Goal: Information Seeking & Learning: Find specific fact

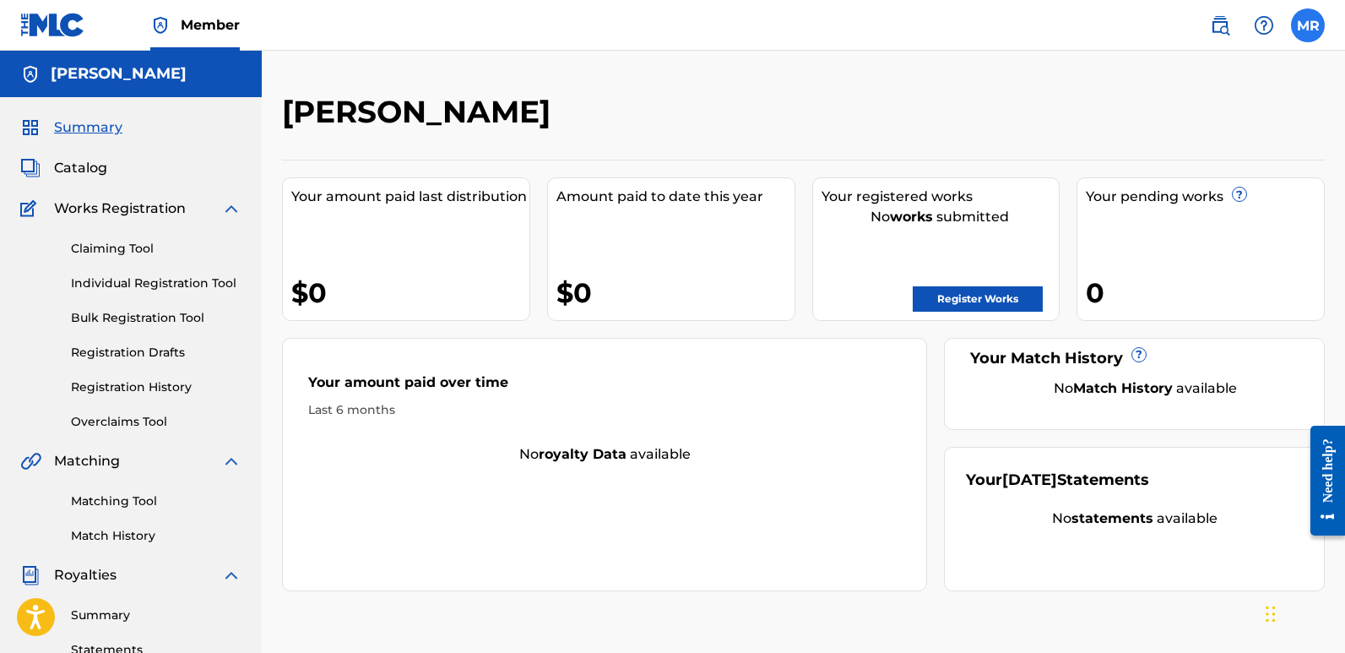
click at [1299, 30] on label at bounding box center [1308, 25] width 34 height 34
click at [1308, 25] on input "[PERSON_NAME] [EMAIL_ADDRESS][DOMAIN_NAME] Notification Preferences Profile Log…" at bounding box center [1308, 25] width 0 height 0
click at [1299, 30] on div "MR [PERSON_NAME] [EMAIL_ADDRESS][DOMAIN_NAME] Notification Preferences Profile …" at bounding box center [1308, 25] width 34 height 34
click at [1217, 31] on img at bounding box center [1220, 25] width 20 height 20
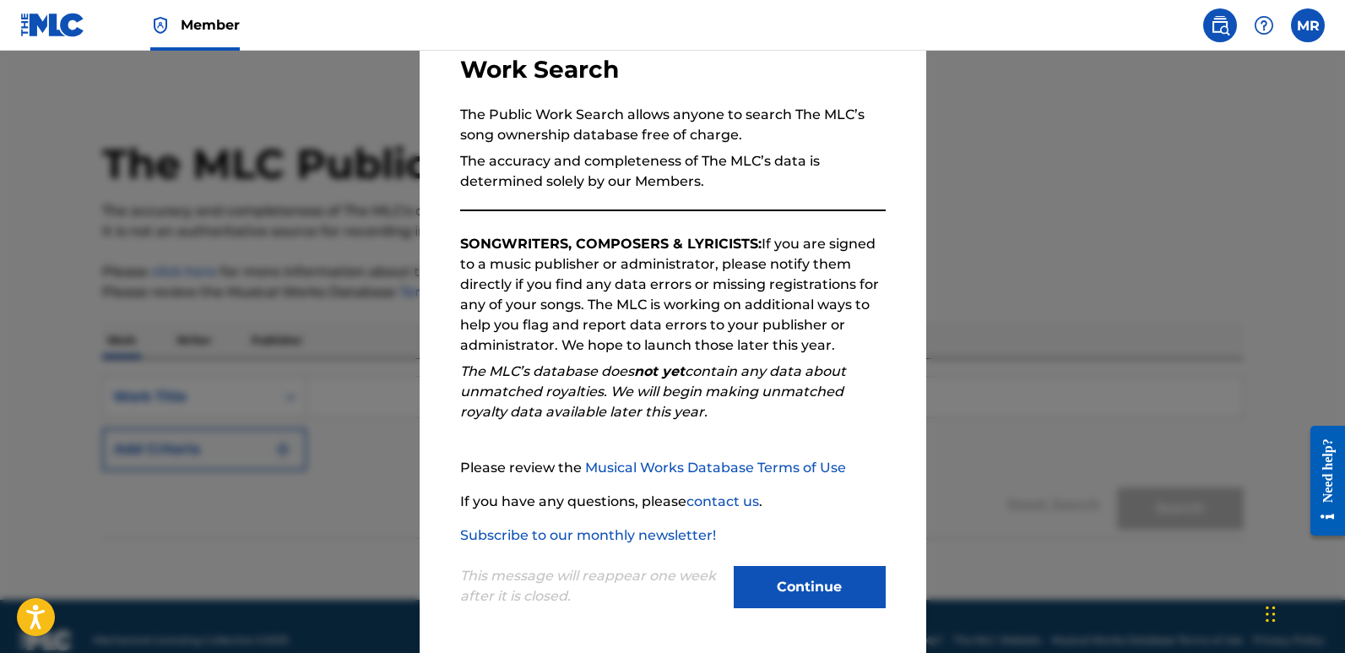
scroll to position [28, 0]
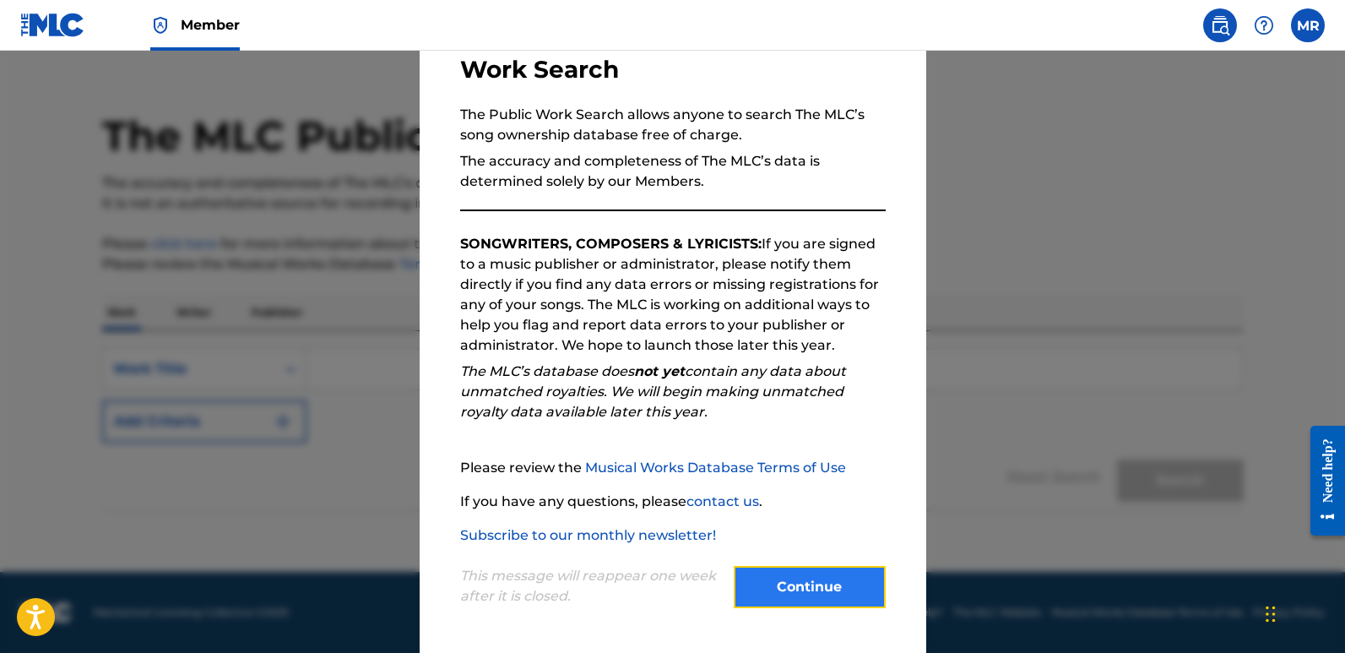
click at [809, 583] on button "Continue" at bounding box center [810, 587] width 152 height 42
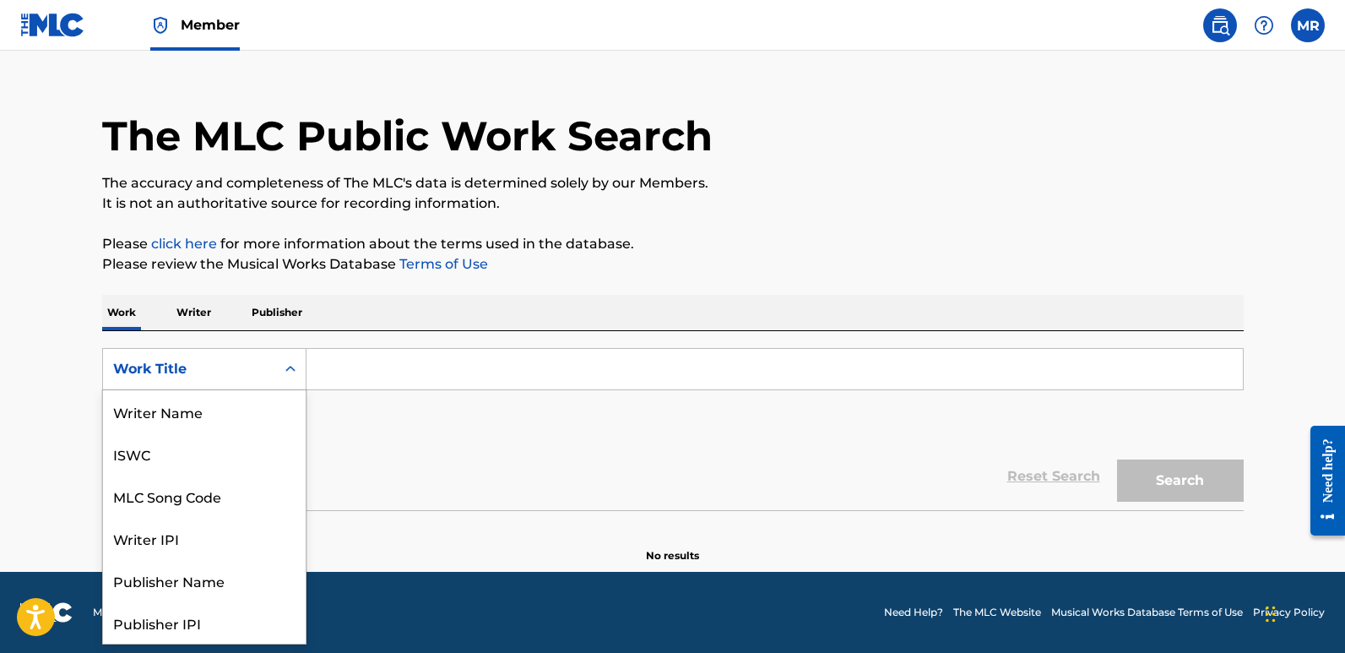
click at [290, 370] on icon "Search Form" at bounding box center [290, 369] width 17 height 17
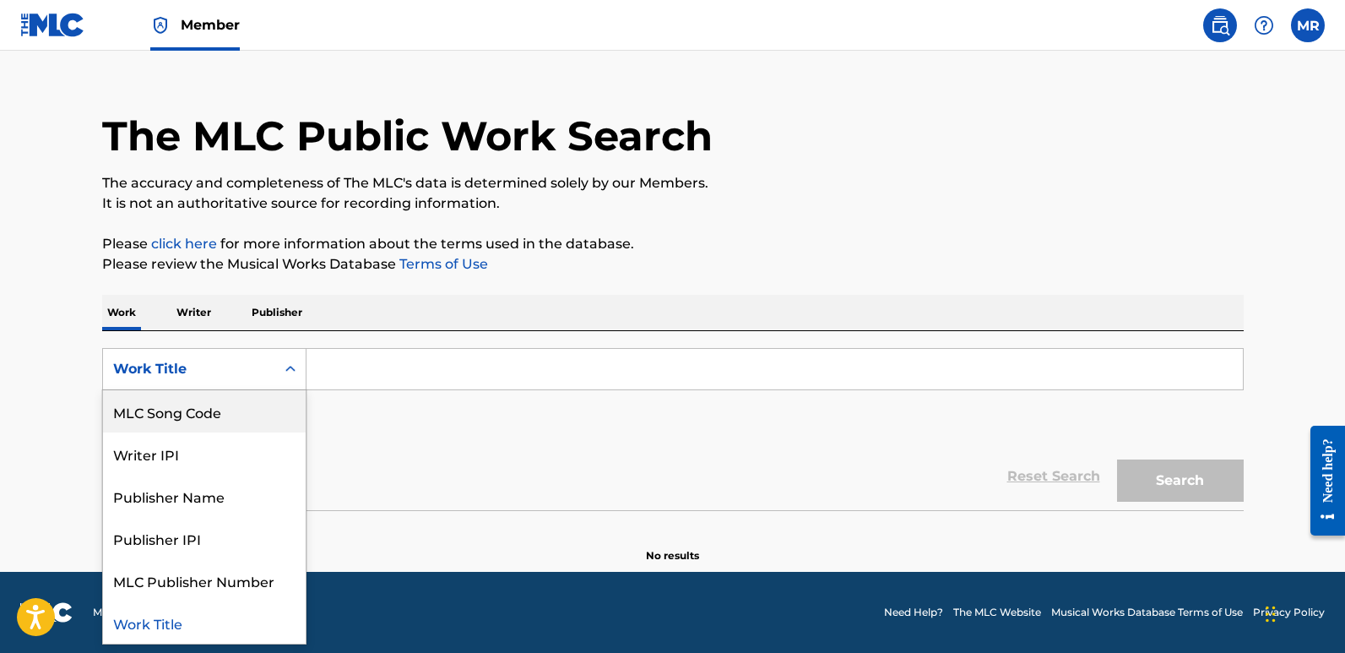
click at [437, 428] on div "SearchWithCriteria56467b75-495e-442a-b33a-49a39272cb21 8 results available. Use…" at bounding box center [672, 395] width 1141 height 95
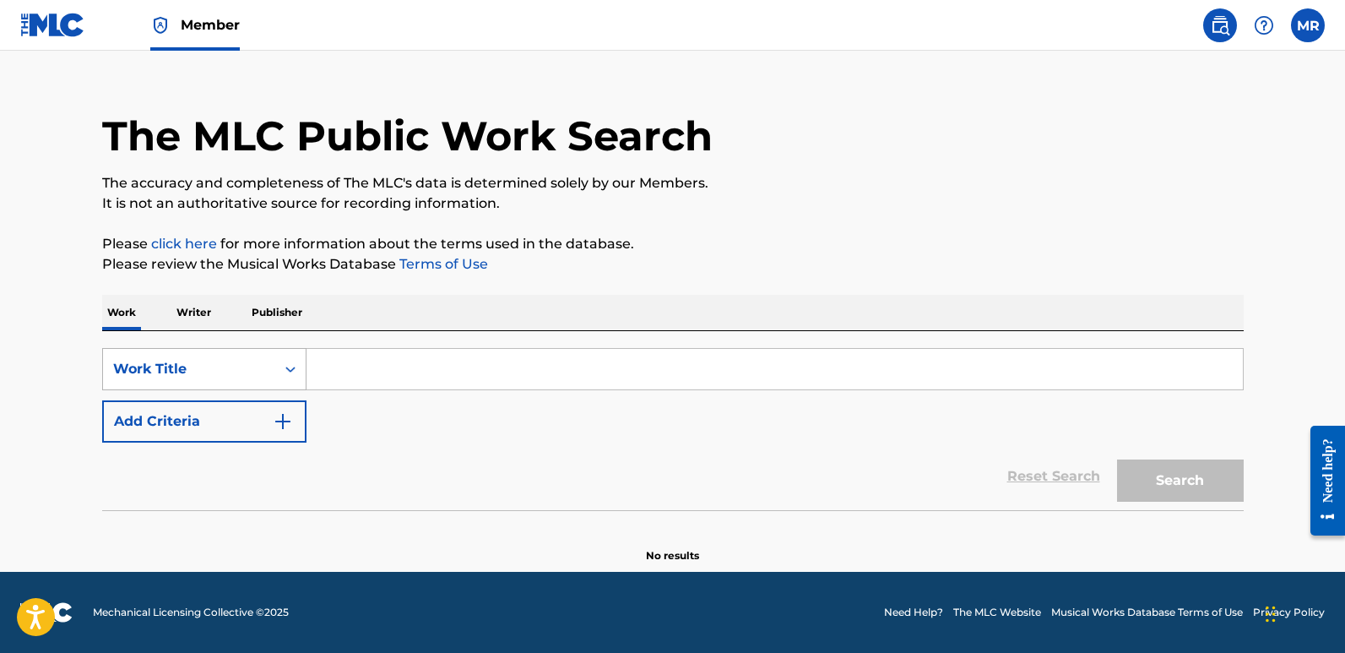
click at [210, 357] on div "Work Title" at bounding box center [189, 369] width 172 height 32
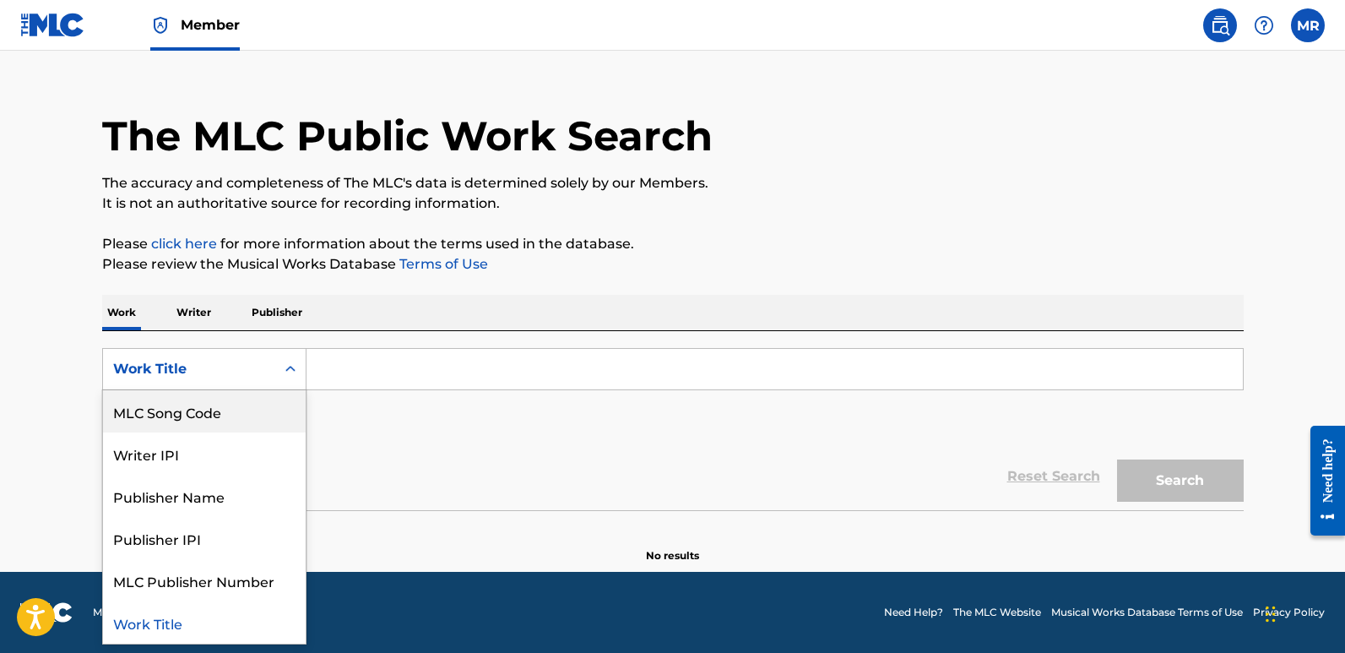
click at [170, 404] on div "MLC Song Code" at bounding box center [204, 411] width 203 height 42
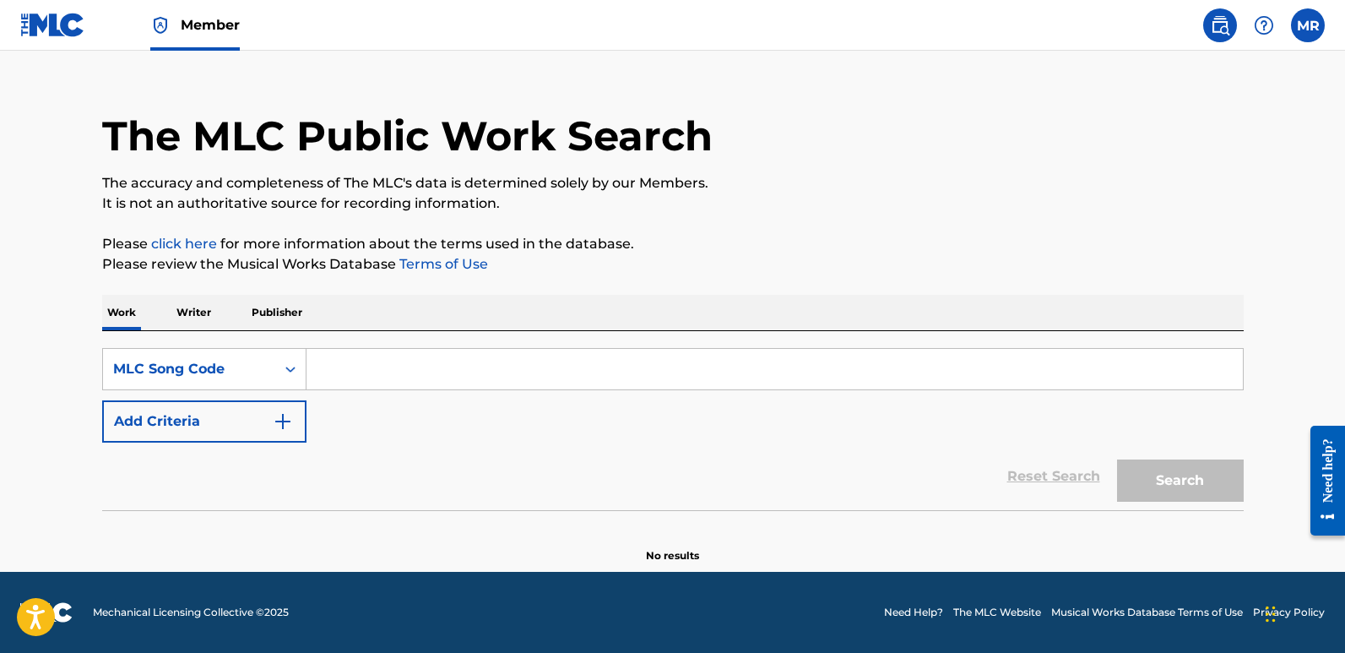
click at [189, 315] on p "Writer" at bounding box center [193, 312] width 45 height 35
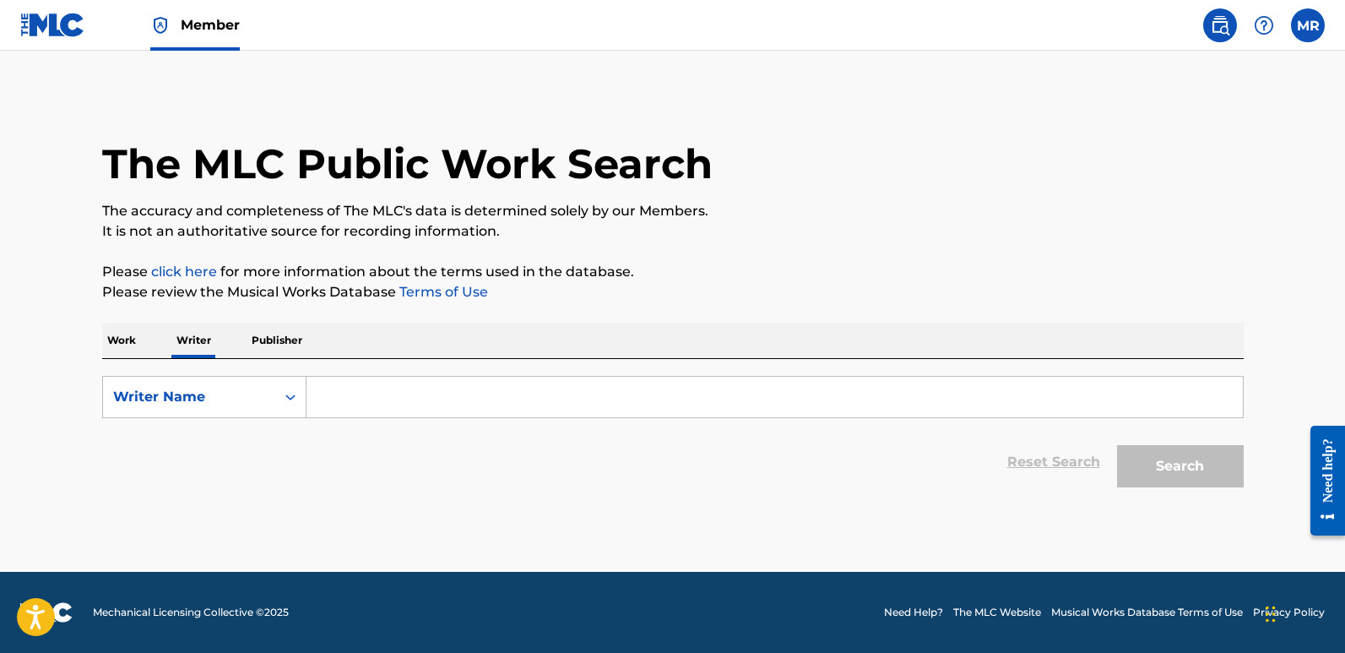
click at [327, 396] on input "Search Form" at bounding box center [774, 397] width 936 height 41
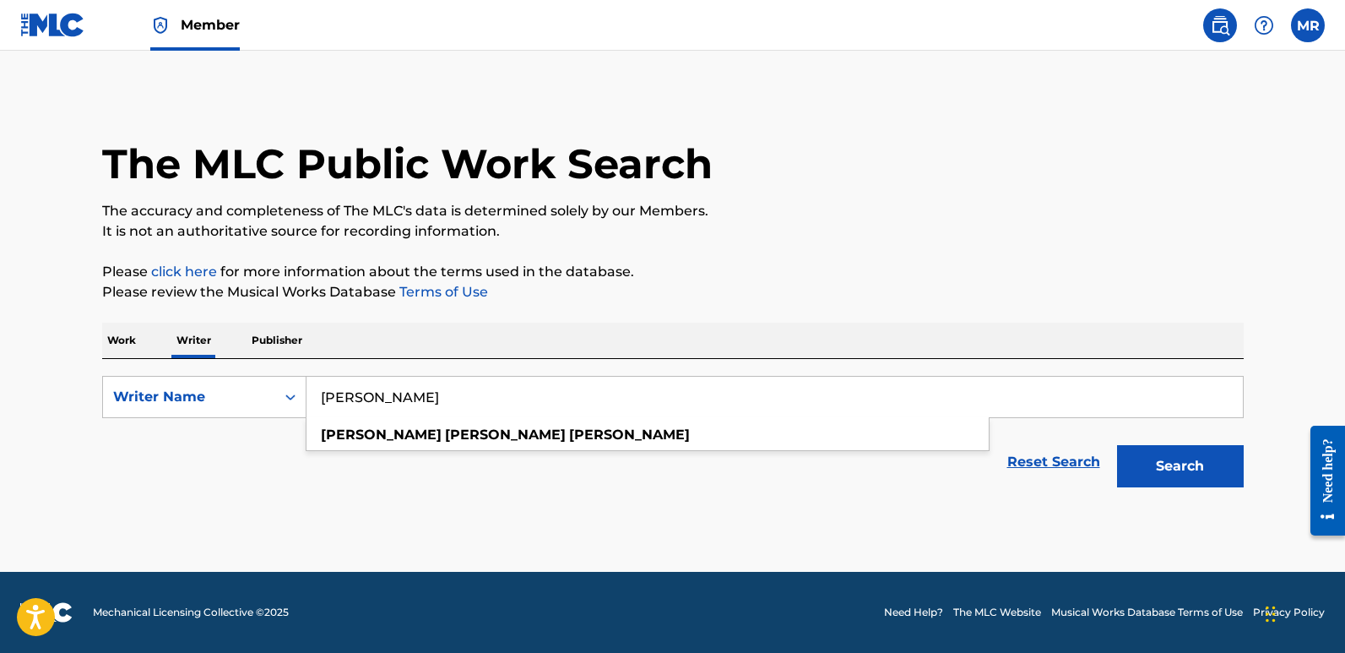
type input "[PERSON_NAME]"
click at [109, 334] on p "Work" at bounding box center [121, 340] width 39 height 35
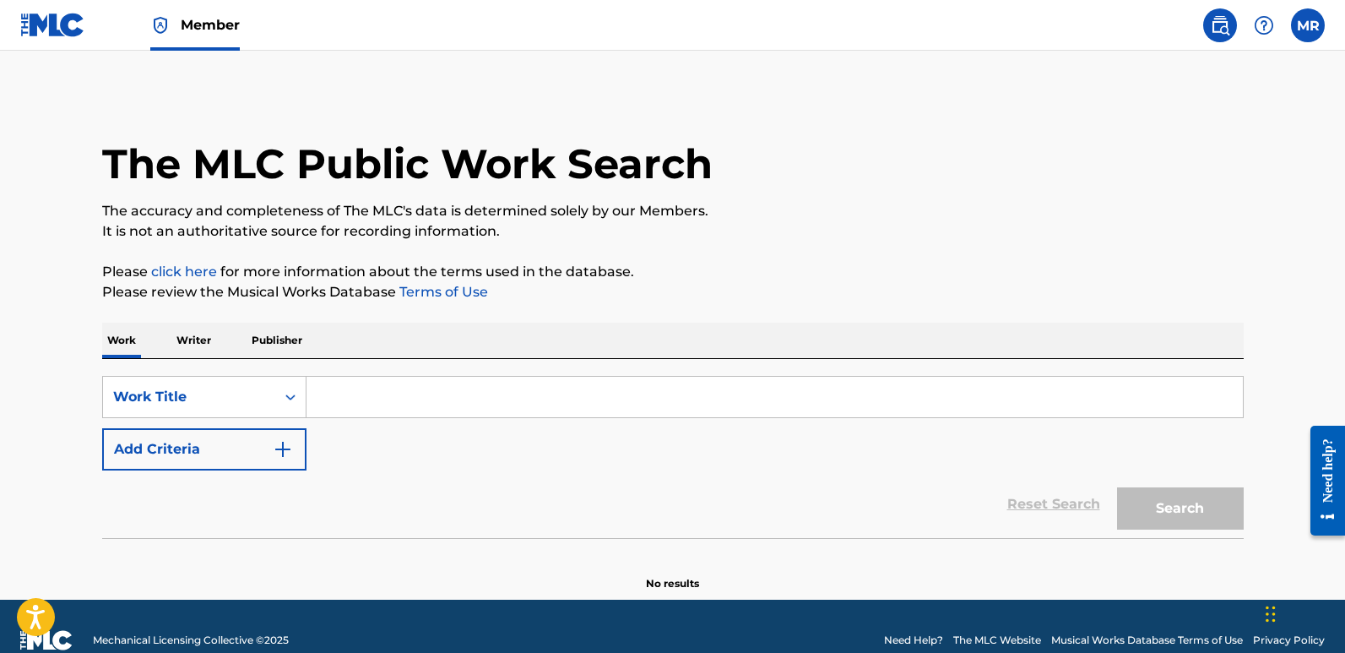
click at [315, 395] on input "Search Form" at bounding box center [774, 397] width 936 height 41
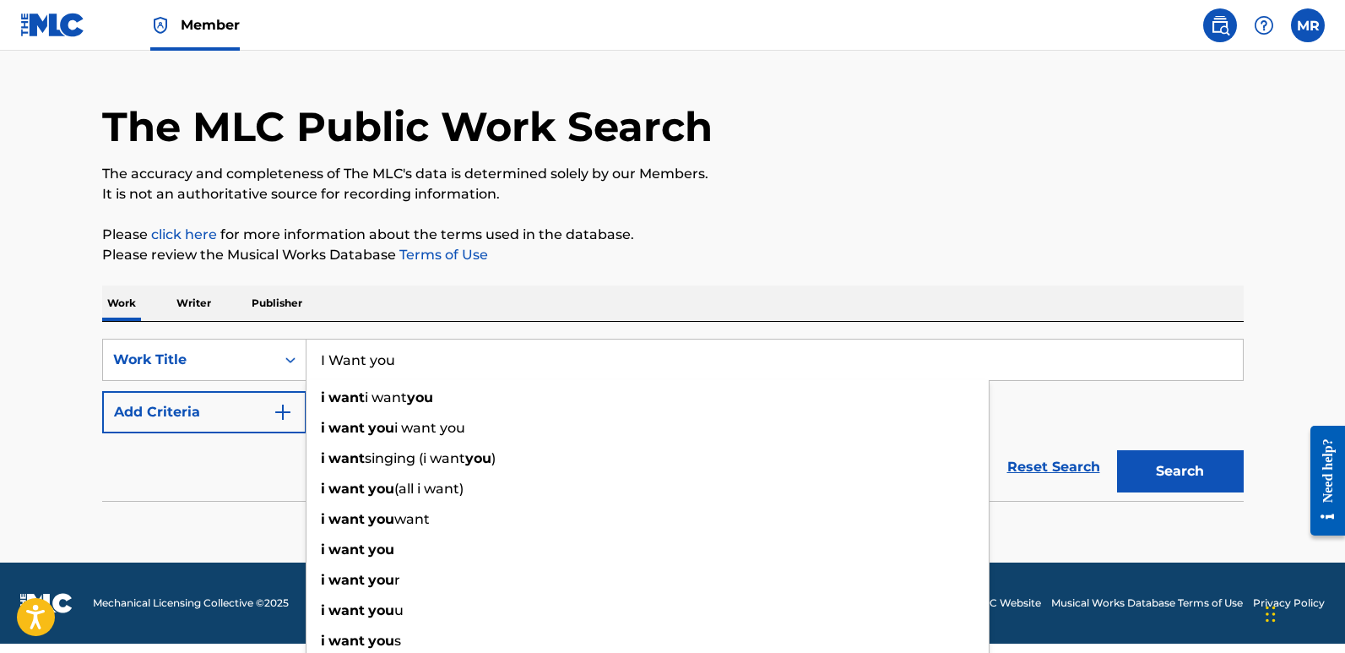
scroll to position [72, 0]
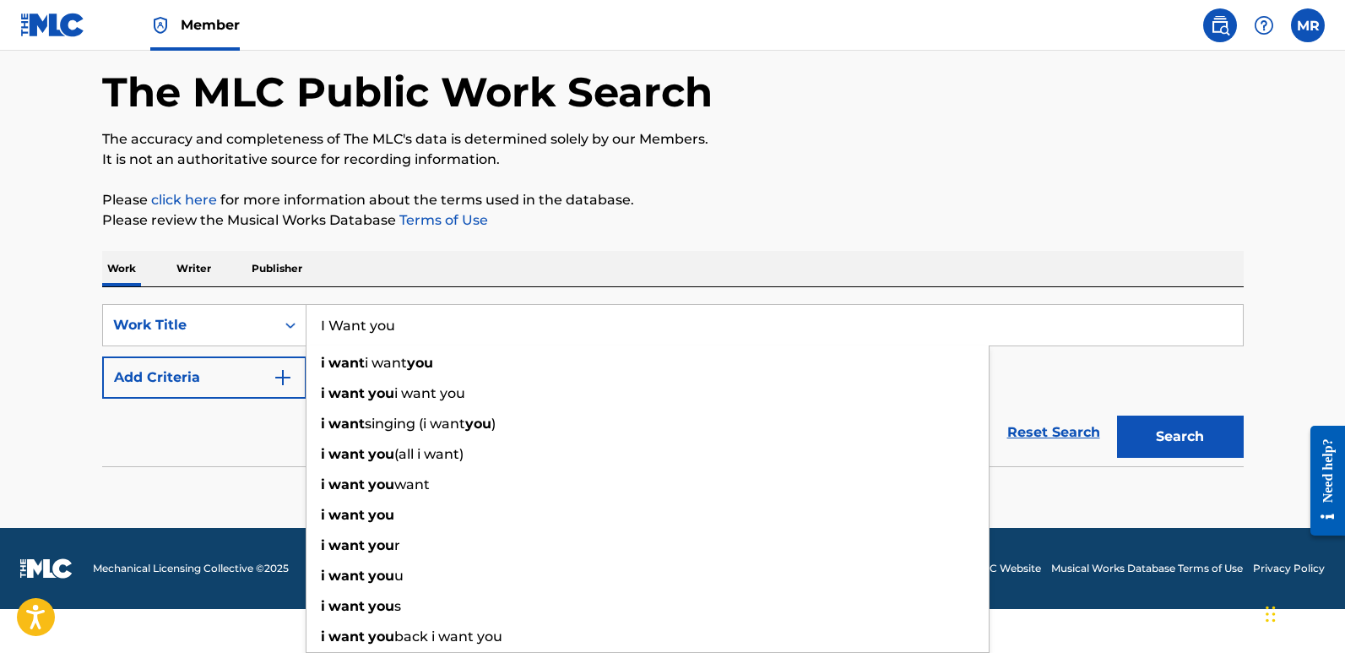
type input "I Want you"
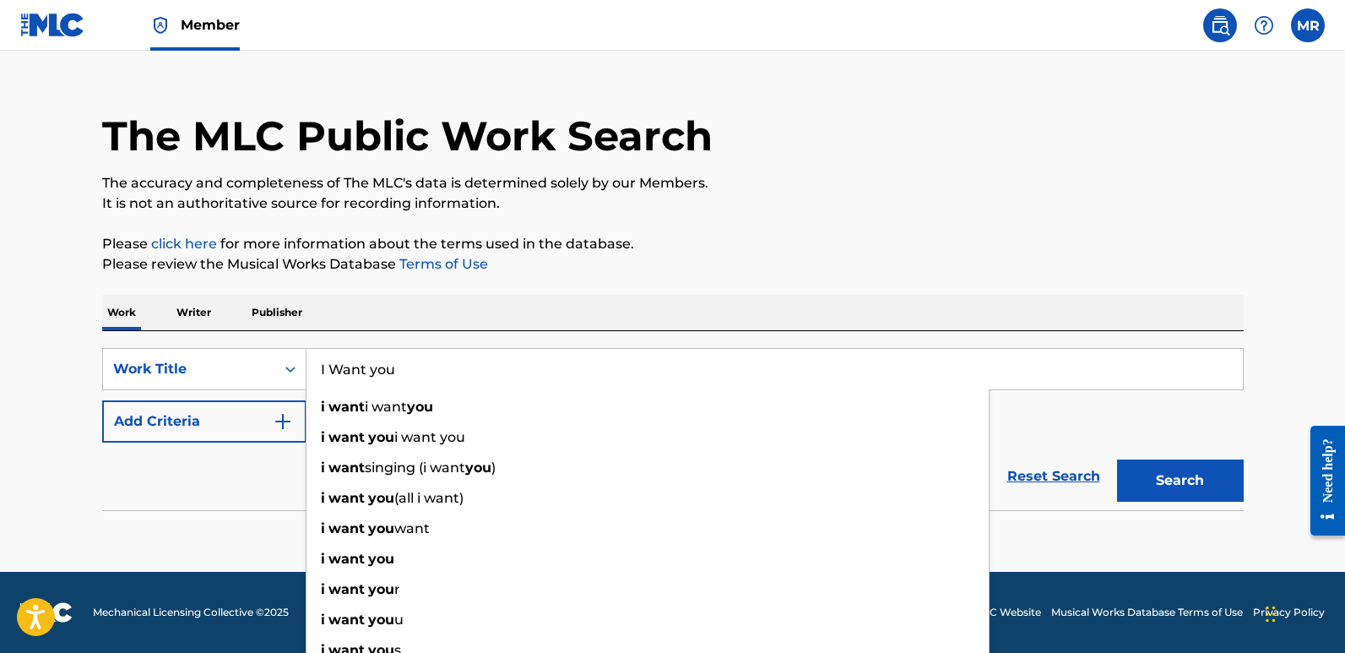
click at [226, 436] on form "SearchWithCriteria56467b75-495e-442a-b33a-49a39272cb21 Work Title I Want you i …" at bounding box center [672, 429] width 1141 height 162
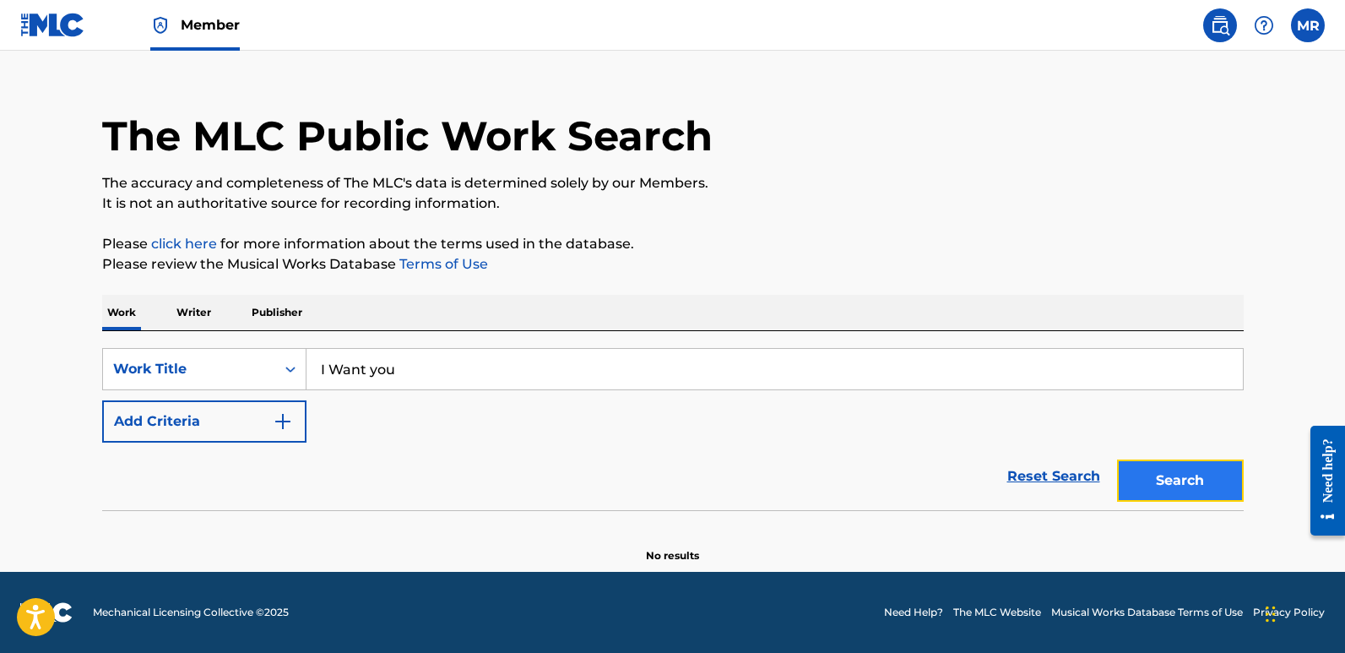
click at [1154, 477] on button "Search" at bounding box center [1180, 480] width 127 height 42
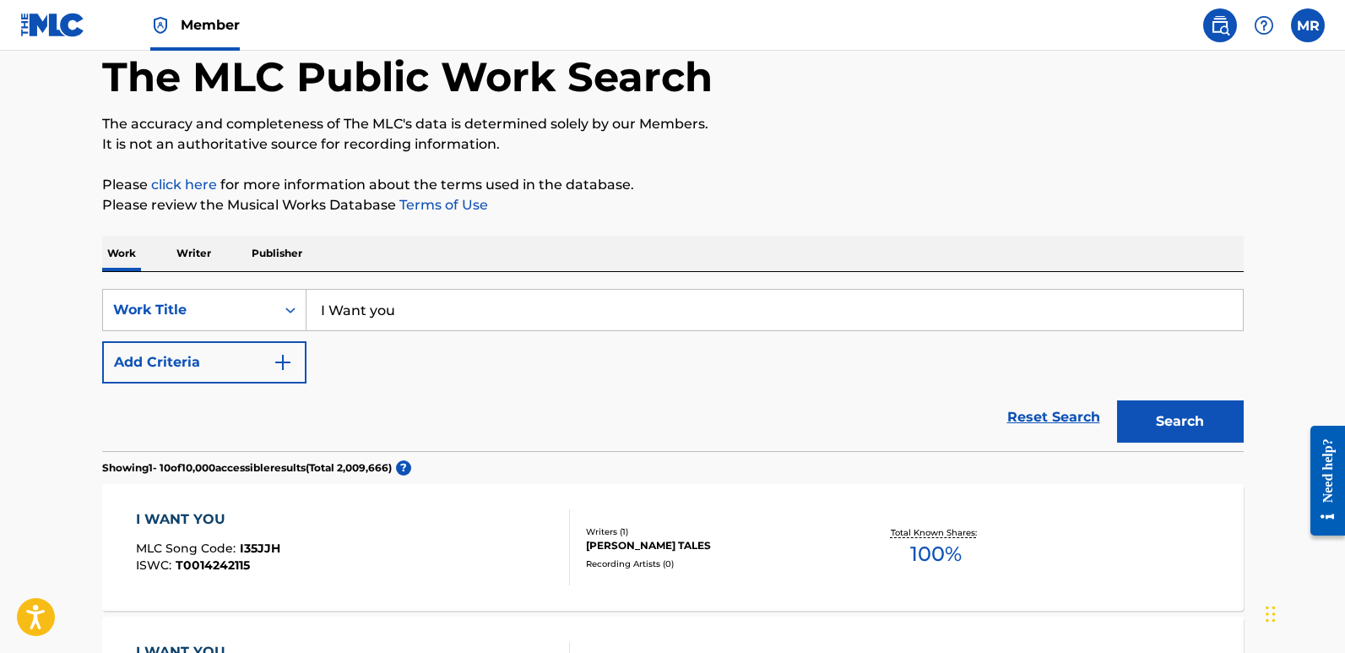
scroll to position [63, 0]
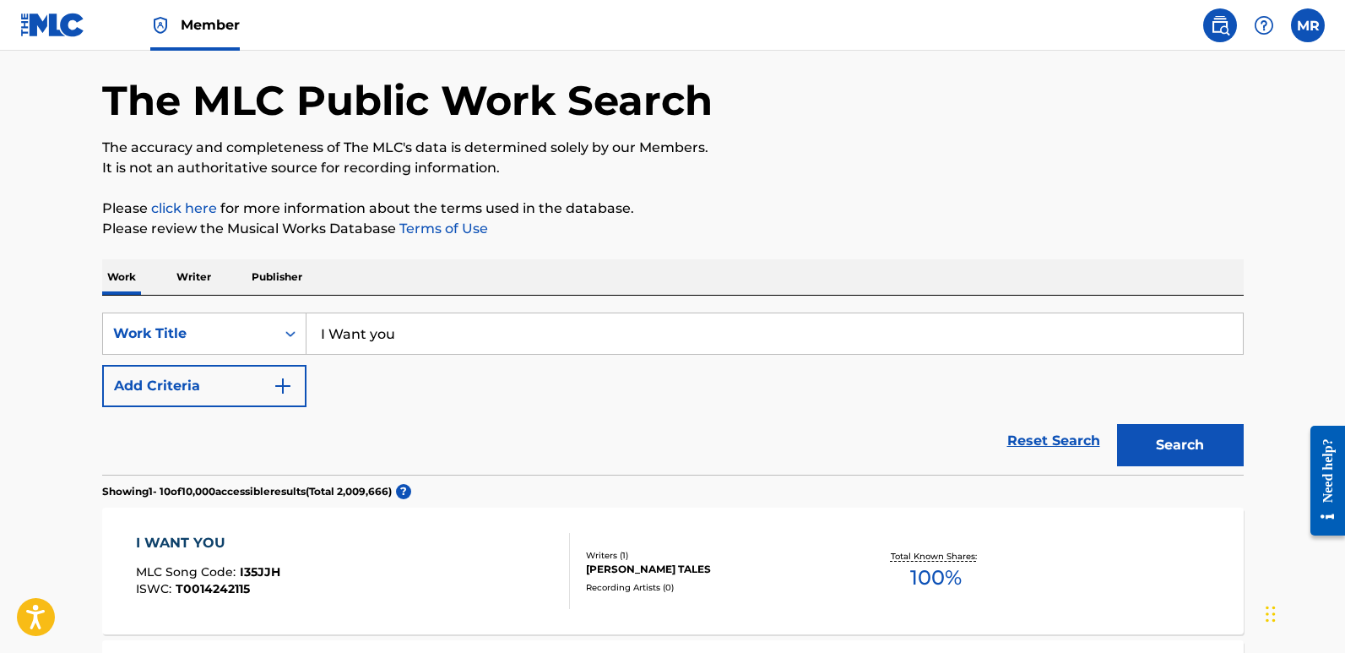
click at [189, 278] on p "Writer" at bounding box center [193, 276] width 45 height 35
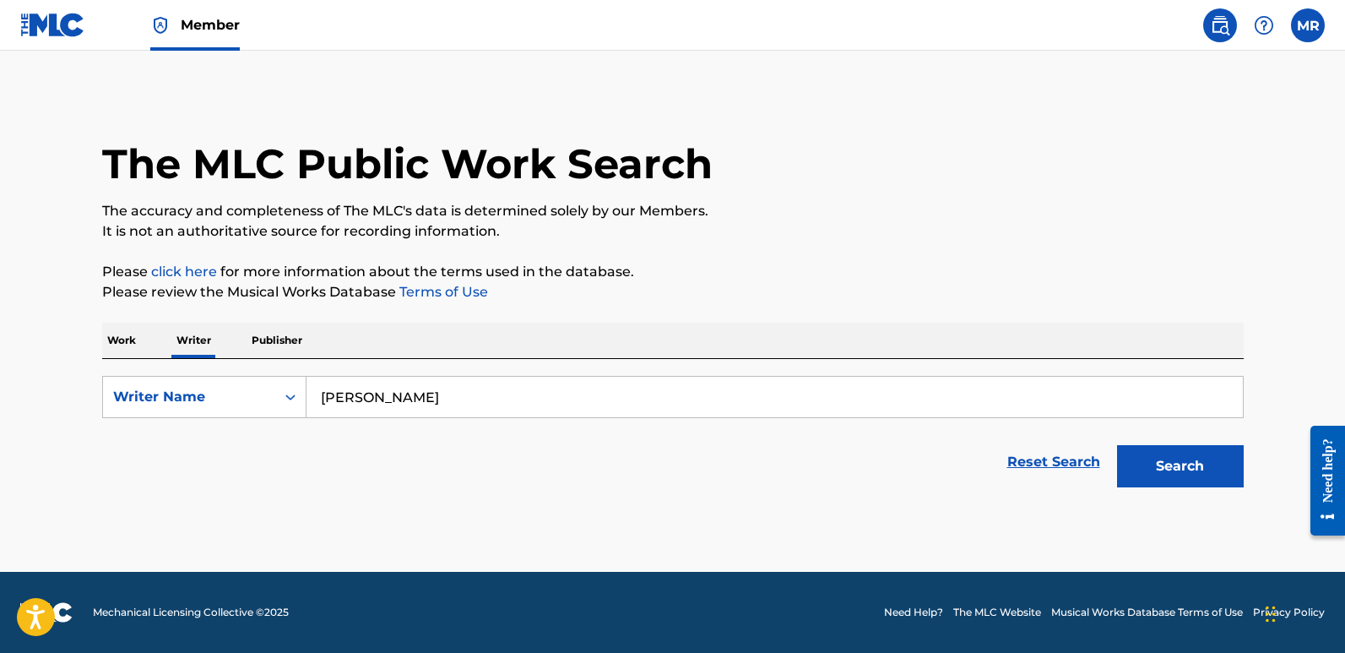
click at [125, 335] on p "Work" at bounding box center [121, 340] width 39 height 35
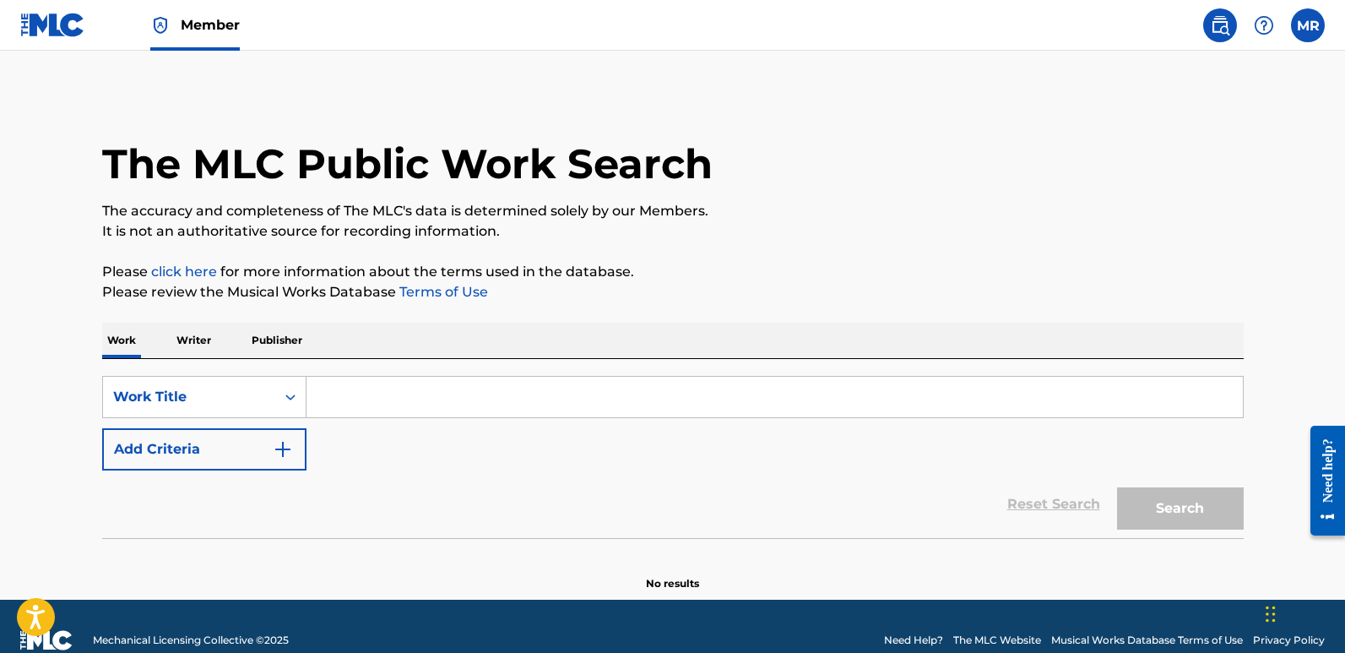
click at [315, 394] on input "Search Form" at bounding box center [774, 397] width 936 height 41
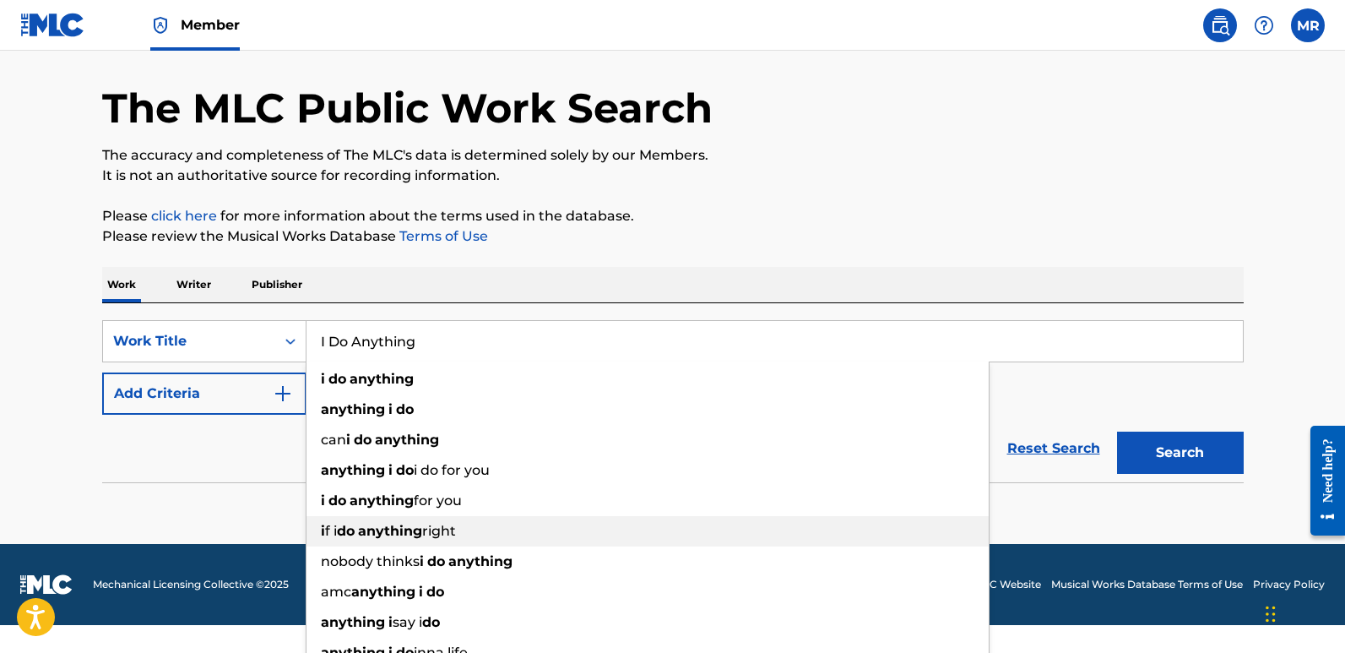
scroll to position [72, 0]
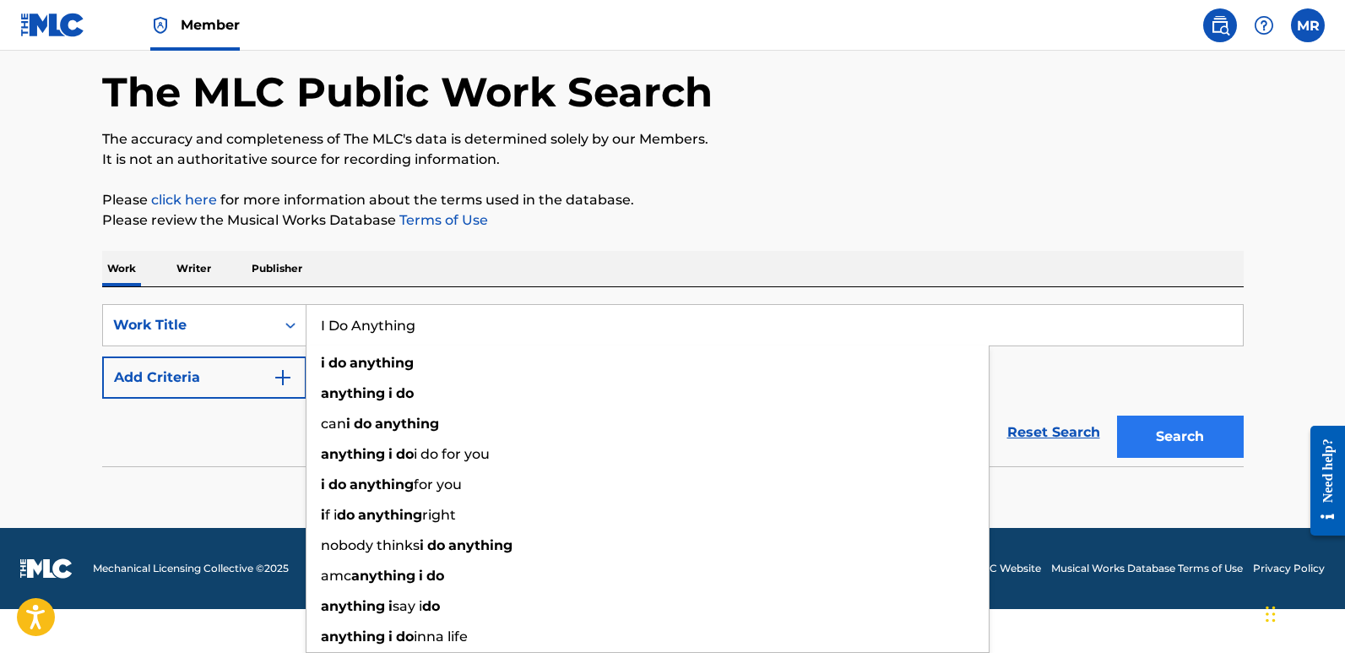
type input "I Do Anything"
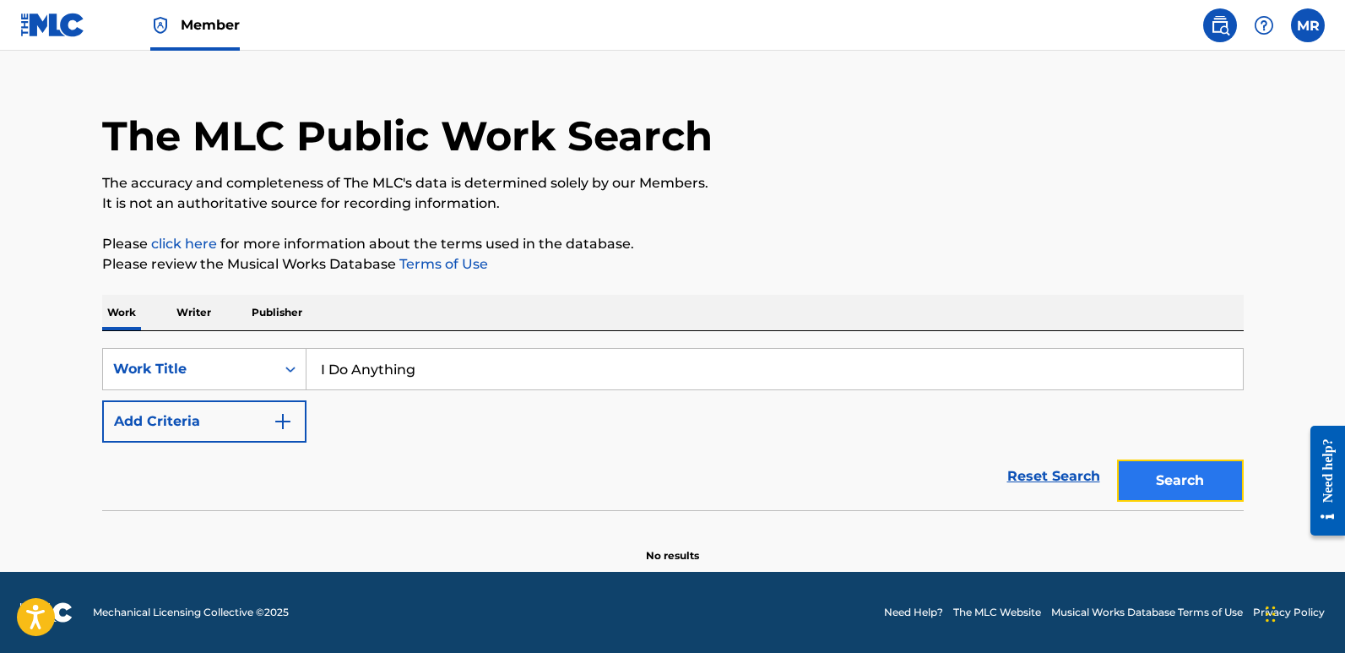
click at [1163, 431] on form "SearchWithCriteria56467b75-495e-442a-b33a-49a39272cb21 Work Title I Do Anything…" at bounding box center [672, 429] width 1141 height 162
click at [184, 313] on p "Writer" at bounding box center [193, 312] width 45 height 35
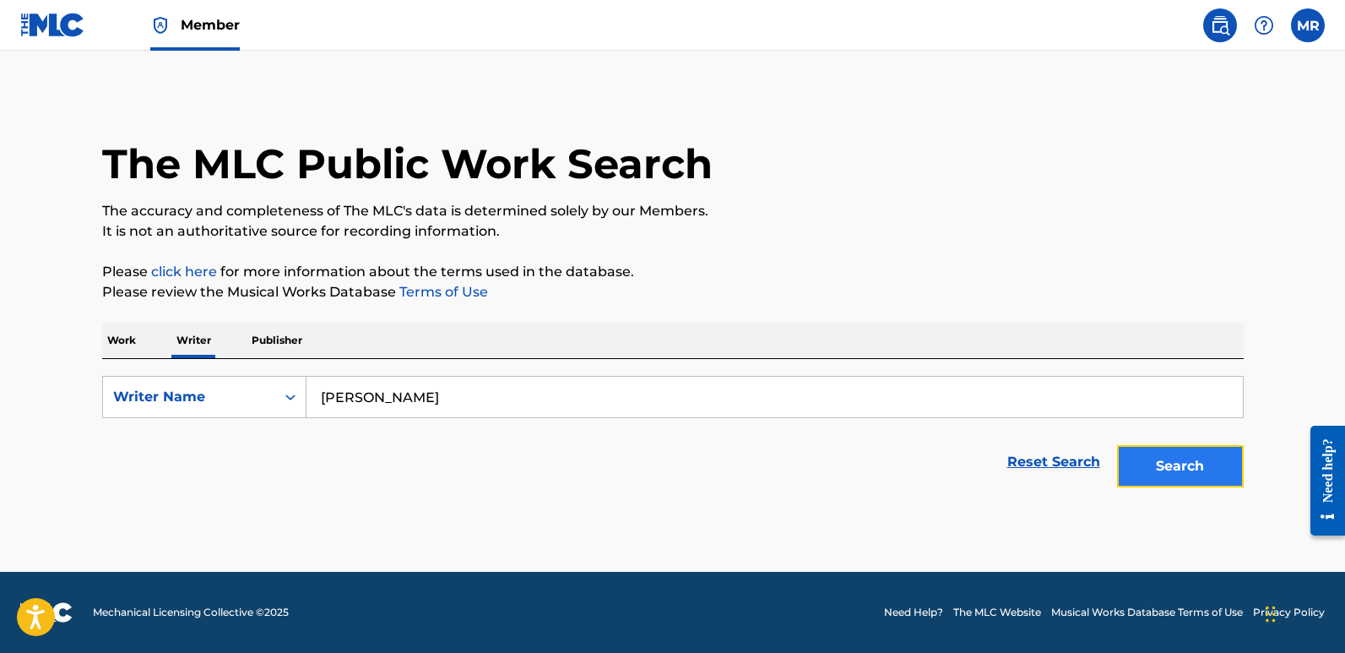
click at [1168, 458] on button "Search" at bounding box center [1180, 466] width 127 height 42
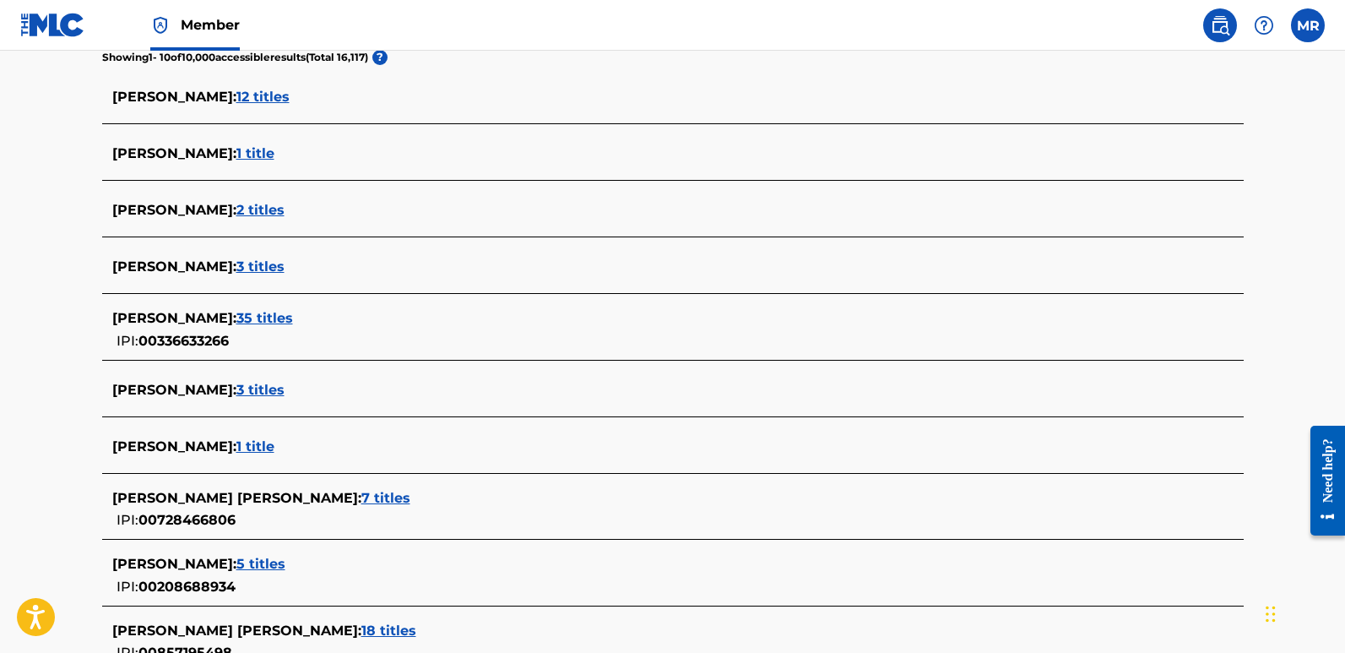
scroll to position [507, 0]
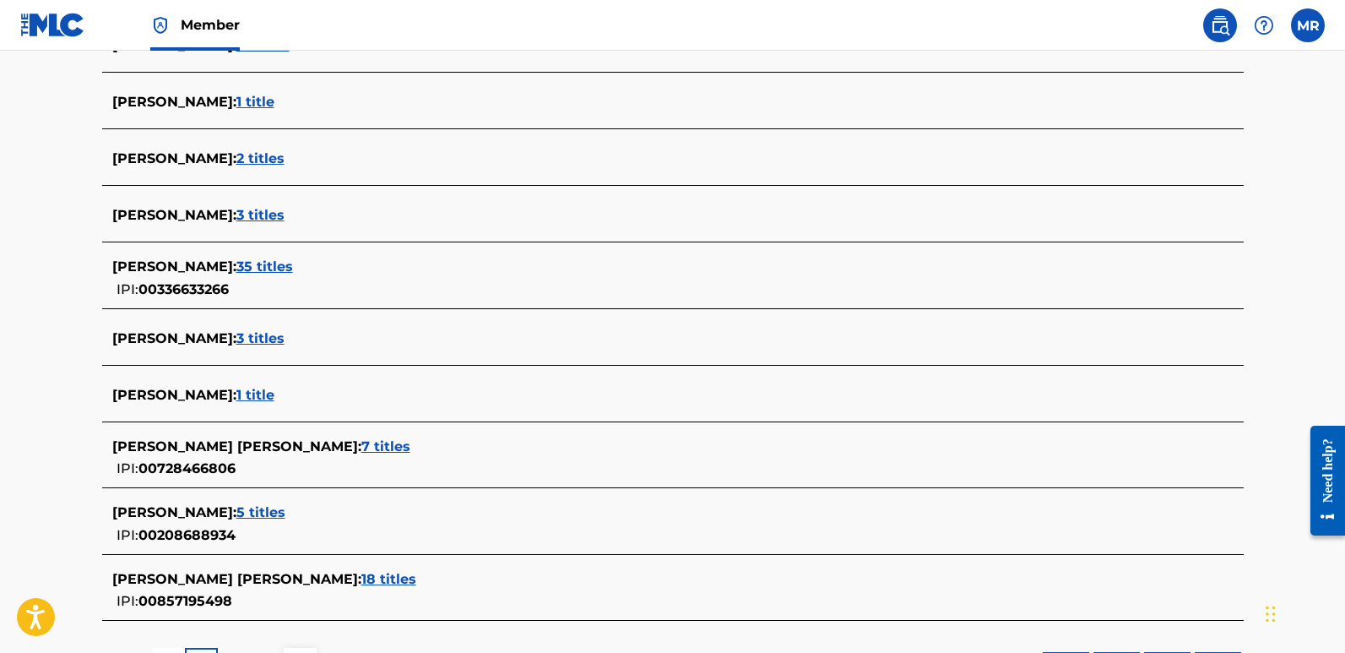
click at [285, 509] on span "5 titles" at bounding box center [260, 512] width 49 height 16
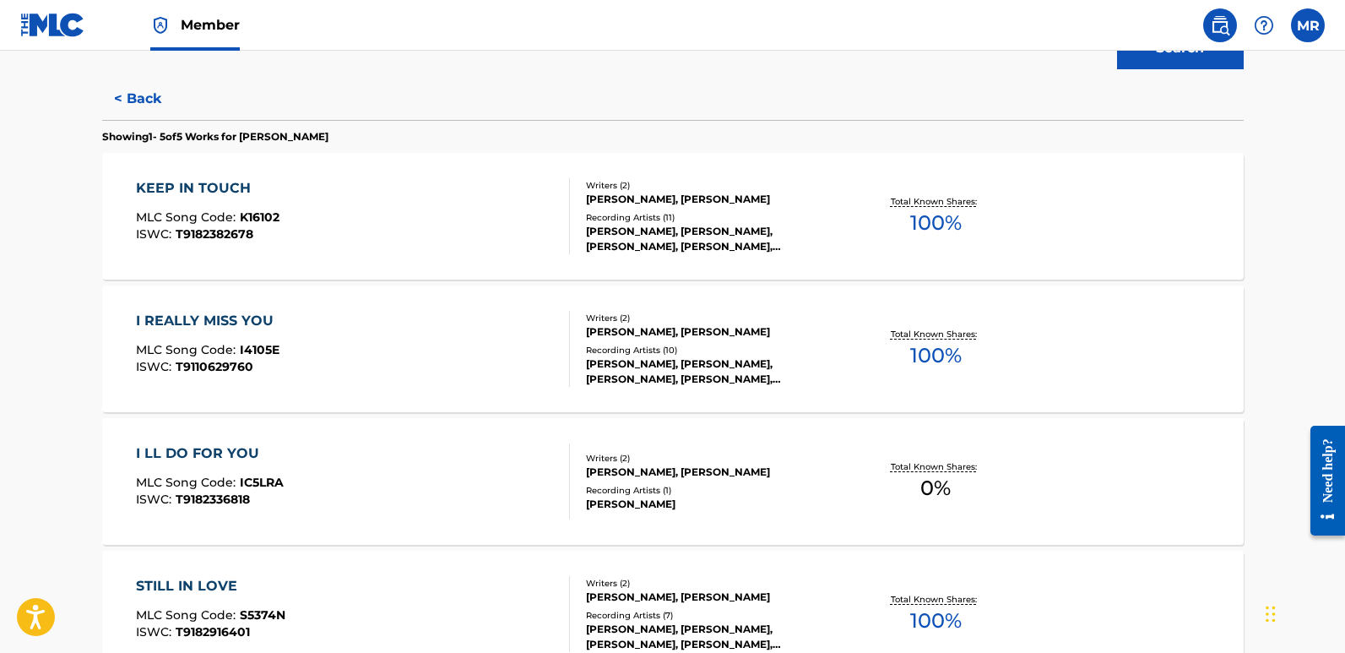
scroll to position [406, 0]
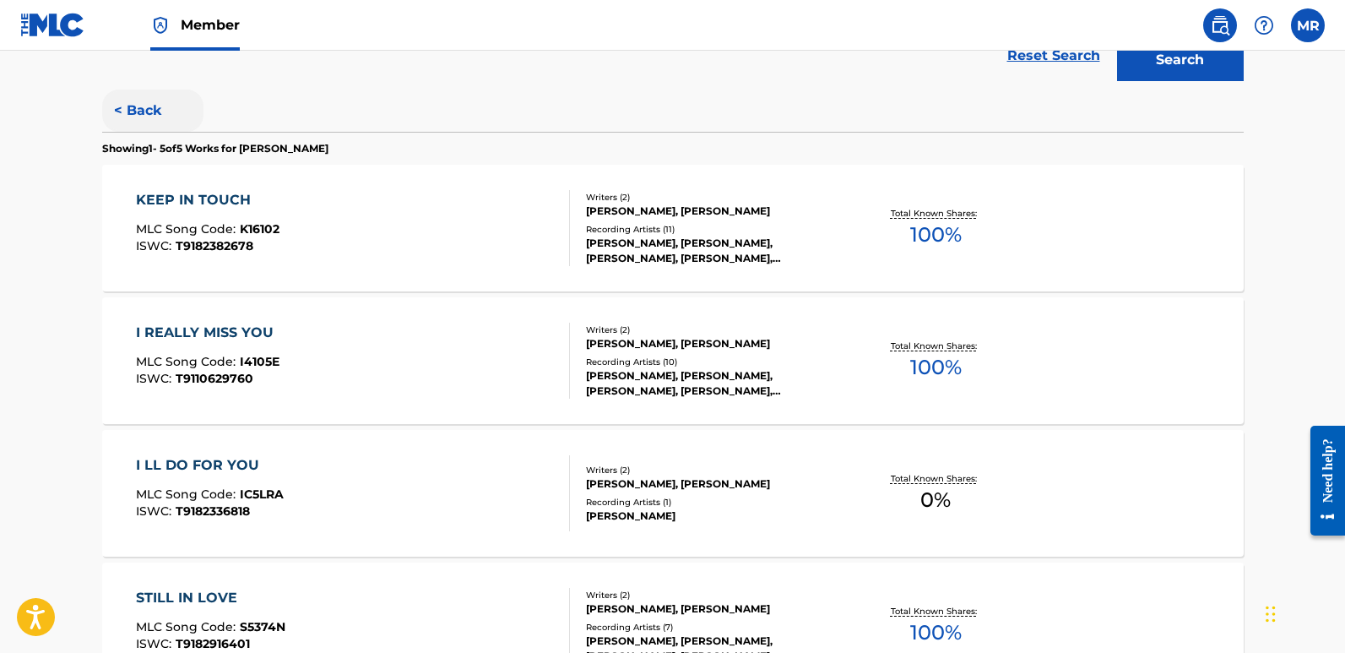
click at [117, 106] on button "< Back" at bounding box center [152, 110] width 101 height 42
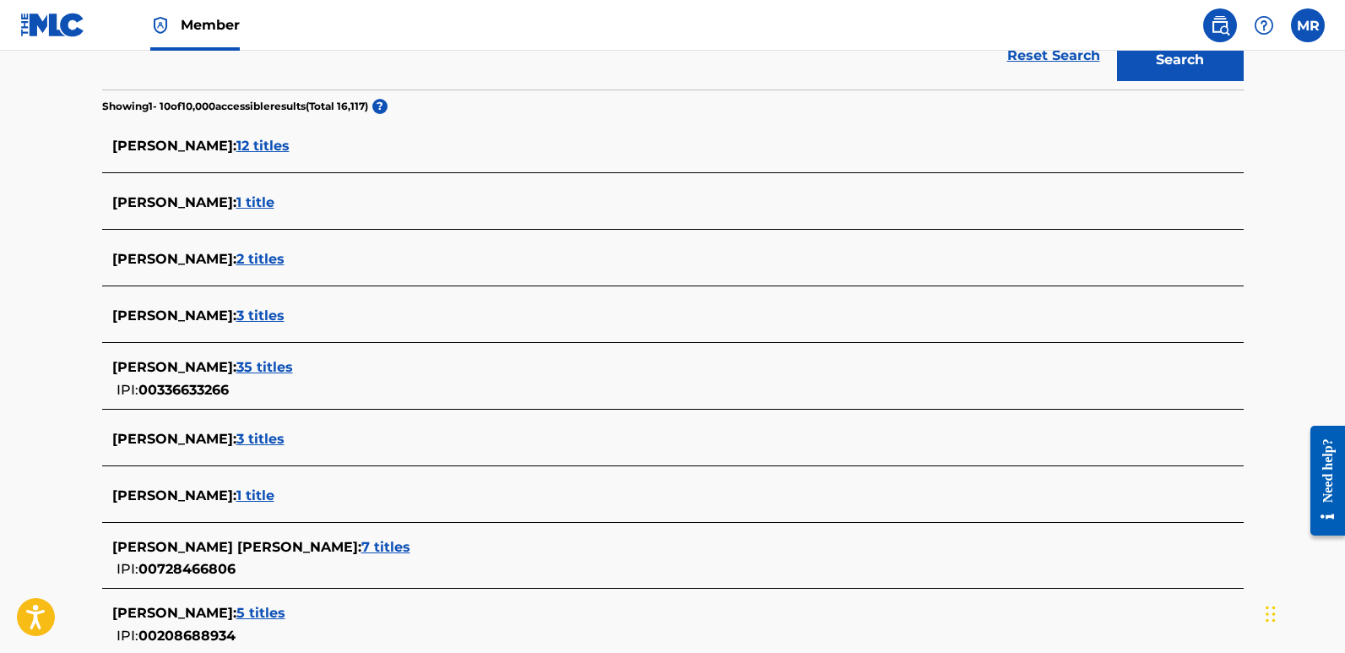
click at [290, 141] on span "12 titles" at bounding box center [262, 146] width 53 height 16
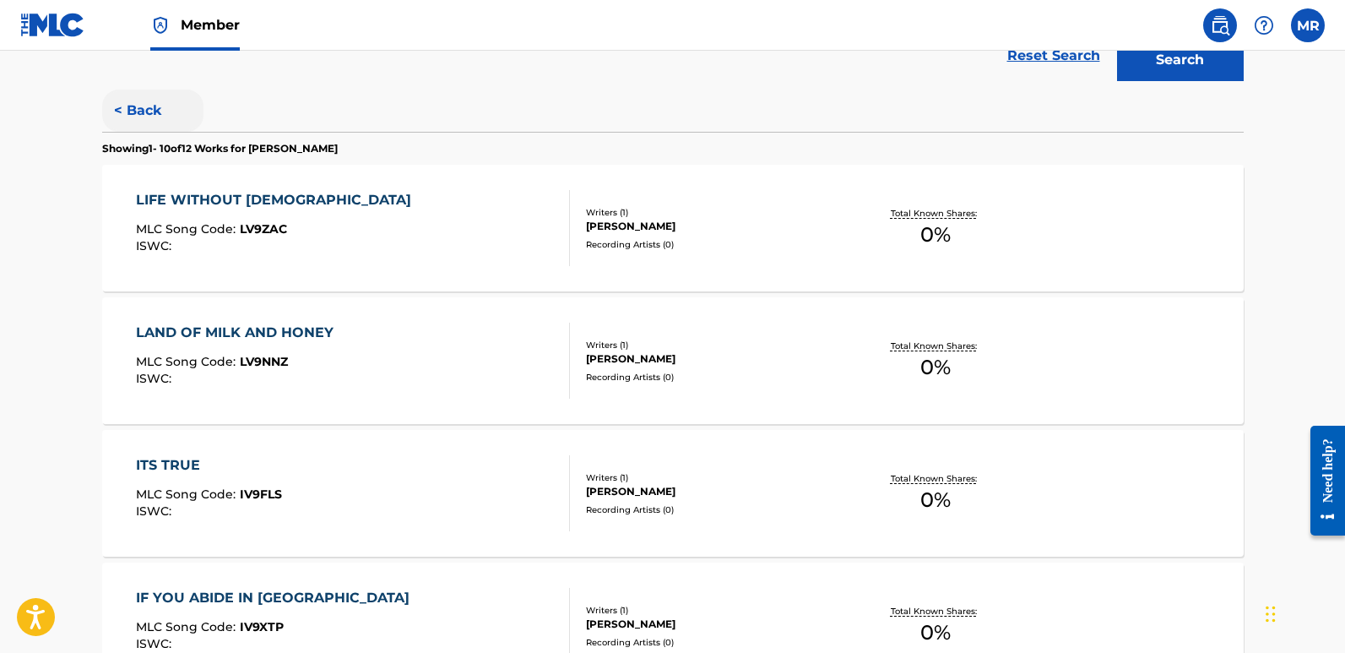
click at [112, 106] on button "< Back" at bounding box center [152, 110] width 101 height 42
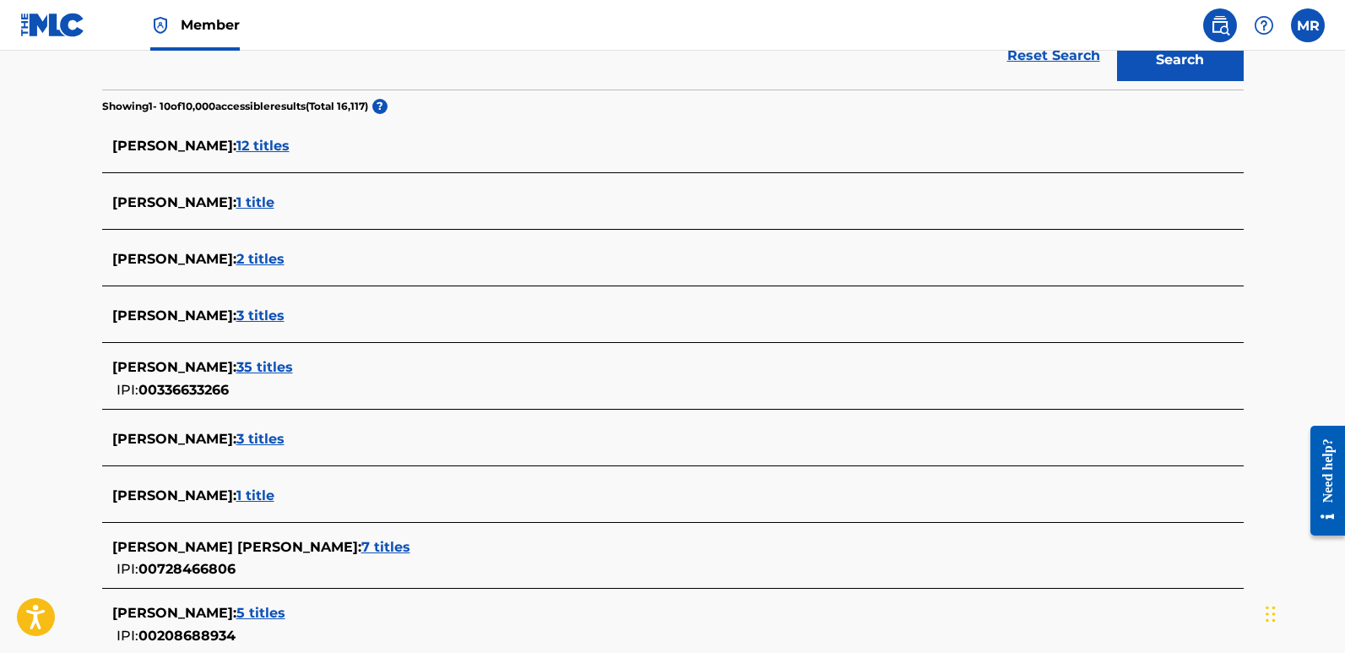
click at [236, 205] on span "[PERSON_NAME] :" at bounding box center [174, 202] width 124 height 16
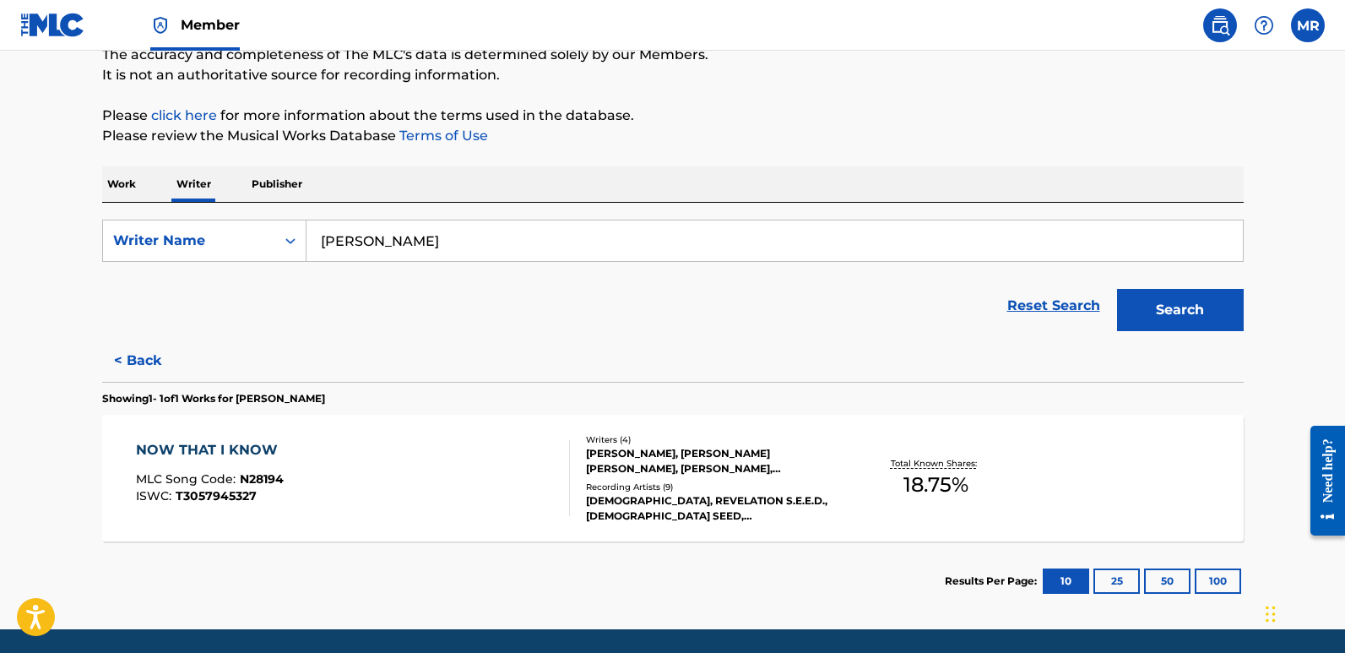
scroll to position [169, 0]
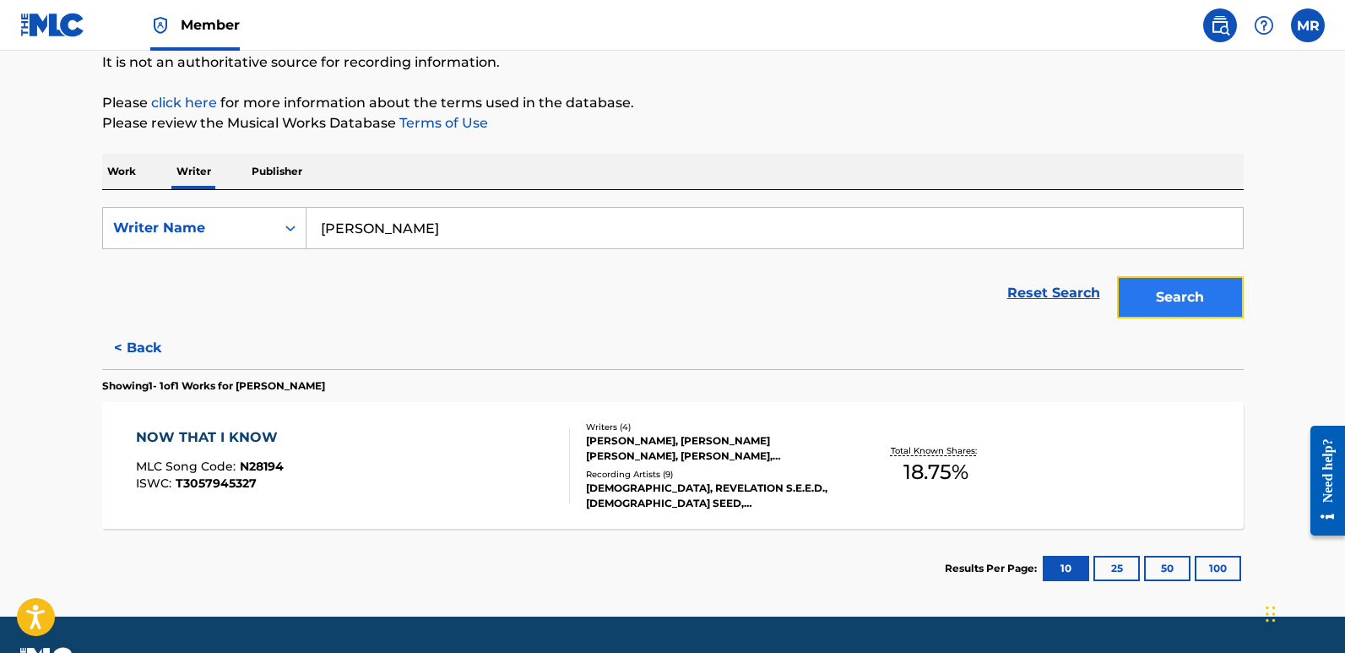
click at [1179, 297] on button "Search" at bounding box center [1180, 297] width 127 height 42
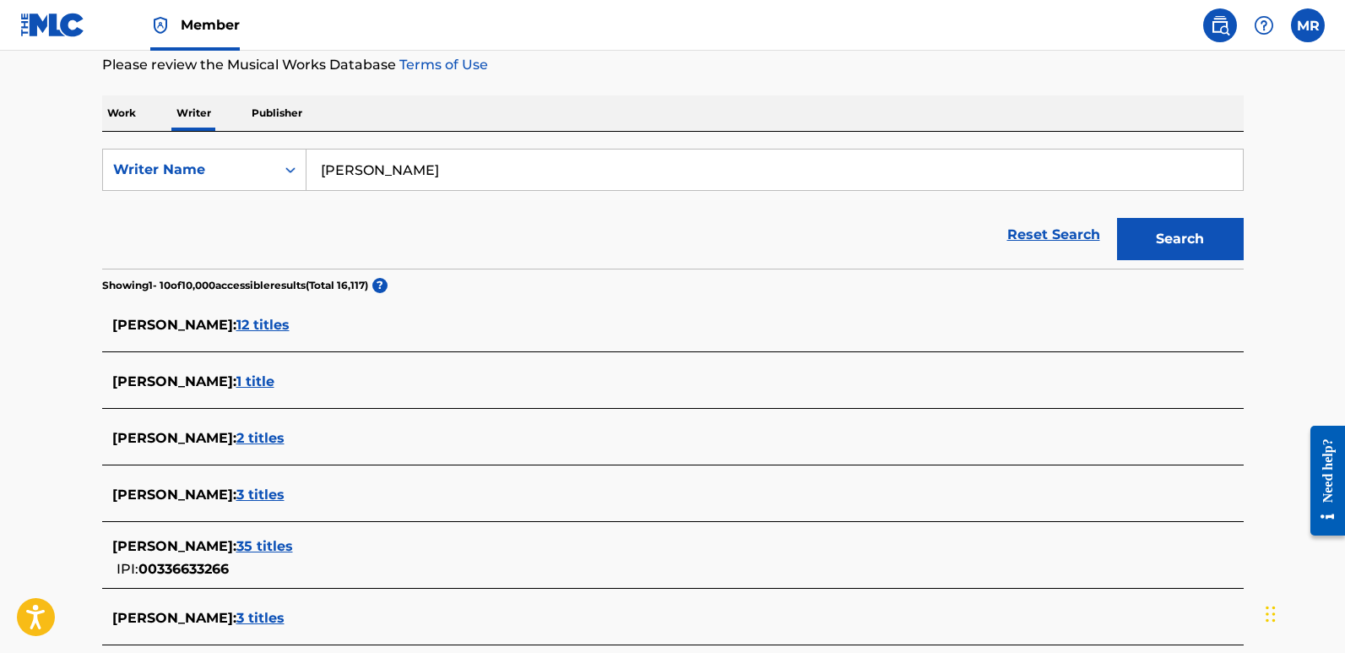
scroll to position [253, 0]
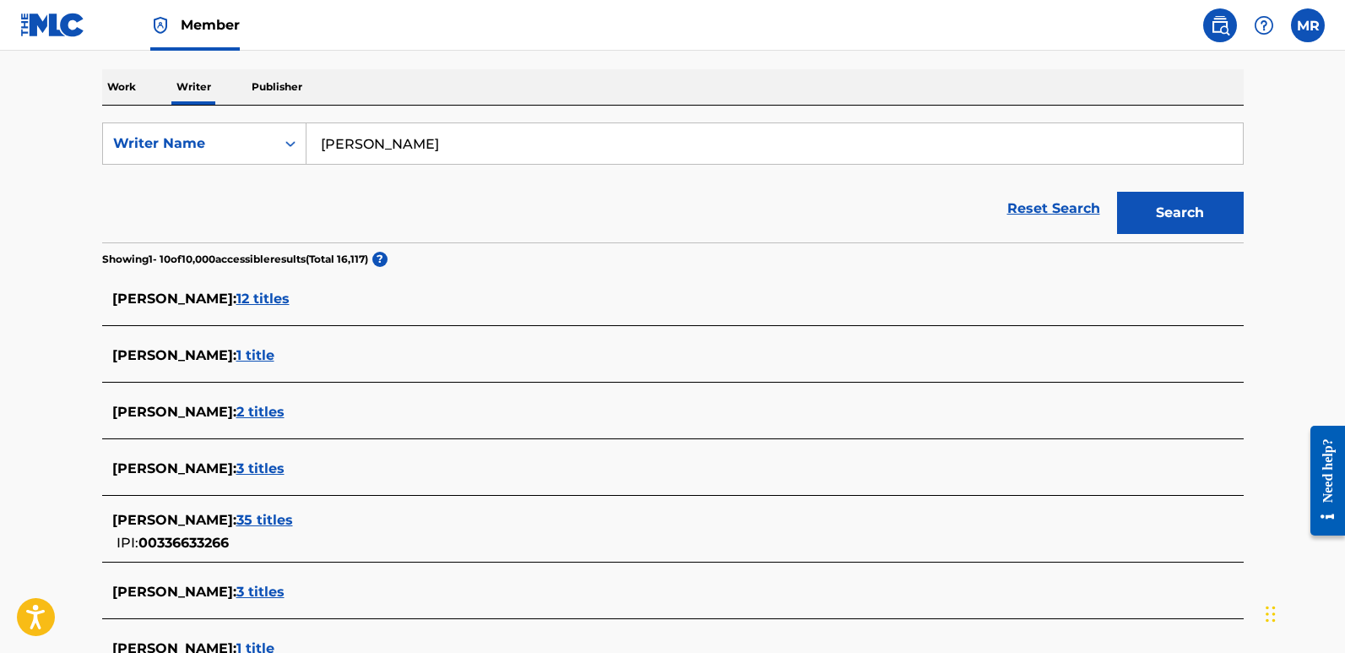
click at [274, 349] on span "1 title" at bounding box center [255, 355] width 38 height 16
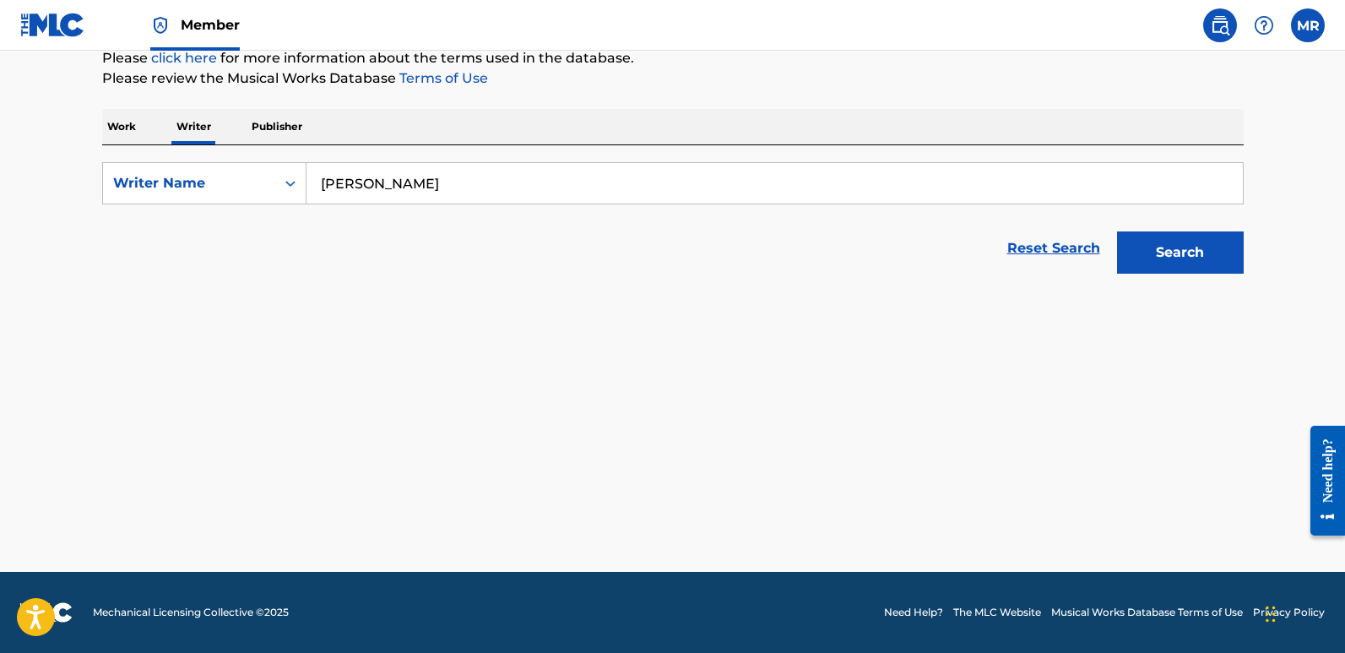
scroll to position [214, 0]
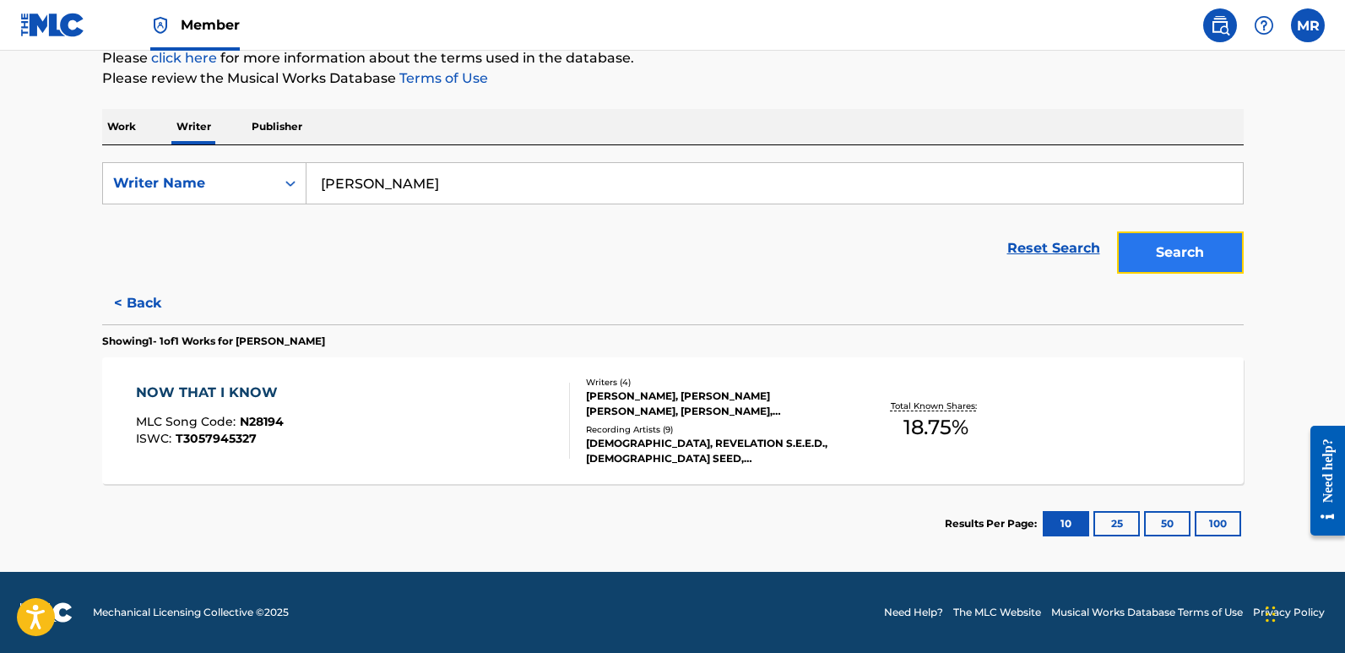
click at [1176, 244] on button "Search" at bounding box center [1180, 252] width 127 height 42
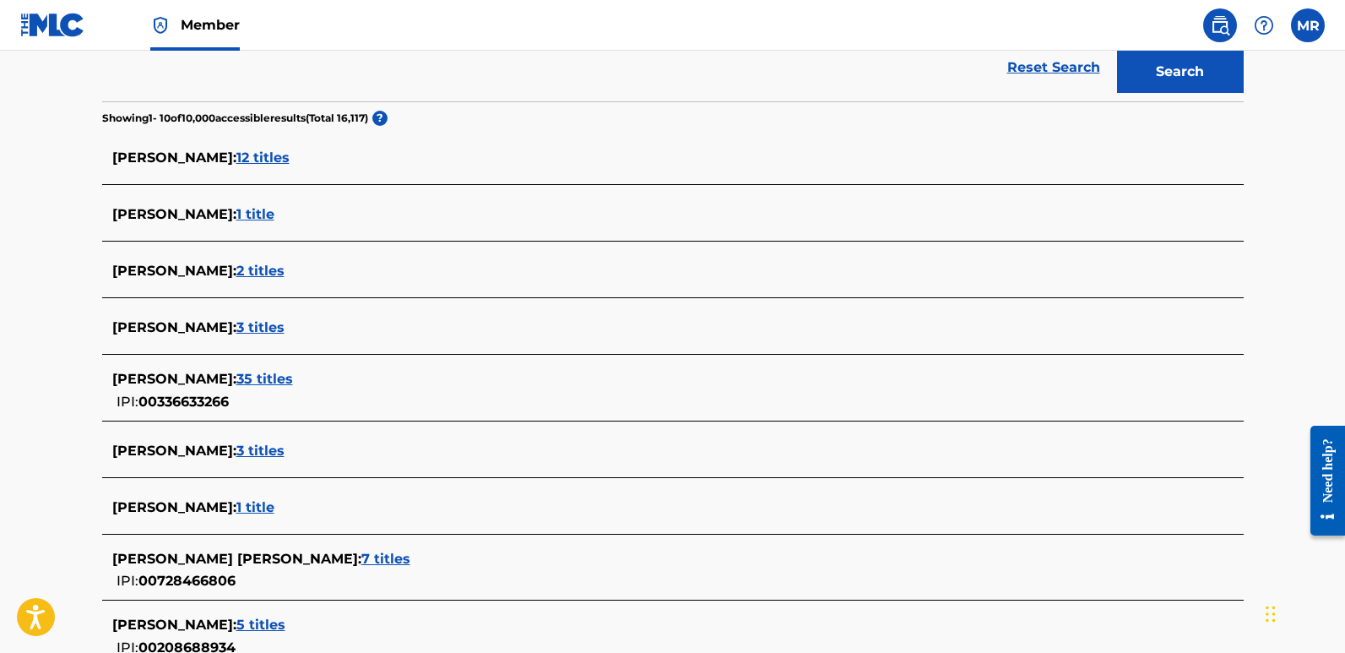
scroll to position [422, 0]
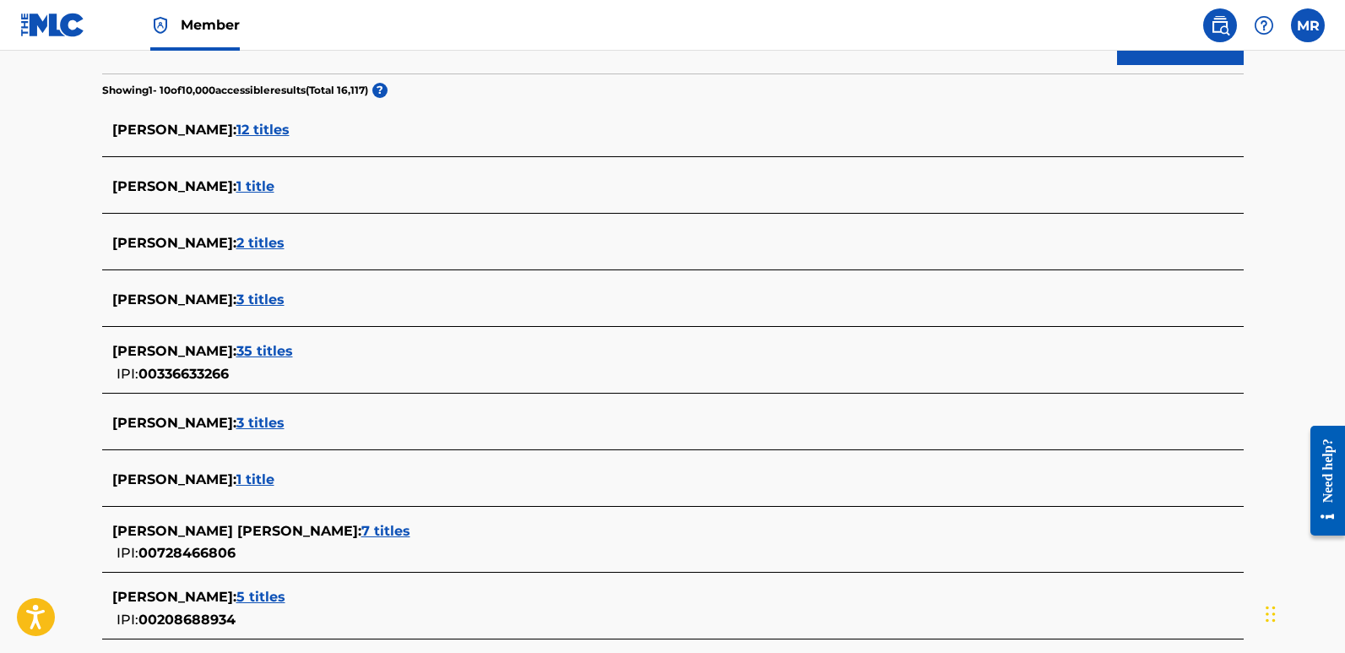
click at [268, 236] on span "2 titles" at bounding box center [260, 243] width 48 height 16
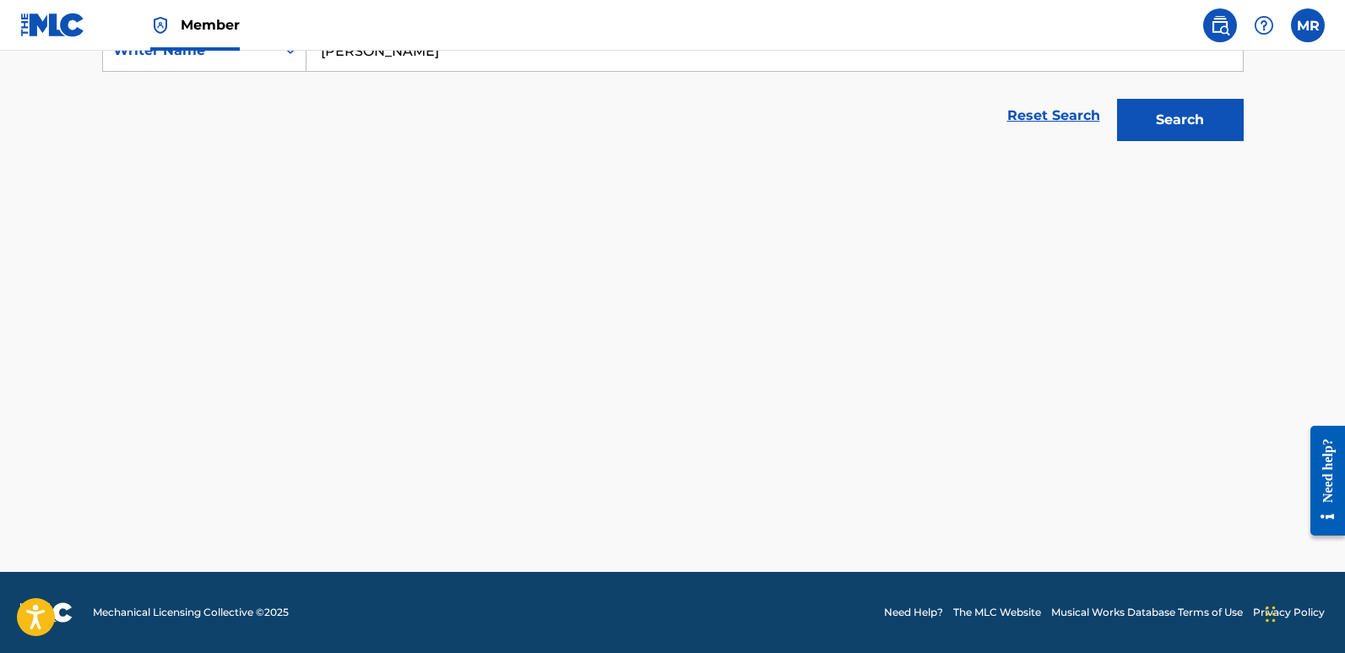
scroll to position [346, 0]
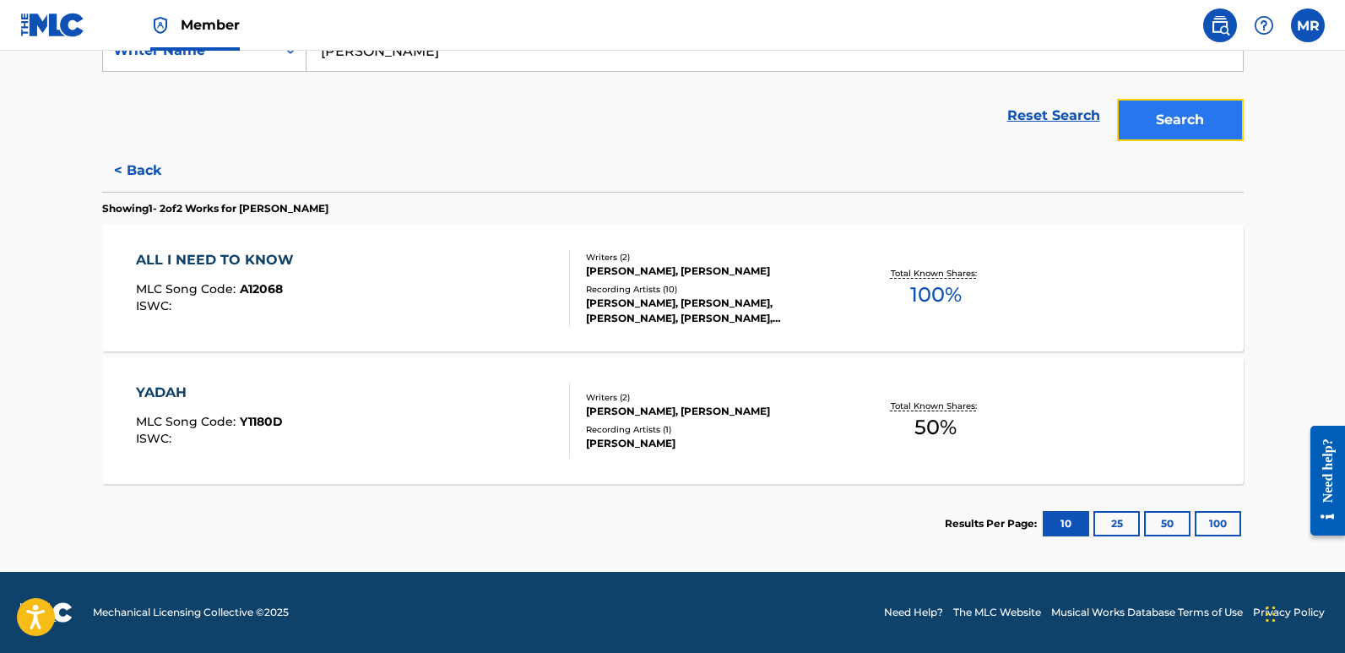
click at [1169, 116] on button "Search" at bounding box center [1180, 120] width 127 height 42
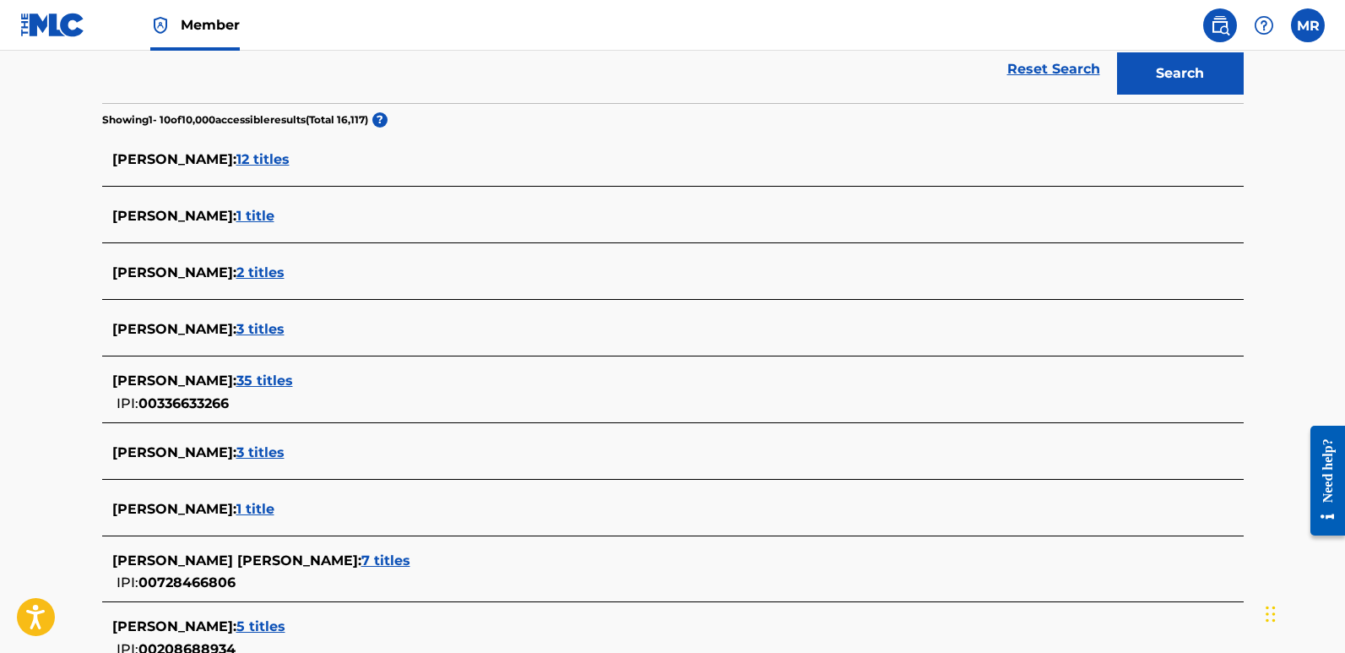
scroll to position [422, 0]
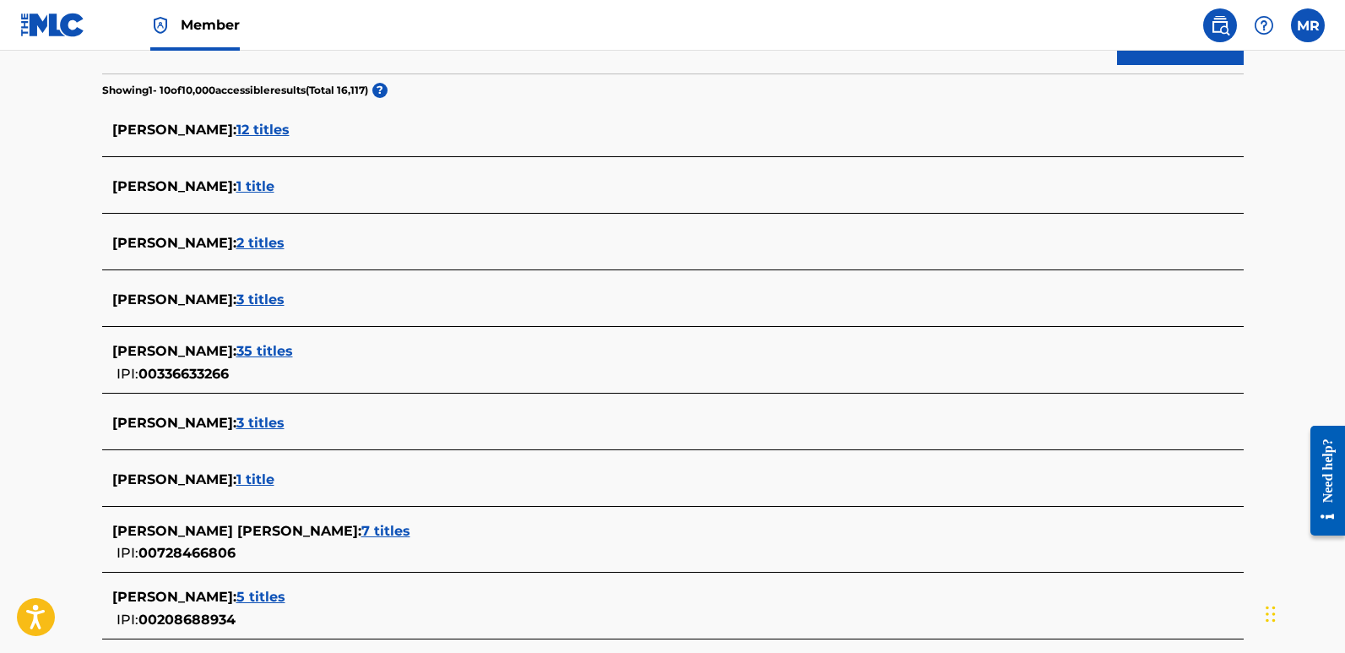
click at [282, 295] on span "3 titles" at bounding box center [260, 299] width 48 height 16
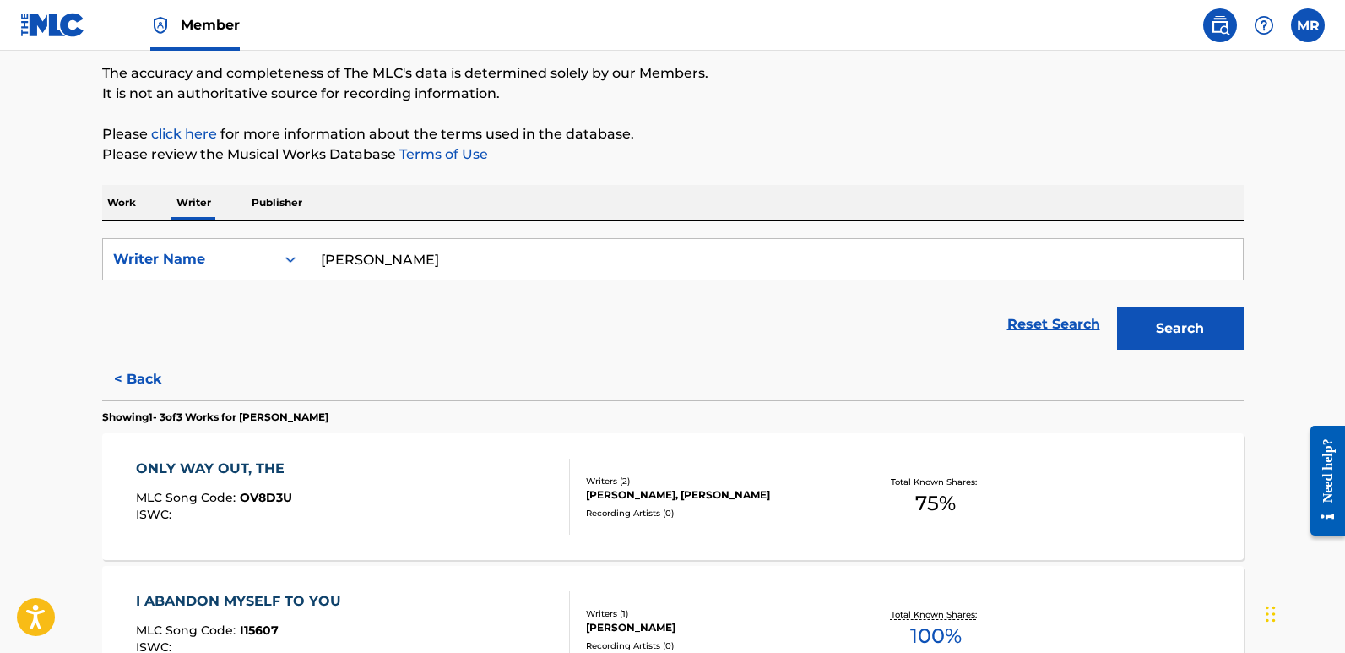
scroll to position [84, 0]
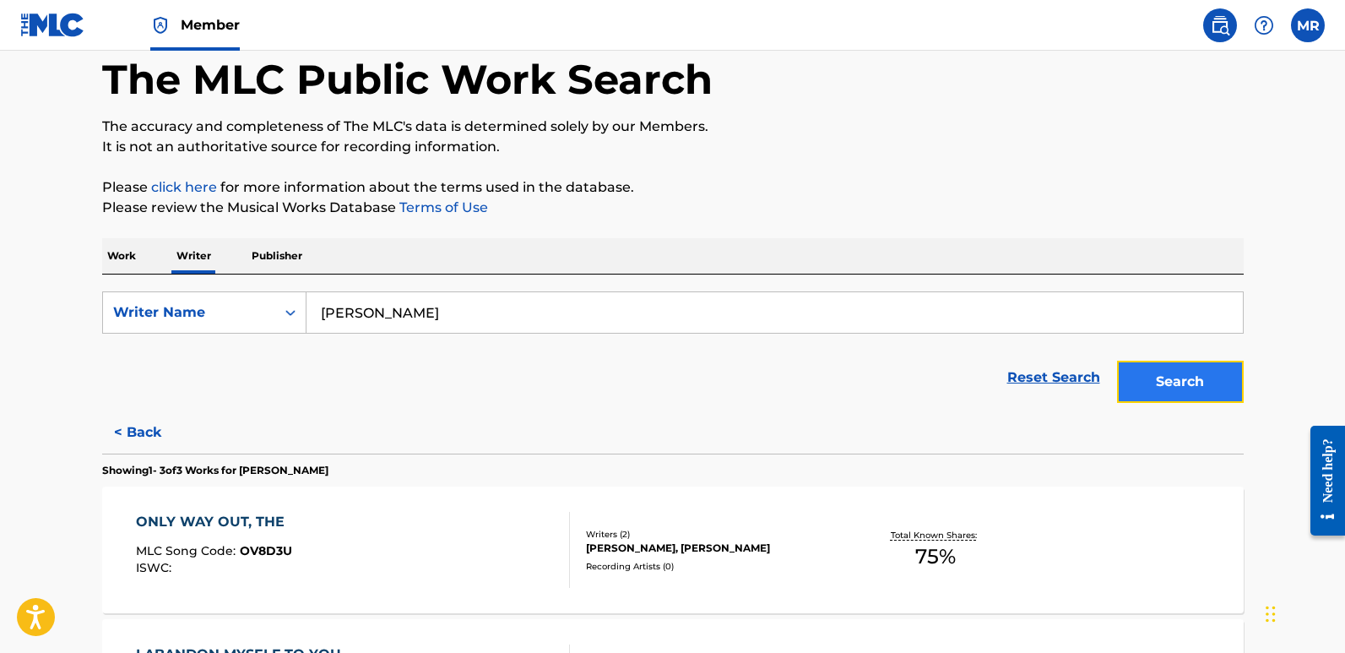
click at [1182, 378] on button "Search" at bounding box center [1180, 382] width 127 height 42
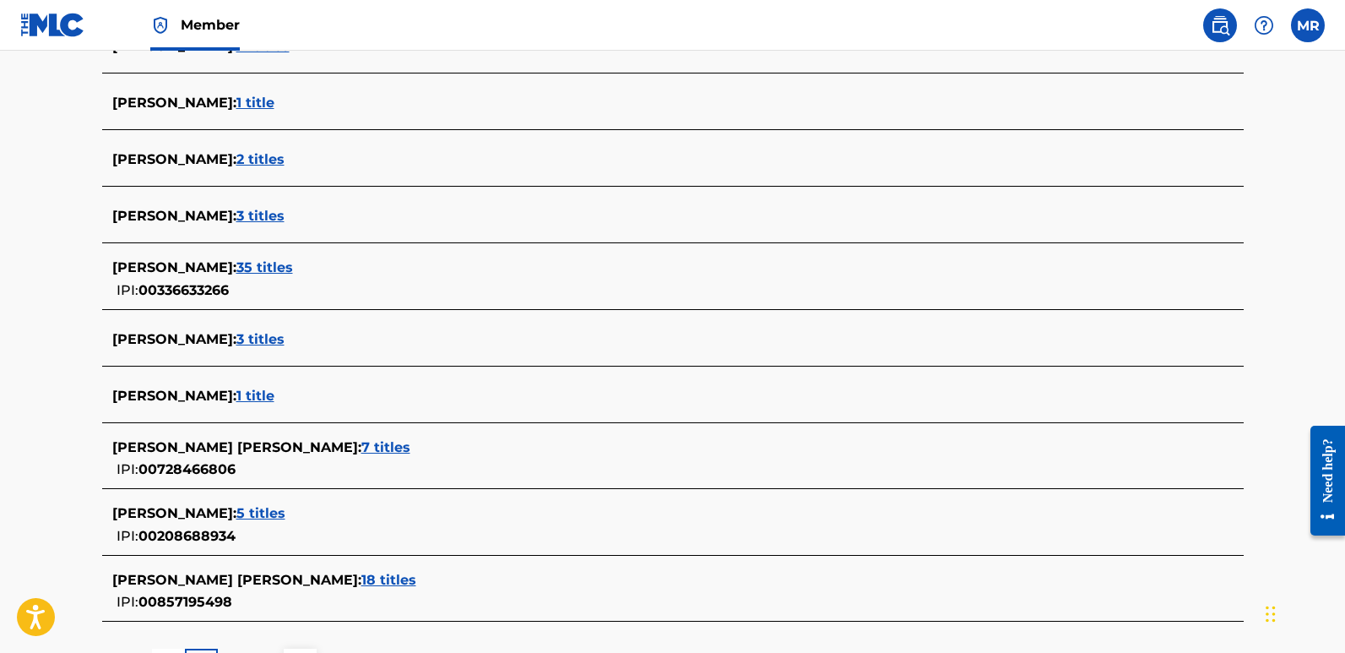
scroll to position [507, 0]
click at [285, 333] on span "3 titles" at bounding box center [260, 338] width 48 height 16
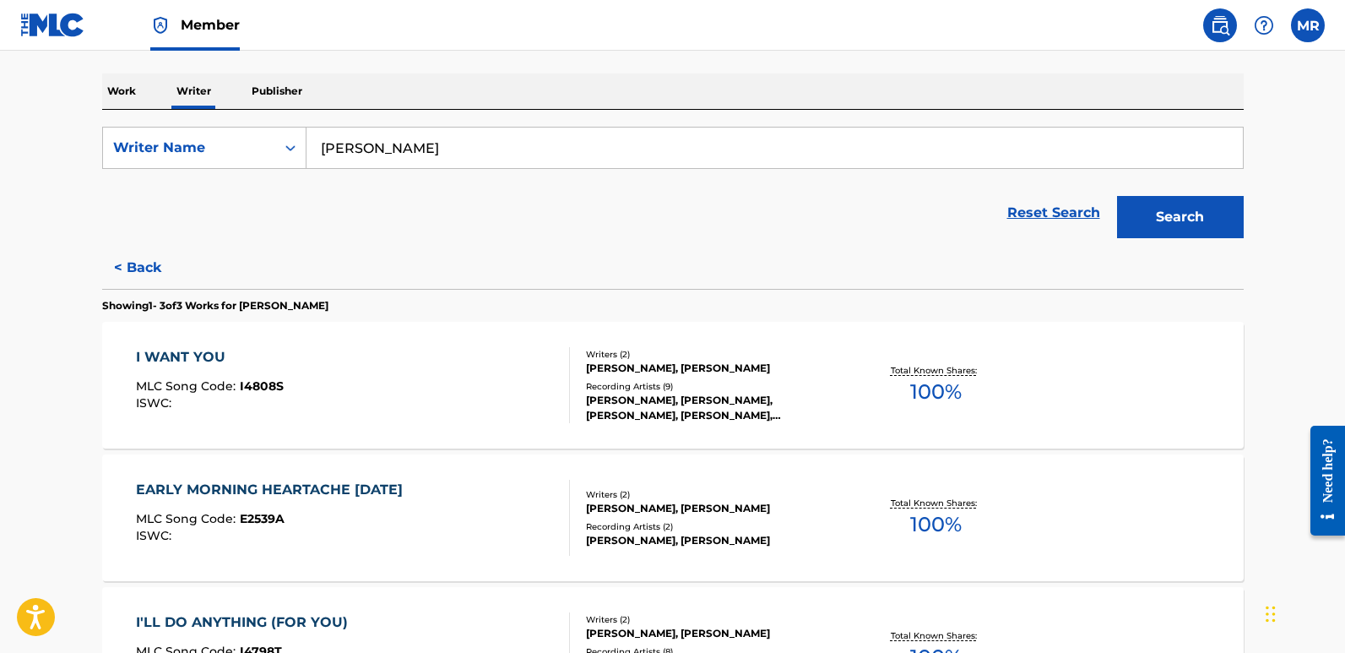
scroll to position [225, 0]
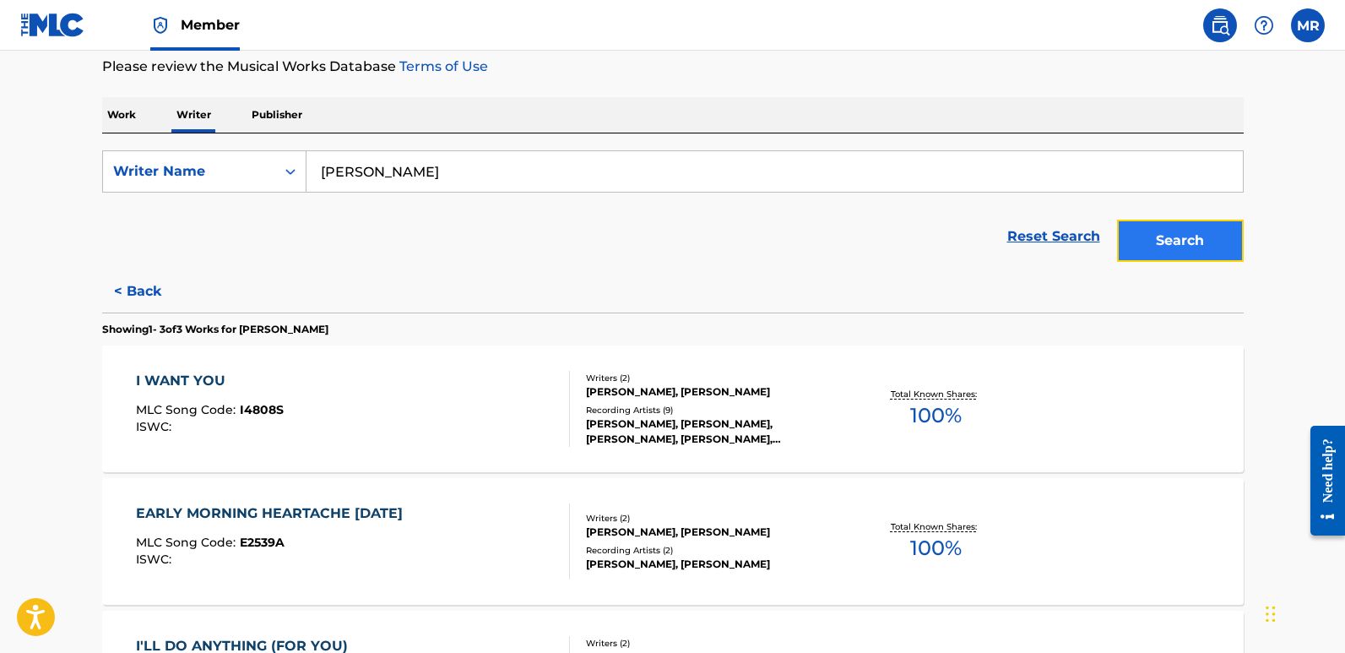
click at [1170, 239] on button "Search" at bounding box center [1180, 241] width 127 height 42
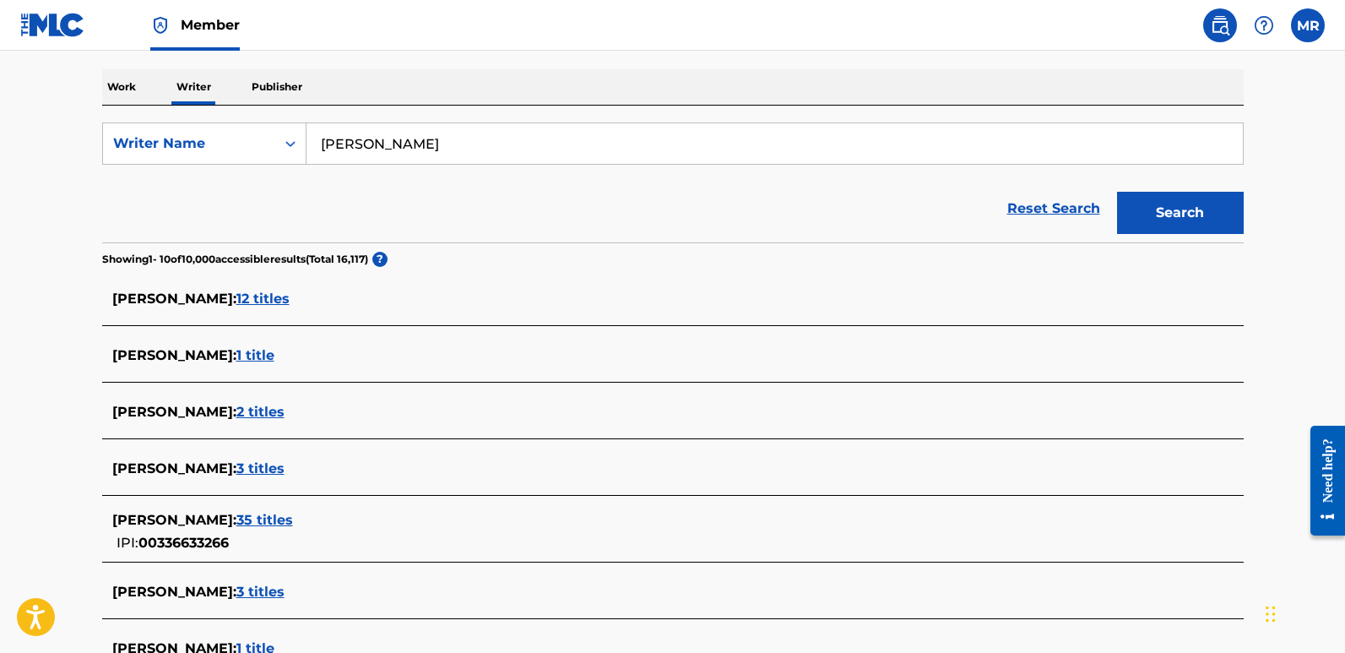
scroll to position [338, 0]
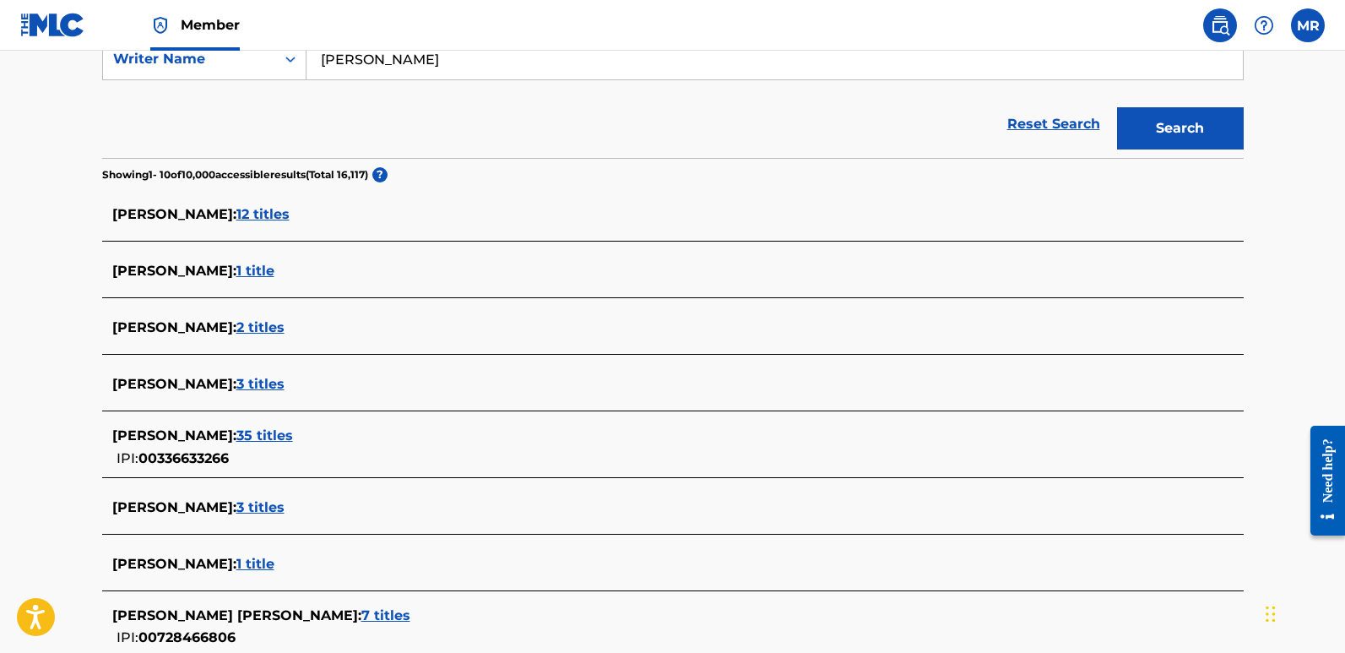
click at [285, 380] on span "3 titles" at bounding box center [260, 384] width 48 height 16
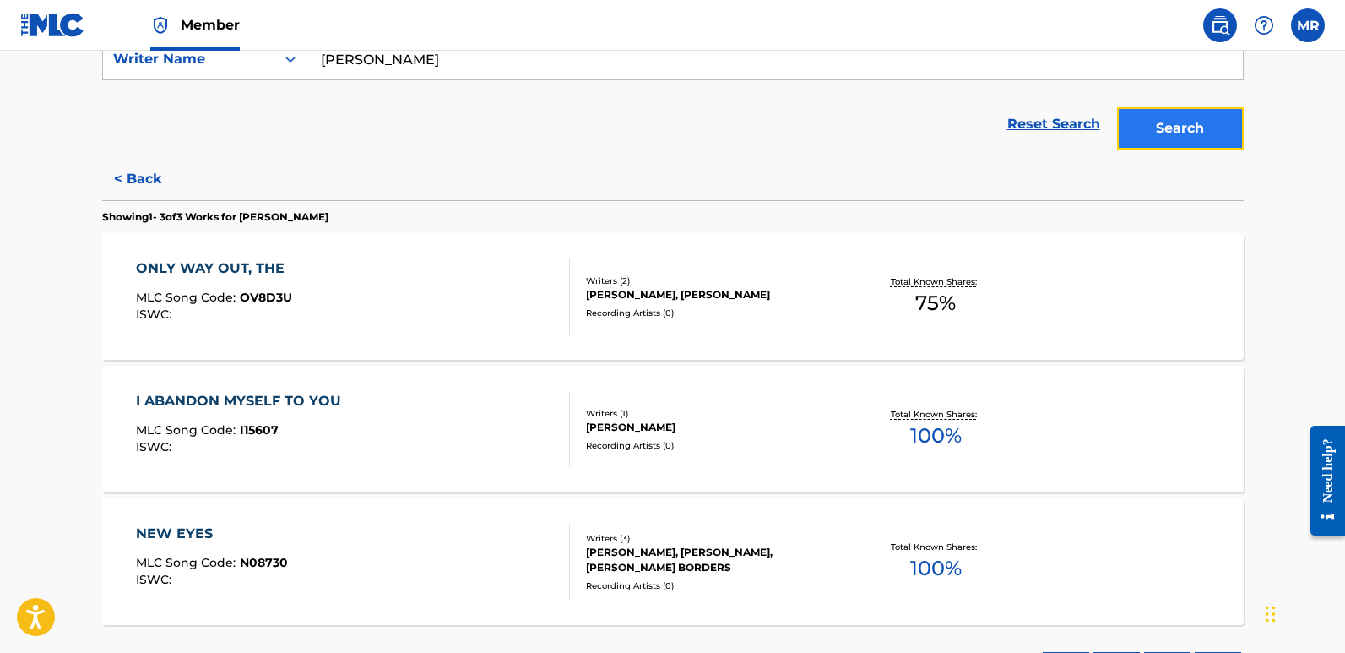
click at [1160, 122] on button "Search" at bounding box center [1180, 128] width 127 height 42
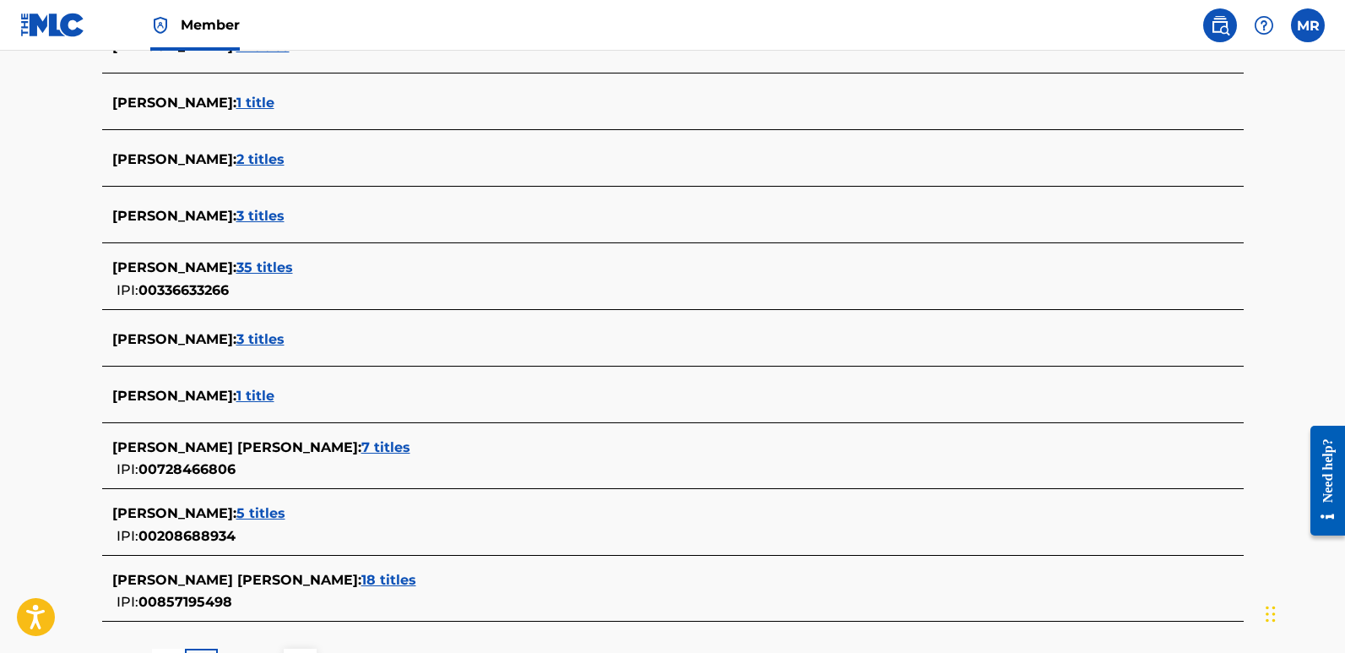
scroll to position [507, 0]
click at [361, 446] on span "7 titles" at bounding box center [385, 446] width 49 height 16
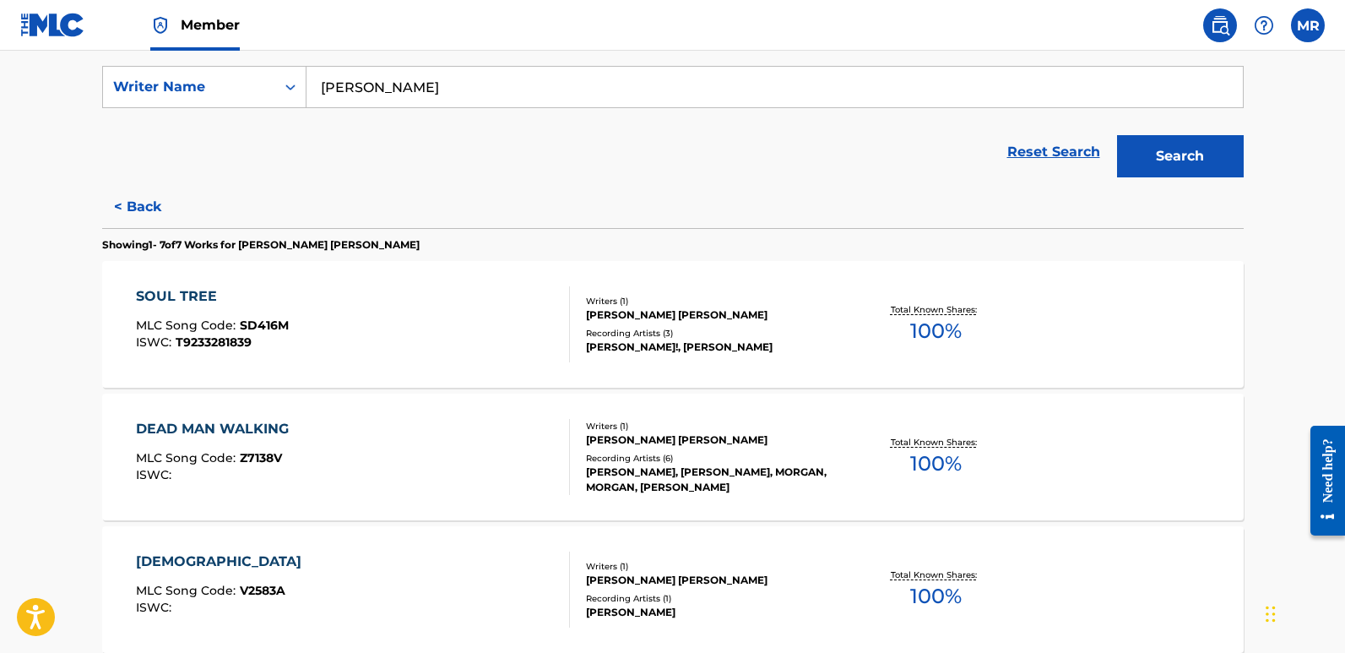
scroll to position [169, 0]
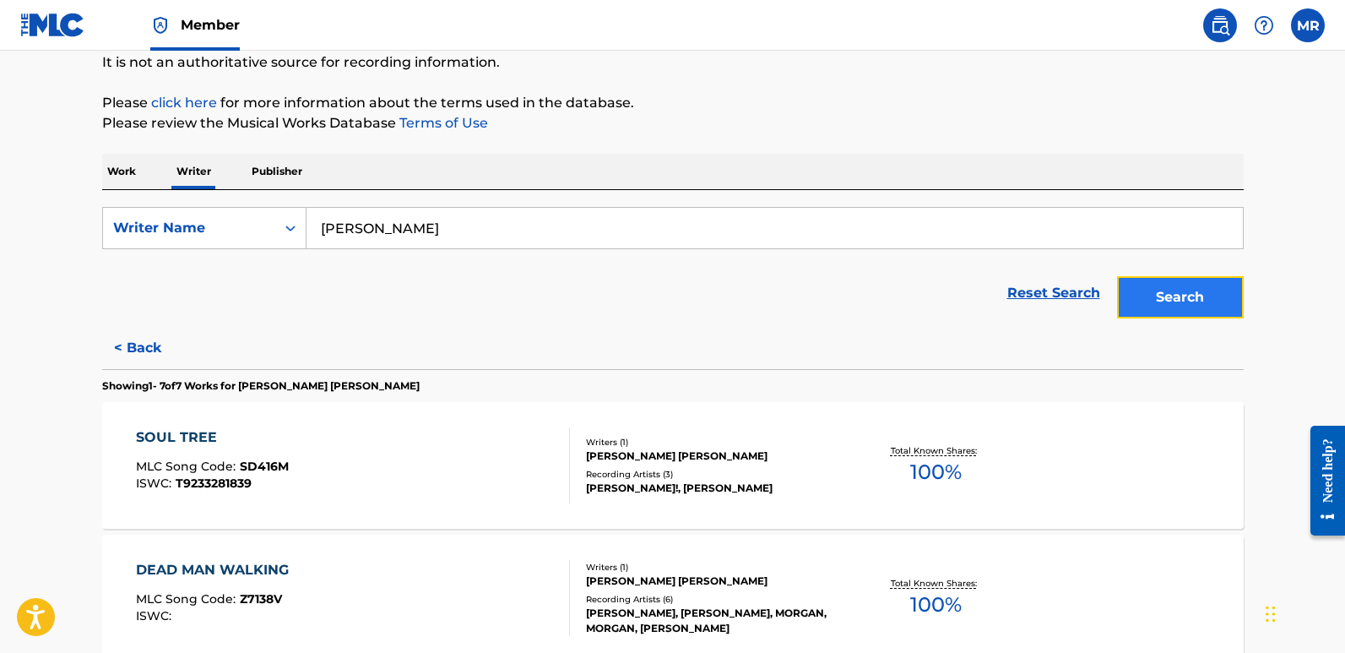
click at [1171, 290] on button "Search" at bounding box center [1180, 297] width 127 height 42
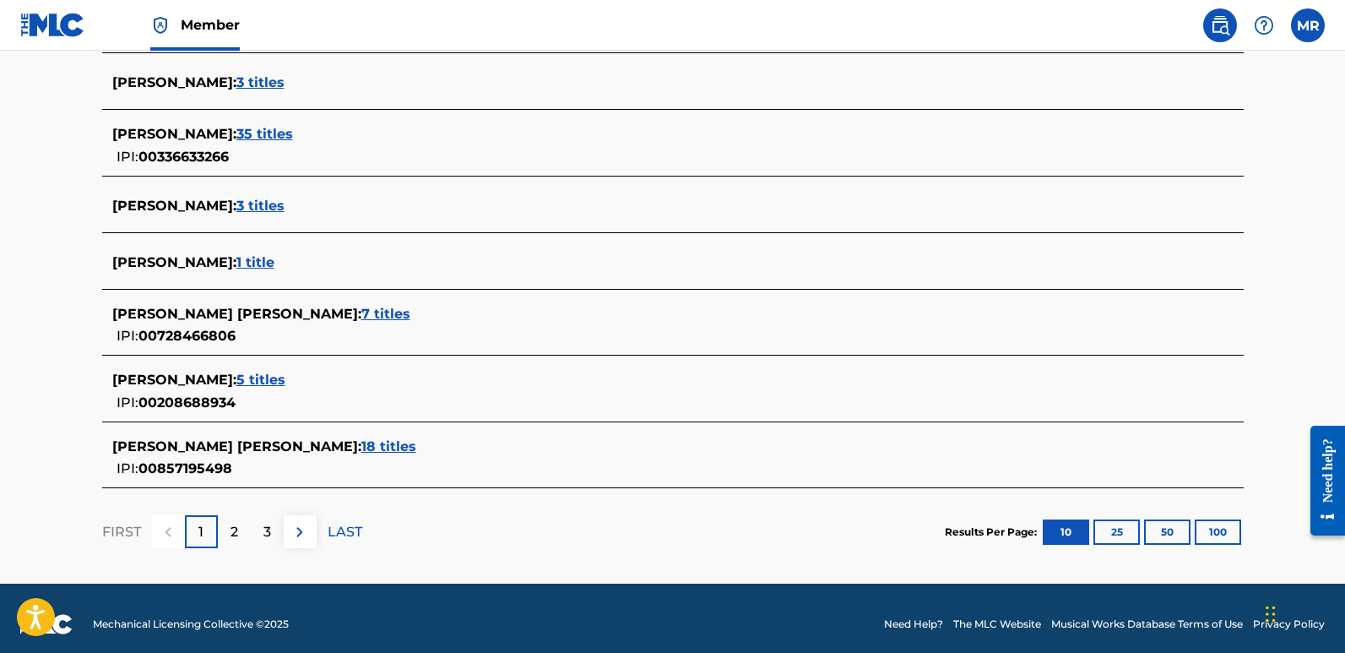
scroll to position [651, 0]
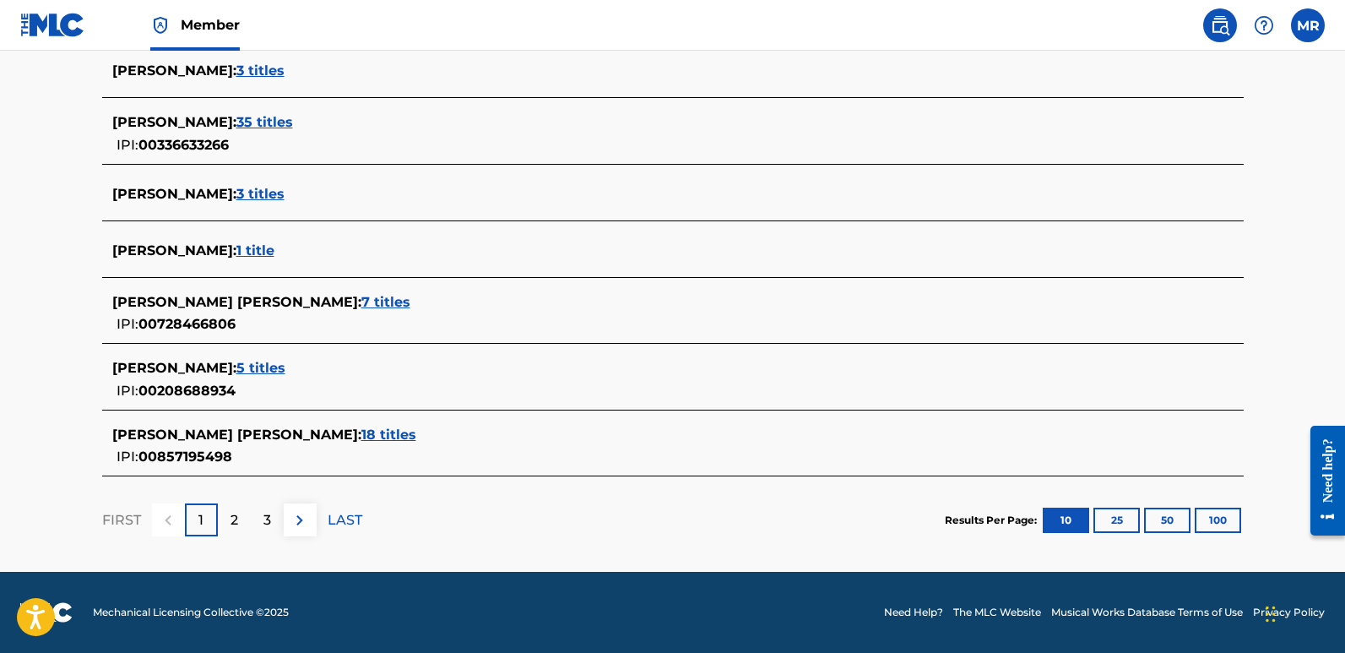
click at [361, 430] on span "18 titles" at bounding box center [388, 434] width 55 height 16
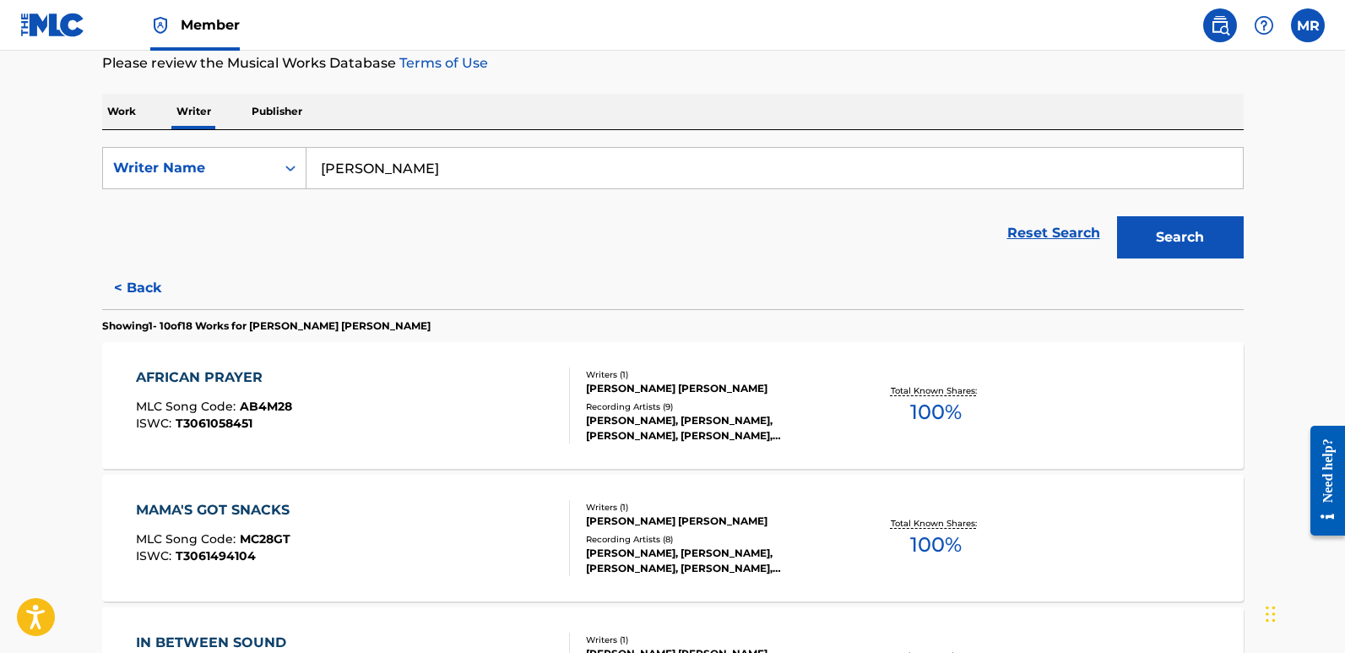
scroll to position [0, 0]
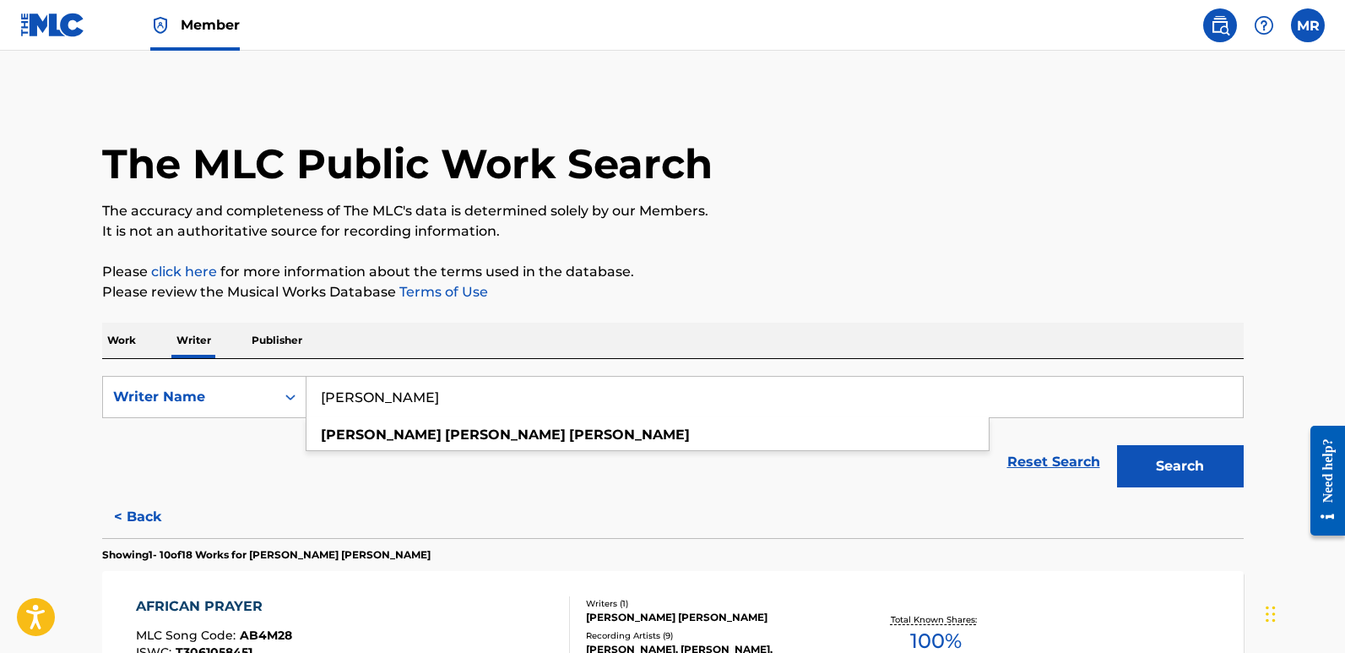
click at [491, 397] on input "[PERSON_NAME]" at bounding box center [774, 397] width 936 height 41
click at [112, 334] on p "Work" at bounding box center [121, 340] width 39 height 35
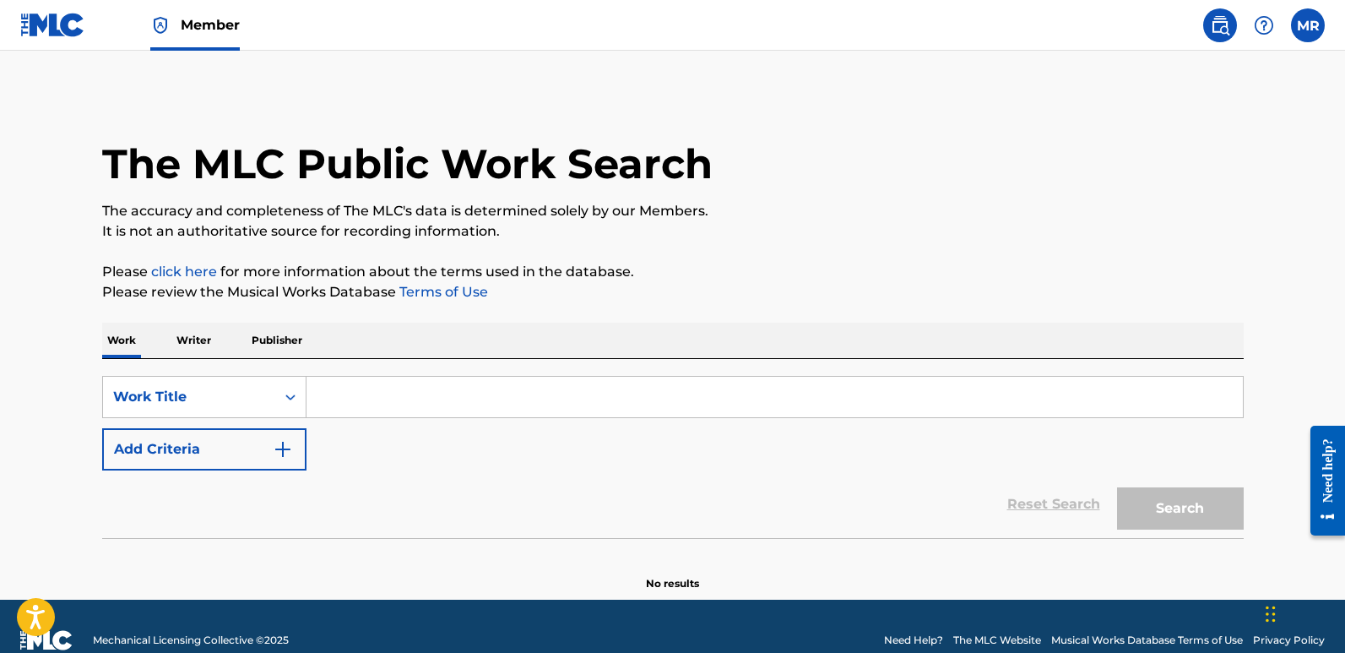
click at [317, 392] on input "Search Form" at bounding box center [774, 397] width 936 height 41
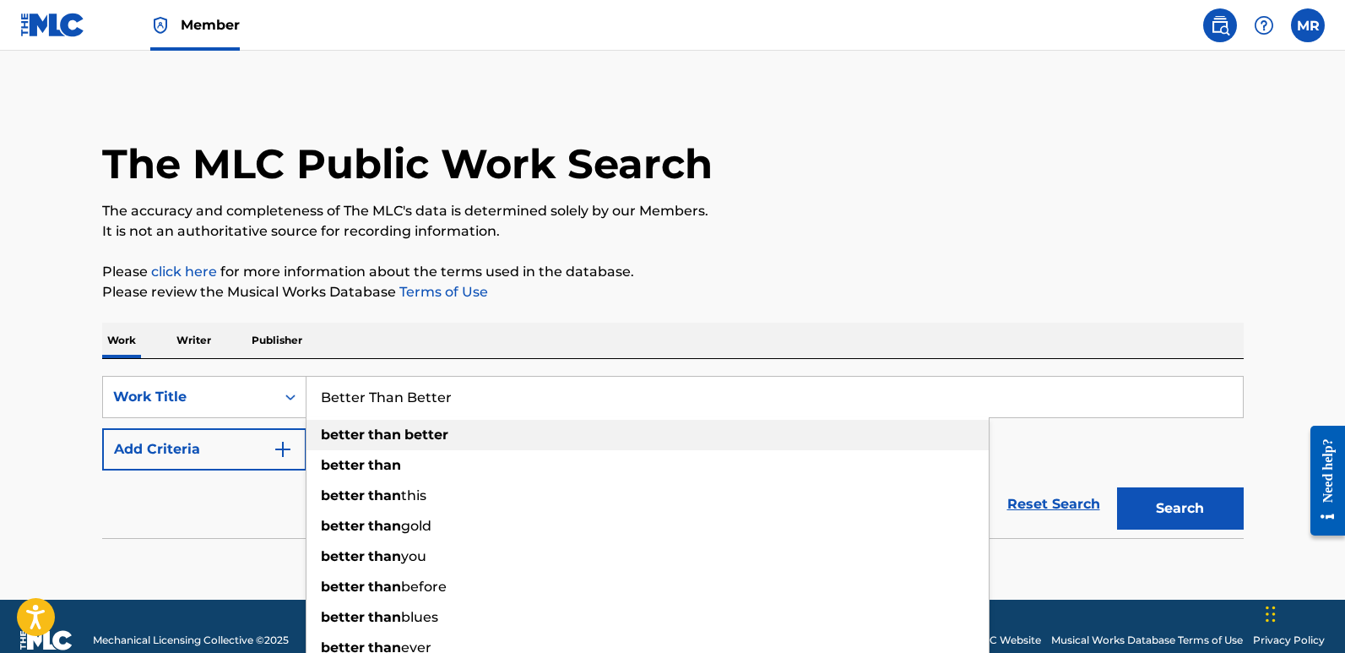
click at [387, 432] on strong "than" at bounding box center [384, 434] width 33 height 16
type input "better than better"
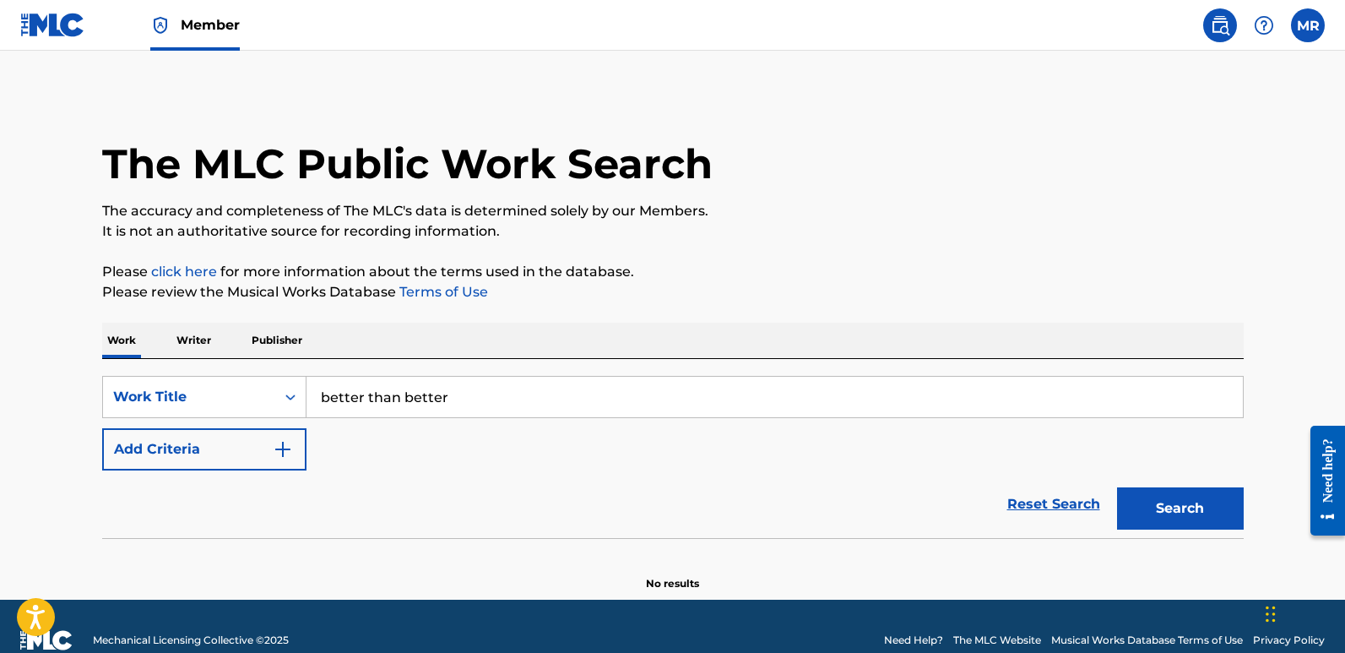
click at [199, 335] on p "Writer" at bounding box center [193, 340] width 45 height 35
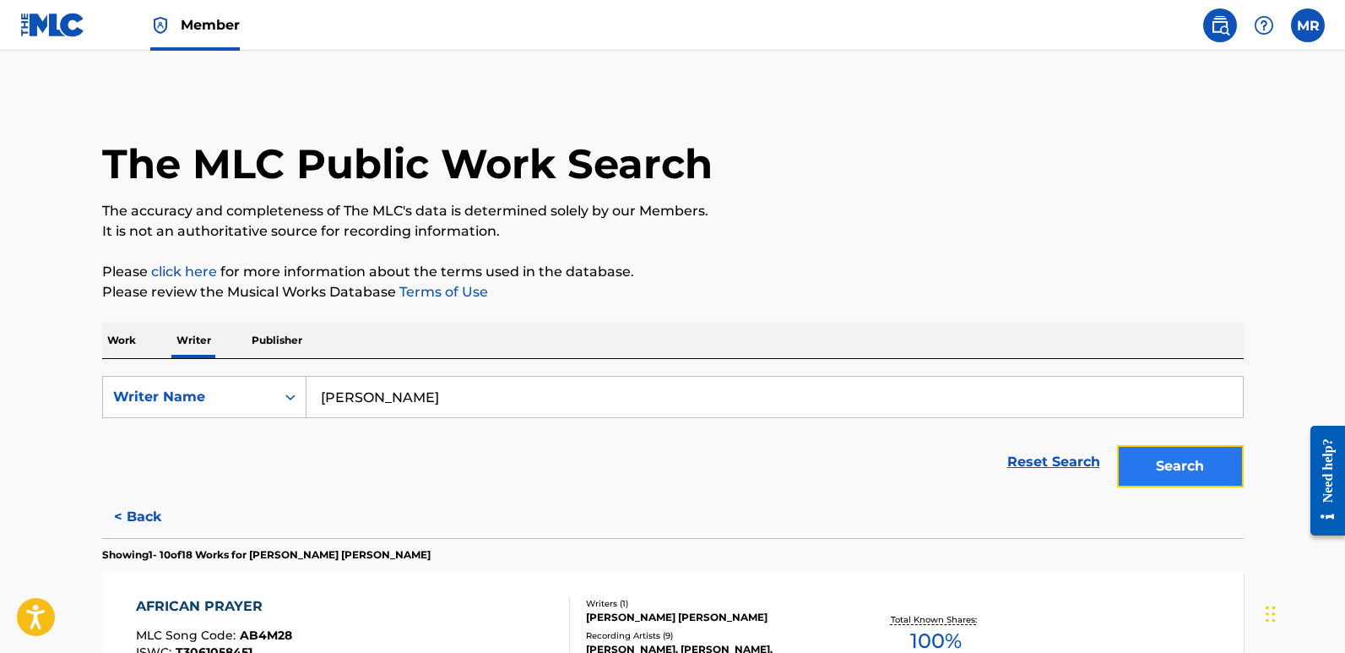
click at [1168, 458] on button "Search" at bounding box center [1180, 466] width 127 height 42
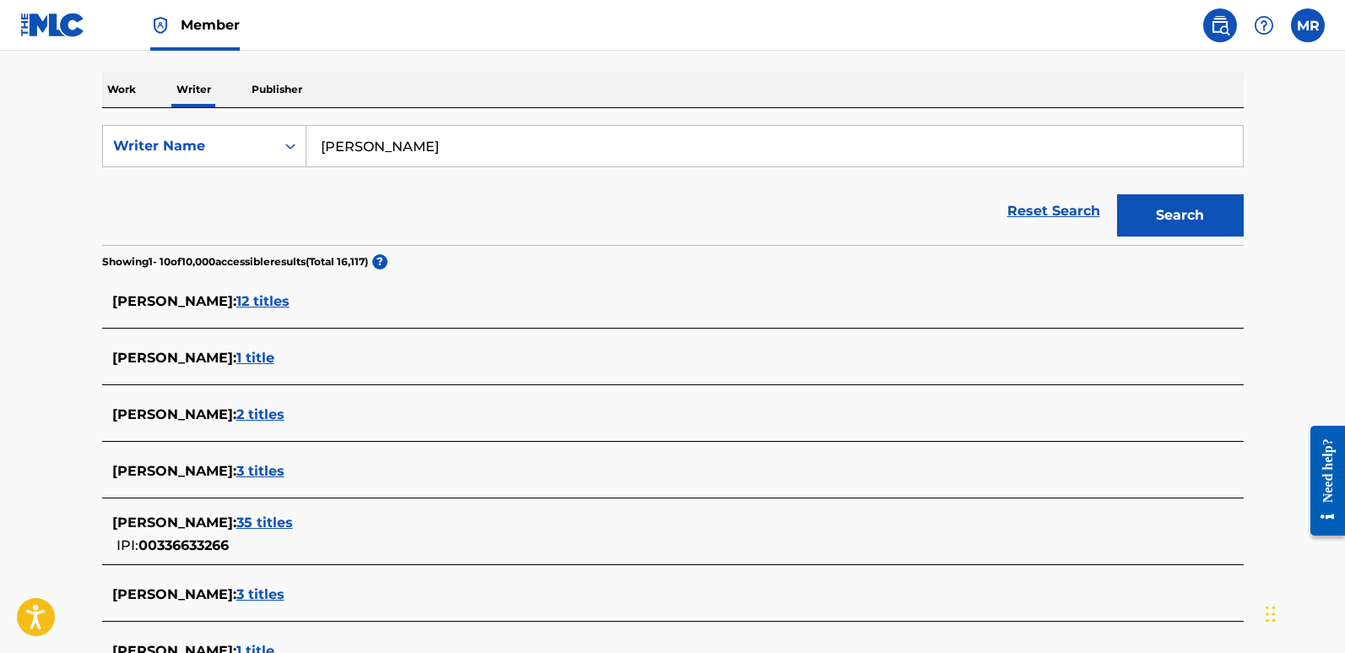
scroll to position [253, 0]
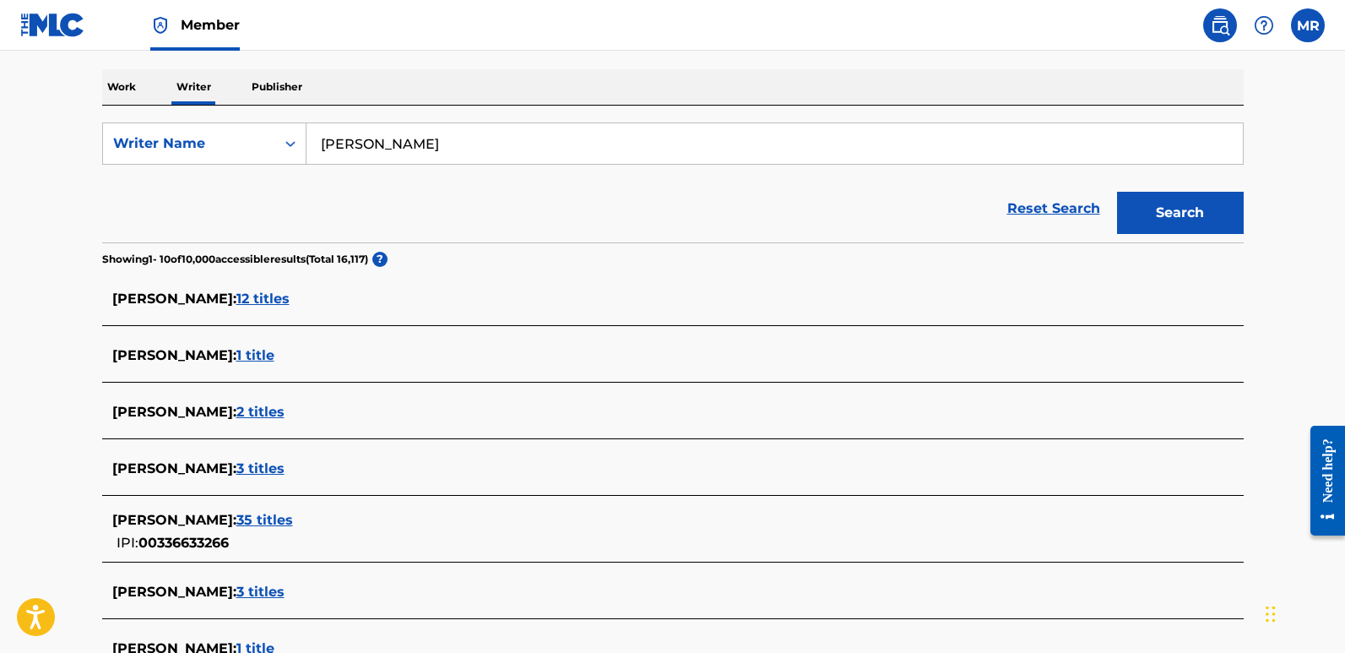
click at [274, 355] on span "1 title" at bounding box center [255, 355] width 38 height 16
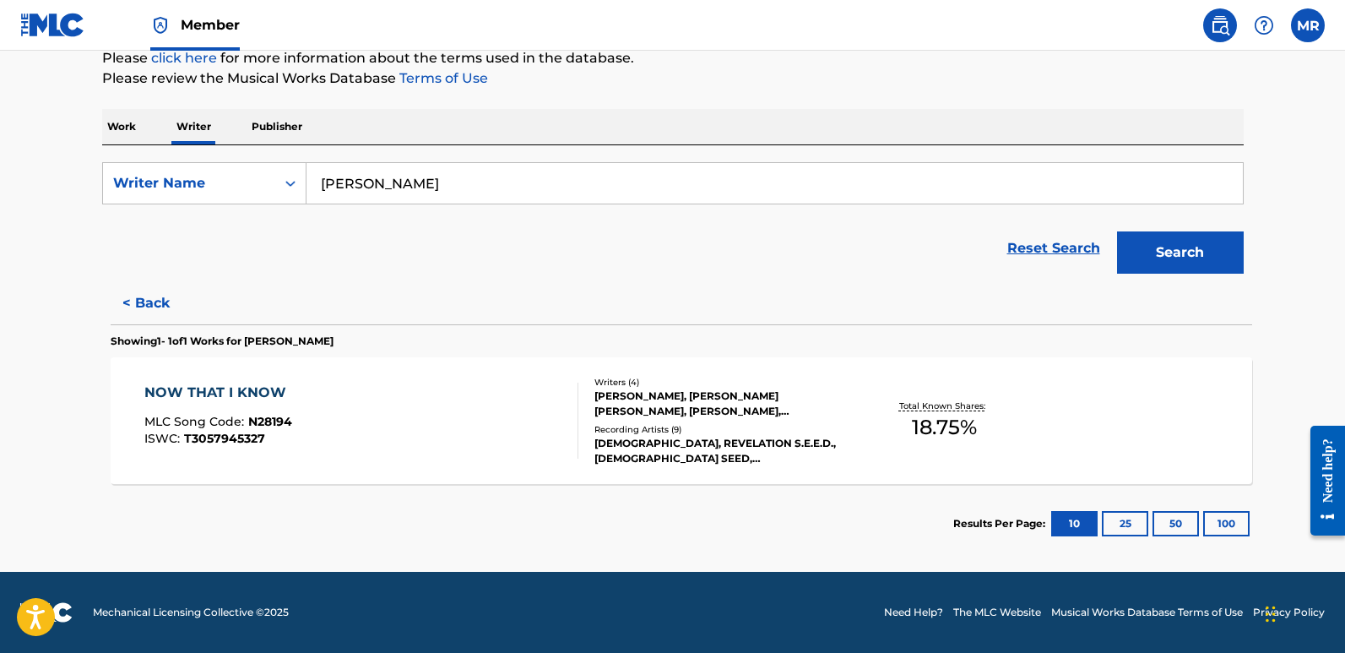
scroll to position [214, 0]
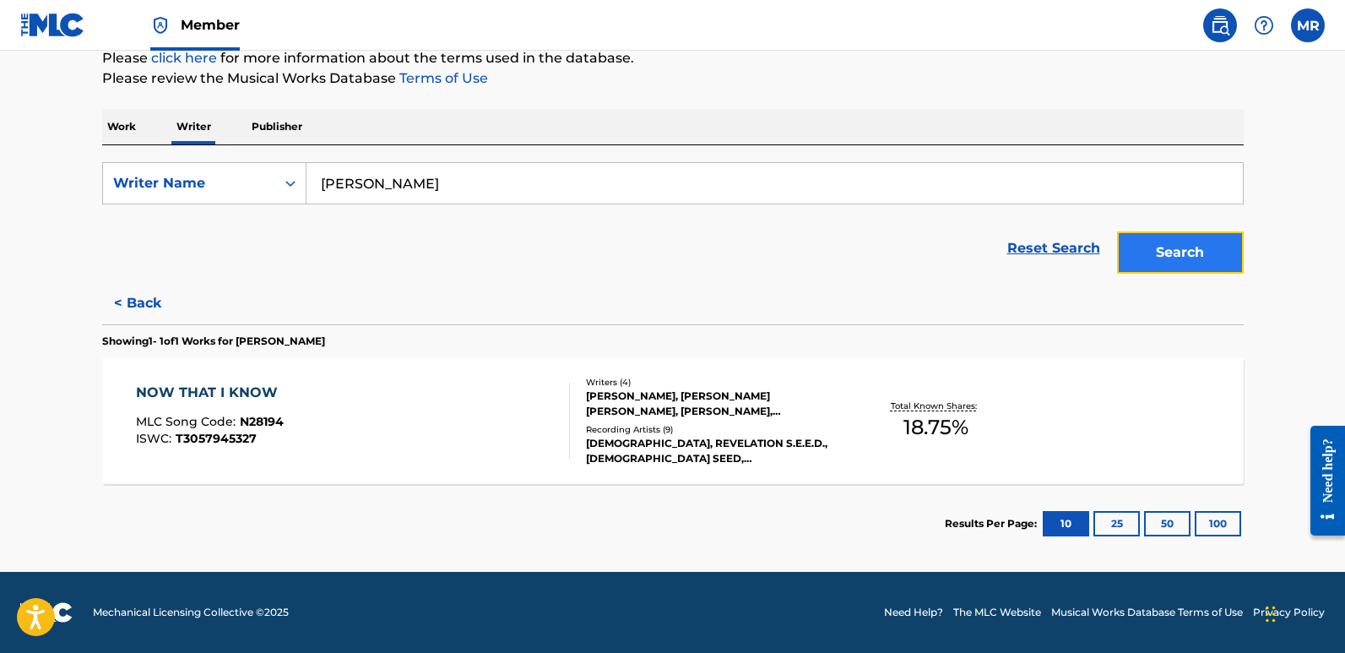
click at [1169, 249] on button "Search" at bounding box center [1180, 252] width 127 height 42
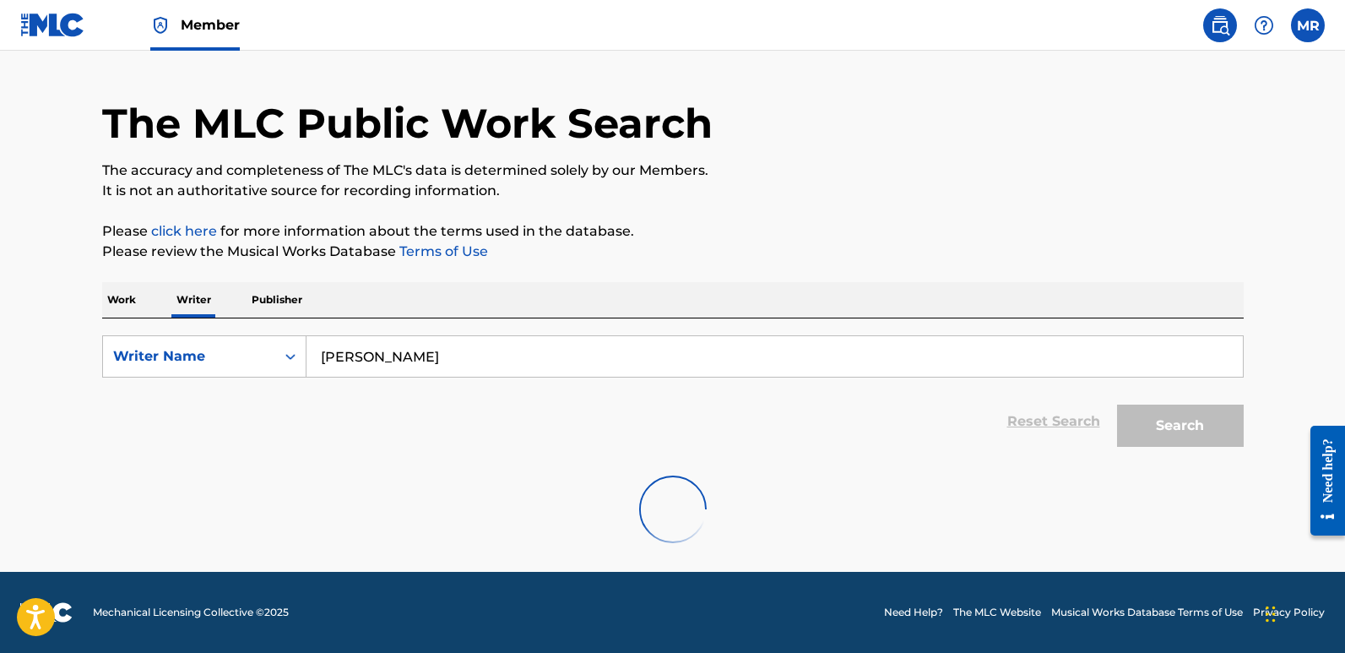
scroll to position [0, 0]
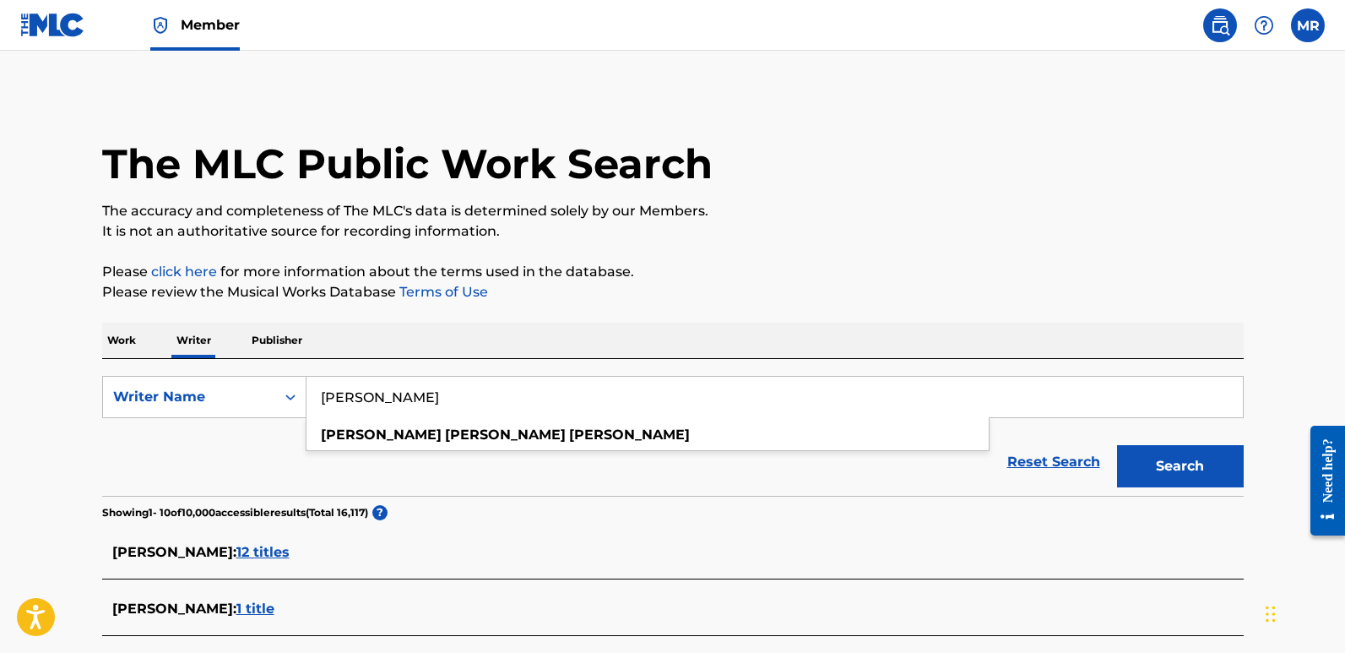
click at [493, 397] on input "[PERSON_NAME]" at bounding box center [774, 397] width 936 height 41
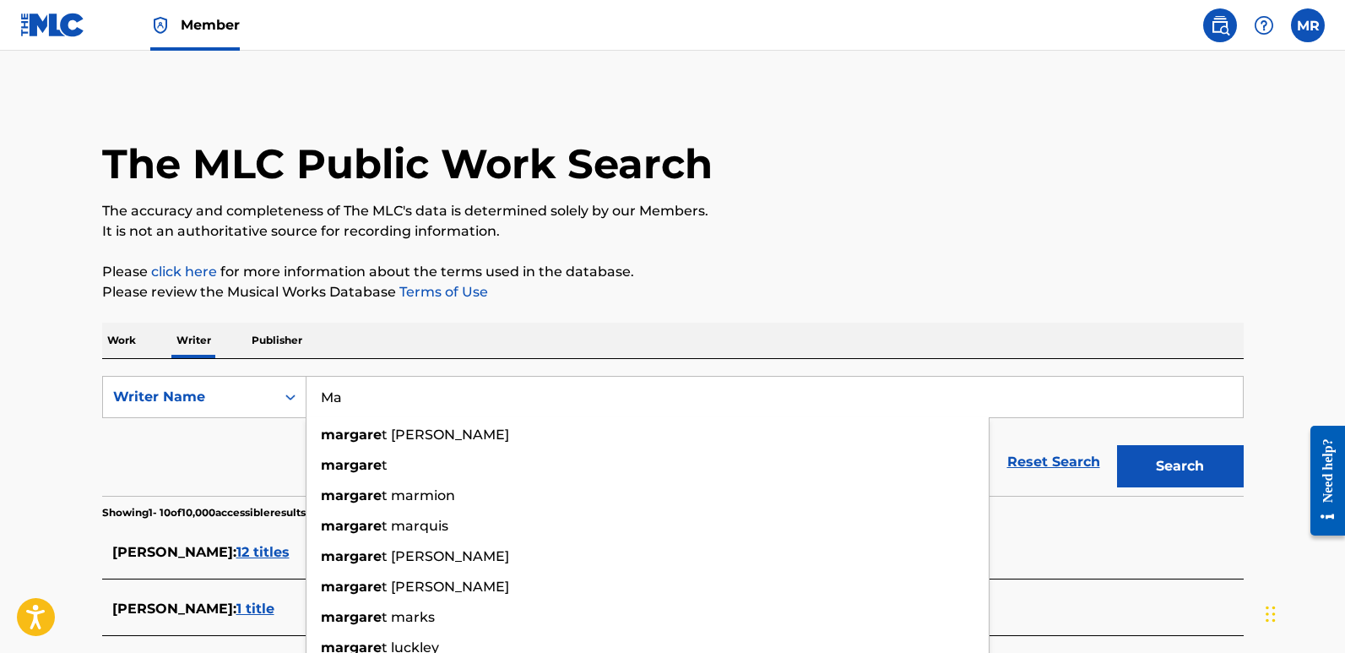
type input "M"
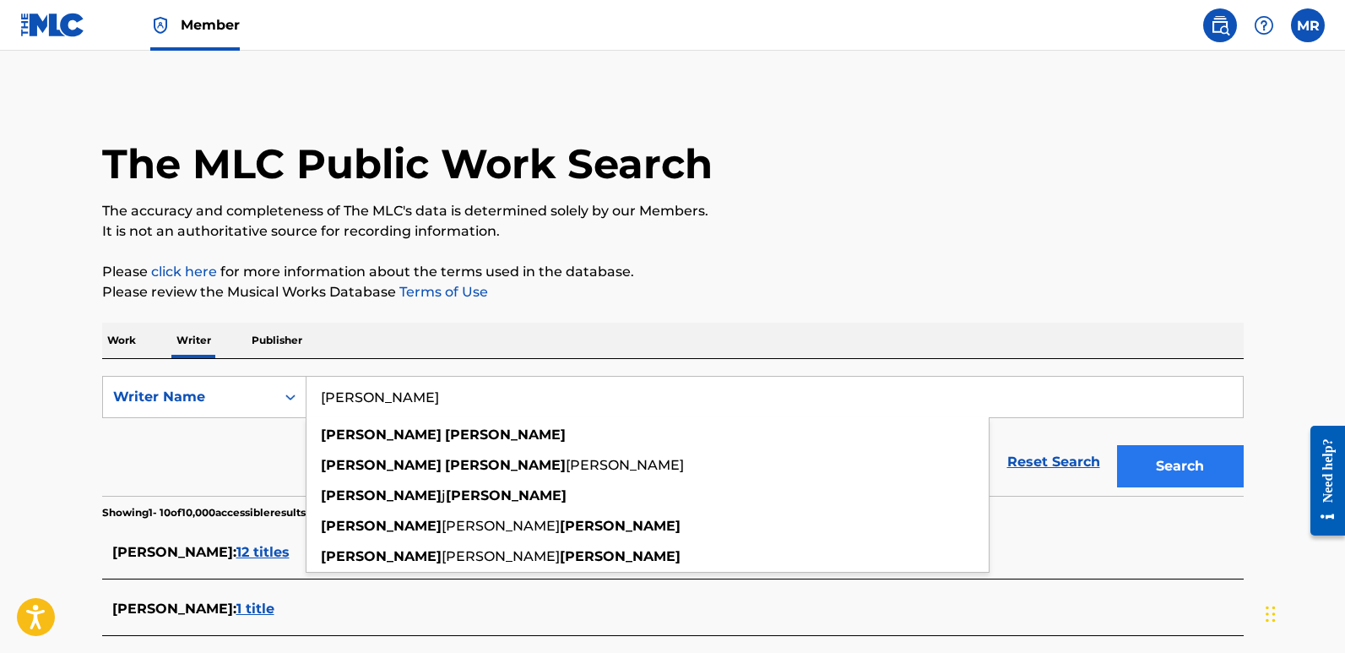
type input "[PERSON_NAME]"
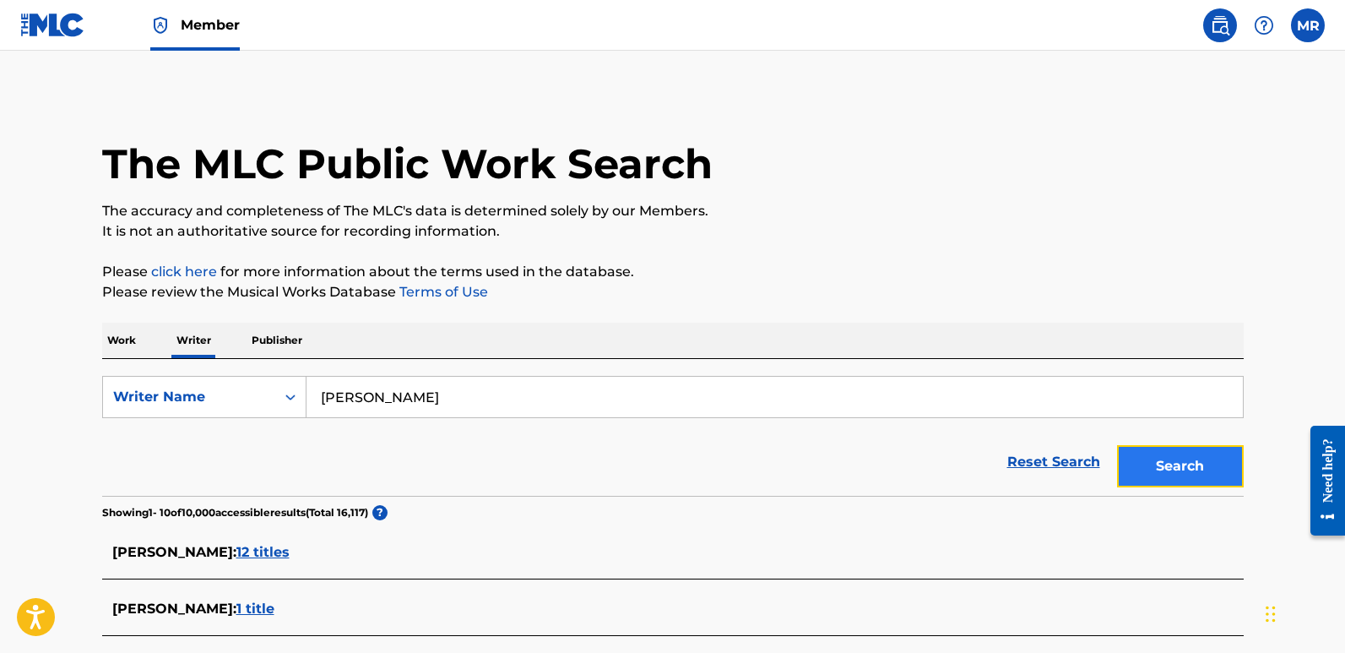
click at [1183, 464] on button "Search" at bounding box center [1180, 466] width 127 height 42
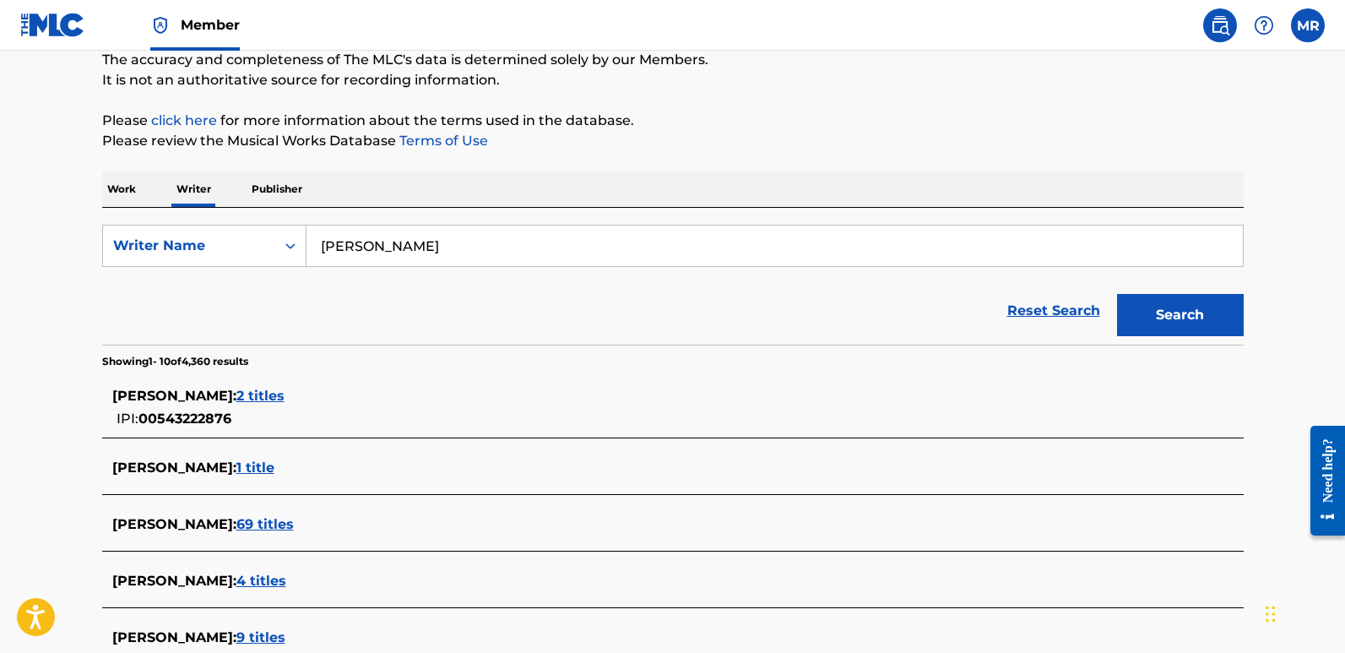
scroll to position [253, 0]
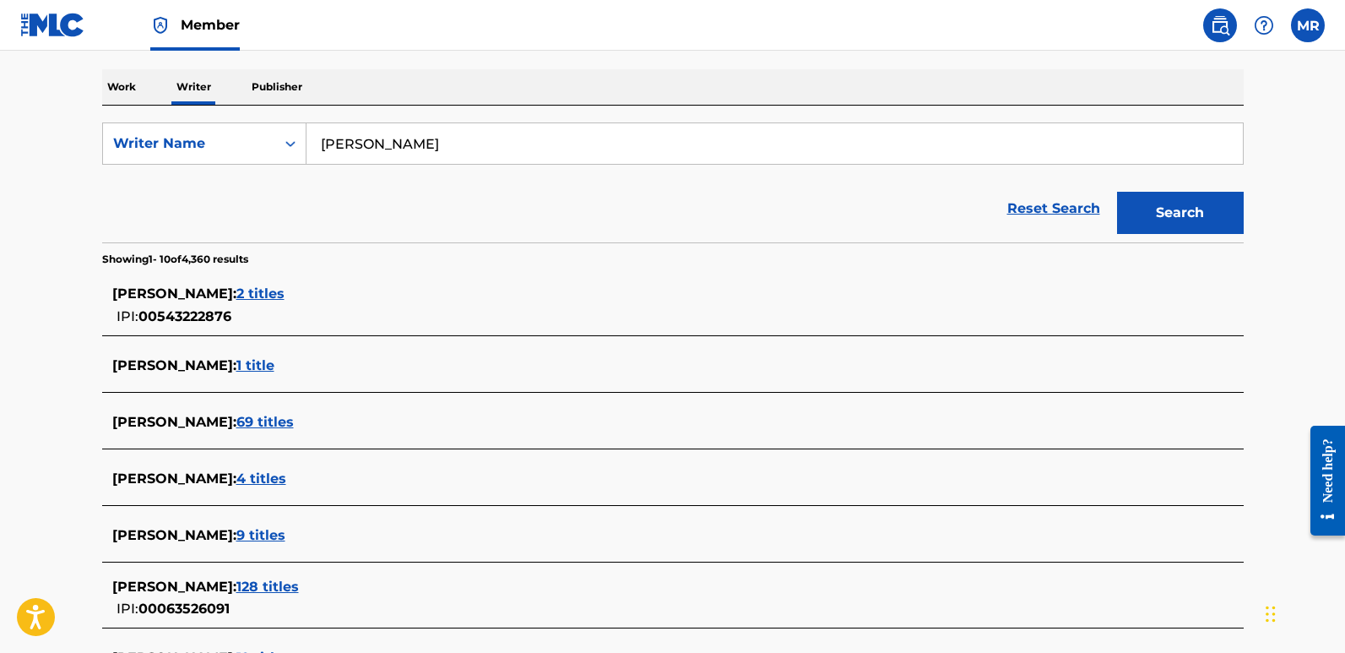
click at [276, 291] on span "2 titles" at bounding box center [260, 293] width 48 height 16
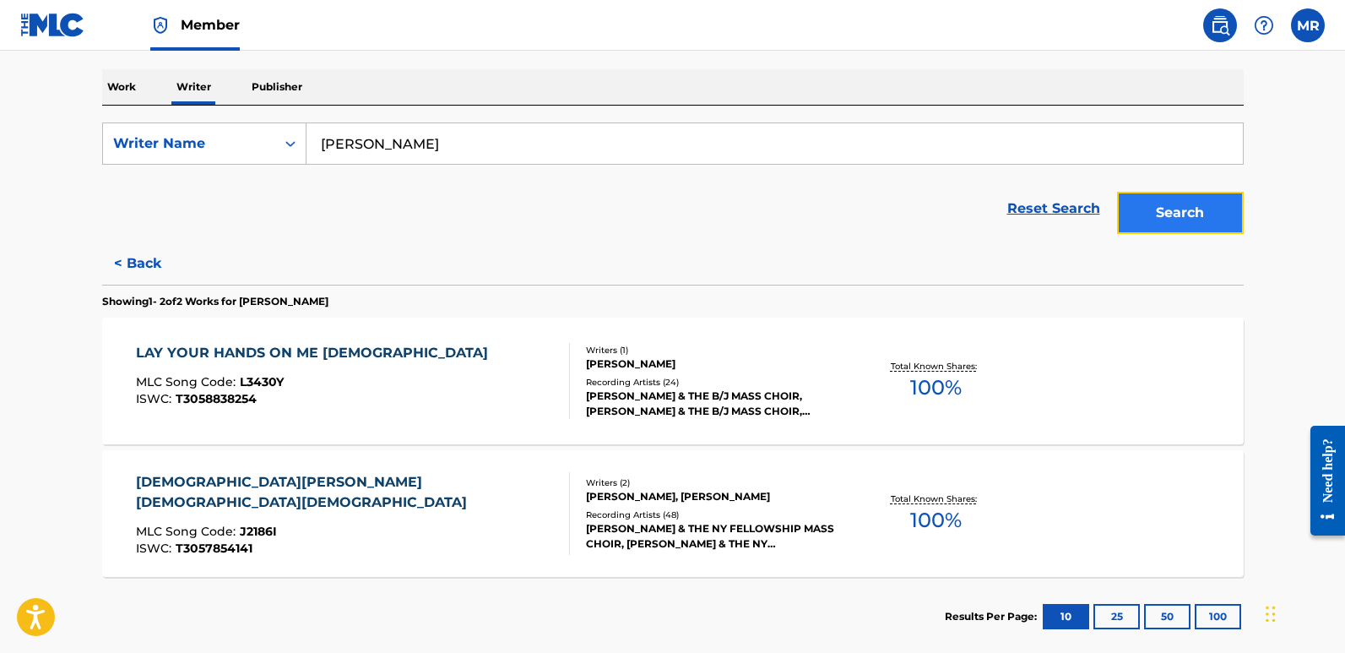
click at [1176, 205] on button "Search" at bounding box center [1180, 213] width 127 height 42
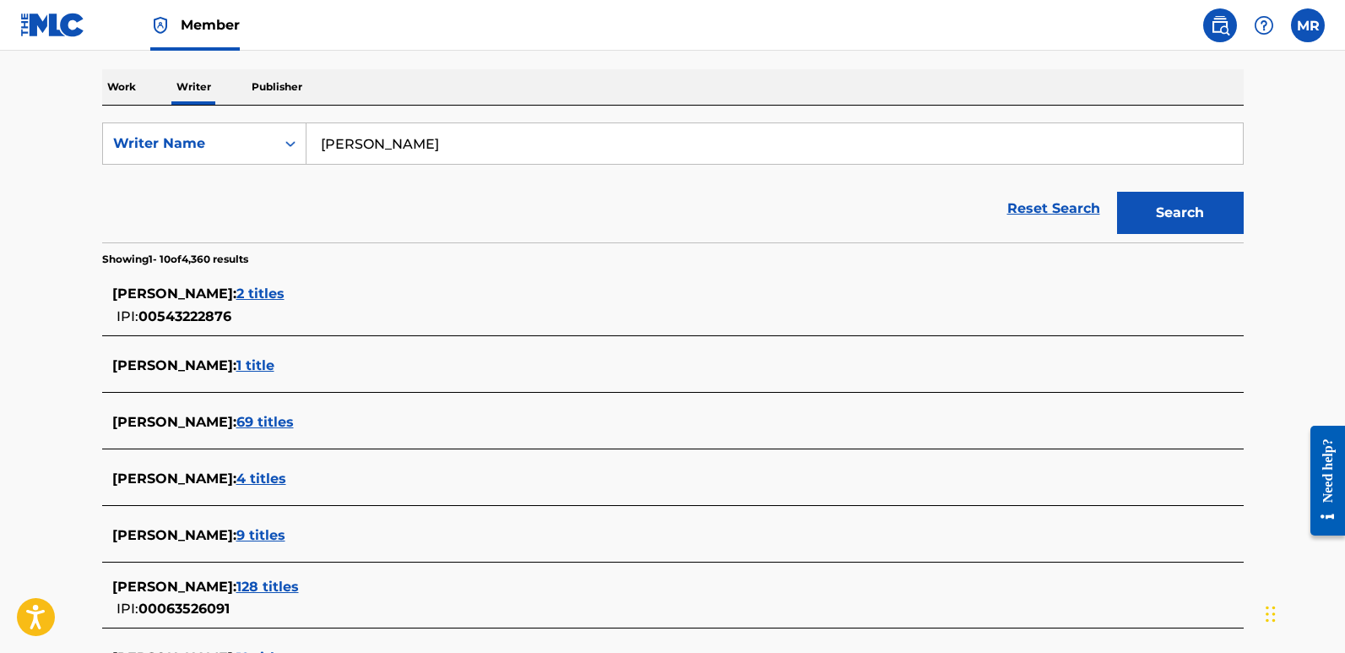
click at [252, 363] on span "1 title" at bounding box center [255, 365] width 38 height 16
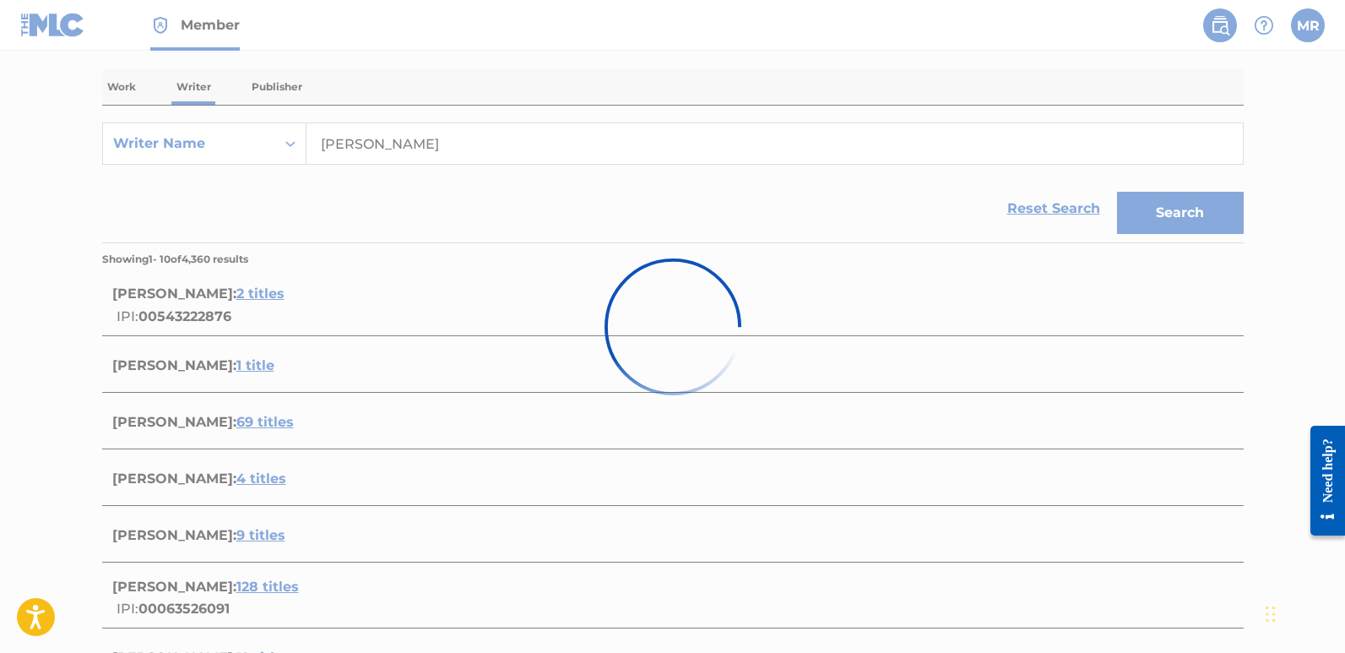
scroll to position [214, 0]
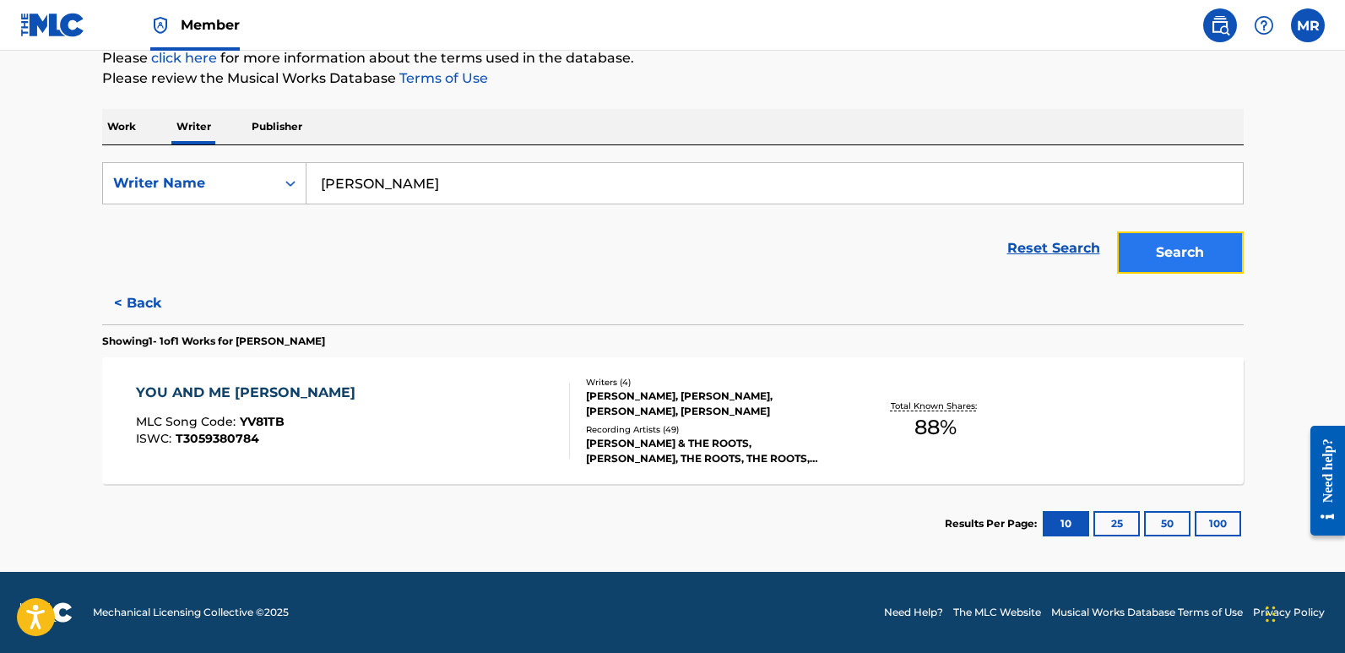
click at [1187, 249] on button "Search" at bounding box center [1180, 252] width 127 height 42
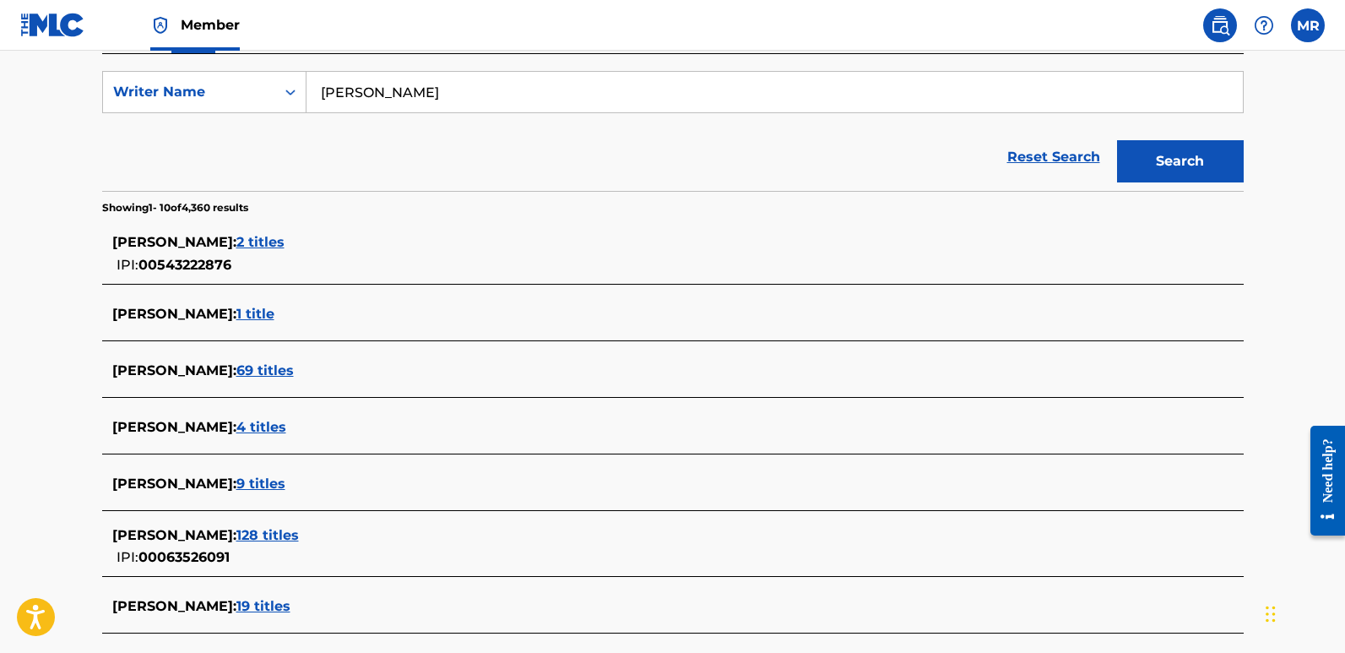
scroll to position [338, 0]
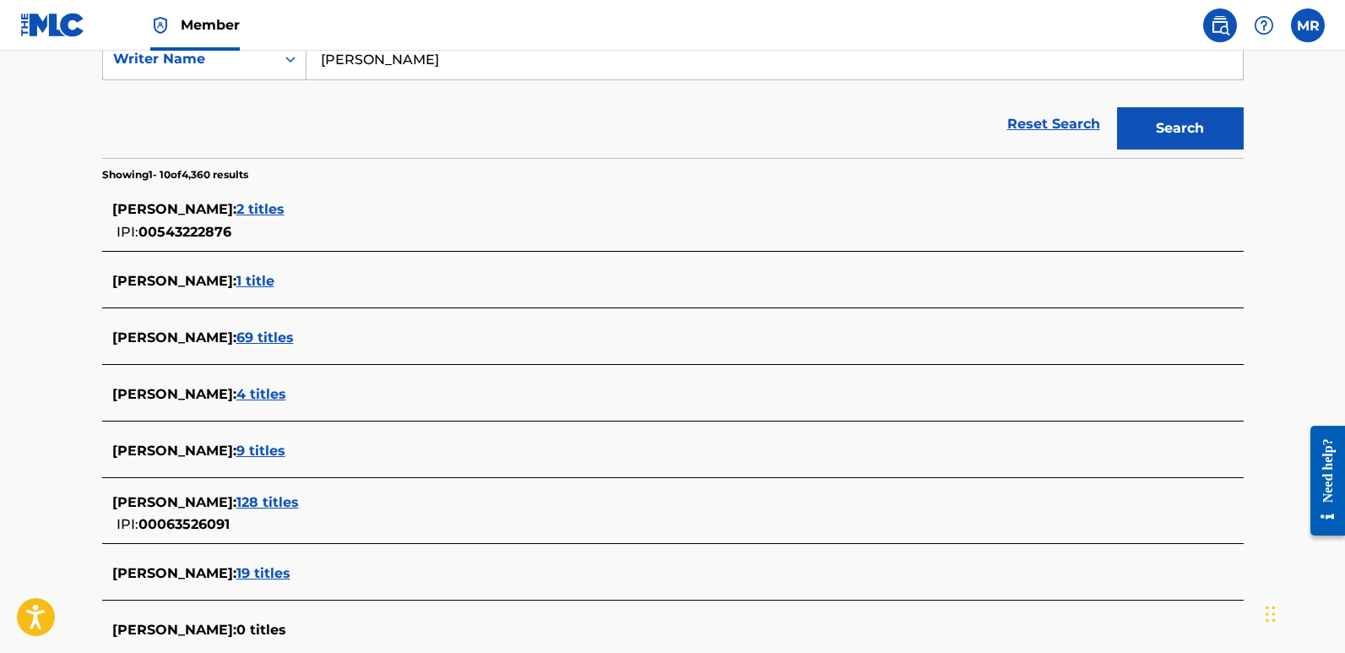
click at [245, 392] on span "4 titles" at bounding box center [261, 394] width 50 height 16
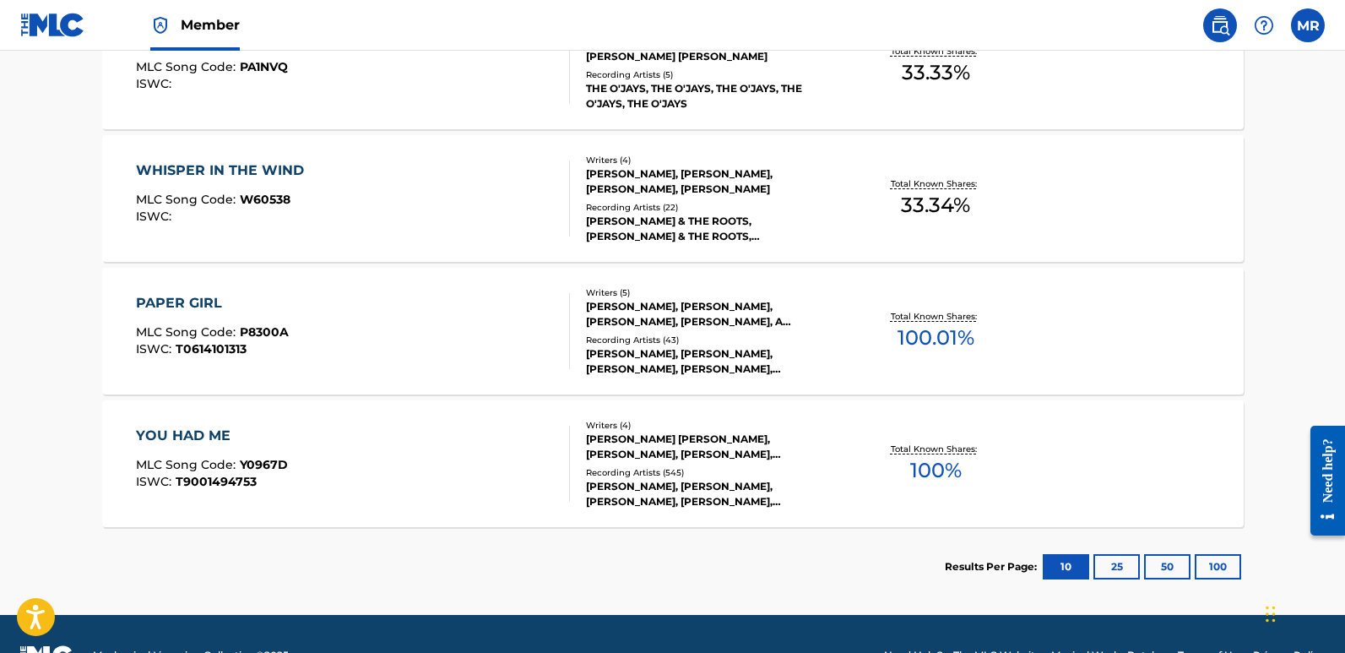
scroll to position [358, 0]
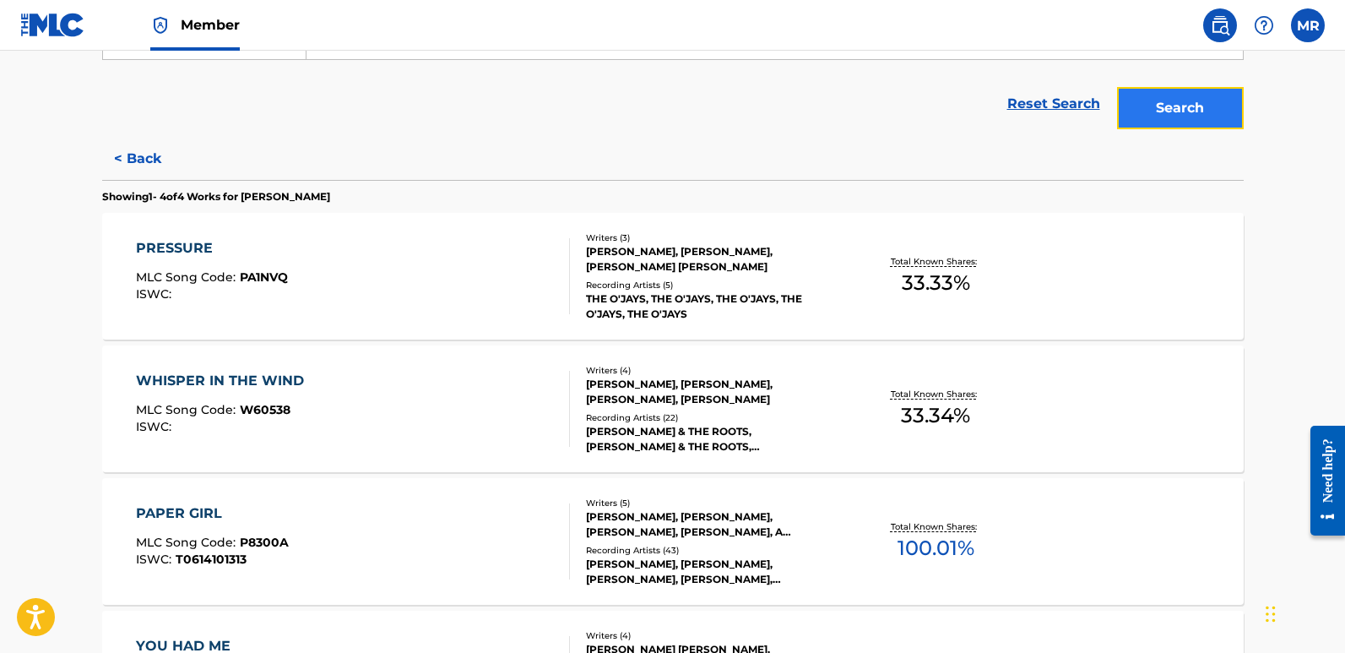
click at [1187, 105] on button "Search" at bounding box center [1180, 108] width 127 height 42
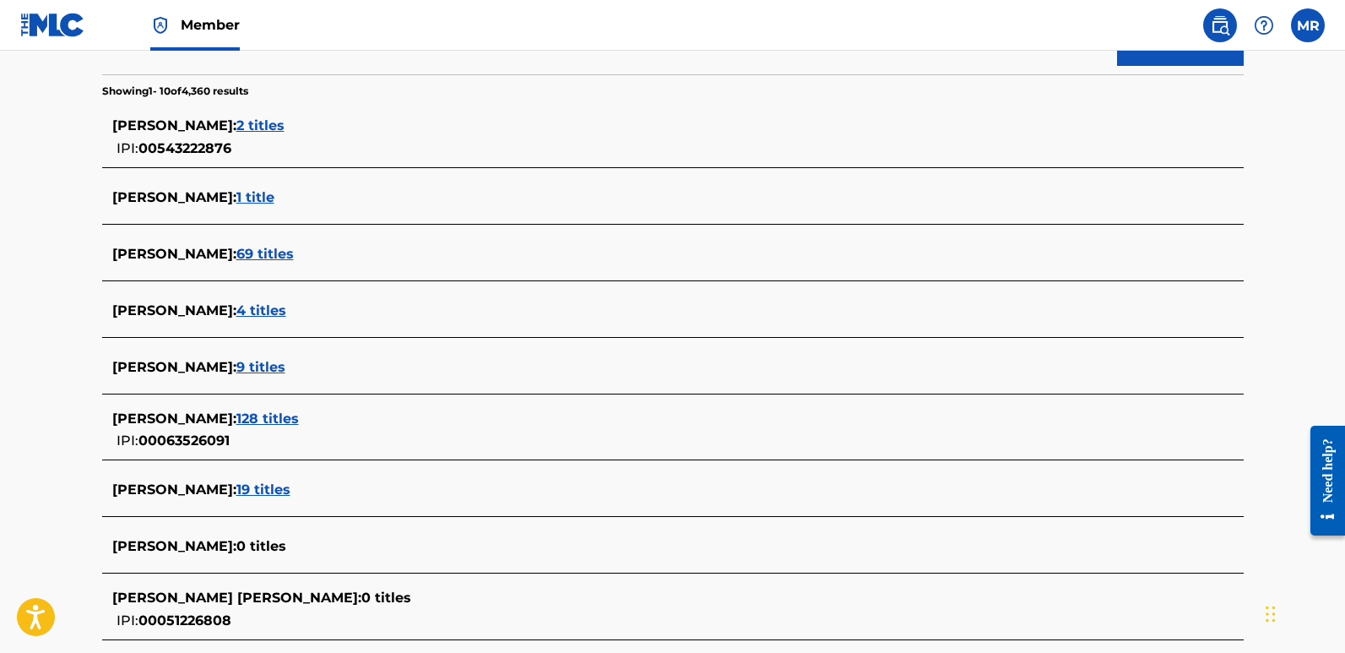
scroll to position [422, 0]
click at [302, 356] on div "[PERSON_NAME] : 9 titles" at bounding box center [650, 366] width 1077 height 20
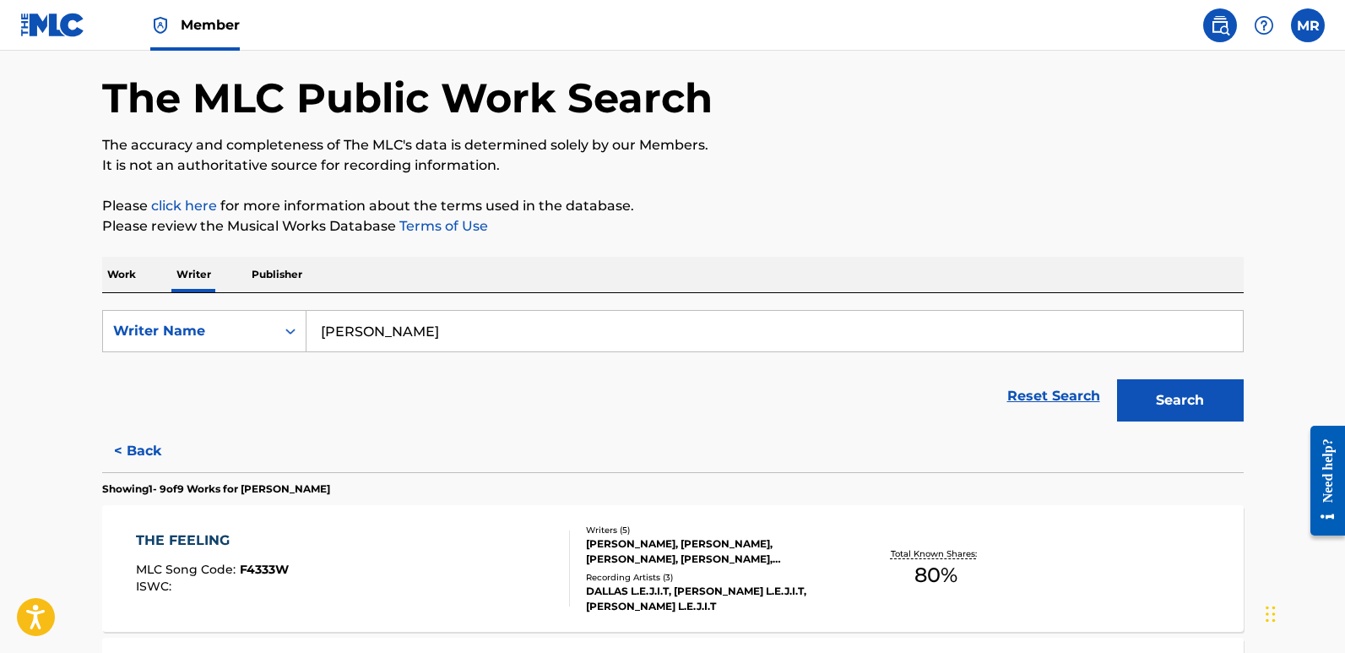
scroll to position [0, 0]
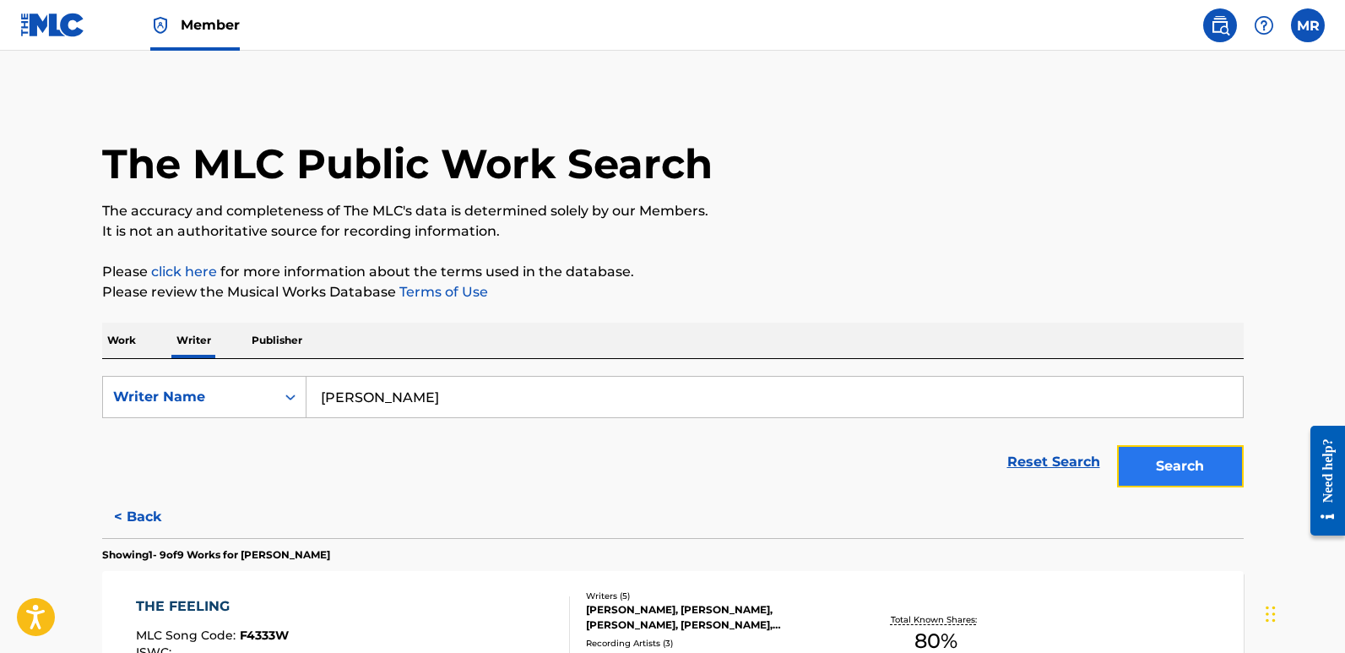
click at [1177, 469] on button "Search" at bounding box center [1180, 466] width 127 height 42
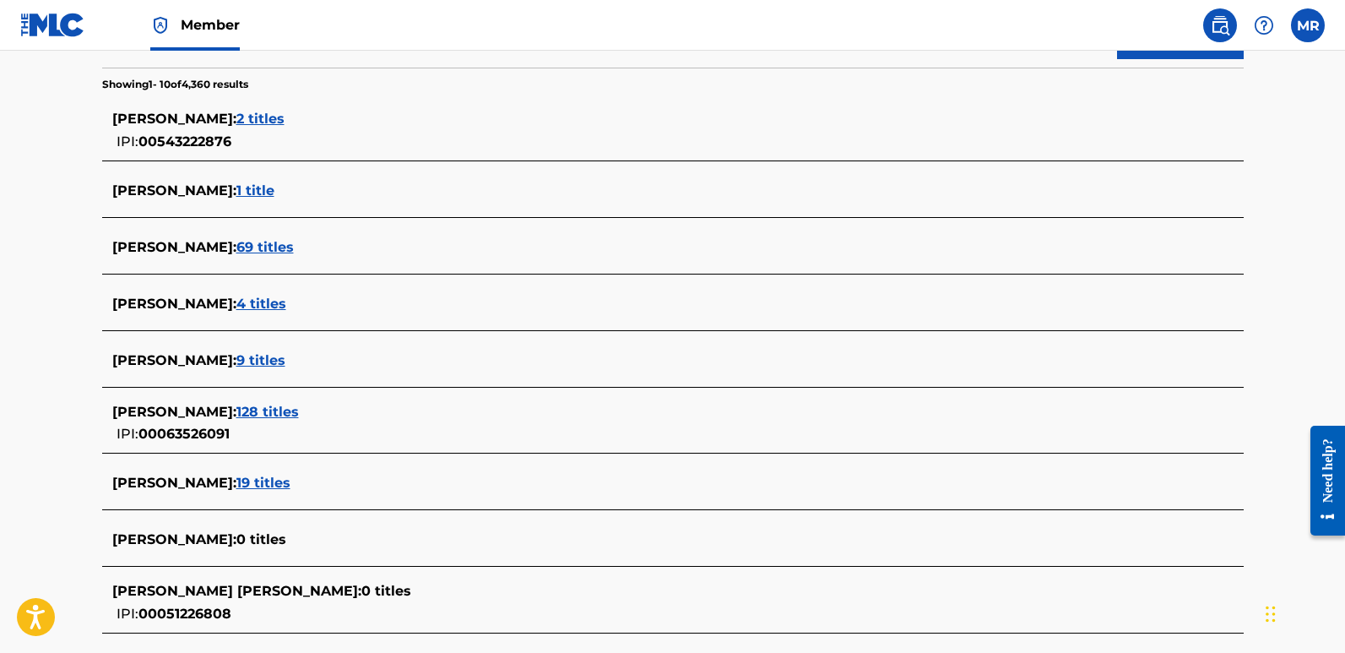
scroll to position [642, 0]
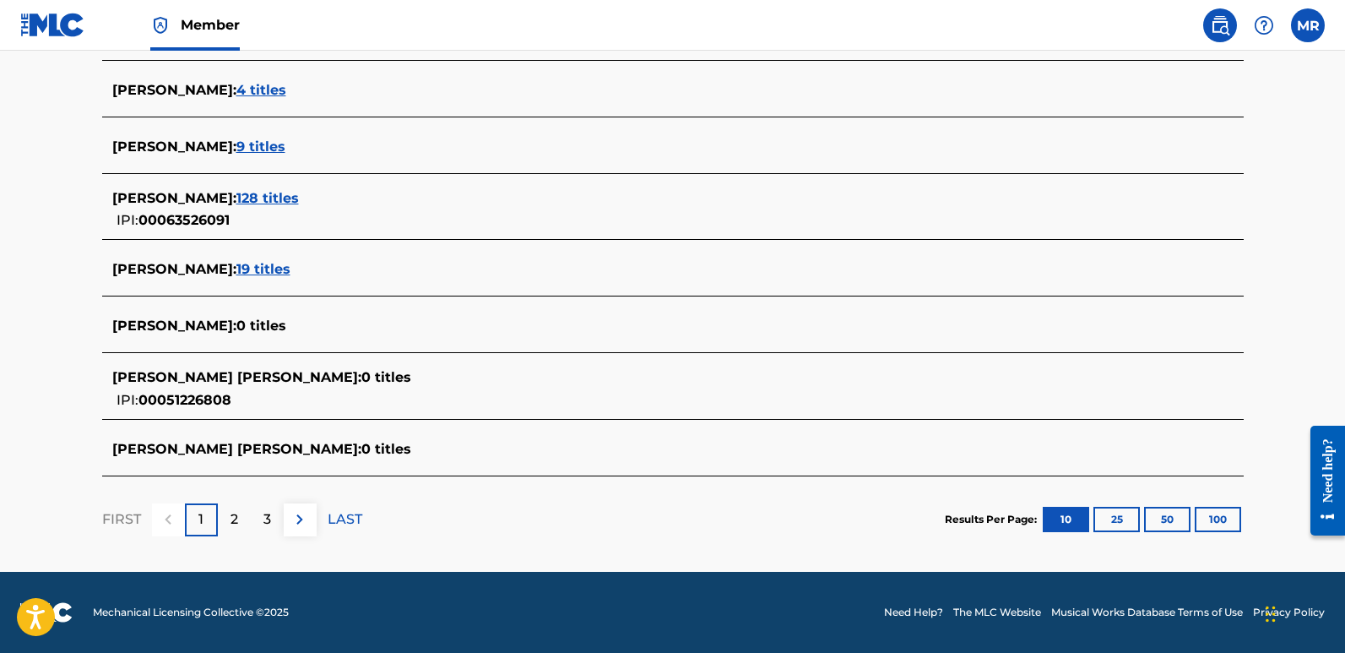
click at [236, 195] on span "128 titles" at bounding box center [267, 198] width 62 height 16
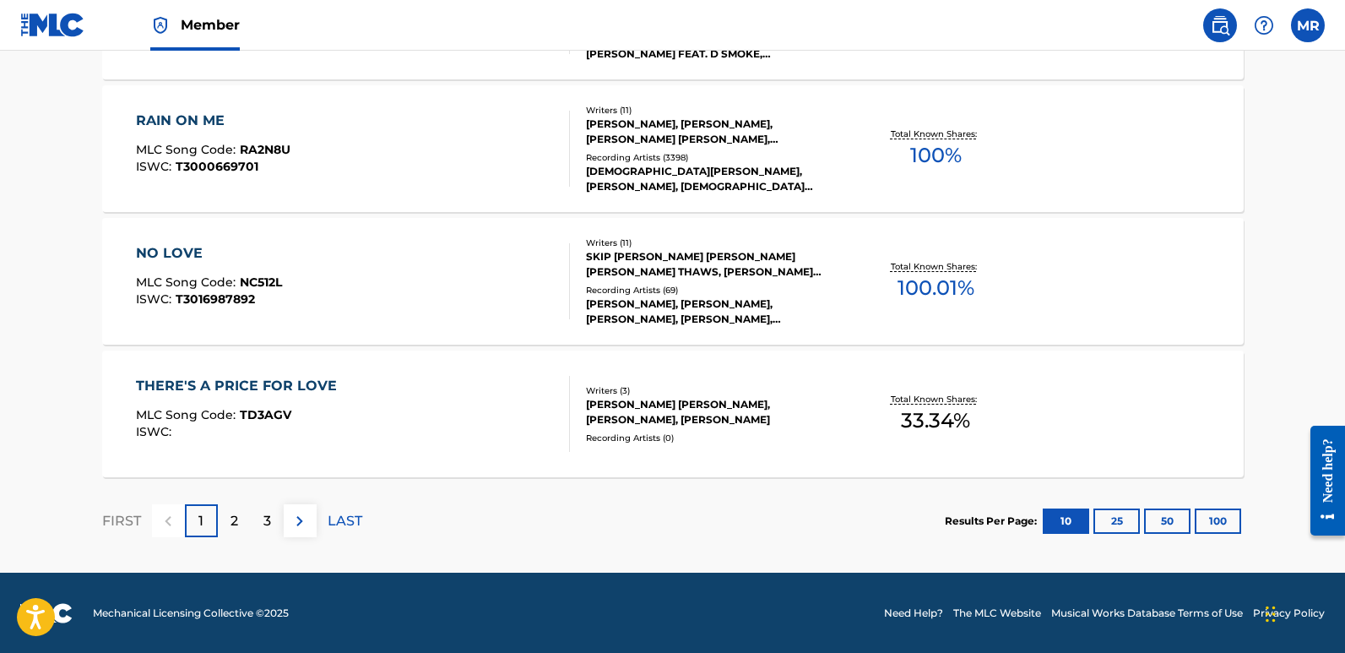
scroll to position [1414, 0]
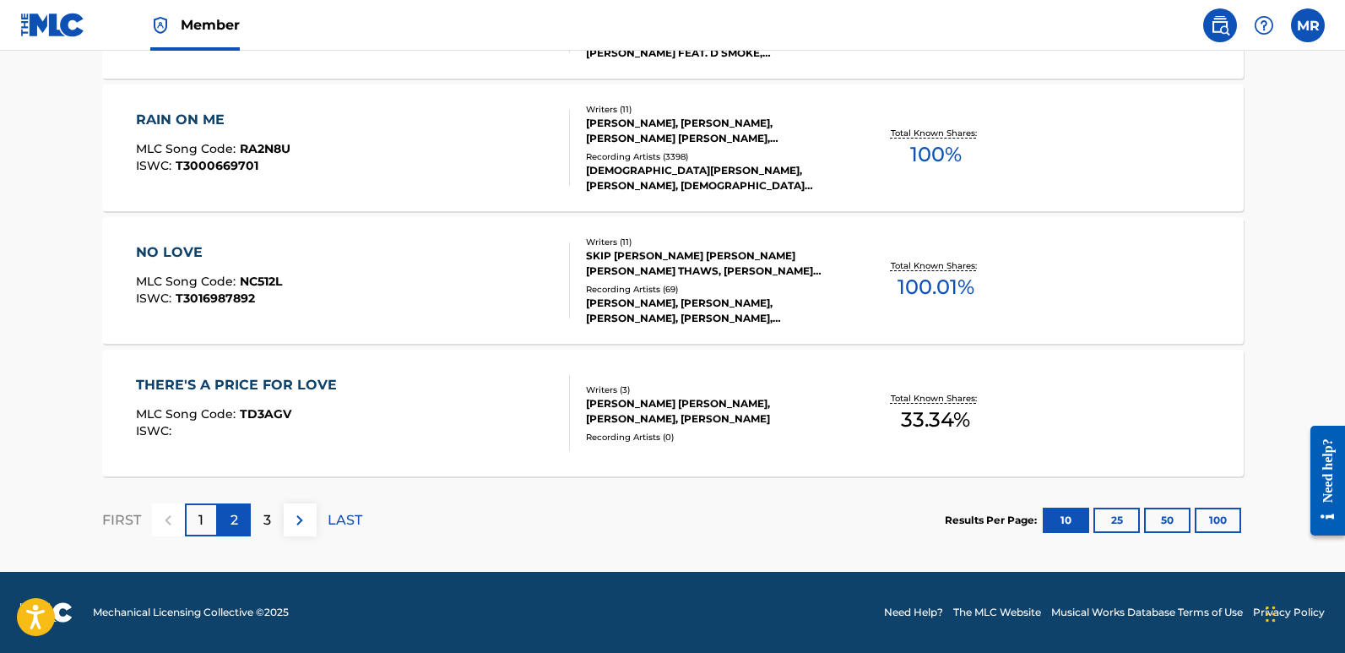
click at [232, 517] on p "2" at bounding box center [234, 520] width 8 height 20
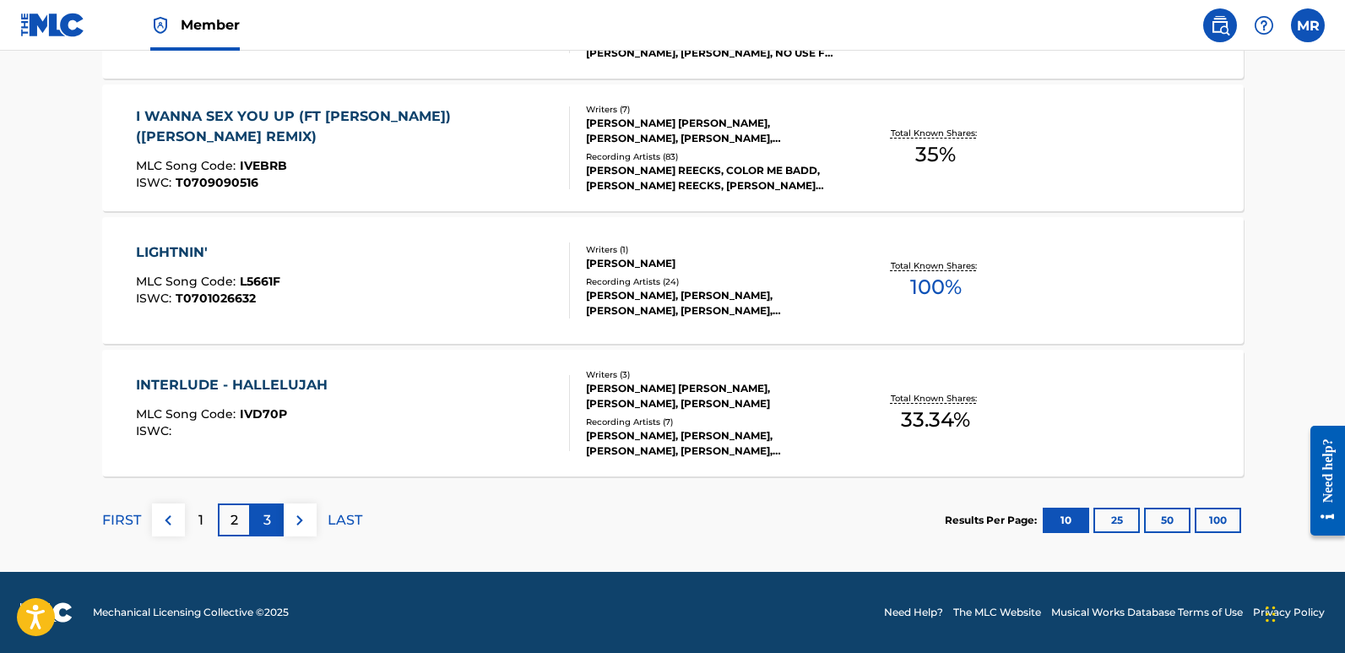
click at [263, 515] on p "3" at bounding box center [267, 520] width 8 height 20
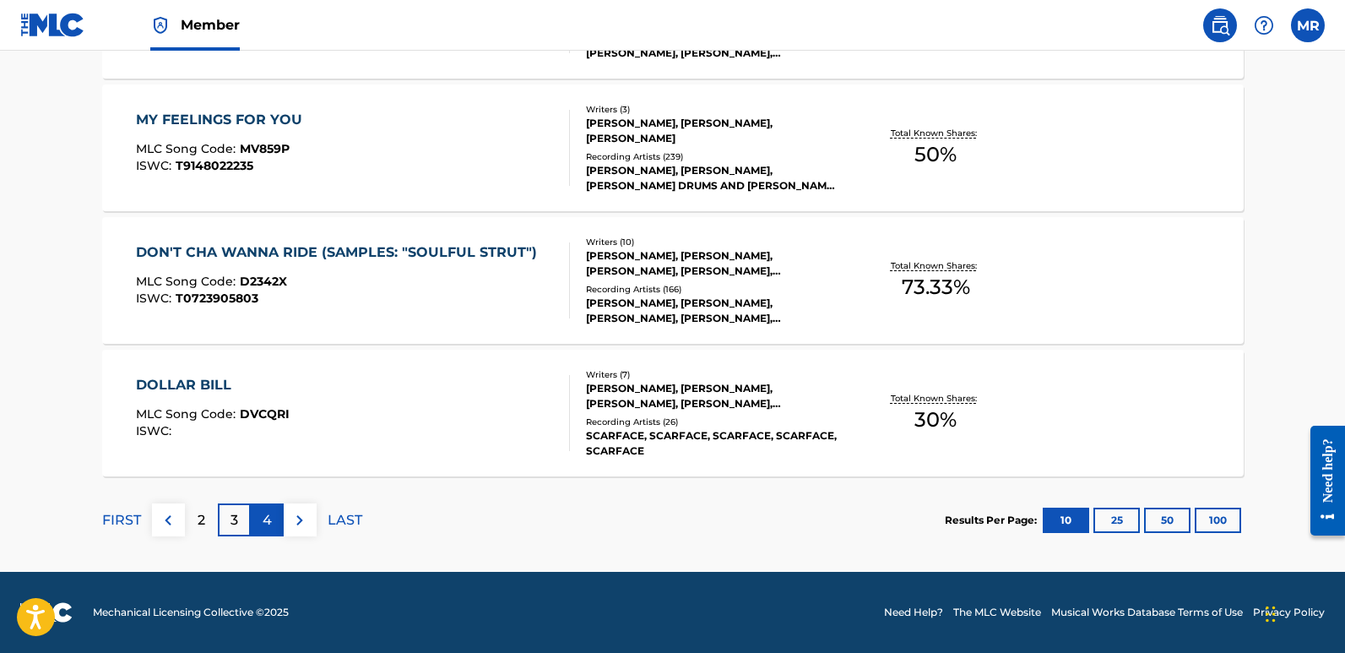
click at [263, 516] on p "4" at bounding box center [267, 520] width 9 height 20
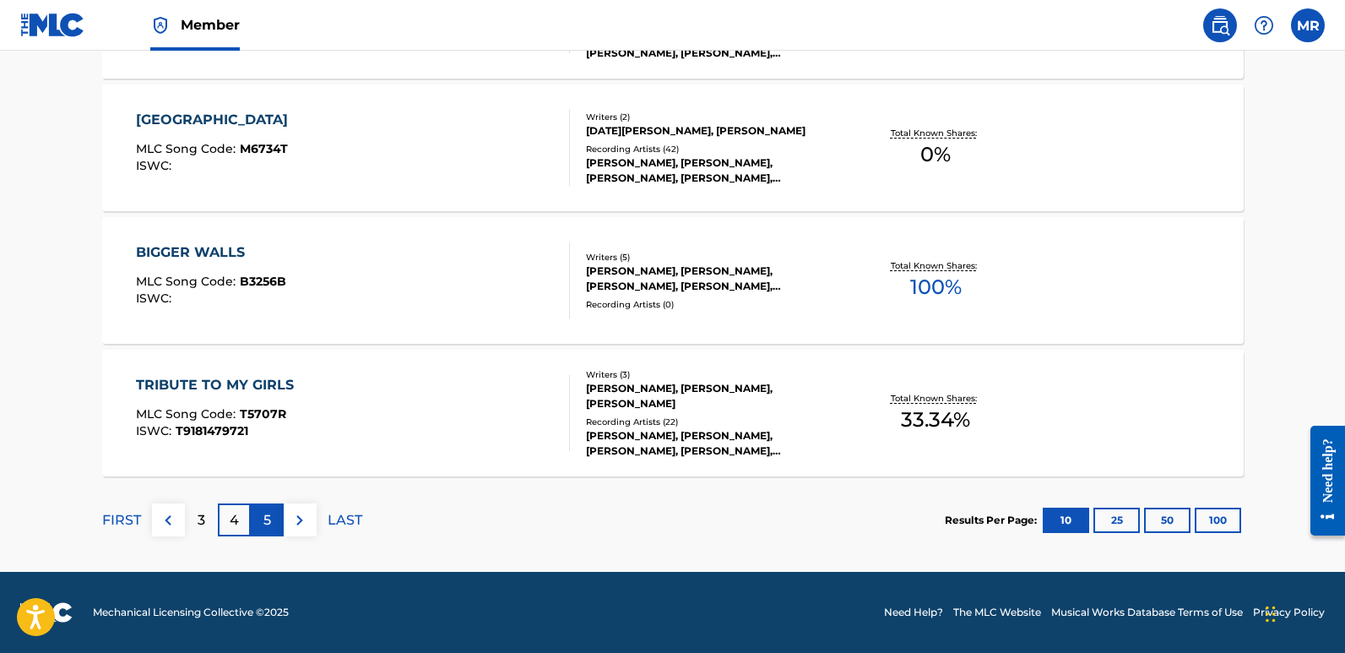
click at [266, 513] on p "5" at bounding box center [267, 520] width 8 height 20
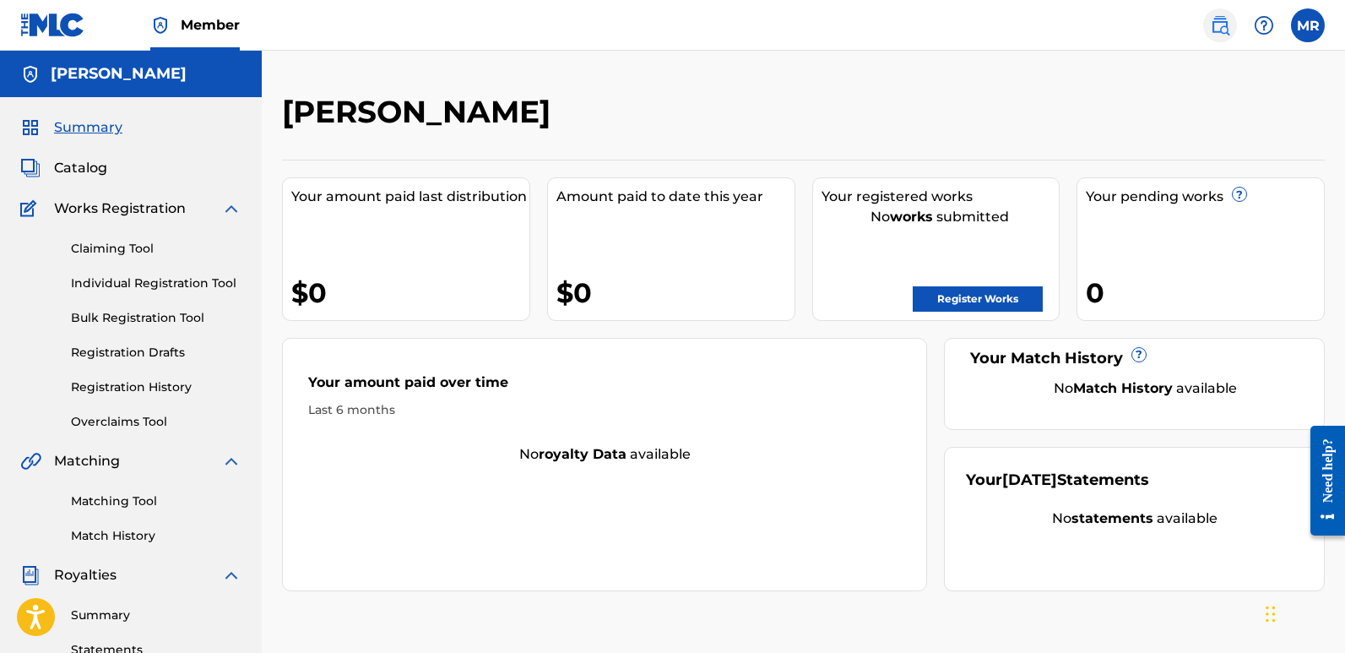
click at [1217, 24] on img at bounding box center [1220, 25] width 20 height 20
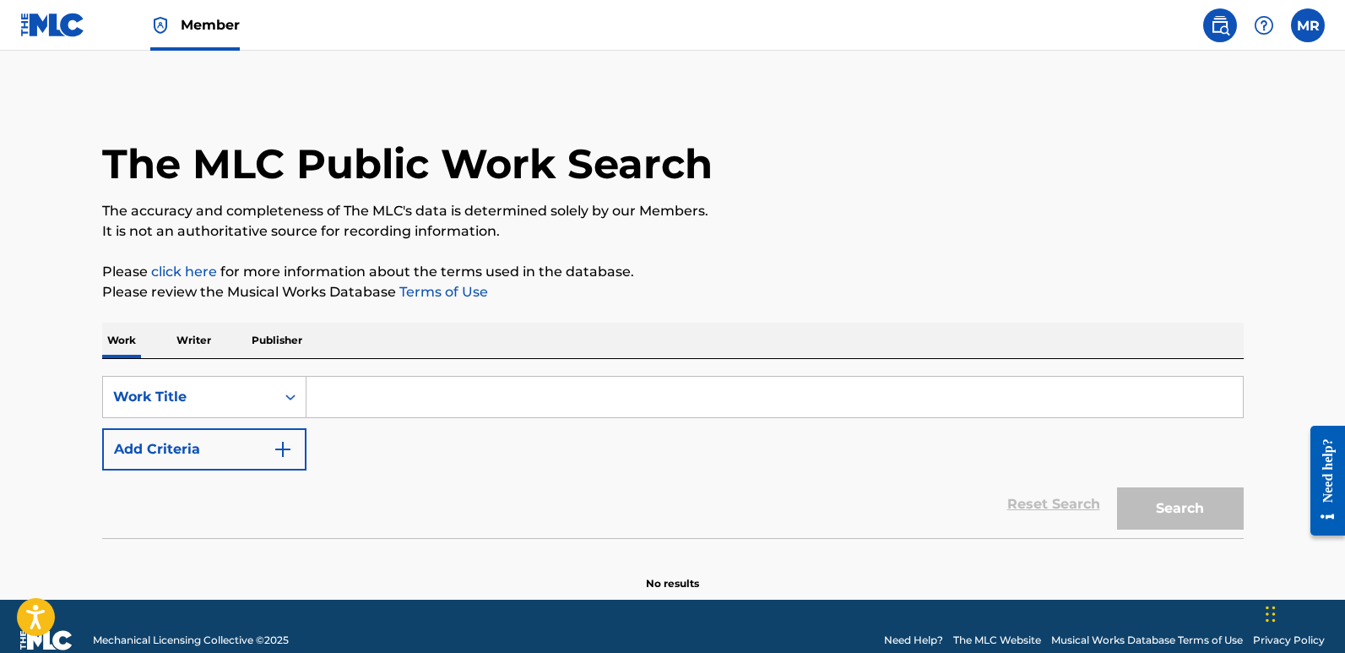
click at [263, 367] on div "SearchWithCriteria56467b75-495e-442a-b33a-49a39272cb21 Work Title Add Criteria …" at bounding box center [672, 448] width 1141 height 179
click at [254, 338] on p "Publisher" at bounding box center [277, 340] width 61 height 35
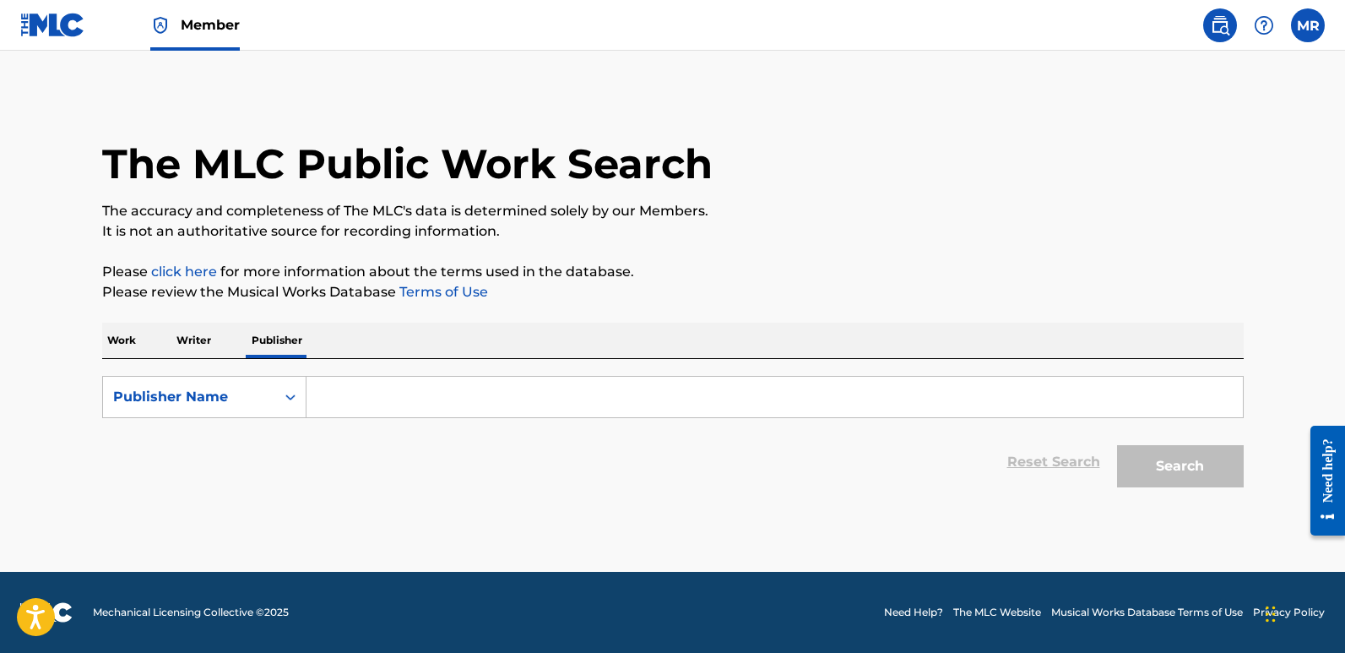
click at [312, 394] on input "Search Form" at bounding box center [774, 397] width 936 height 41
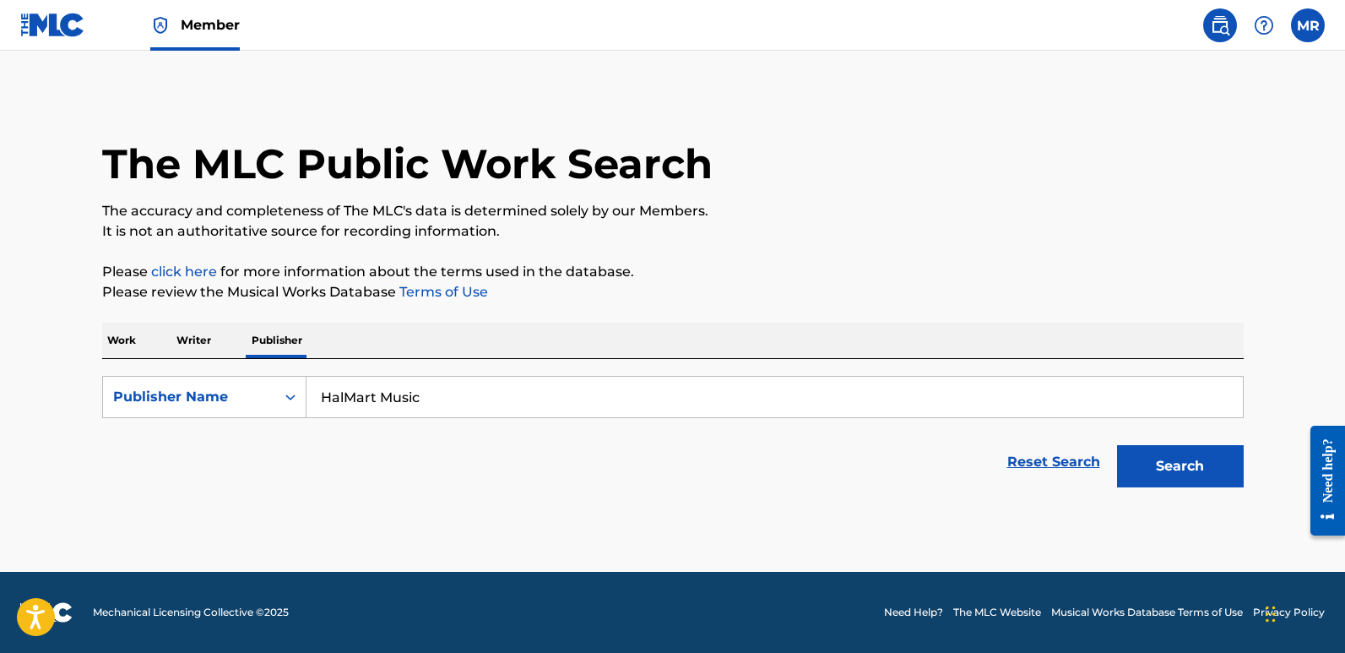
type input "HalMart Music"
click at [182, 336] on p "Writer" at bounding box center [193, 340] width 45 height 35
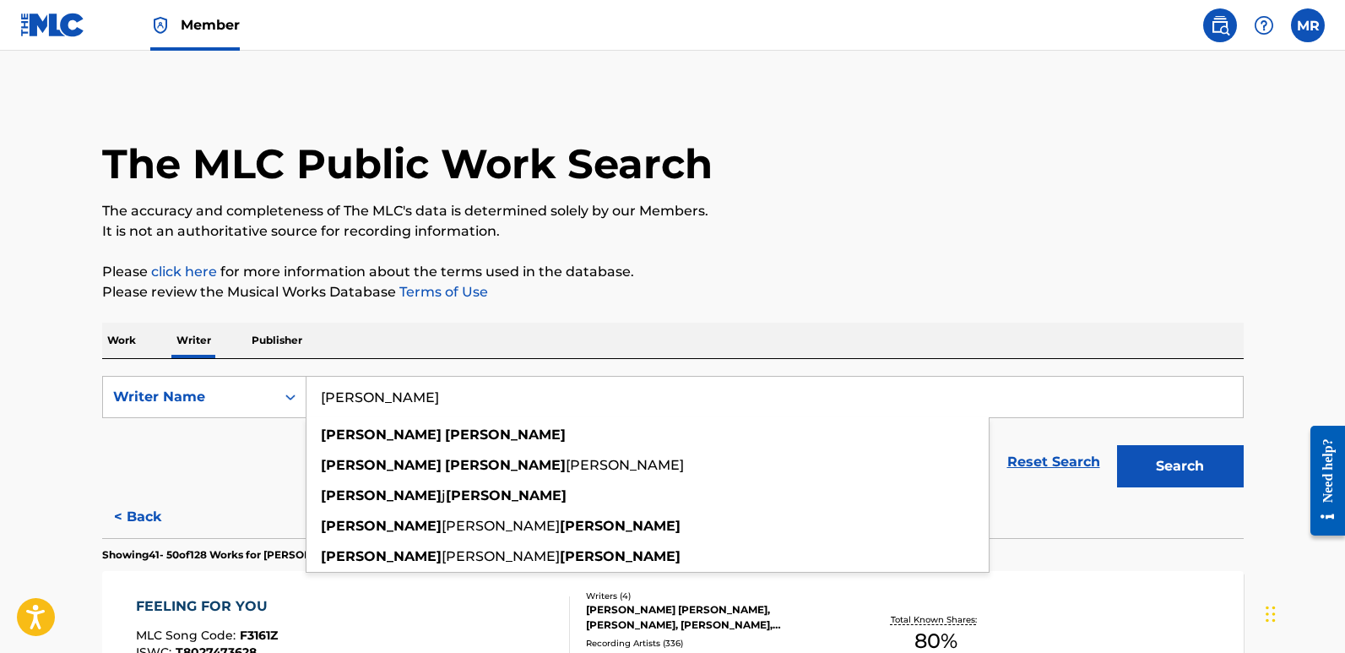
click at [409, 399] on input "[PERSON_NAME]" at bounding box center [774, 397] width 936 height 41
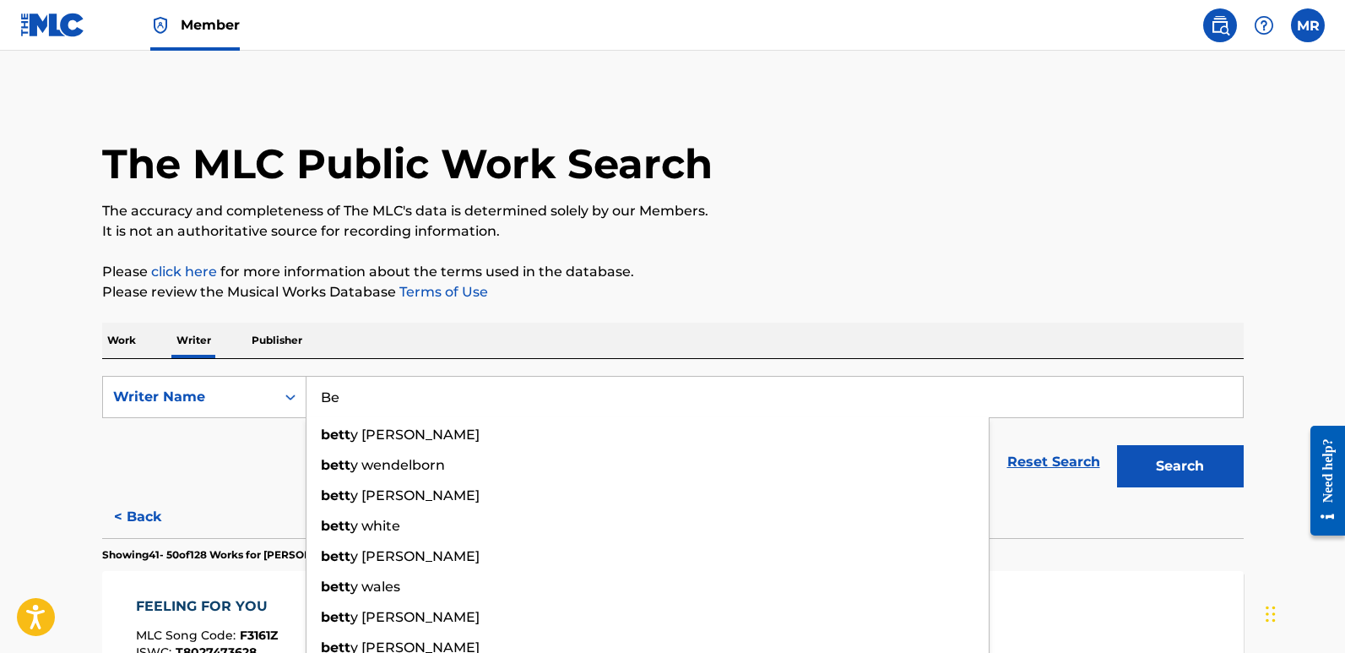
type input "B"
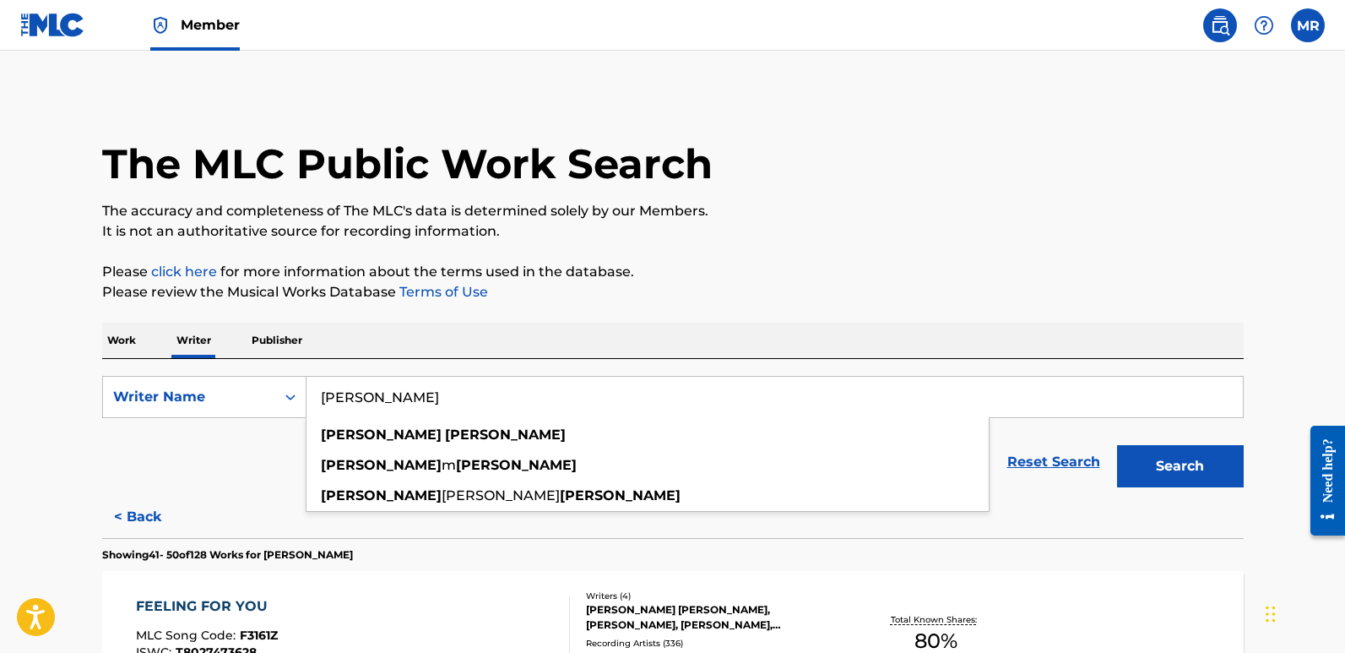
click at [382, 395] on input "[PERSON_NAME]" at bounding box center [774, 397] width 936 height 41
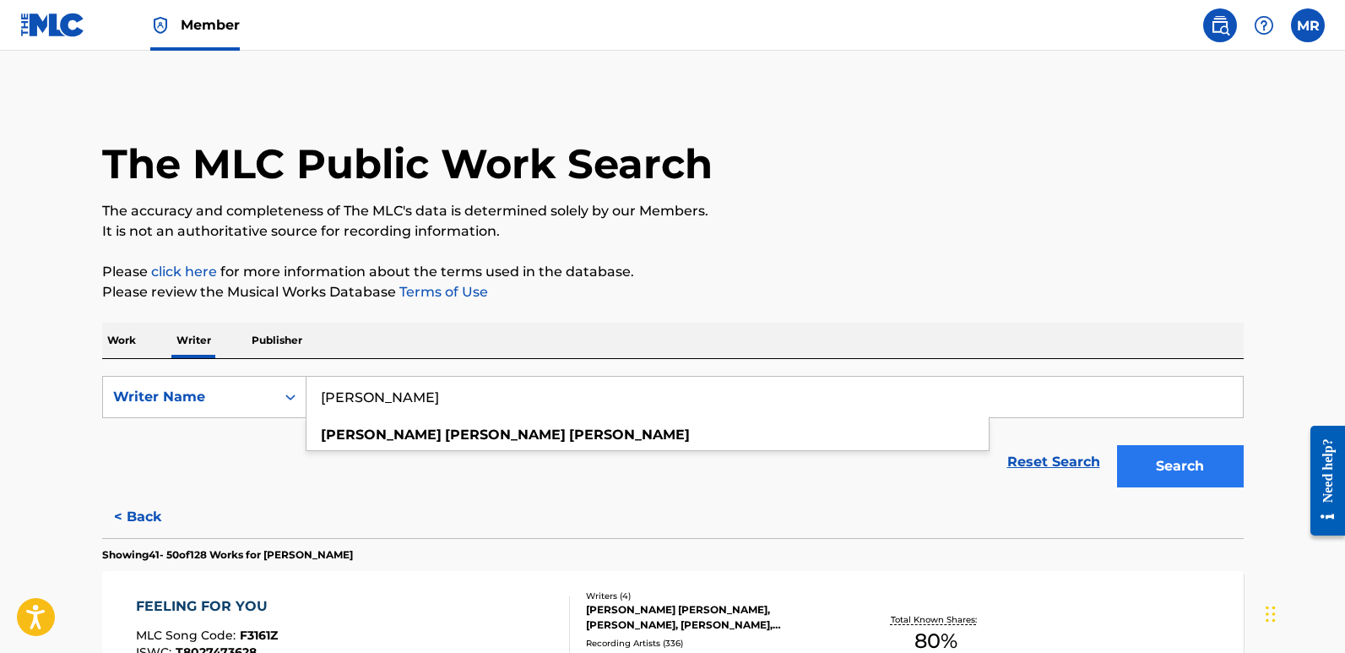
type input "[PERSON_NAME]"
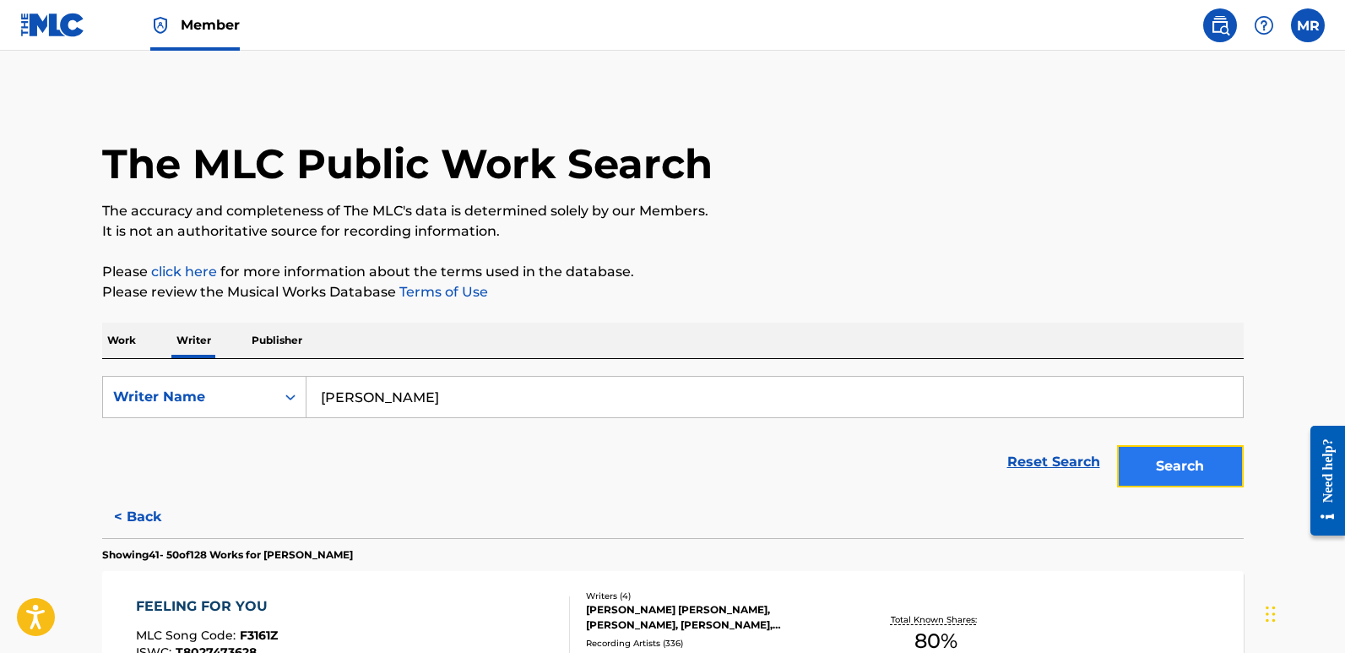
click at [1176, 465] on button "Search" at bounding box center [1180, 466] width 127 height 42
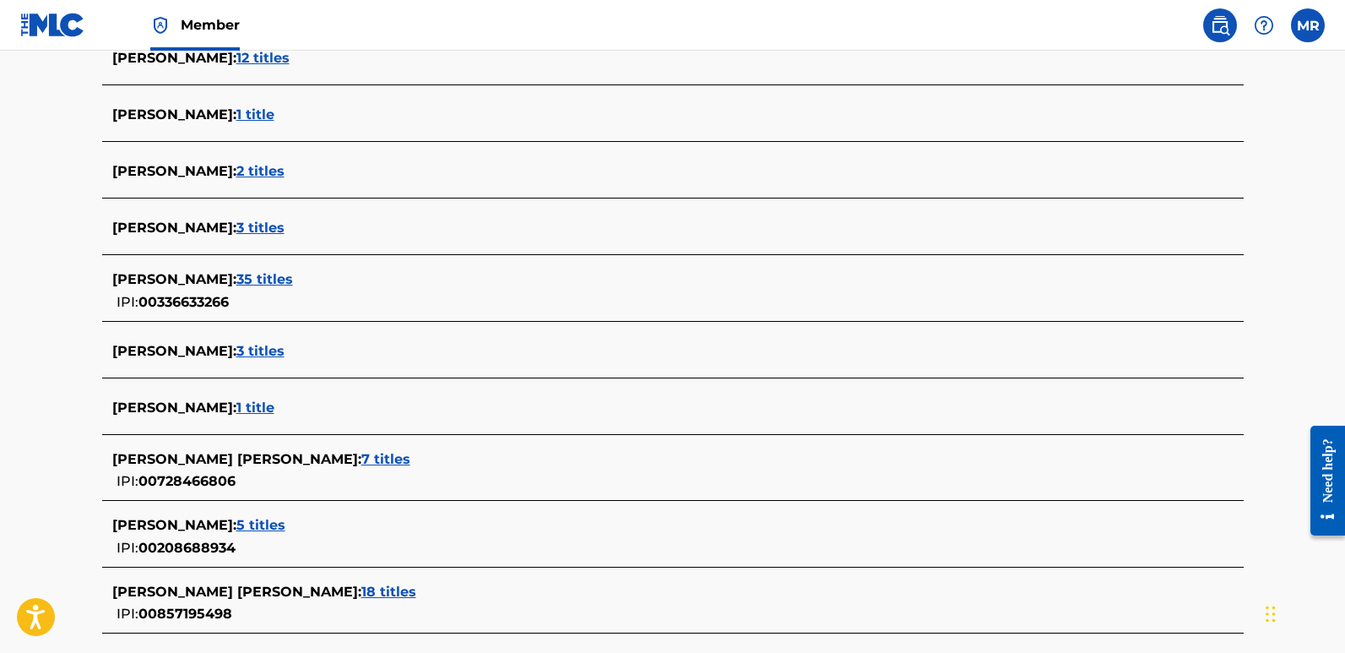
scroll to position [591, 0]
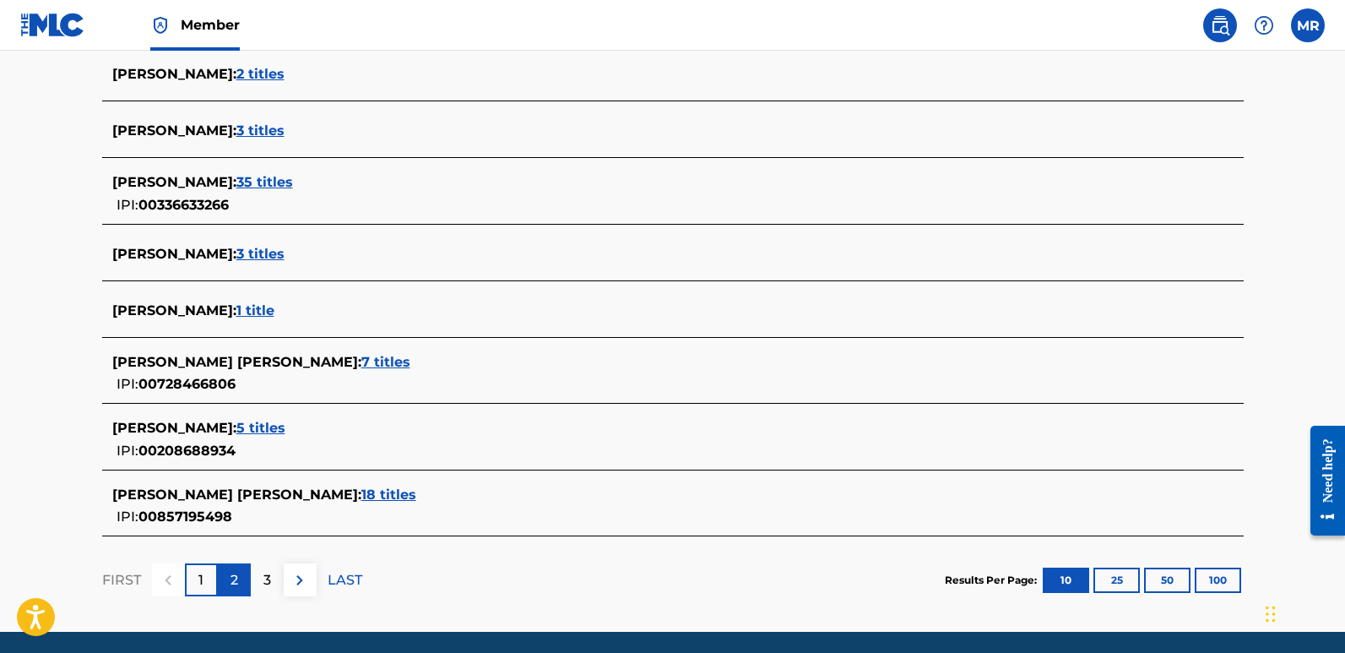
click at [239, 572] on div "2" at bounding box center [234, 579] width 33 height 33
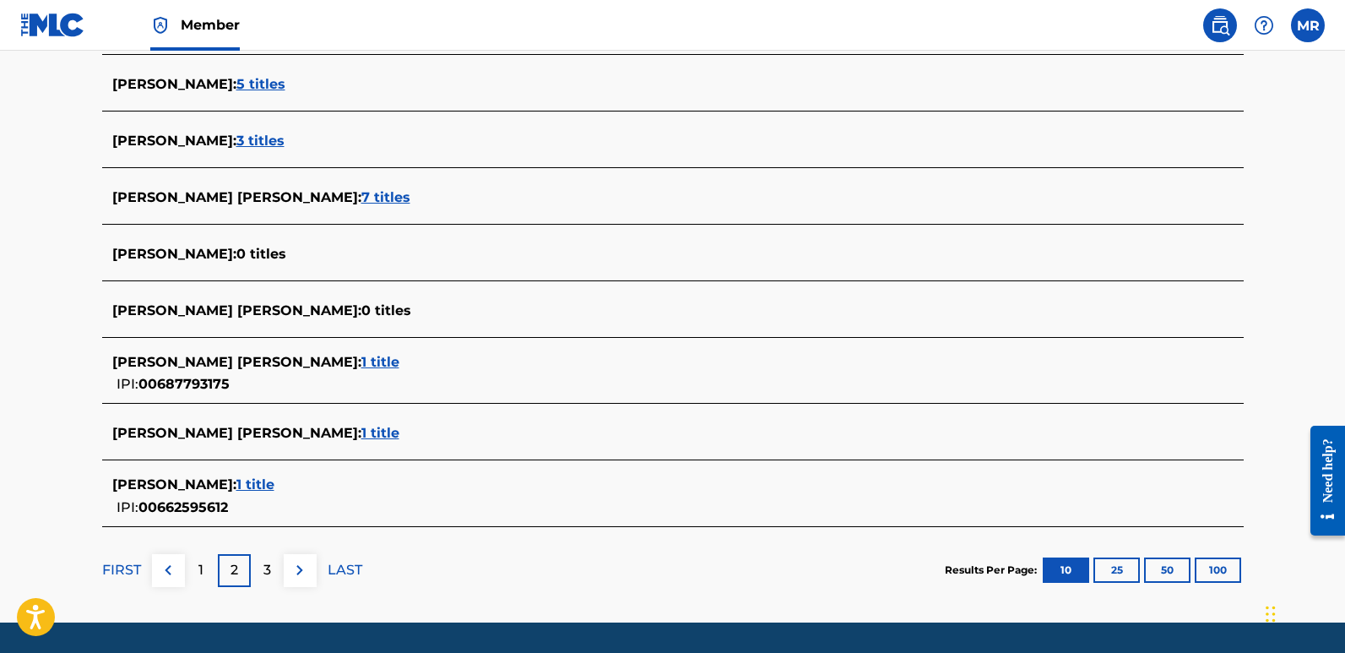
click at [236, 82] on span "5 titles" at bounding box center [260, 84] width 49 height 16
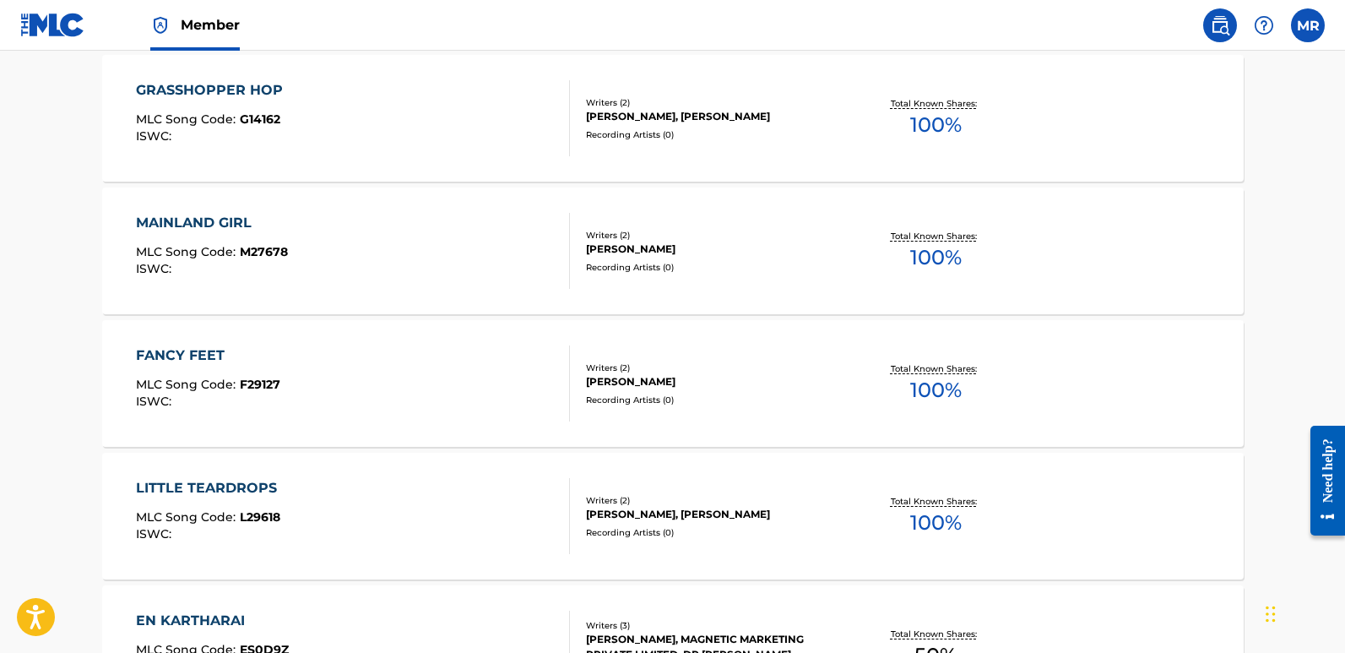
scroll to position [338, 0]
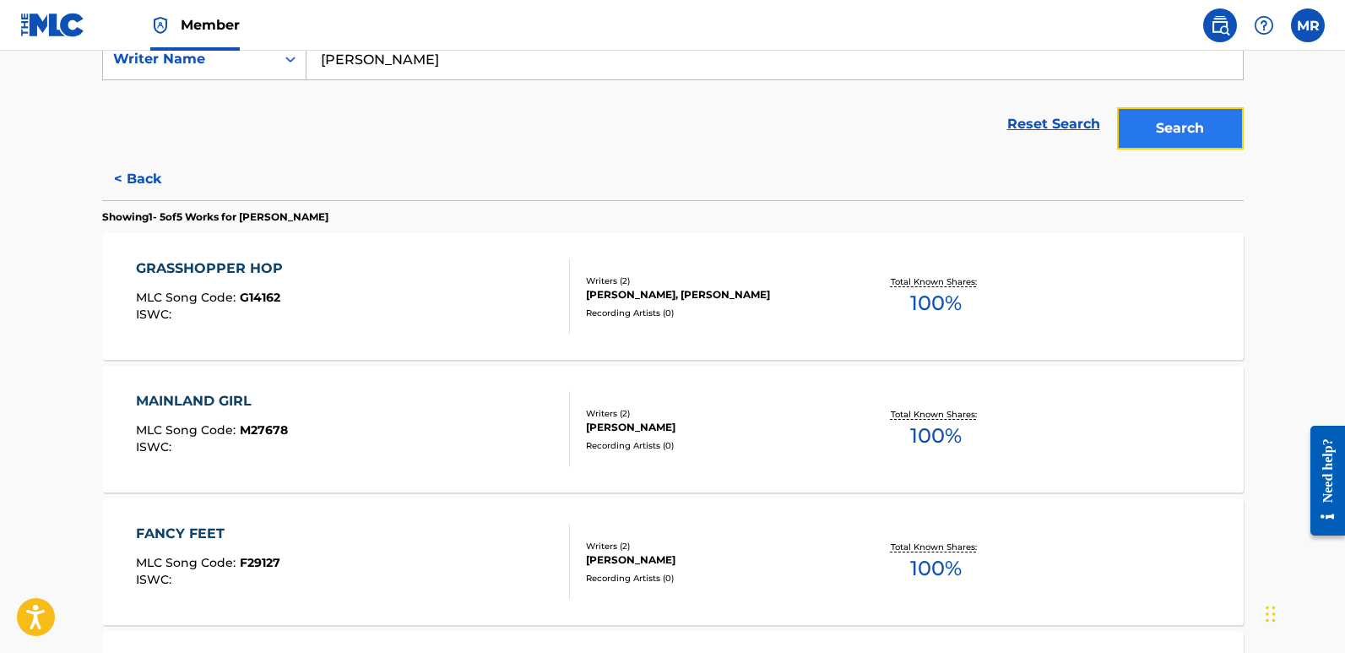
click at [1191, 122] on button "Search" at bounding box center [1180, 128] width 127 height 42
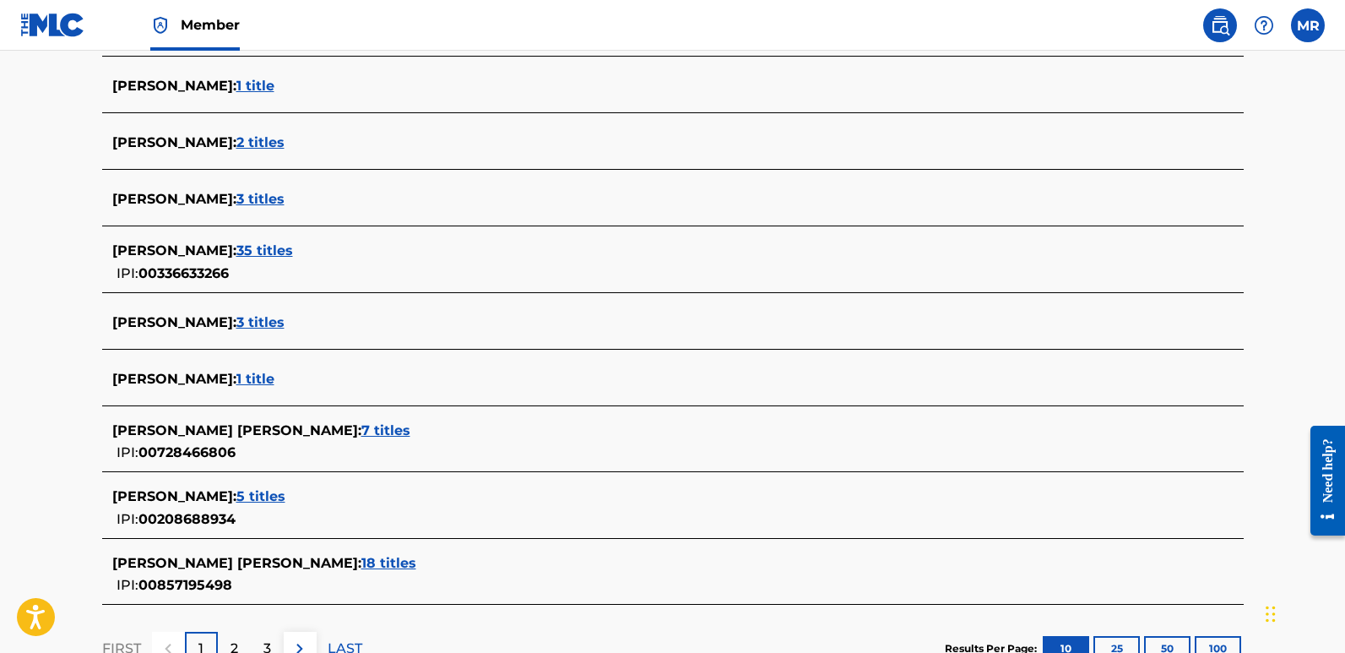
scroll to position [591, 0]
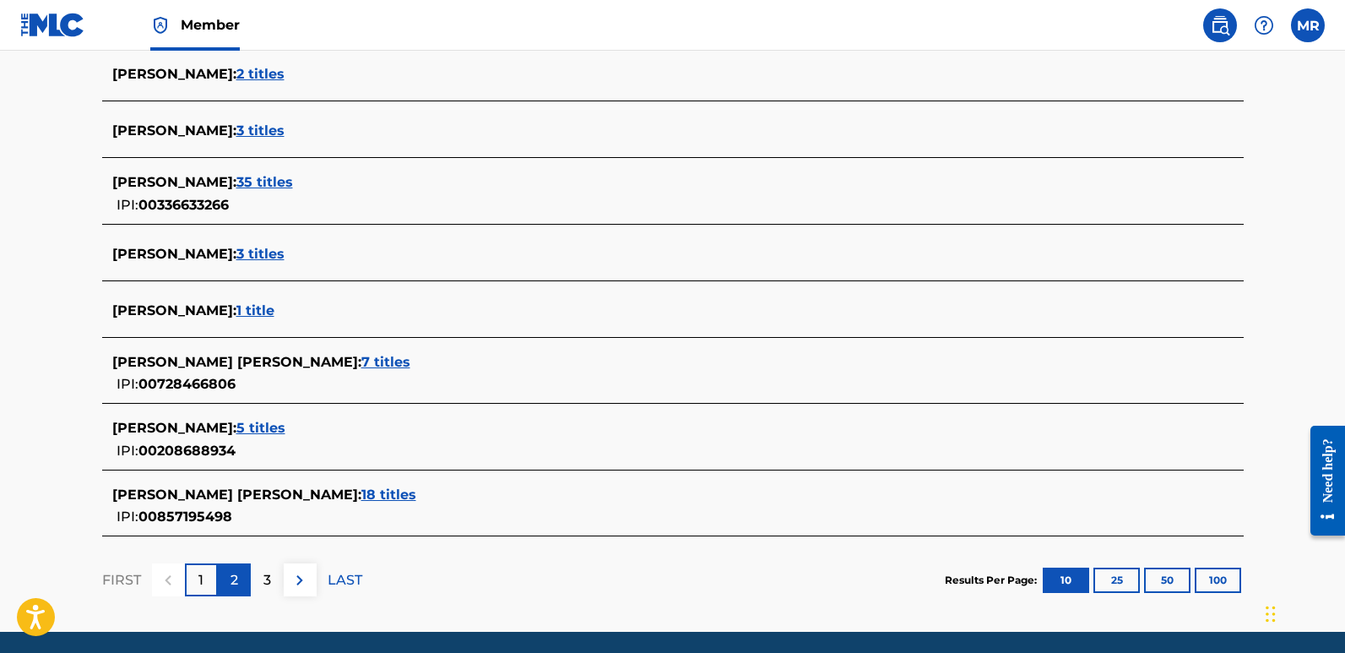
click at [230, 572] on p "2" at bounding box center [234, 580] width 8 height 20
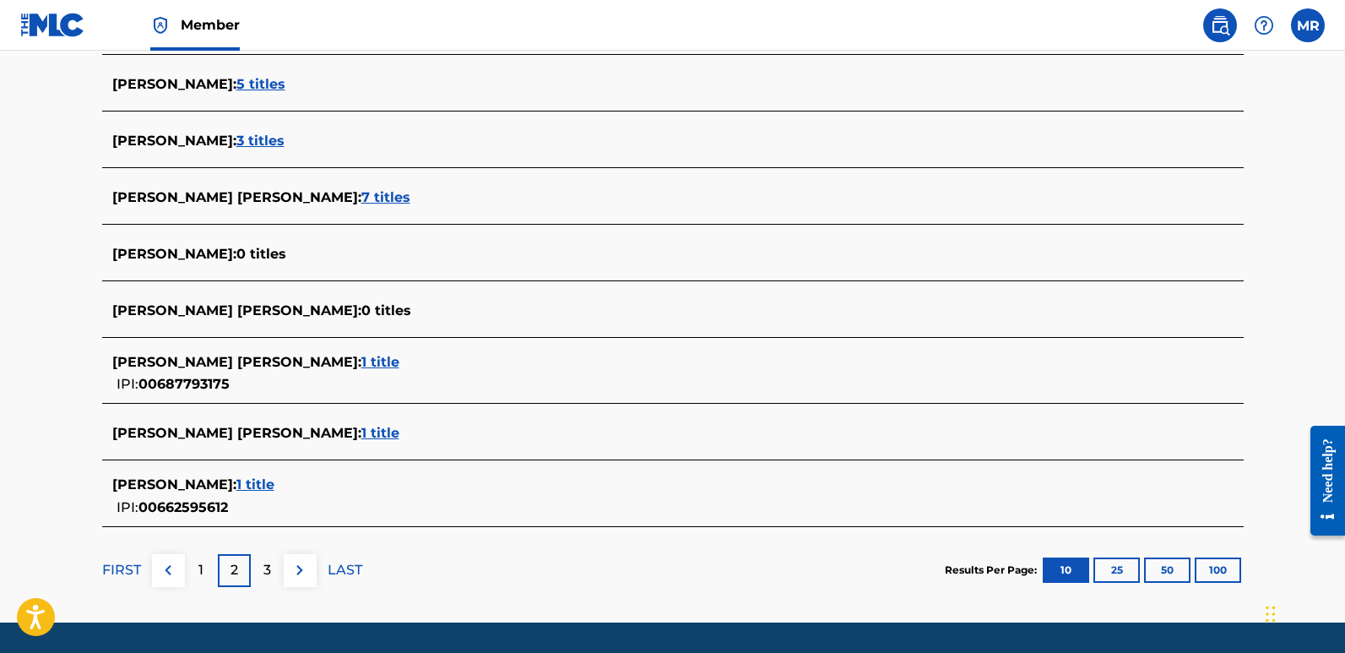
click at [361, 431] on span "1 title" at bounding box center [380, 433] width 38 height 16
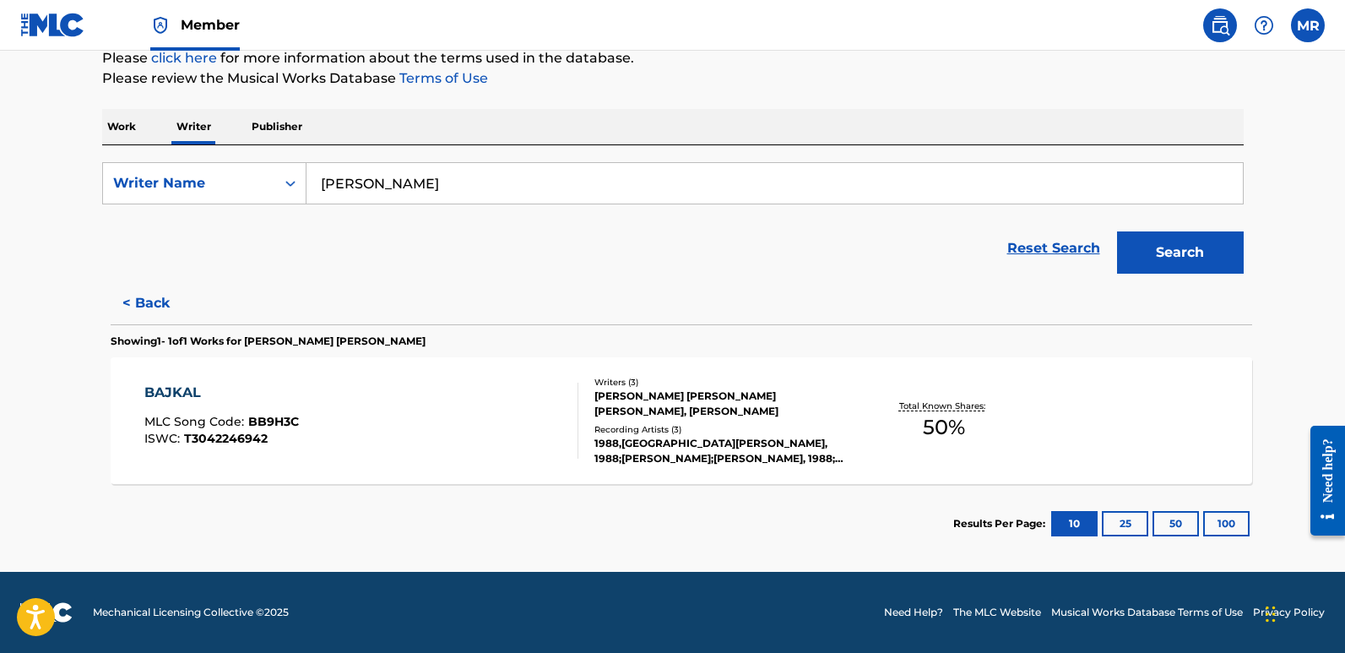
scroll to position [214, 0]
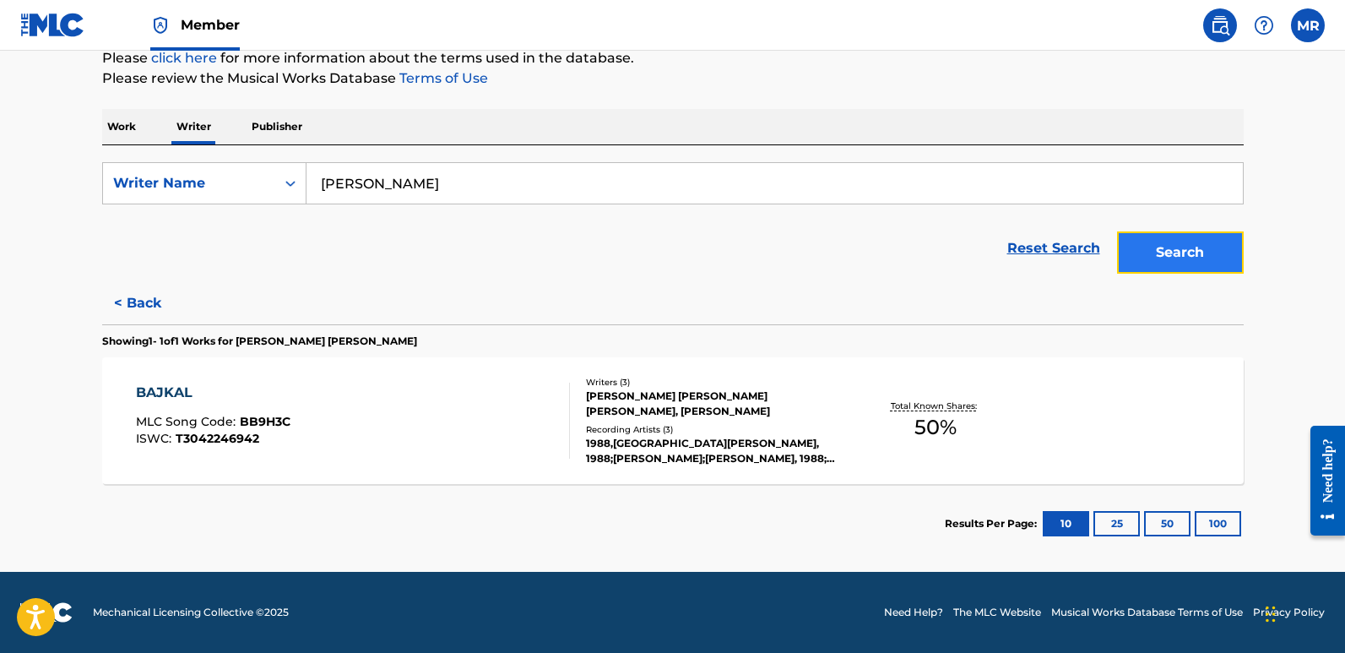
click at [1170, 247] on button "Search" at bounding box center [1180, 252] width 127 height 42
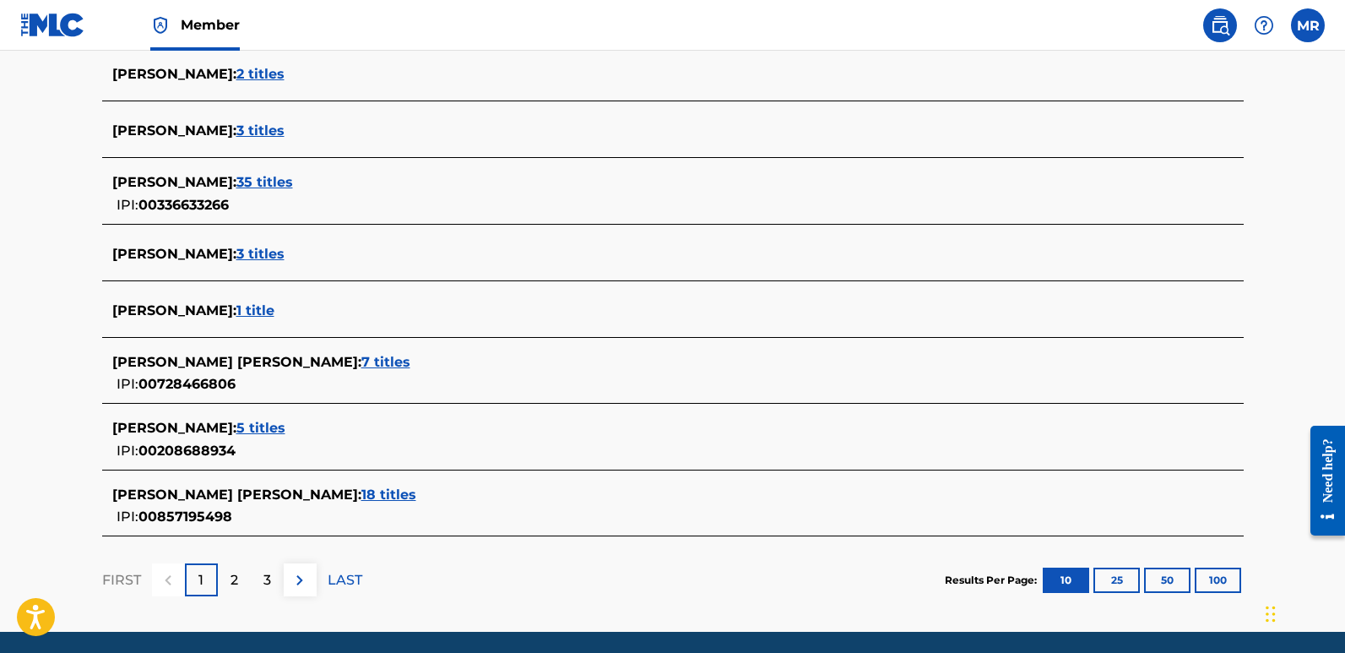
scroll to position [651, 0]
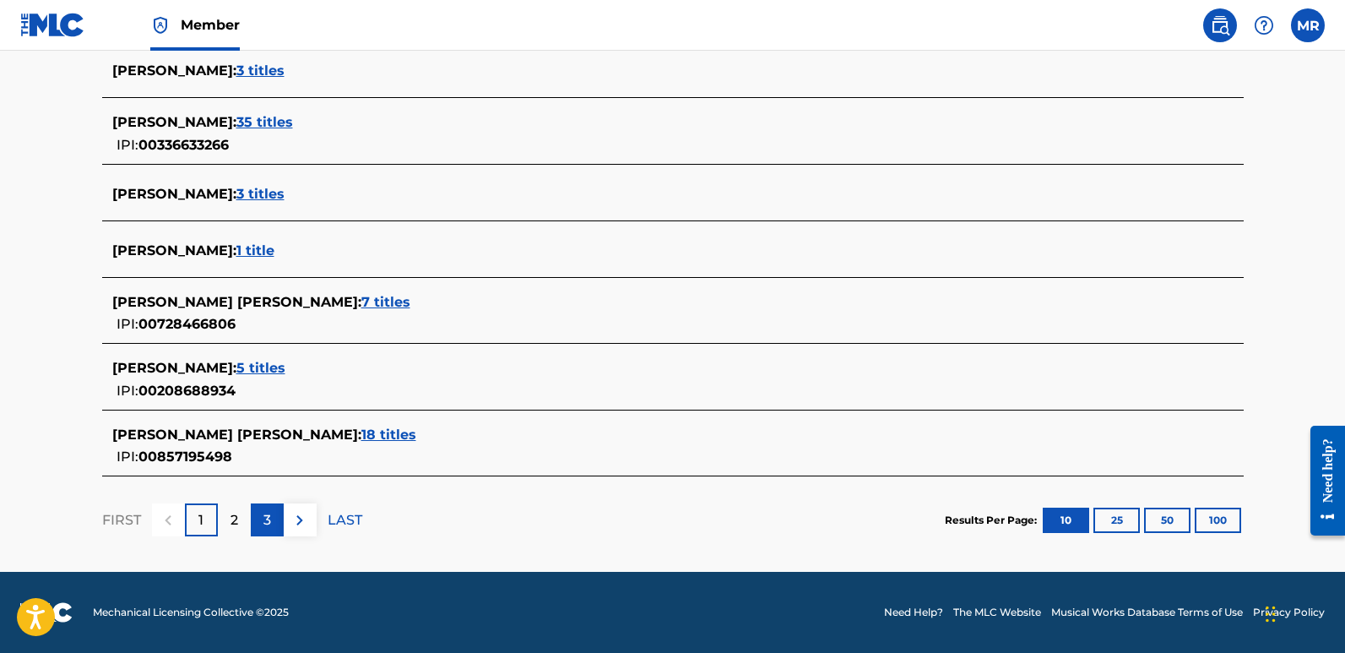
click at [255, 511] on div "3" at bounding box center [267, 519] width 33 height 33
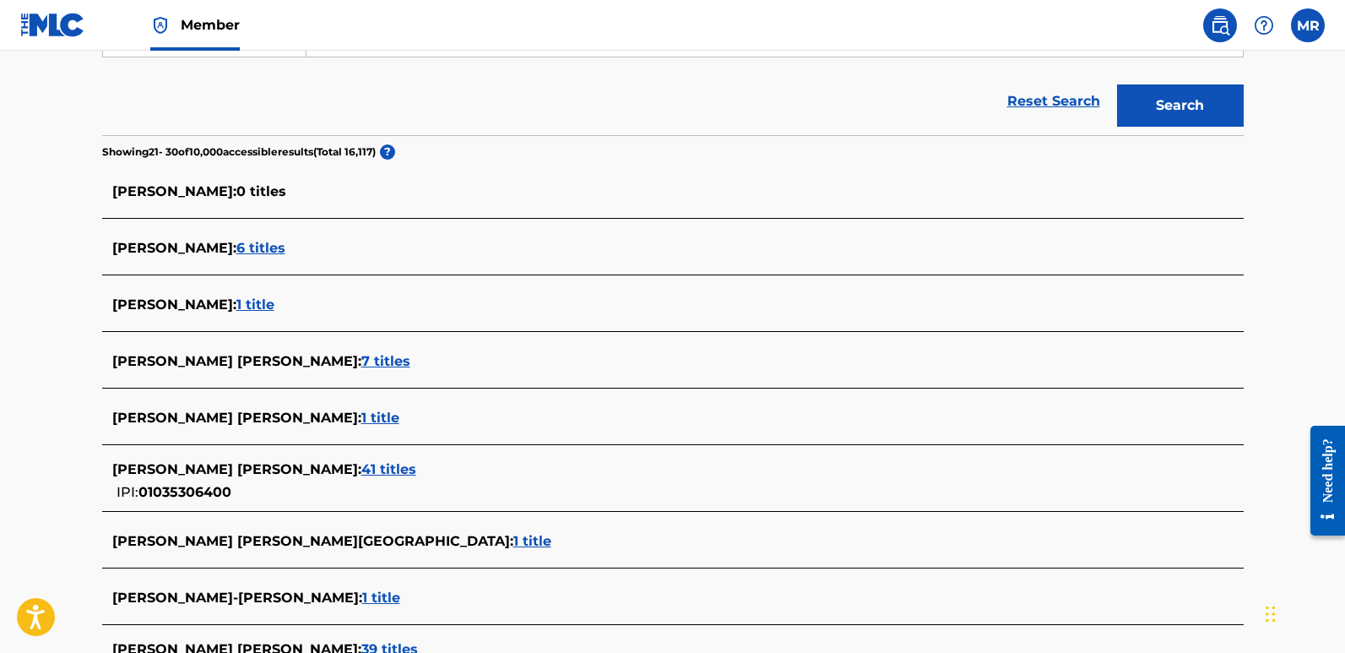
scroll to position [632, 0]
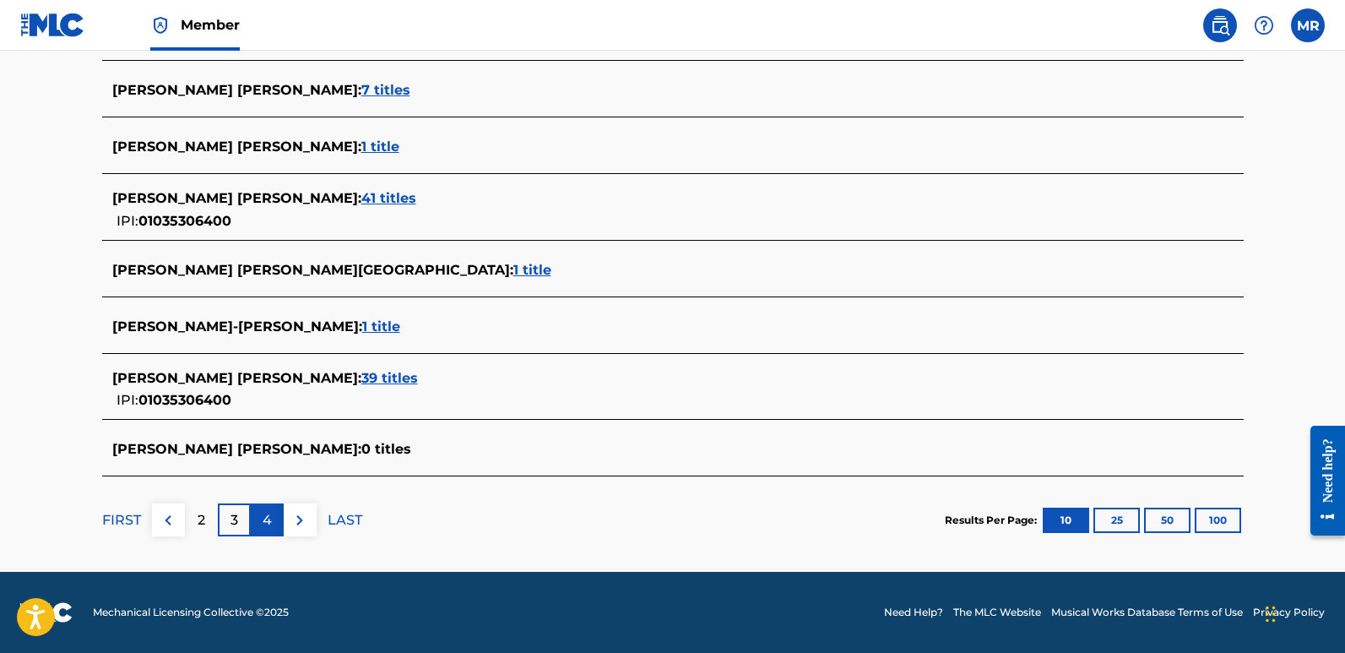
click at [263, 517] on p "4" at bounding box center [267, 520] width 9 height 20
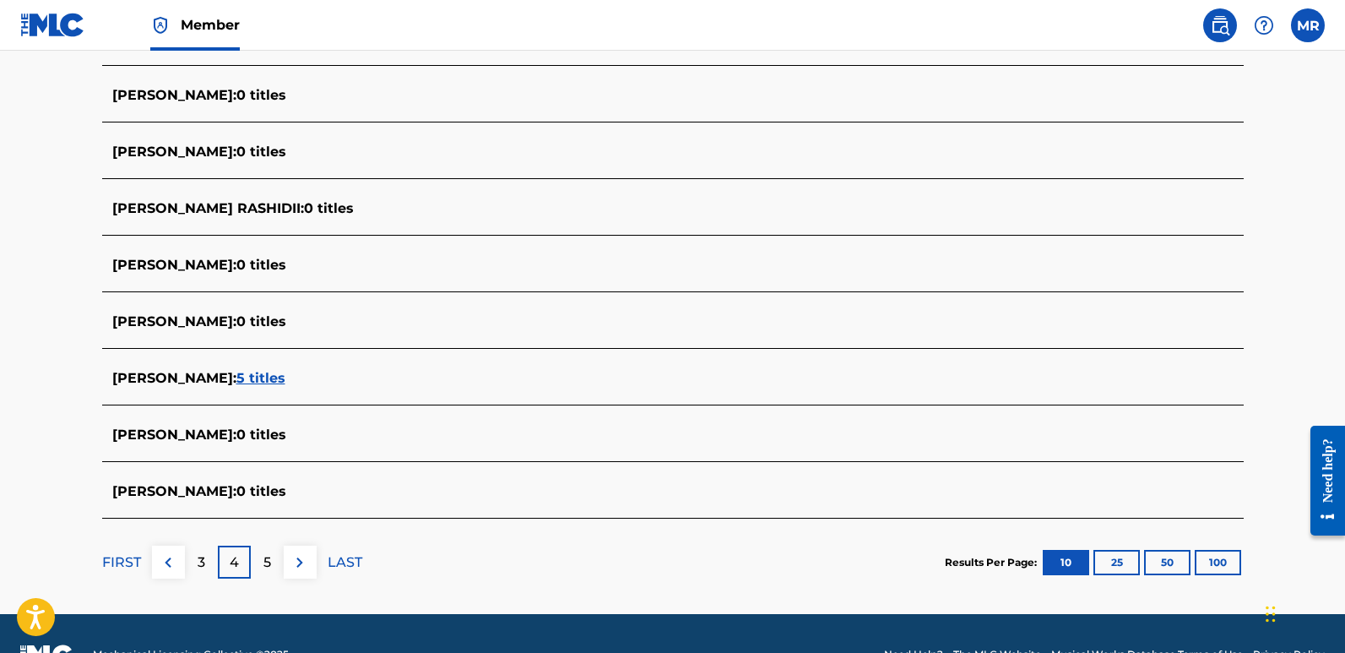
scroll to position [612, 0]
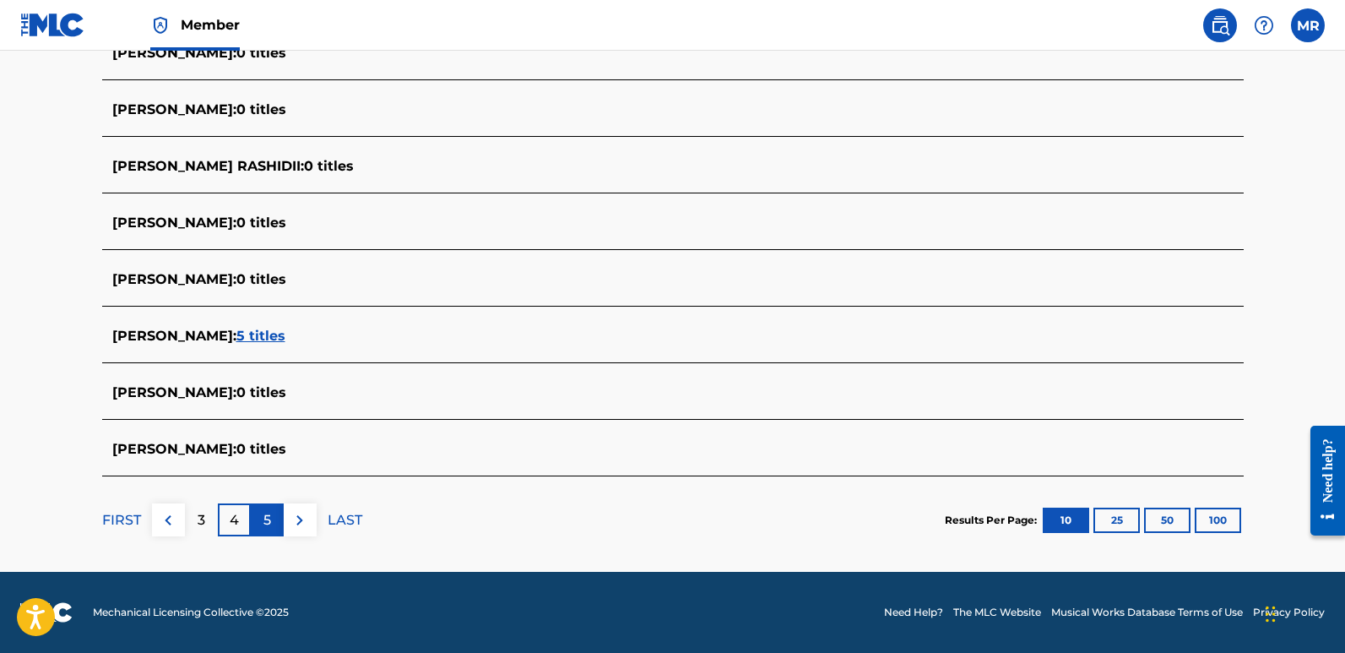
click at [263, 514] on p "5" at bounding box center [267, 520] width 8 height 20
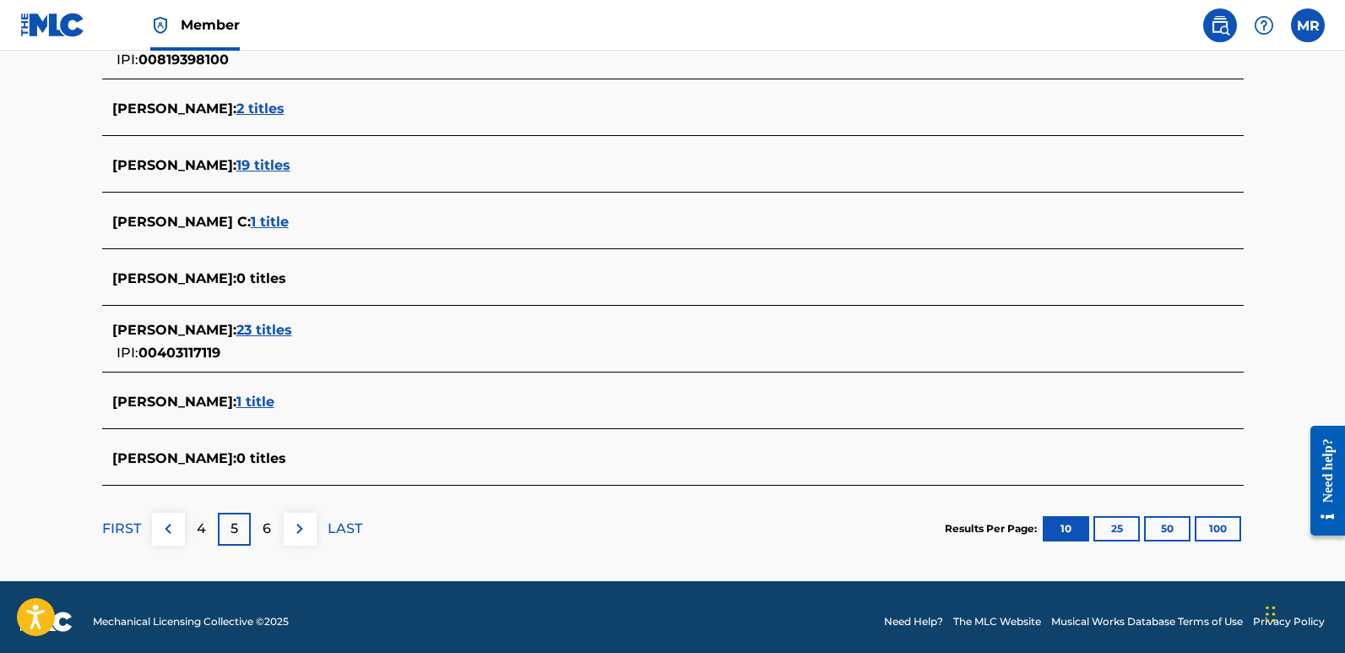
scroll to position [642, 0]
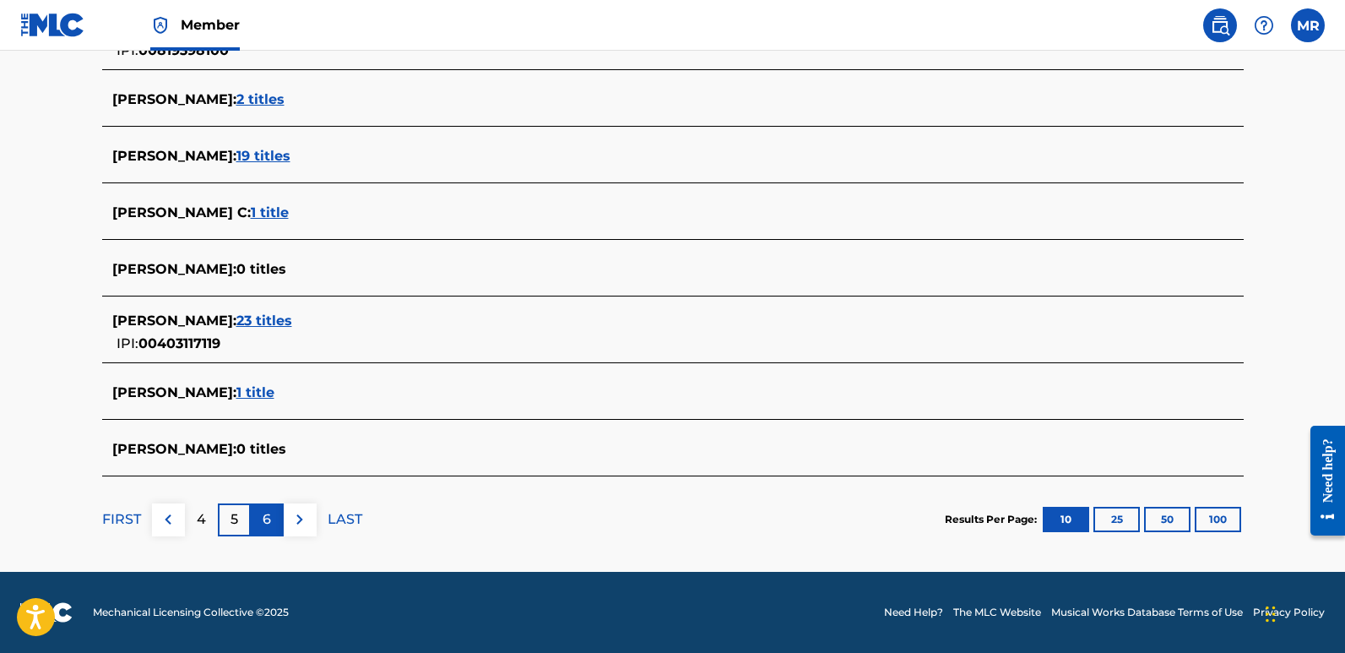
click at [263, 514] on p "6" at bounding box center [267, 519] width 8 height 20
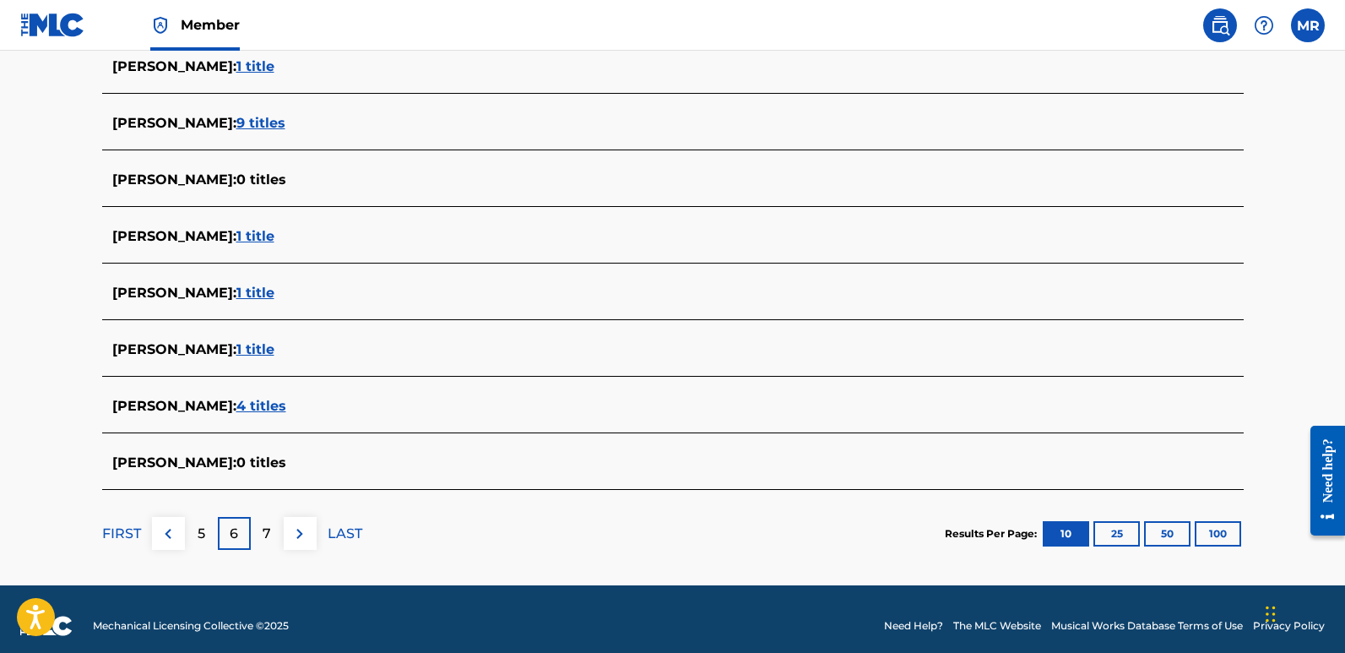
scroll to position [612, 0]
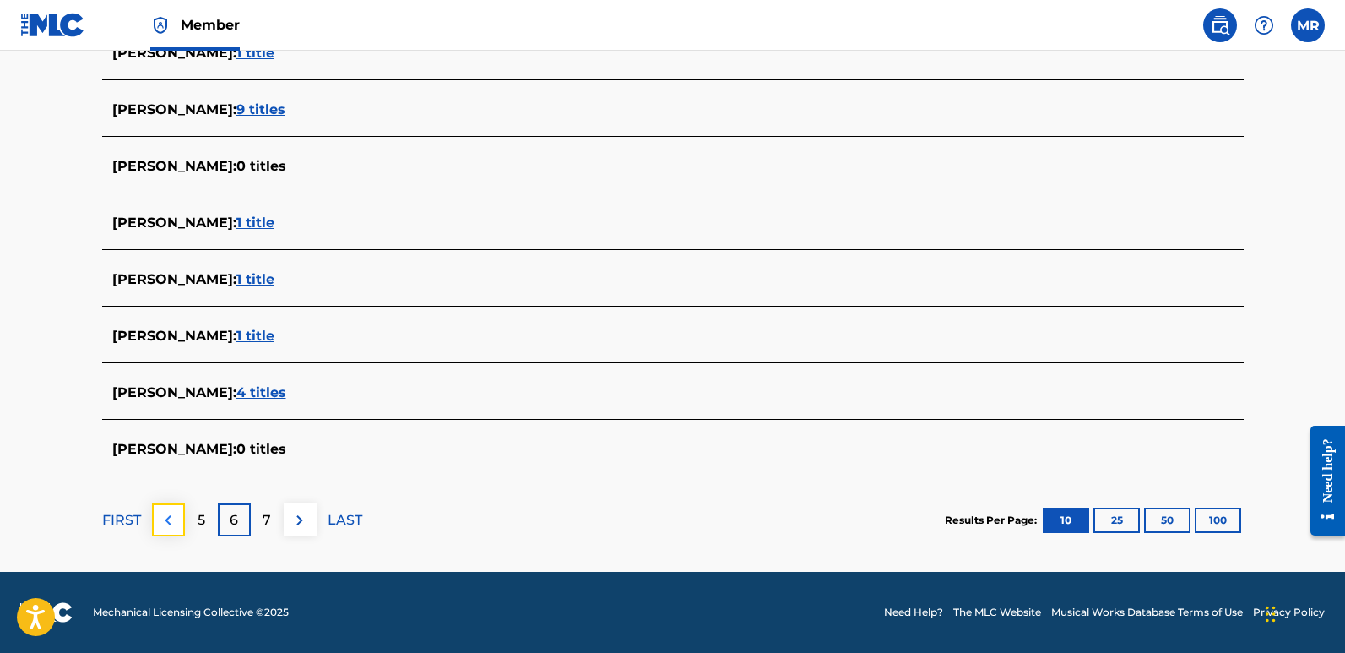
click at [173, 513] on img at bounding box center [168, 520] width 20 height 20
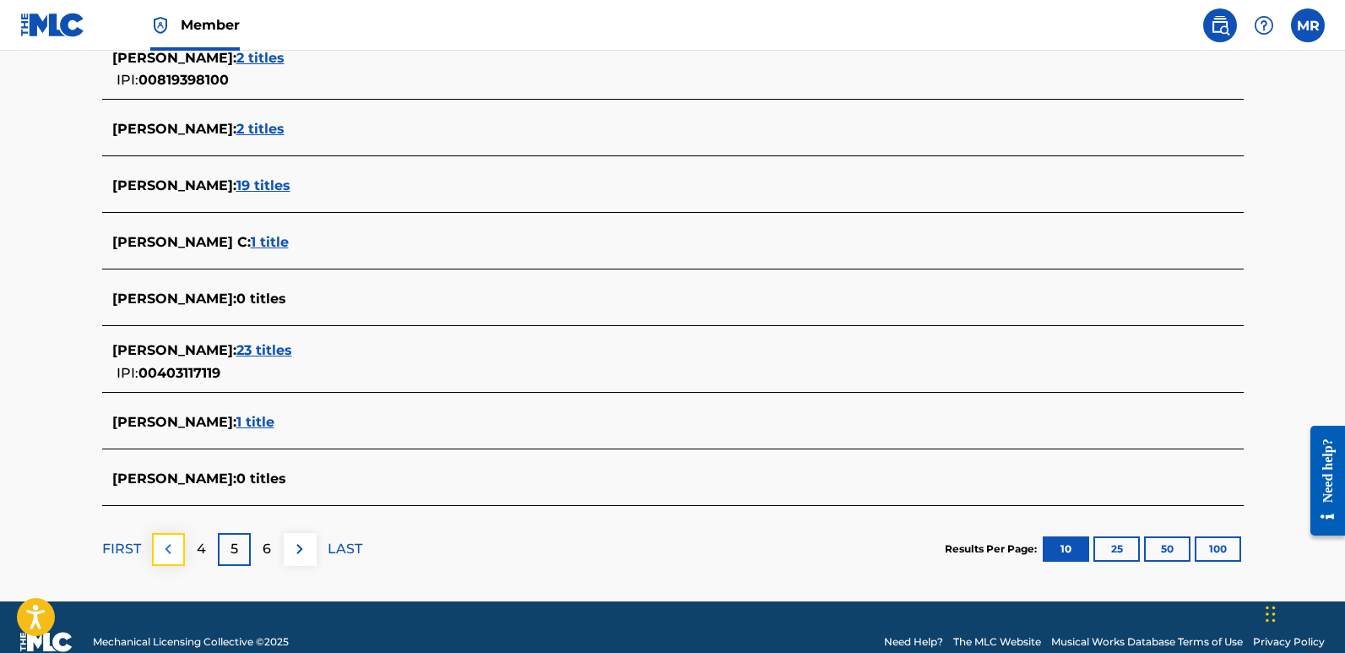
click at [164, 534] on button at bounding box center [168, 549] width 33 height 33
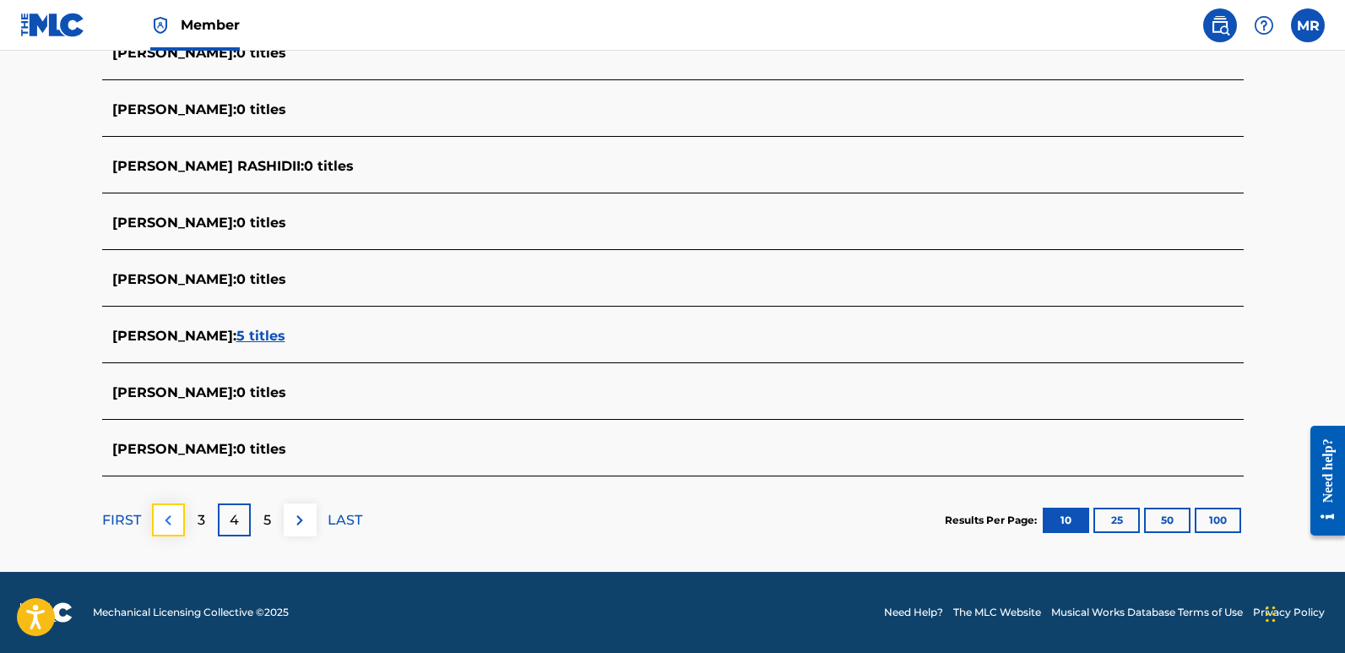
click at [165, 510] on img at bounding box center [168, 520] width 20 height 20
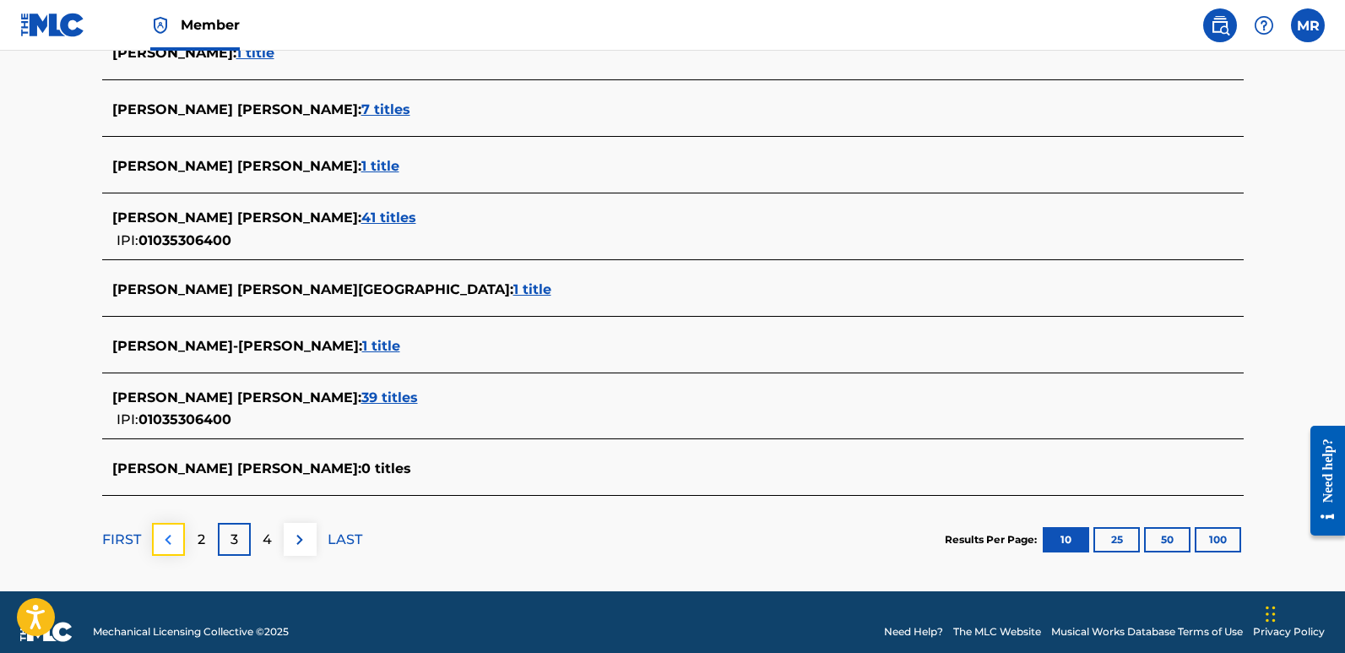
click at [168, 528] on button at bounding box center [168, 539] width 33 height 33
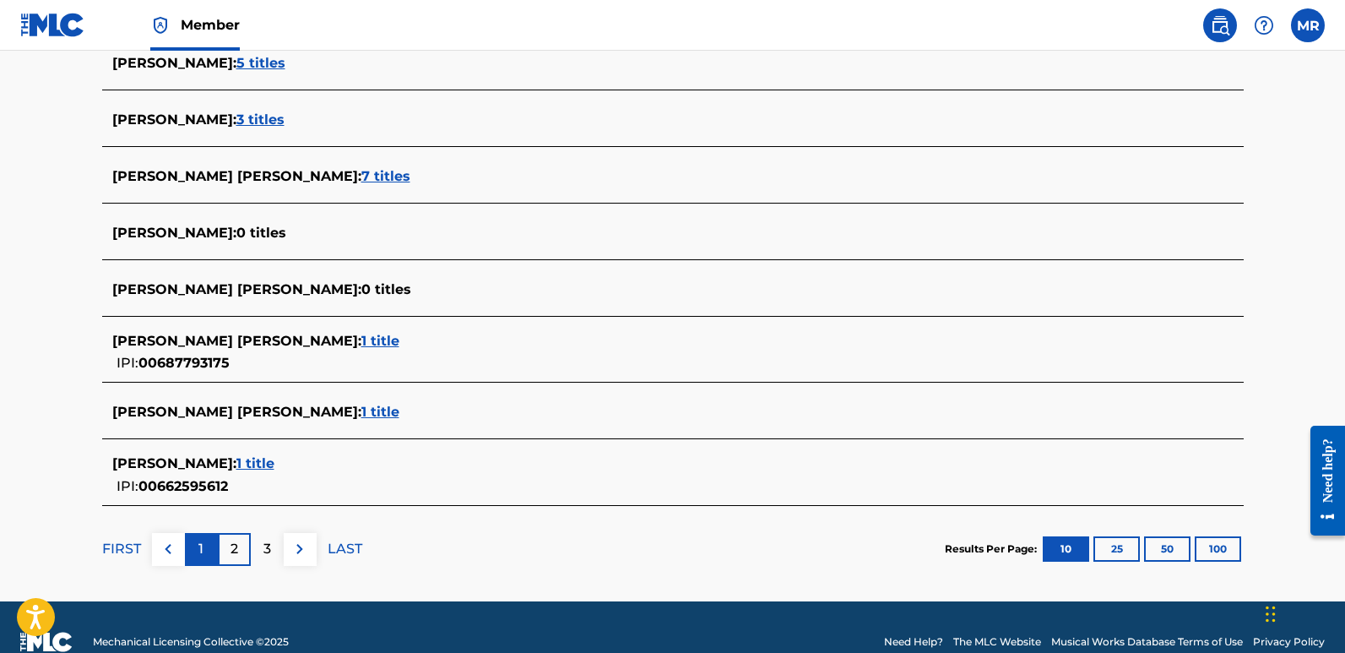
click at [198, 545] on p "1" at bounding box center [200, 549] width 5 height 20
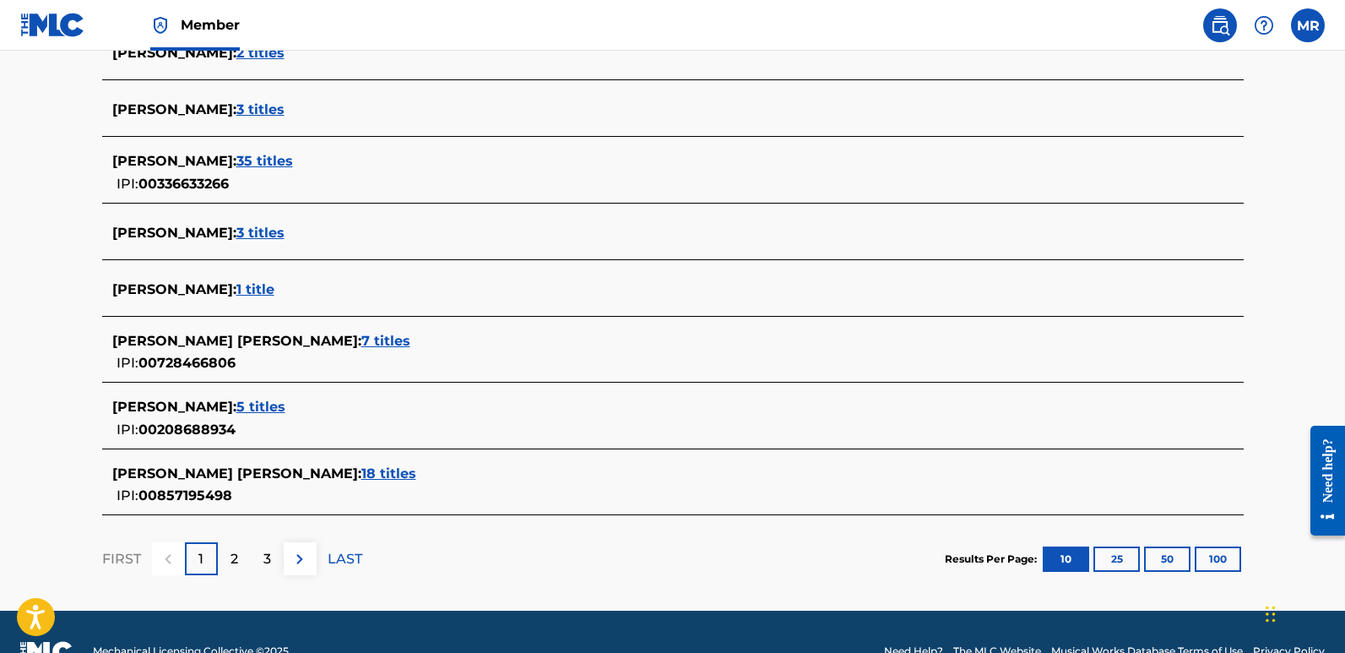
click at [361, 336] on span "7 titles" at bounding box center [385, 341] width 49 height 16
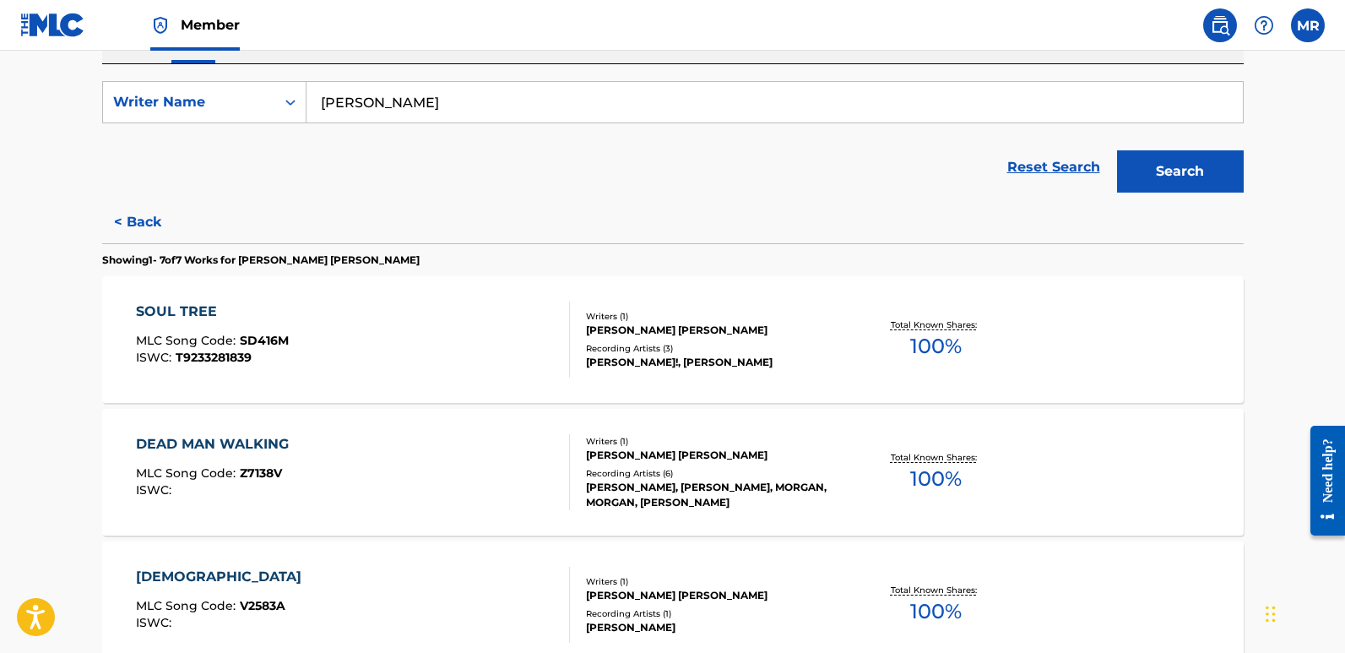
scroll to position [274, 0]
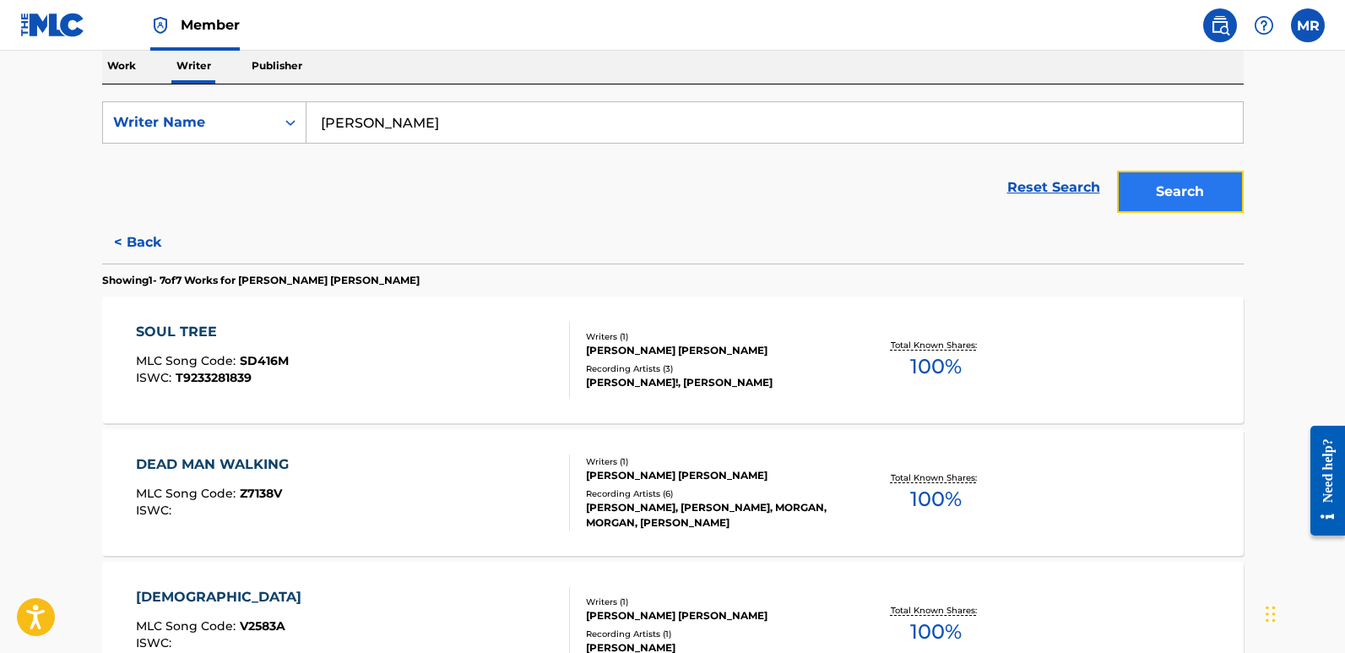
click at [1185, 186] on button "Search" at bounding box center [1180, 192] width 127 height 42
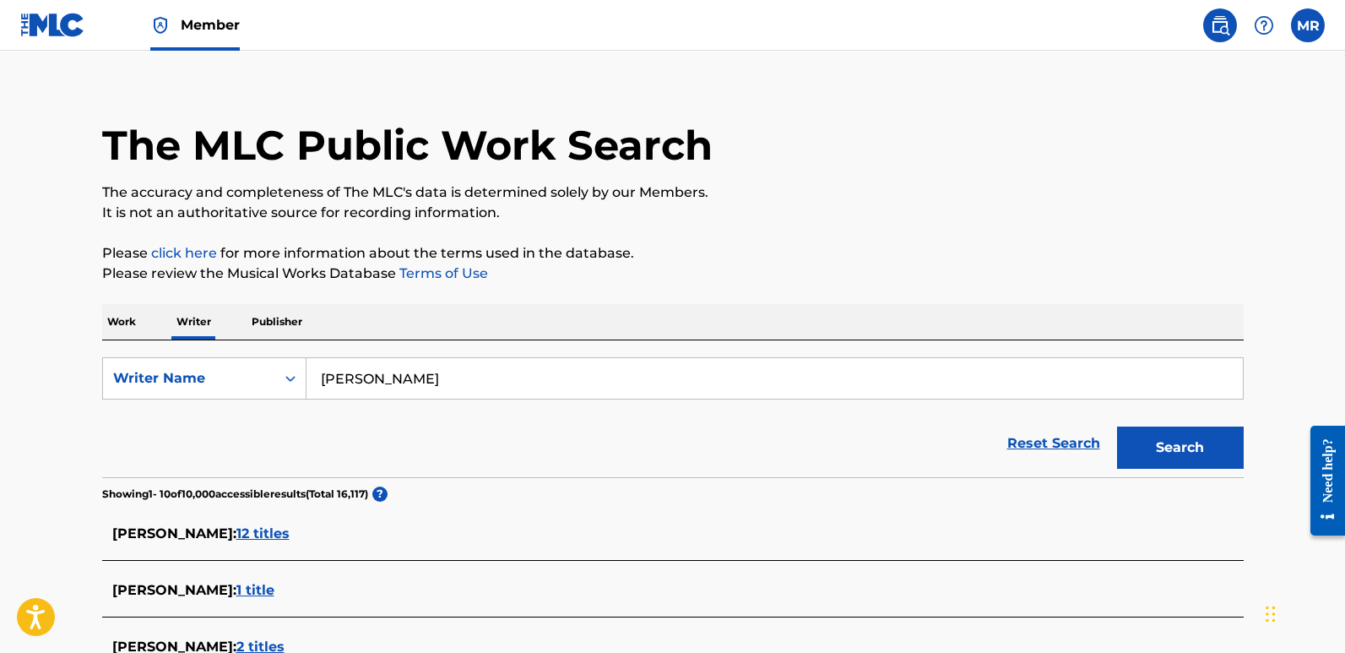
scroll to position [0, 0]
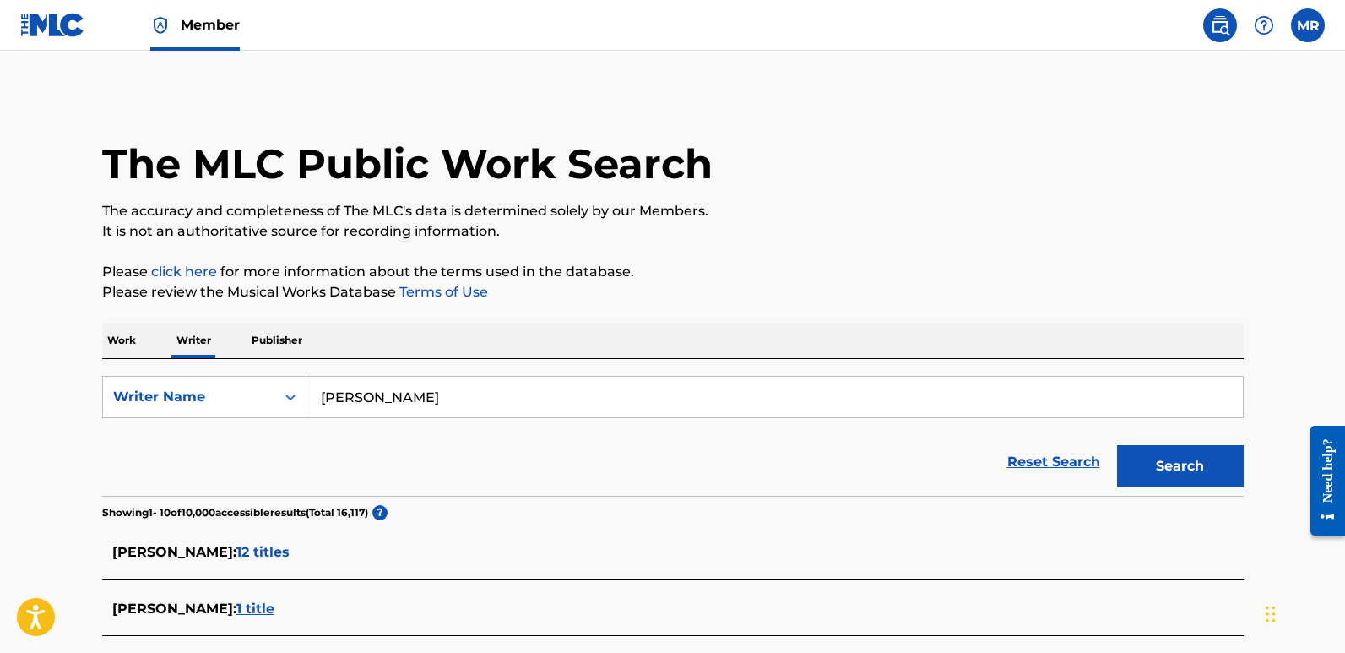
click at [200, 343] on p "Writer" at bounding box center [193, 340] width 45 height 35
click at [185, 336] on p "Writer" at bounding box center [193, 340] width 45 height 35
click at [117, 335] on p "Work" at bounding box center [121, 340] width 39 height 35
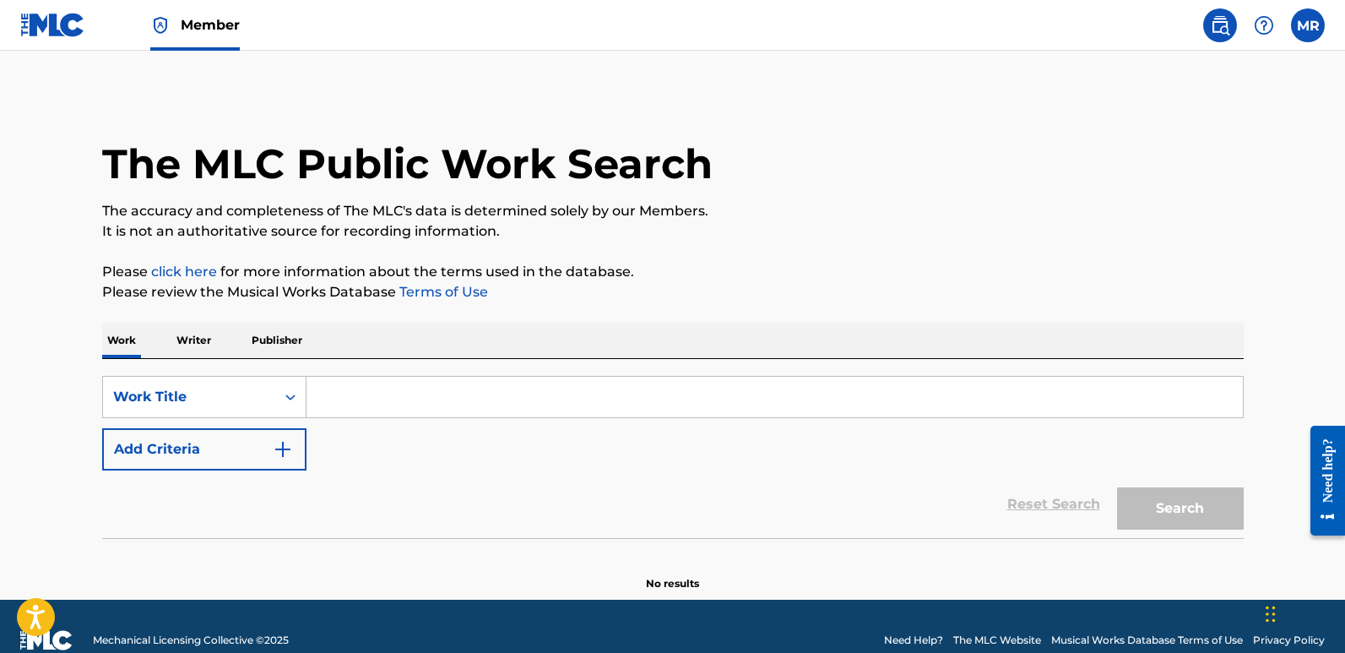
click at [312, 393] on input "Search Form" at bounding box center [774, 397] width 936 height 41
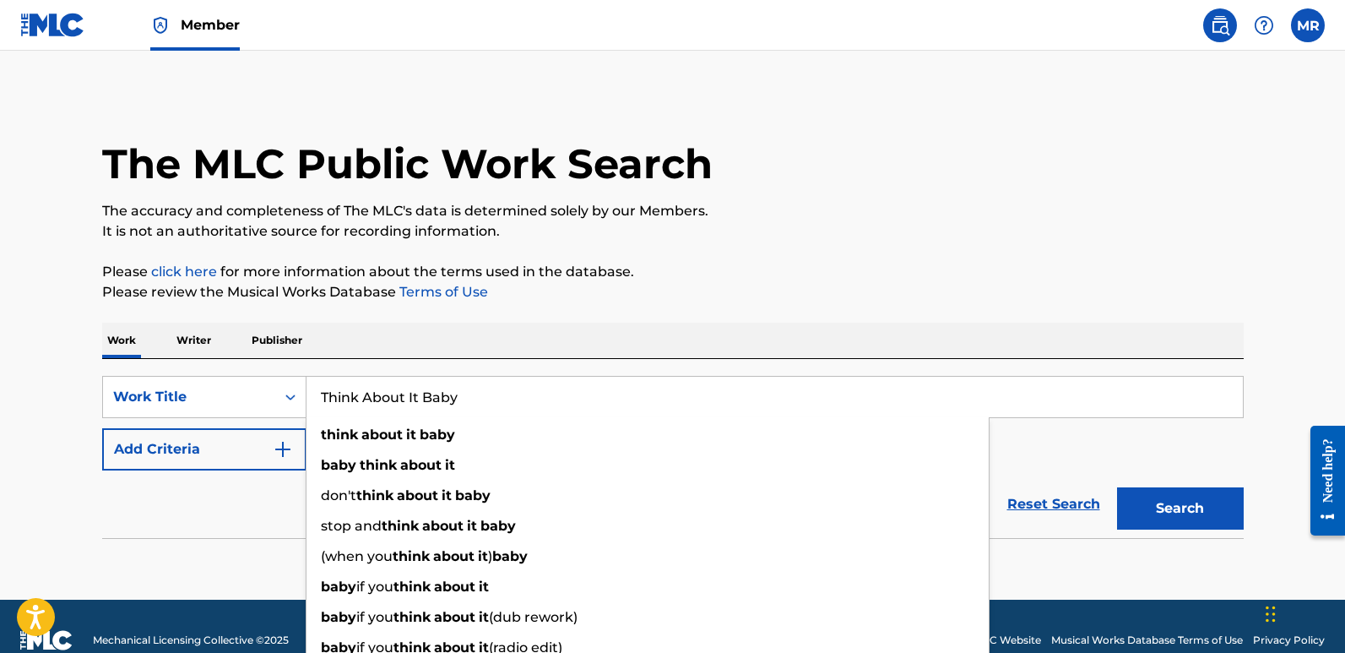
type input "Think About It Baby"
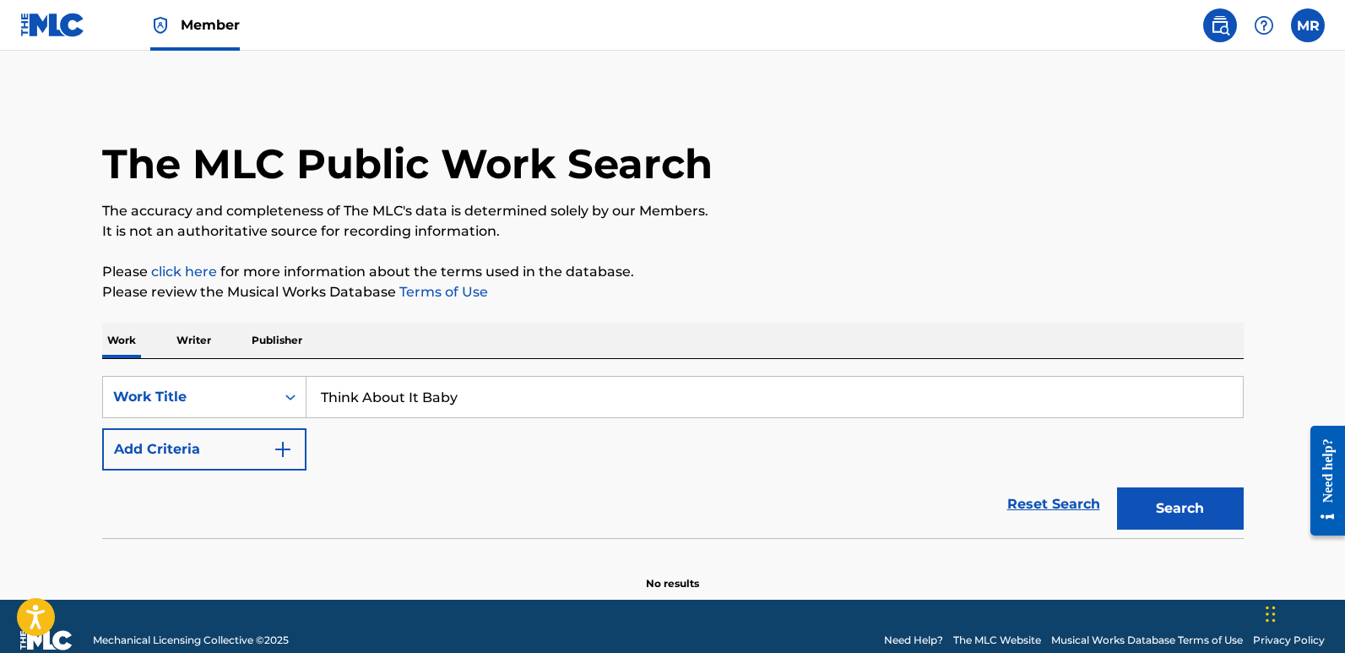
click at [257, 339] on p "Publisher" at bounding box center [277, 340] width 61 height 35
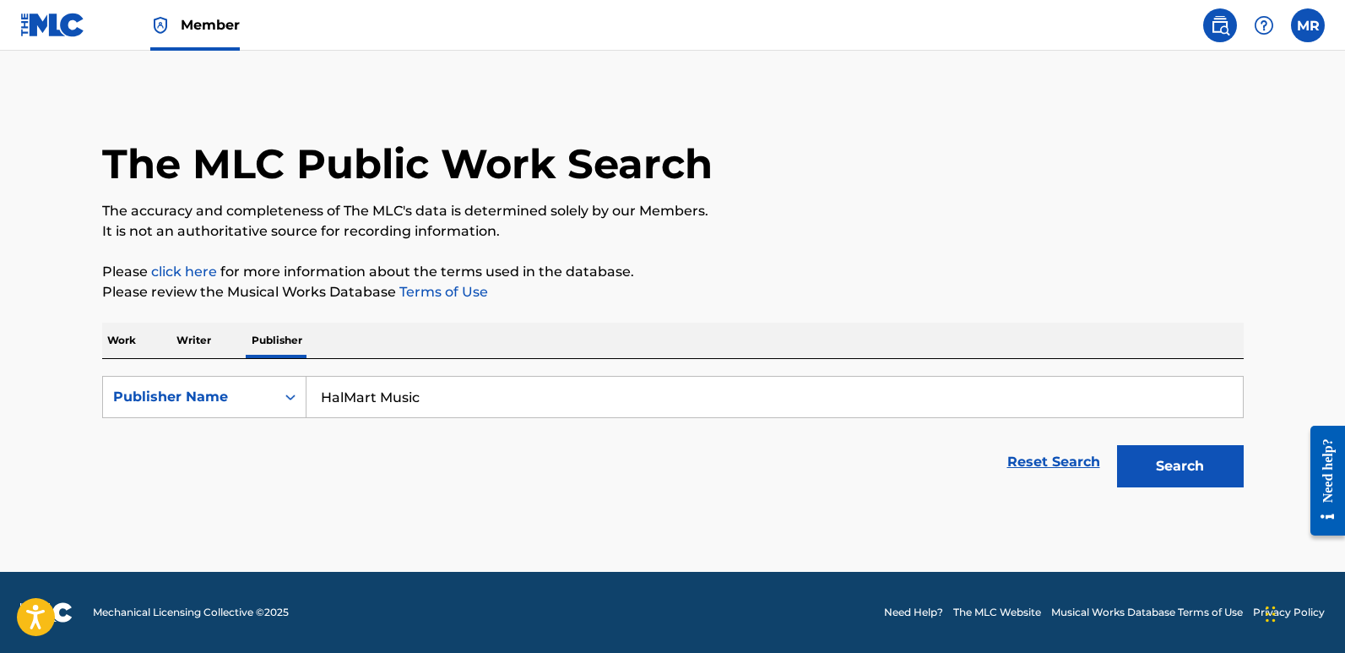
click at [420, 398] on input "HalMart Music" at bounding box center [774, 397] width 936 height 41
type input "H"
type input "A dish A Tune"
click at [115, 334] on p "Work" at bounding box center [121, 340] width 39 height 35
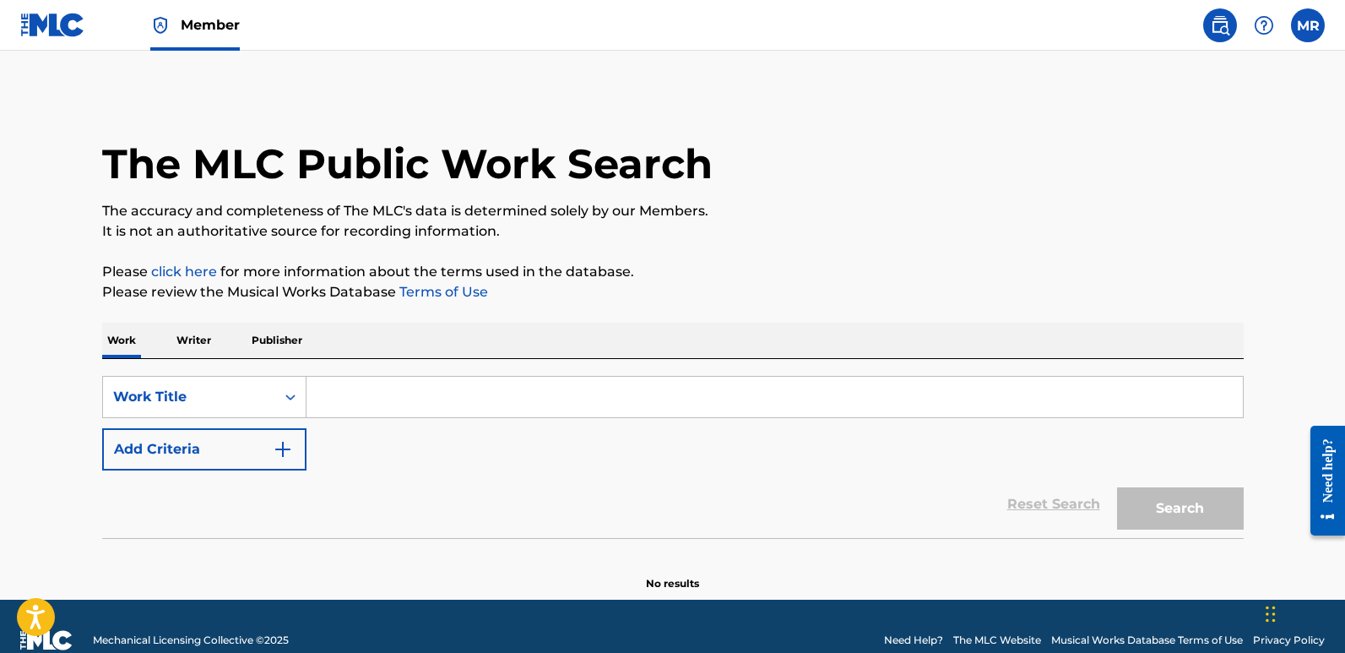
click at [322, 399] on input "Search Form" at bounding box center [774, 397] width 936 height 41
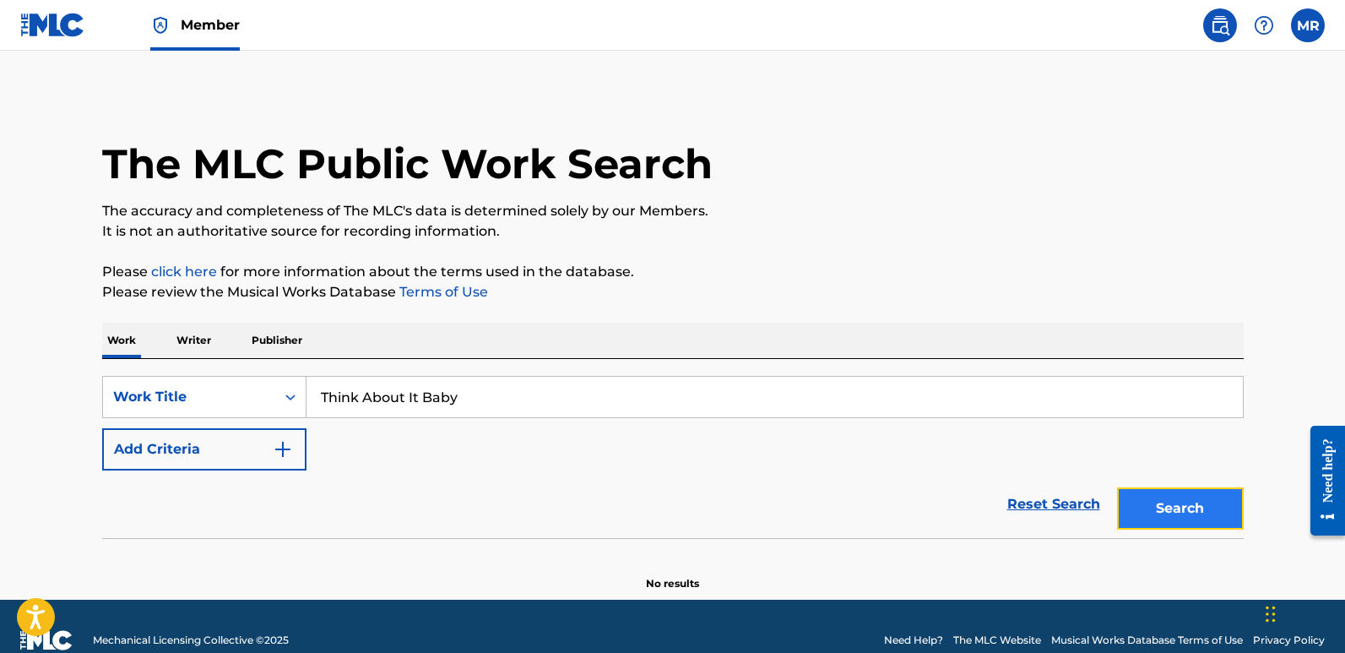
click at [1177, 507] on button "Search" at bounding box center [1180, 508] width 127 height 42
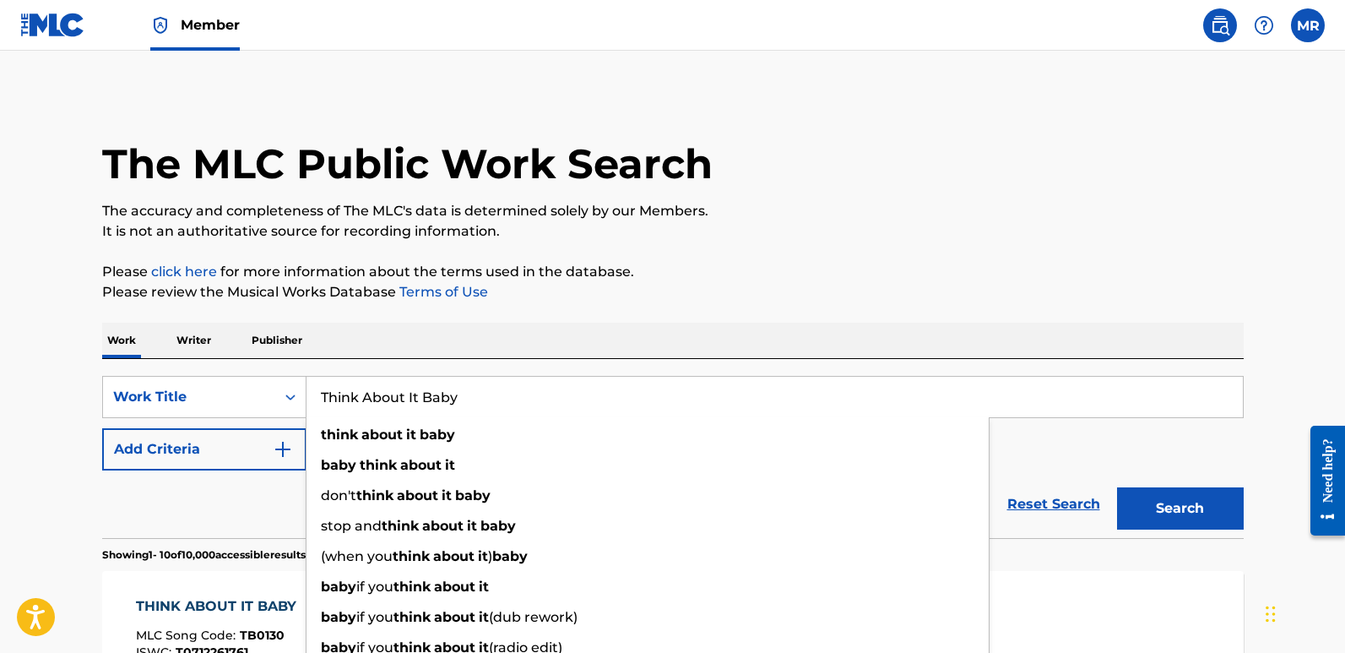
click at [458, 398] on input "Think About It Baby" at bounding box center [774, 397] width 936 height 41
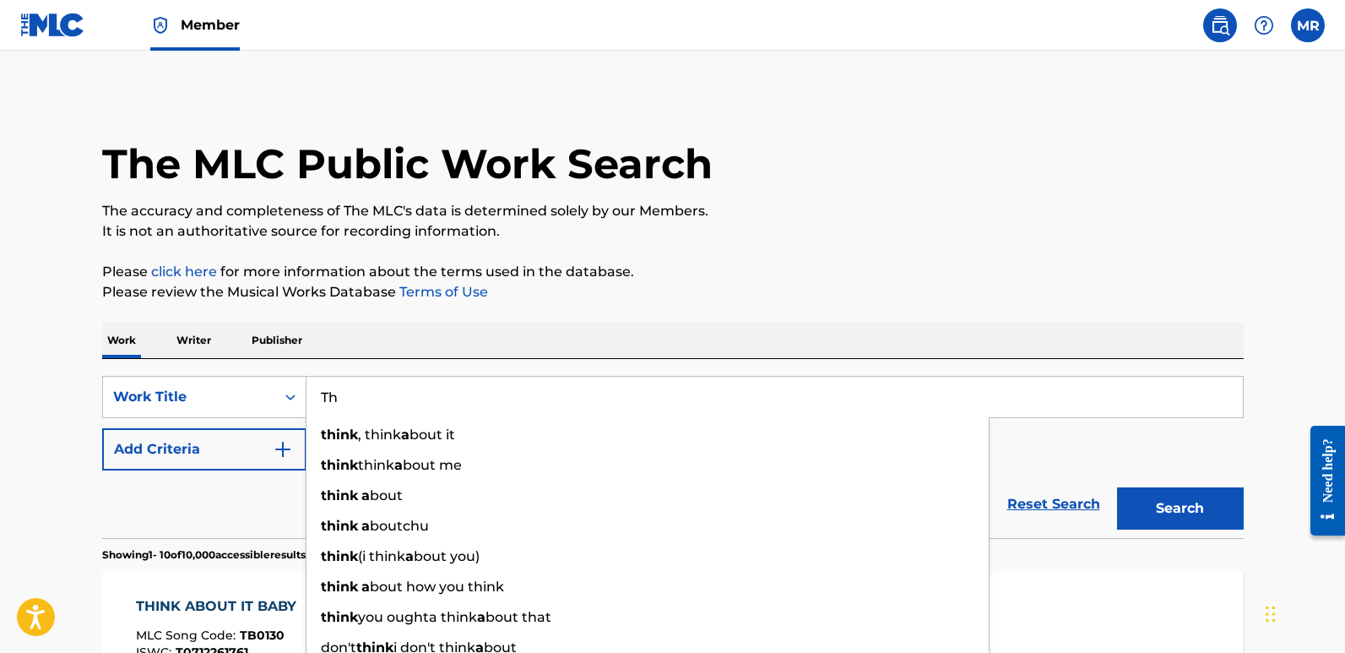
type input "T"
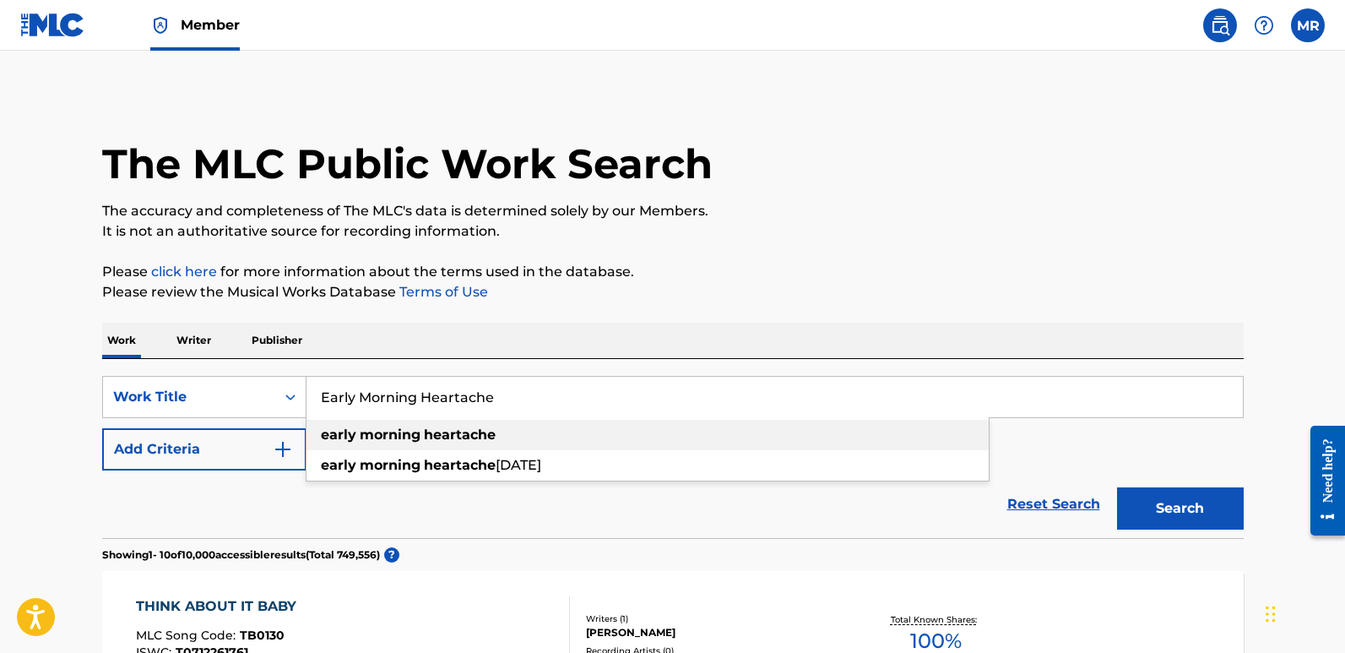
click at [454, 435] on strong "heartache" at bounding box center [460, 434] width 72 height 16
type input "early morning heartache"
click at [185, 335] on p "Writer" at bounding box center [193, 340] width 45 height 35
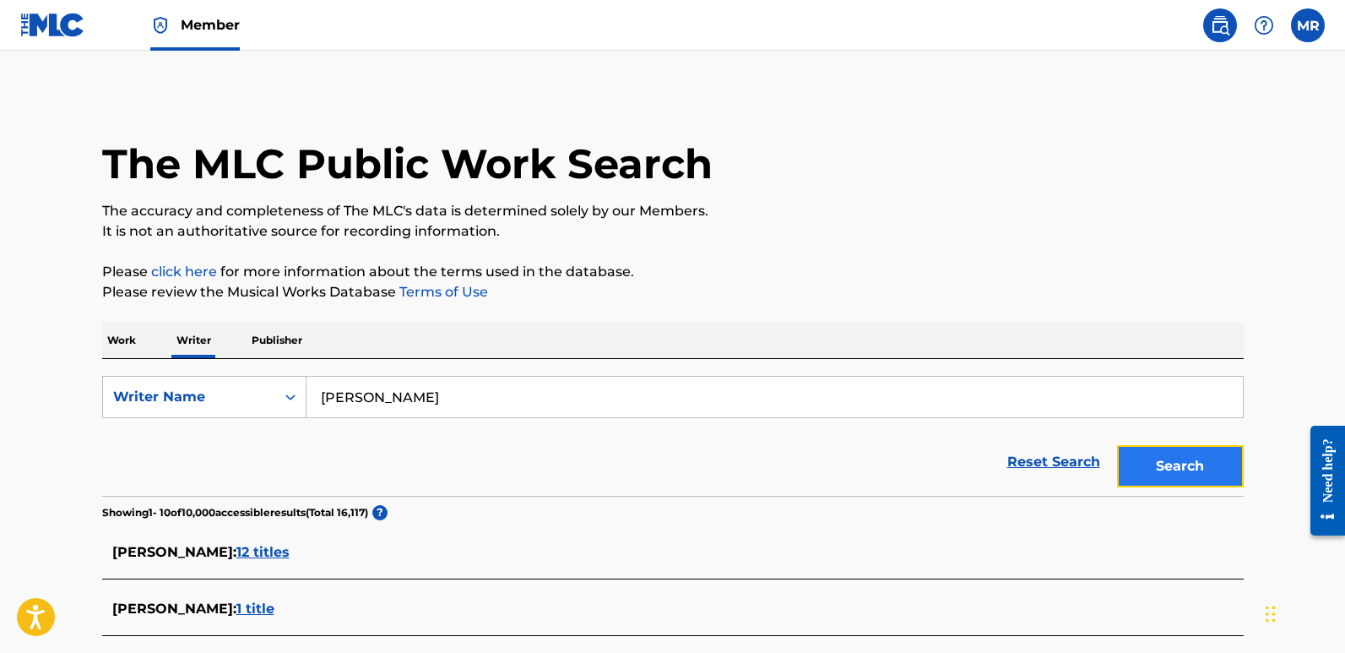
click at [1168, 464] on button "Search" at bounding box center [1180, 466] width 127 height 42
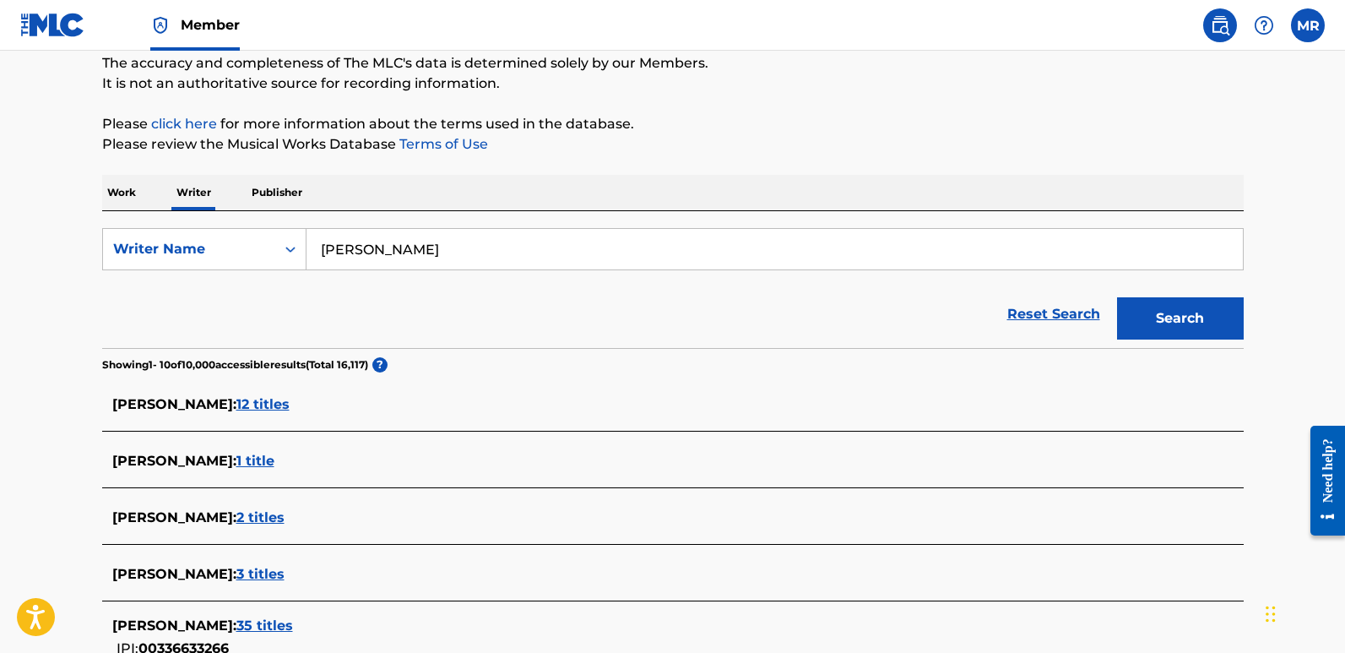
scroll to position [169, 0]
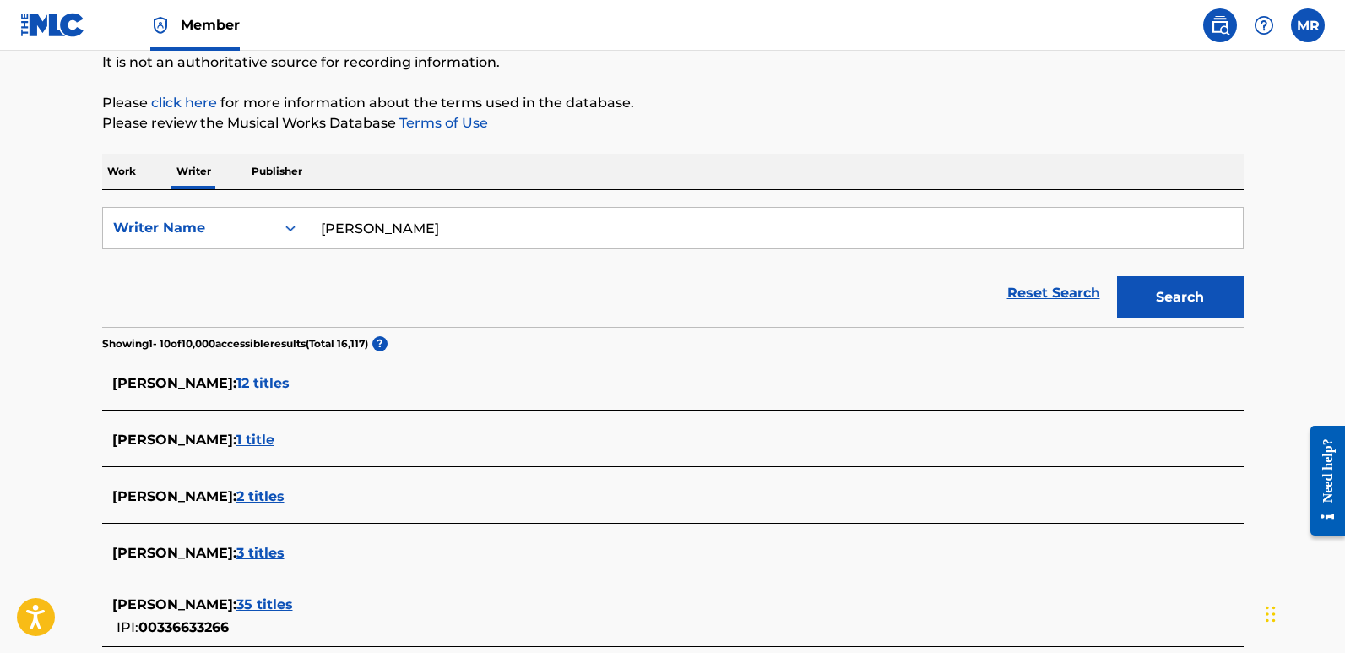
click at [290, 379] on span "12 titles" at bounding box center [262, 383] width 53 height 16
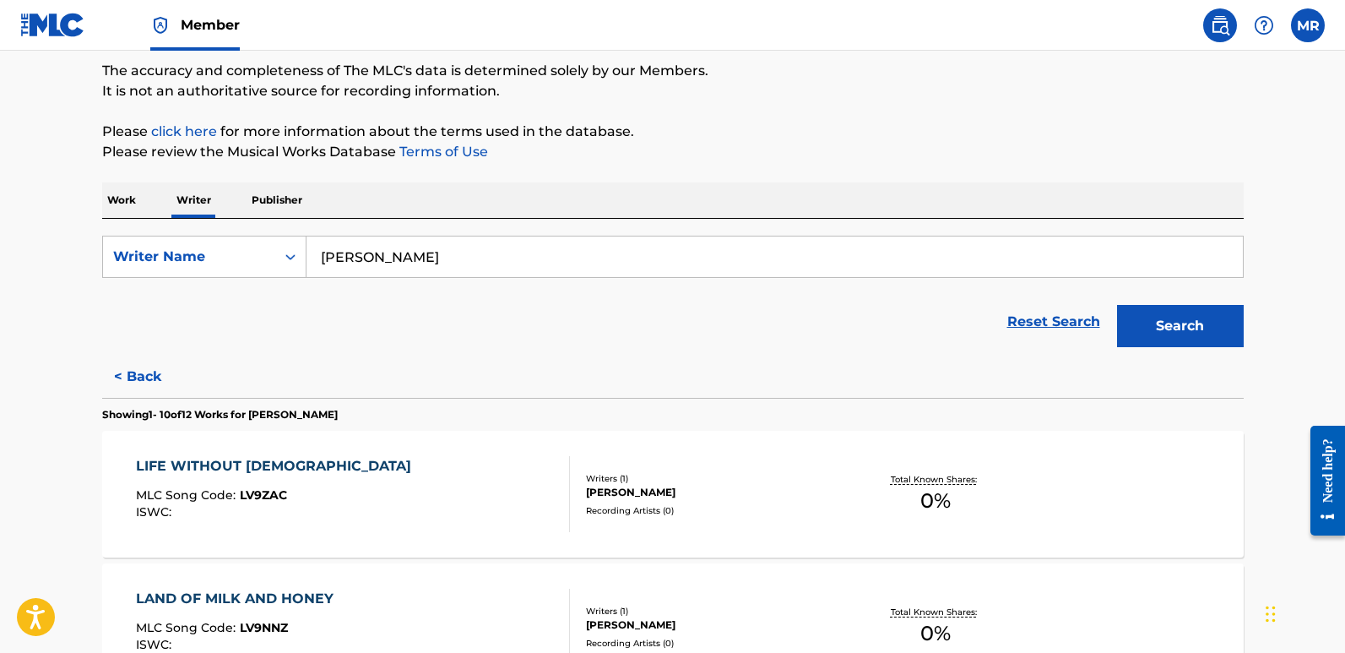
scroll to position [84, 0]
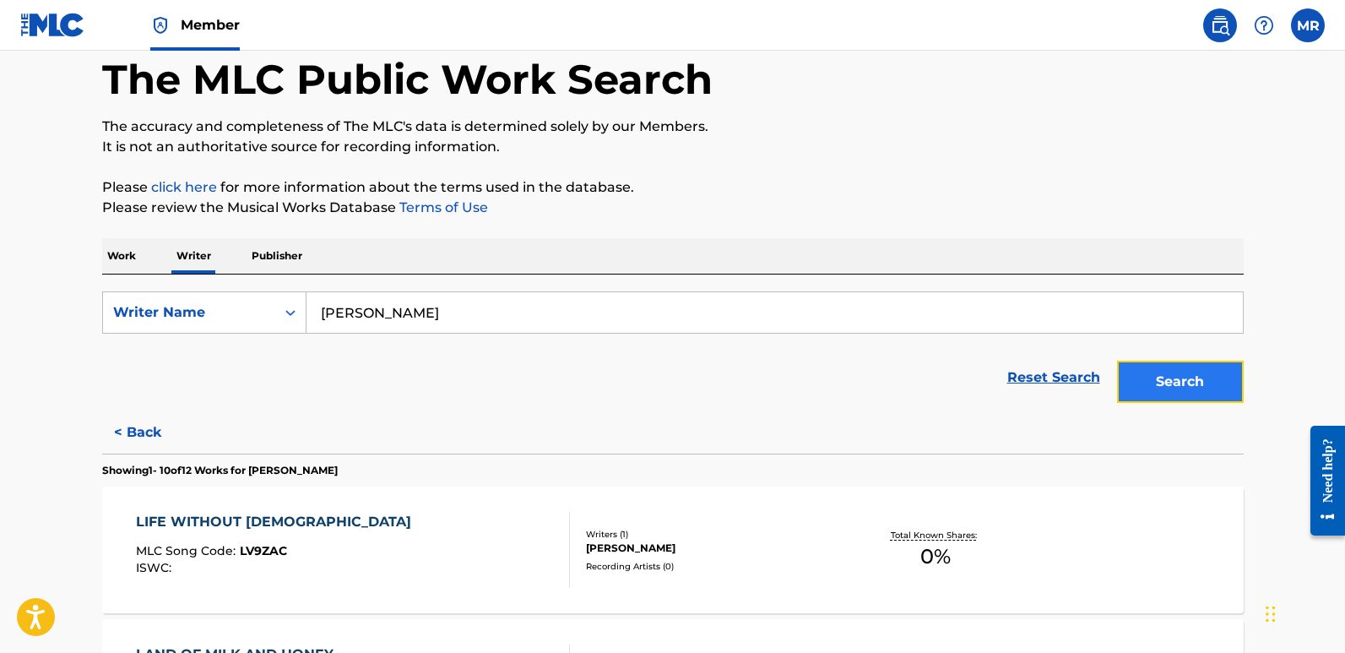
click at [1184, 377] on button "Search" at bounding box center [1180, 382] width 127 height 42
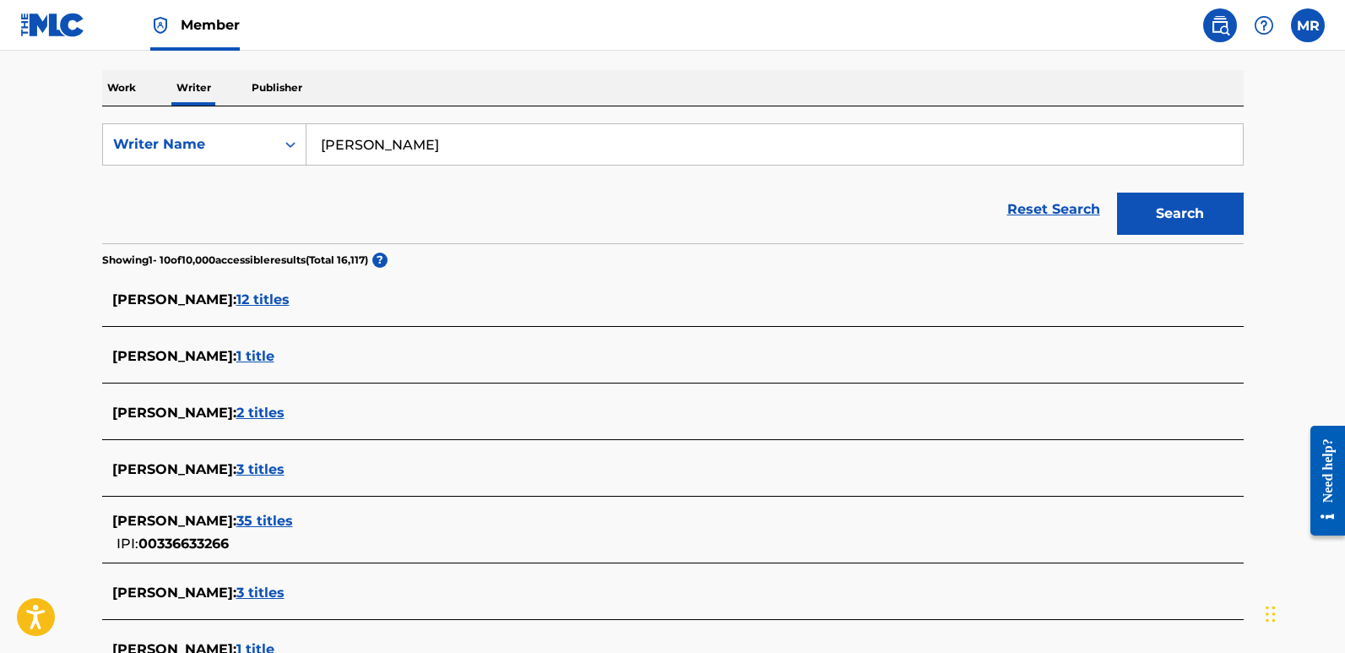
scroll to position [253, 0]
click at [274, 348] on span "1 title" at bounding box center [255, 355] width 38 height 16
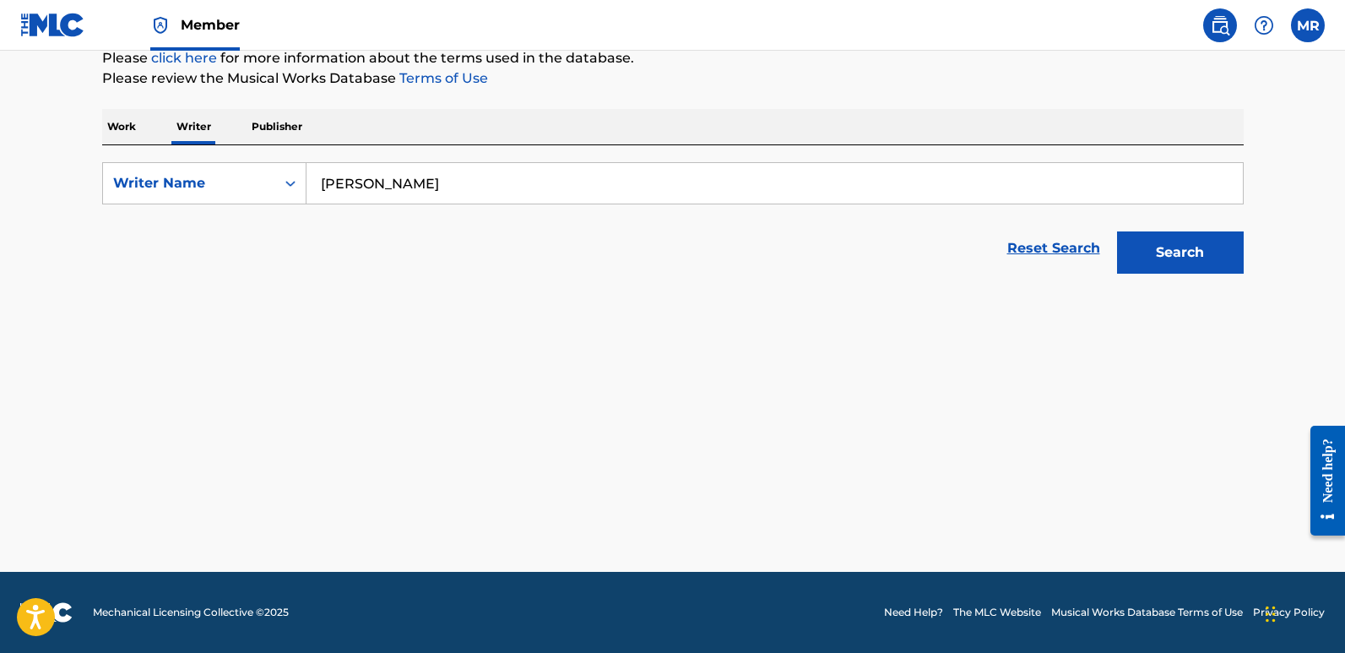
scroll to position [214, 0]
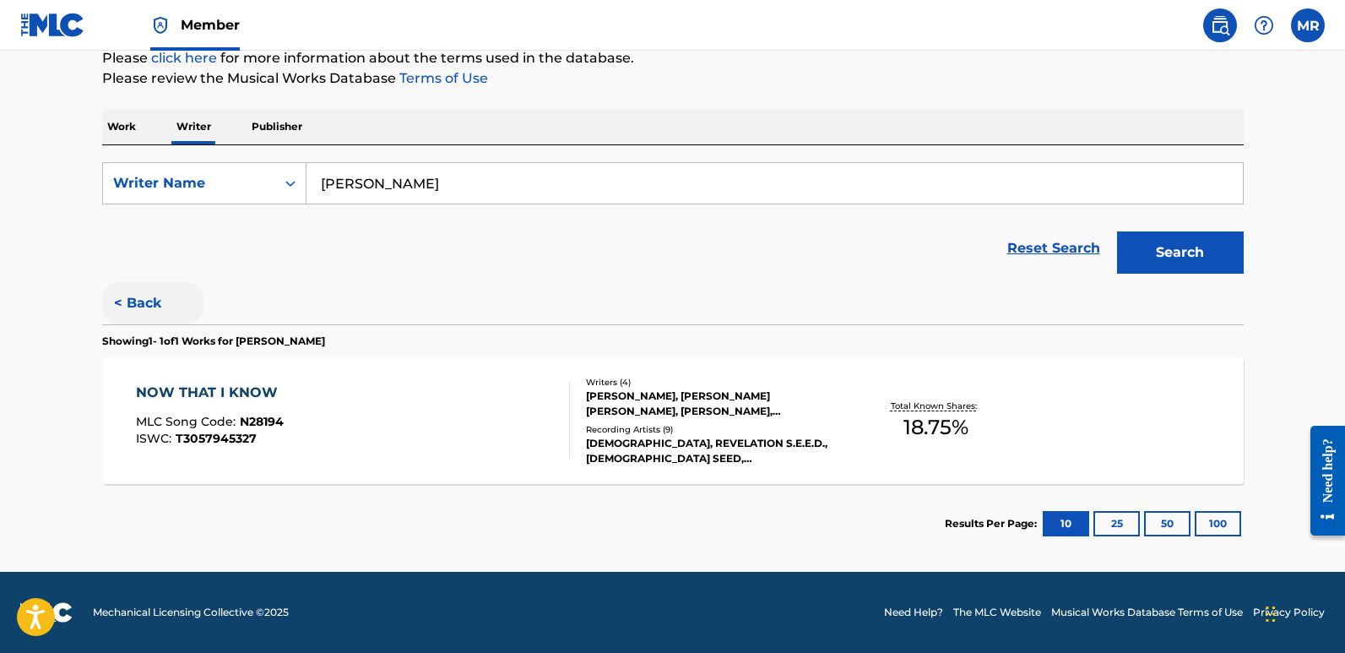
click at [118, 298] on button "< Back" at bounding box center [152, 303] width 101 height 42
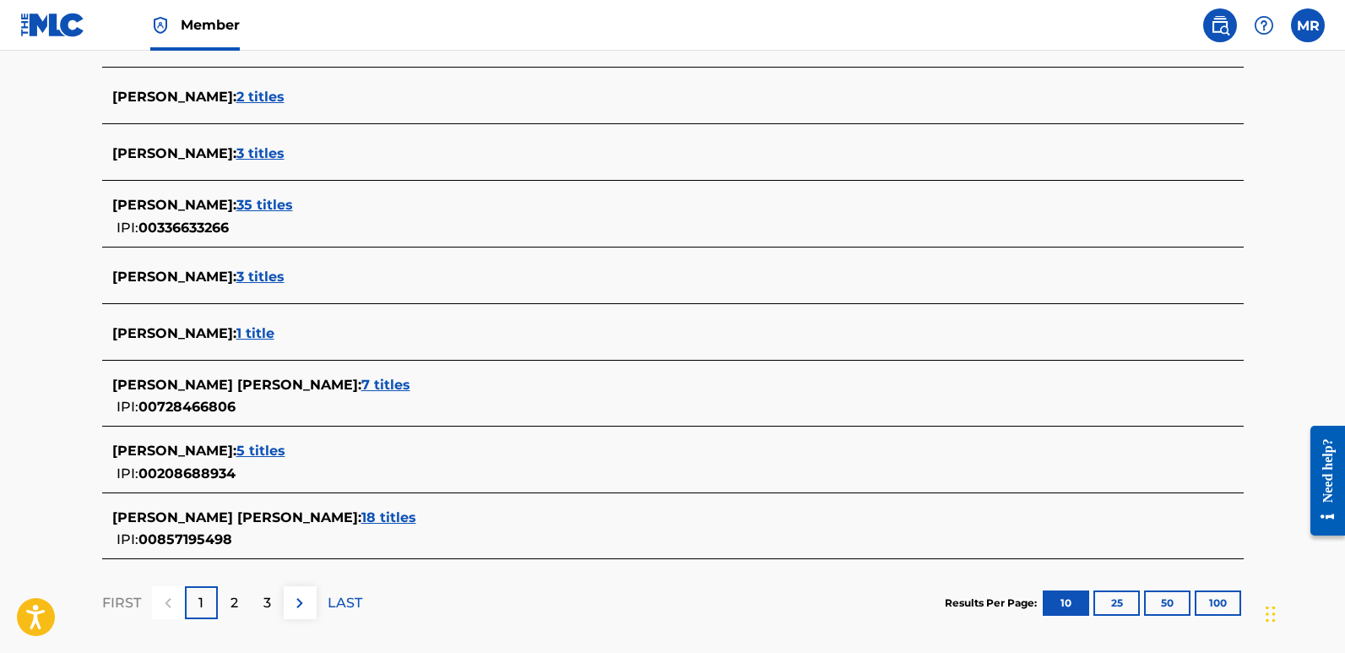
scroll to position [636, 0]
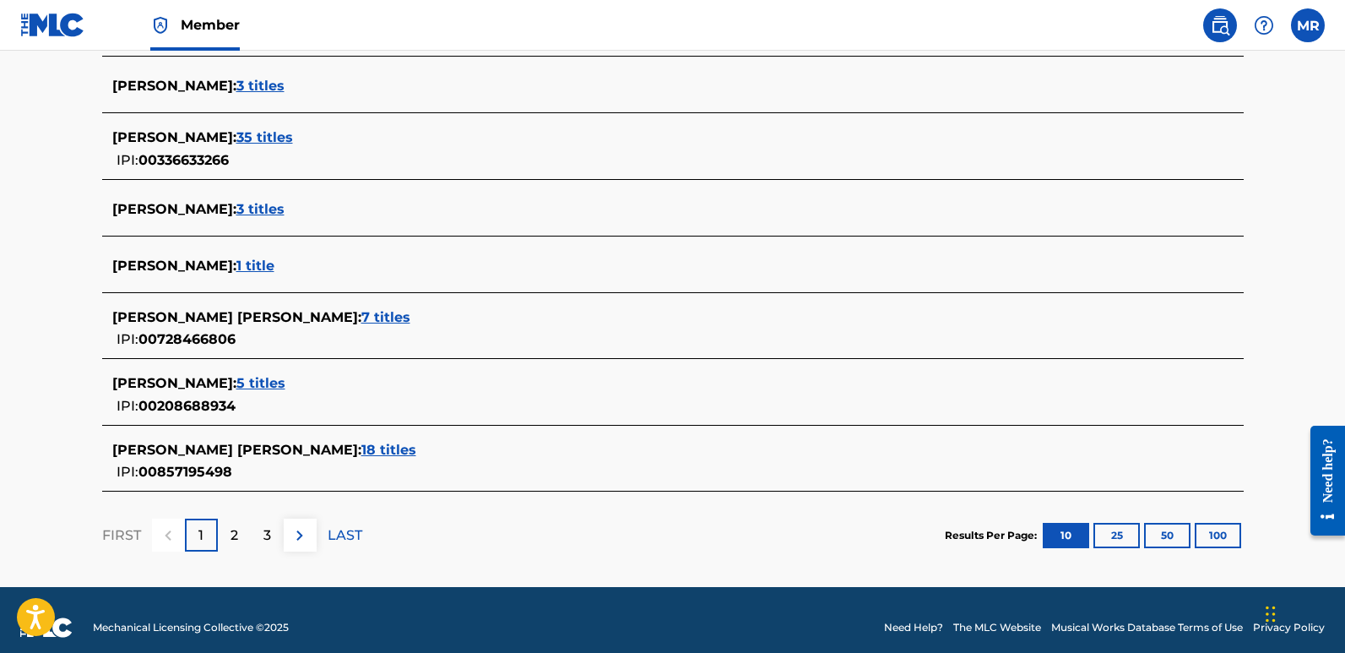
click at [285, 386] on span "5 titles" at bounding box center [260, 383] width 49 height 16
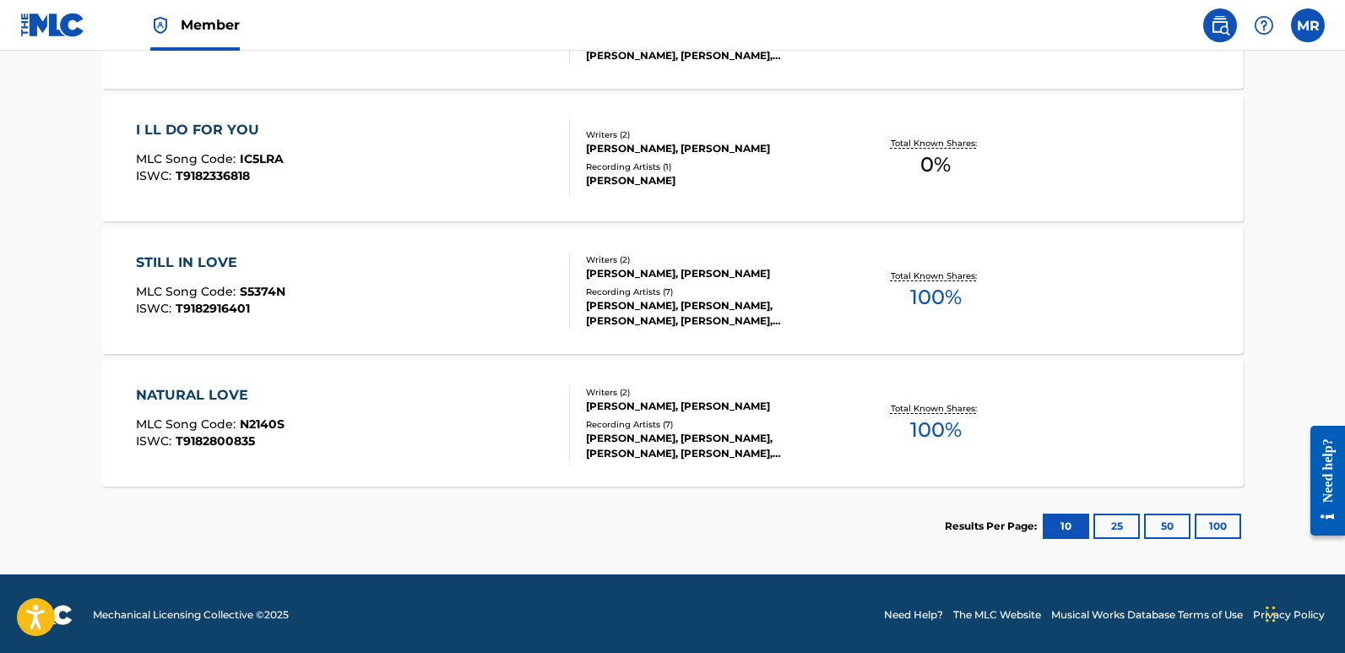
scroll to position [744, 0]
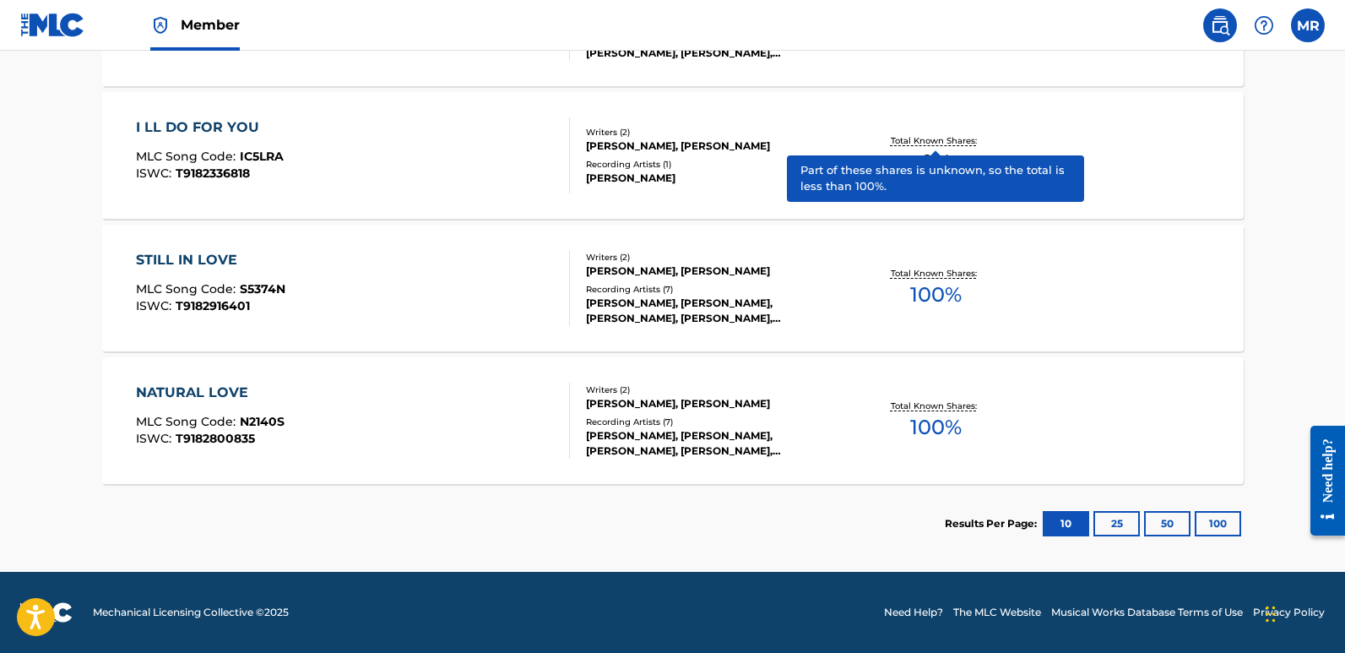
click at [938, 143] on p "Total Known Shares:" at bounding box center [936, 140] width 90 height 13
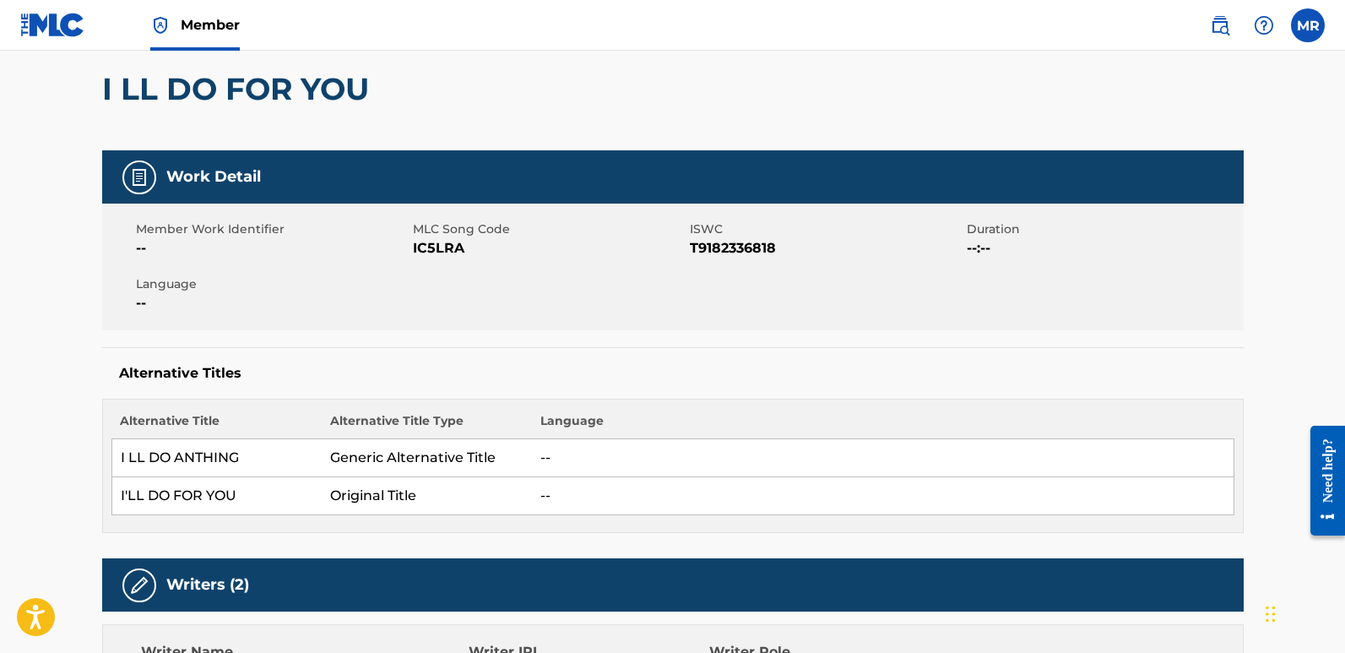
scroll to position [169, 0]
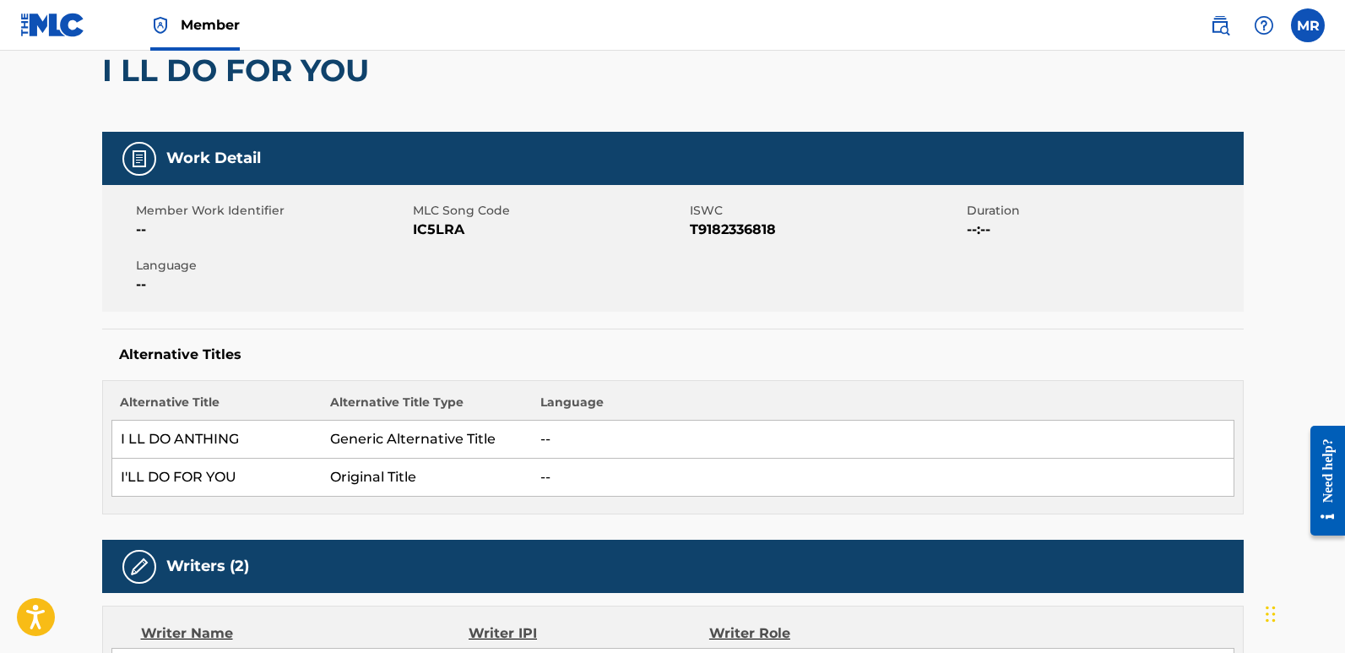
click at [543, 477] on td "--" at bounding box center [883, 477] width 702 height 38
drag, startPoint x: 355, startPoint y: 476, endPoint x: 366, endPoint y: 474, distance: 11.3
click at [366, 474] on td "Original Title" at bounding box center [427, 477] width 210 height 38
drag, startPoint x: 312, startPoint y: 472, endPoint x: 458, endPoint y: 481, distance: 145.5
click at [458, 481] on tr "I'LL DO FOR YOU Original Title --" at bounding box center [672, 477] width 1122 height 38
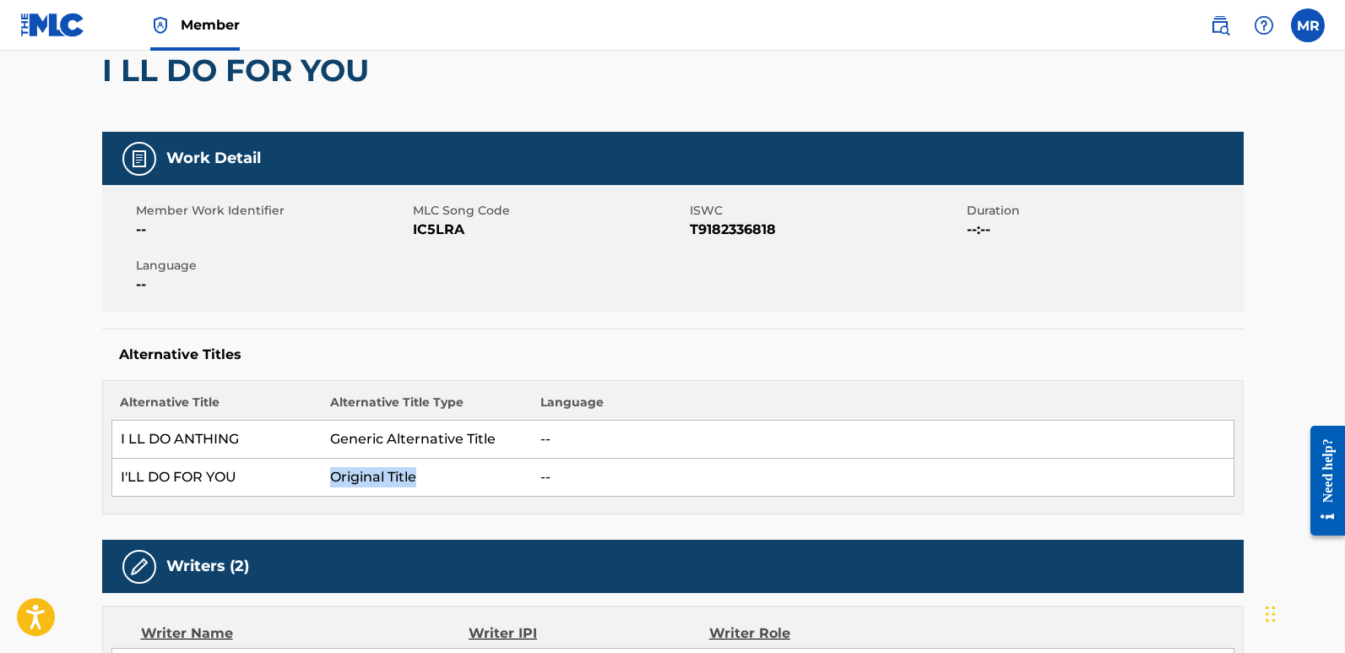
click at [459, 480] on td "Original Title" at bounding box center [427, 477] width 210 height 38
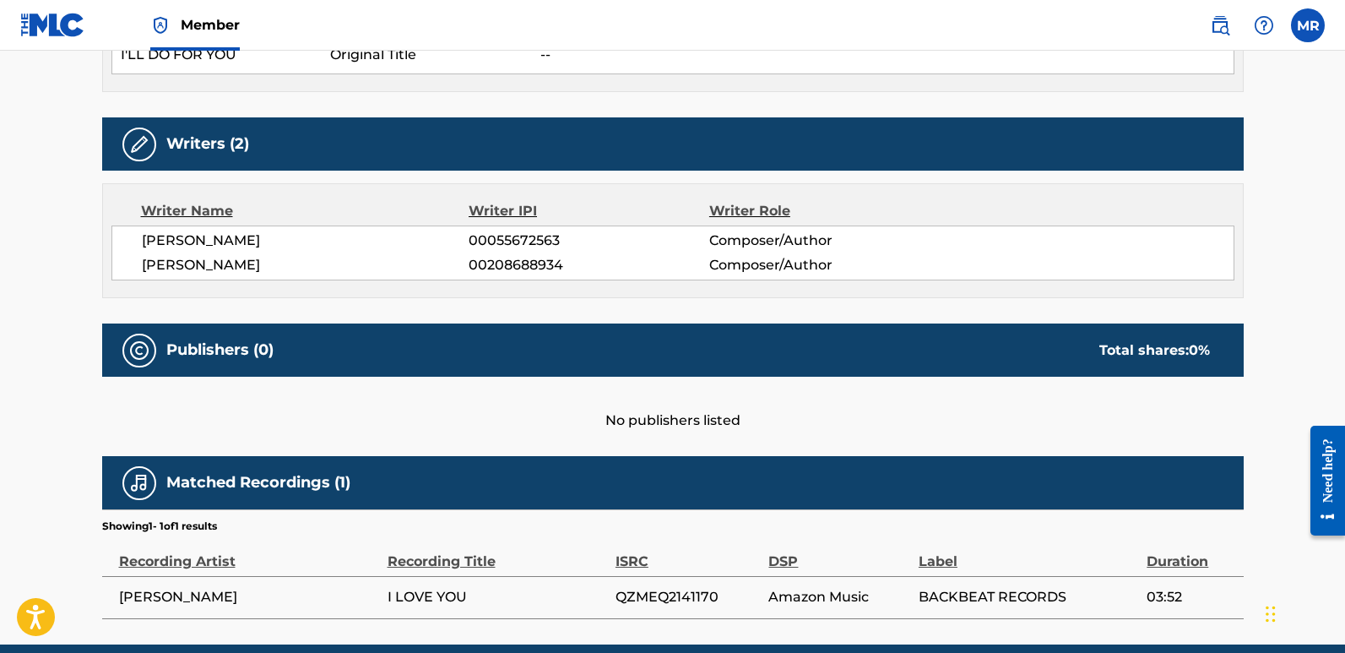
scroll to position [664, 0]
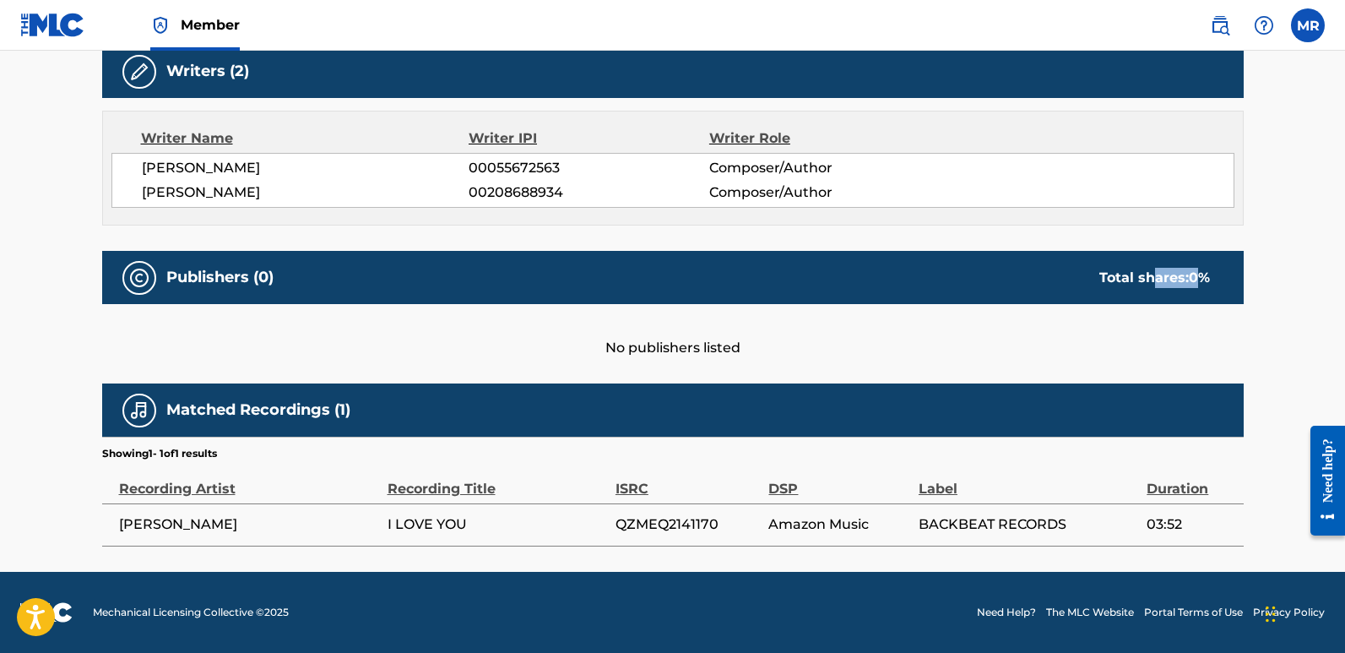
drag, startPoint x: 1155, startPoint y: 282, endPoint x: 1209, endPoint y: 268, distance: 55.7
click at [1206, 268] on div "Total shares: 0 %" at bounding box center [1154, 278] width 111 height 20
click at [1226, 263] on div "Publishers (0) Total shares: 0 %" at bounding box center [672, 277] width 1141 height 53
drag, startPoint x: 1226, startPoint y: 263, endPoint x: 1146, endPoint y: 282, distance: 82.3
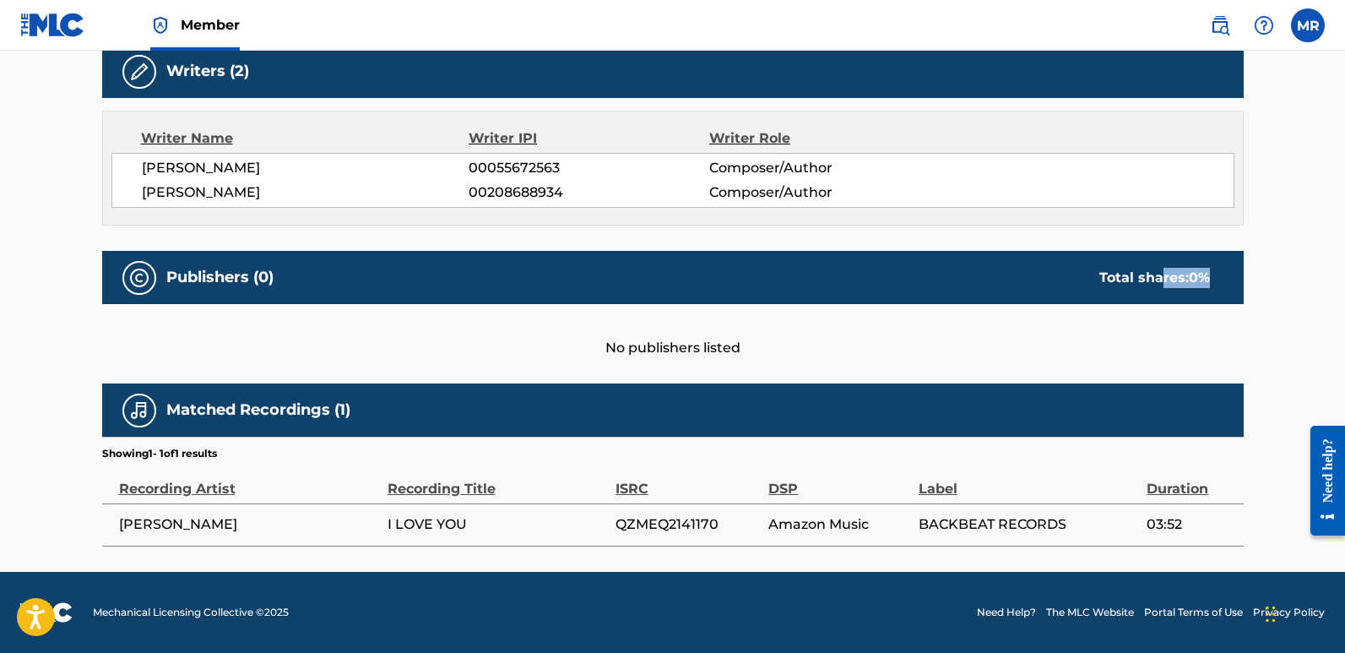
click at [1149, 282] on div "Publishers (0) Total shares: 0 %" at bounding box center [672, 277] width 1141 height 53
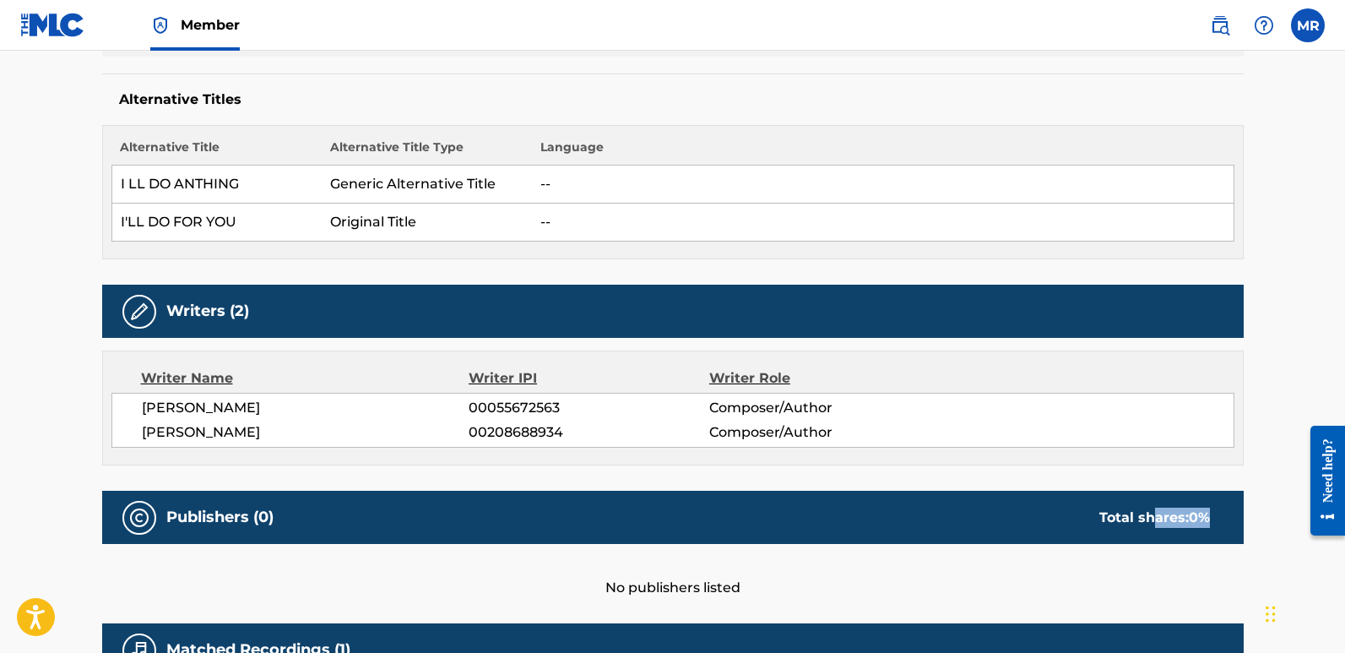
scroll to position [410, 0]
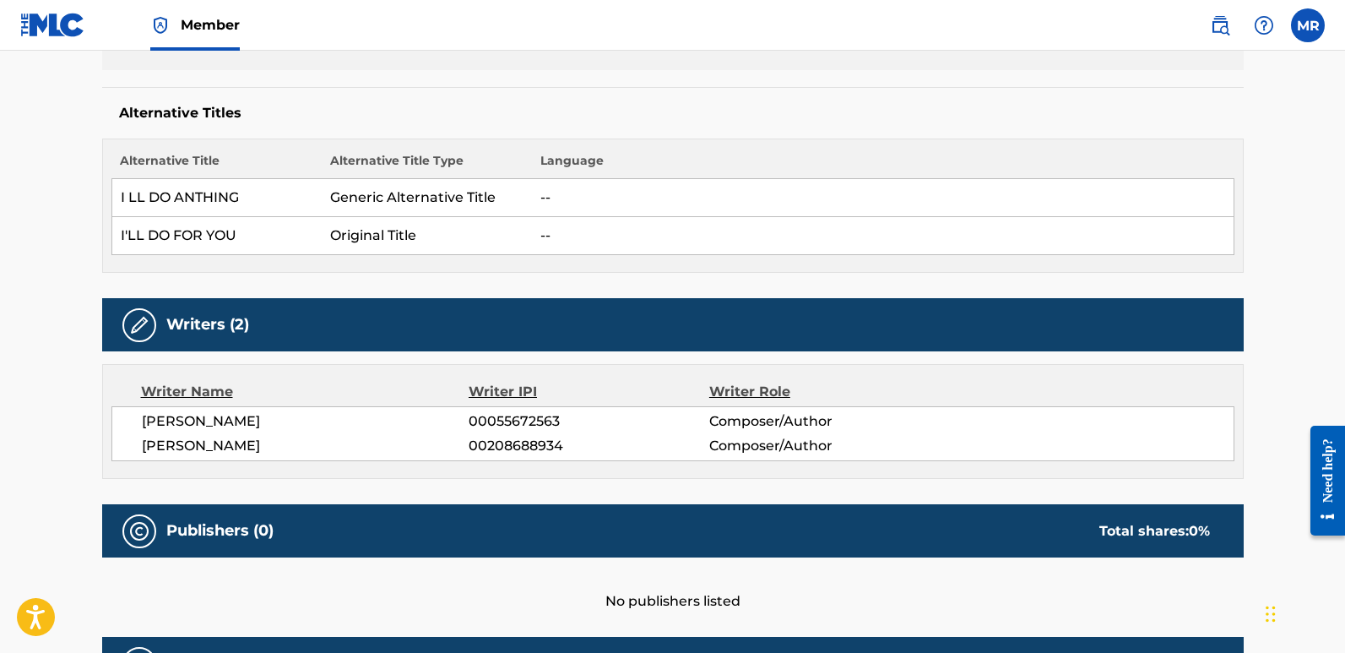
click at [551, 240] on td "--" at bounding box center [883, 236] width 702 height 38
click at [544, 232] on td "--" at bounding box center [883, 236] width 702 height 38
click at [507, 198] on td "Generic Alternative Title" at bounding box center [427, 198] width 210 height 38
click at [542, 198] on td "--" at bounding box center [883, 198] width 702 height 38
click at [576, 162] on th "Language" at bounding box center [883, 165] width 702 height 27
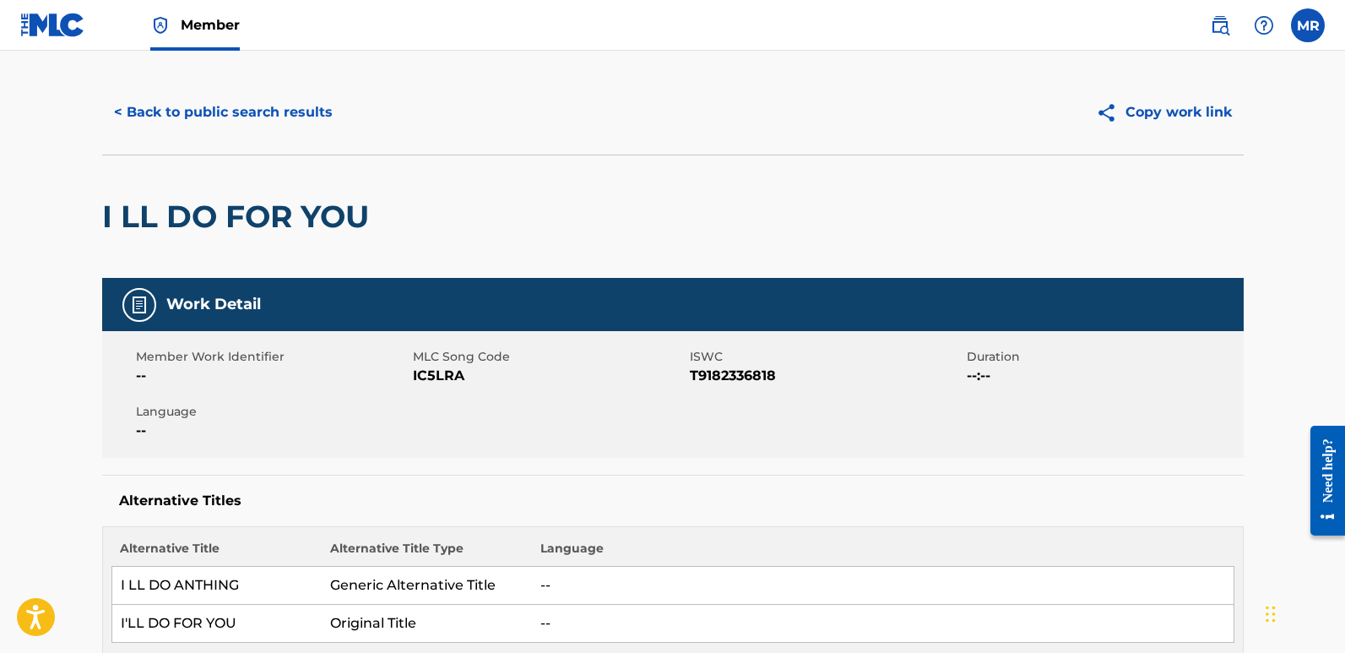
scroll to position [0, 0]
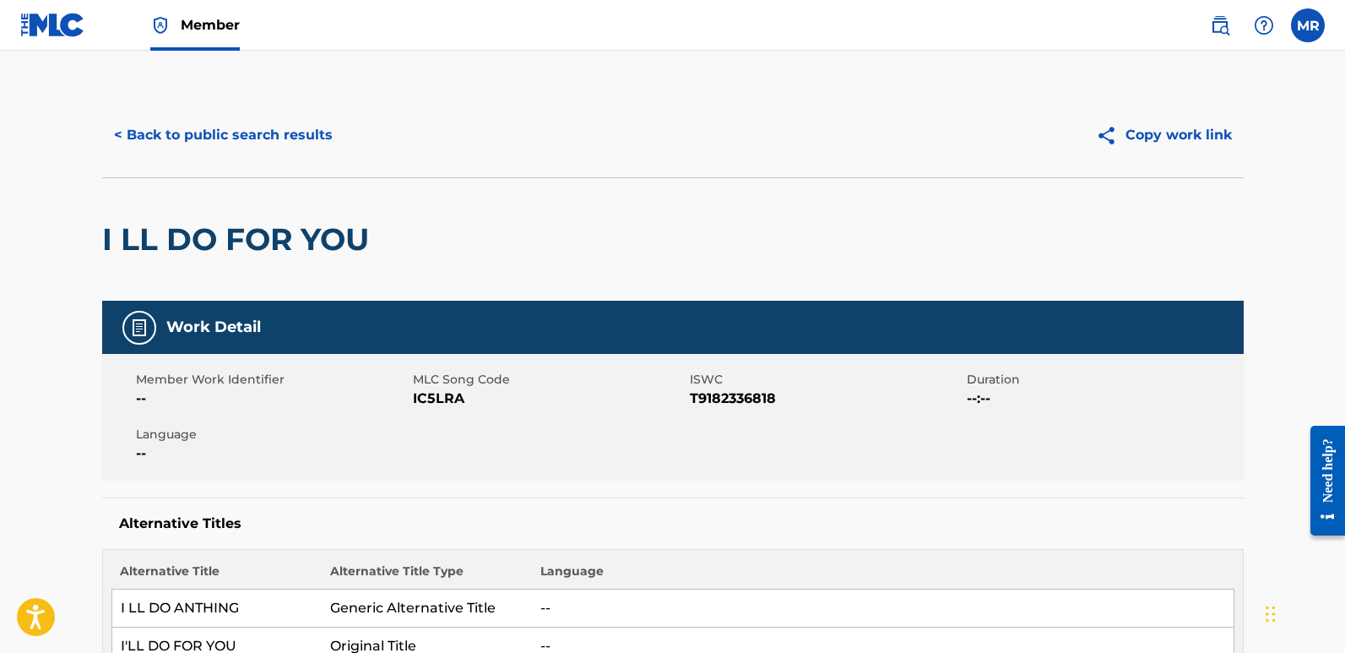
click at [974, 399] on span "--:--" at bounding box center [1103, 398] width 273 height 20
click at [981, 383] on span "Duration" at bounding box center [1103, 380] width 273 height 18
click at [1137, 135] on button "Copy work link" at bounding box center [1164, 135] width 160 height 42
click at [135, 127] on button "< Back to public search results" at bounding box center [223, 135] width 242 height 42
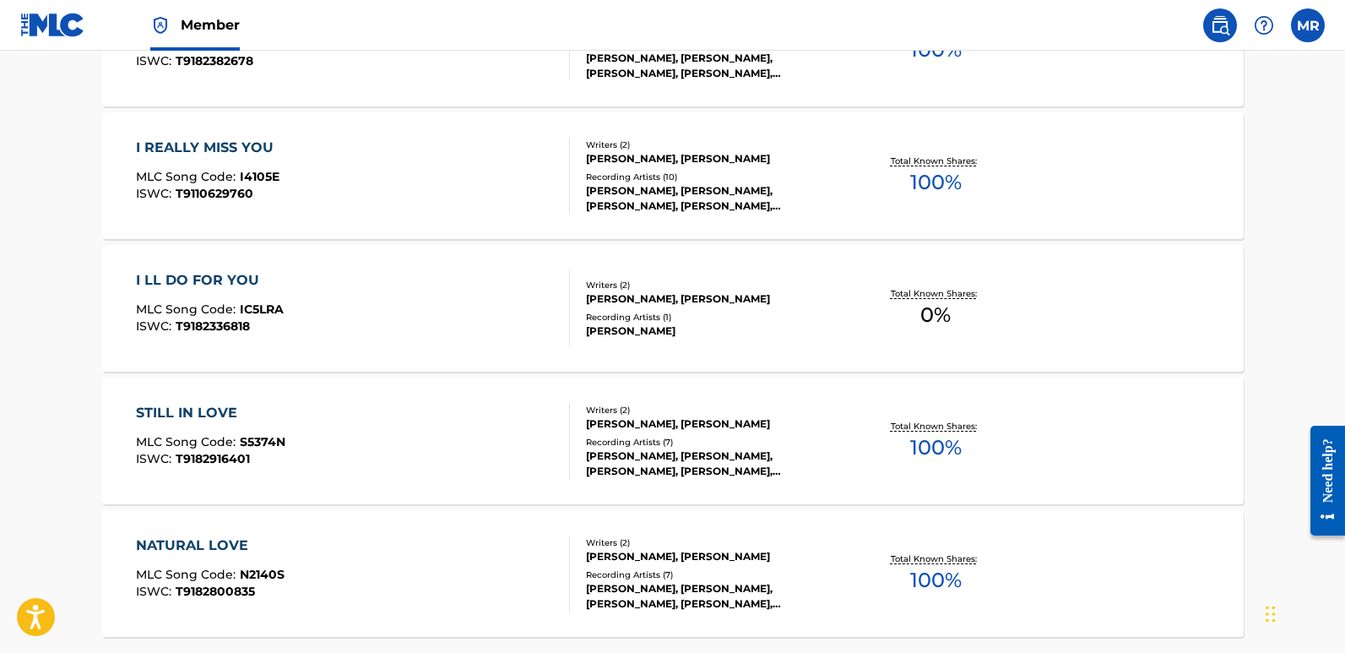
scroll to position [744, 0]
